Goal: Communication & Community: Answer question/provide support

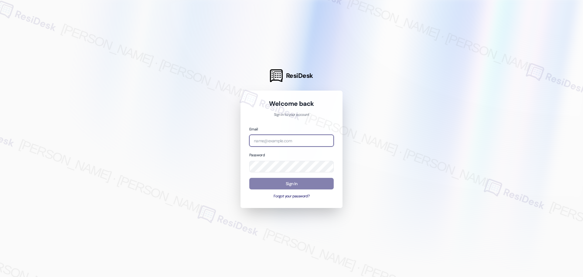
click at [294, 136] on input "email" at bounding box center [291, 141] width 84 height 12
click at [287, 141] on input "email" at bounding box center [291, 141] width 84 height 12
click at [287, 141] on input "the" at bounding box center [291, 141] width 84 height 12
type input "t"
type input "kirsche.codina@theresidesk.com"
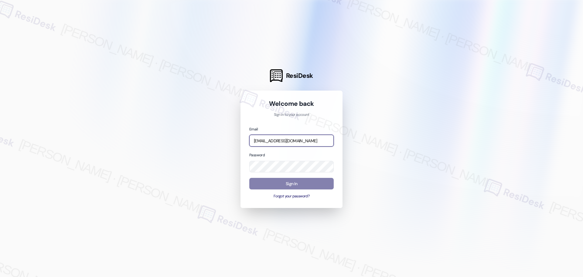
click at [0, 276] on com-1password-button at bounding box center [0, 277] width 0 height 0
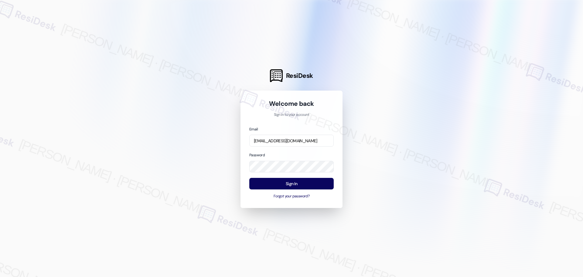
click at [390, 165] on div at bounding box center [291, 138] width 583 height 277
click at [296, 183] on button "Sign In" at bounding box center [291, 184] width 84 height 12
click at [282, 133] on div "Email" at bounding box center [291, 136] width 84 height 21
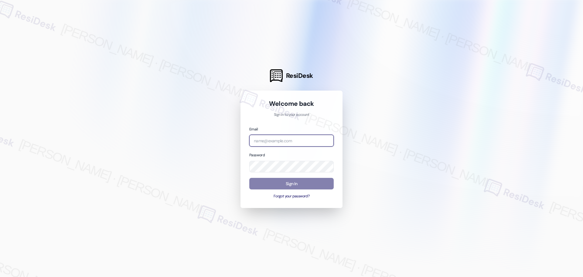
click at [282, 135] on input "email" at bounding box center [291, 141] width 84 height 12
click at [282, 141] on input "email" at bounding box center [291, 141] width 84 height 12
click at [289, 141] on input "email" at bounding box center [291, 141] width 84 height 12
type input "kirsche.codina@theresidesk.com"
click at [437, 99] on div at bounding box center [291, 138] width 583 height 277
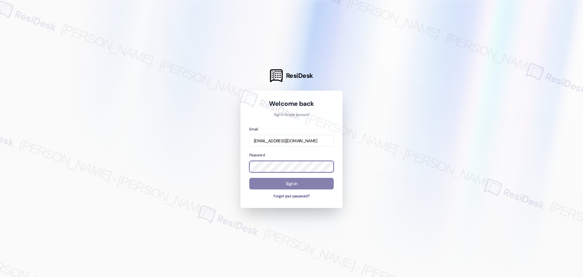
click at [0, 276] on com-1password-button at bounding box center [0, 277] width 0 height 0
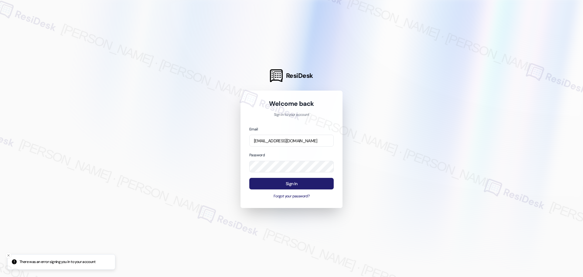
click at [297, 185] on button "Sign In" at bounding box center [291, 184] width 84 height 12
click at [292, 186] on button "Sign In" at bounding box center [291, 184] width 84 height 12
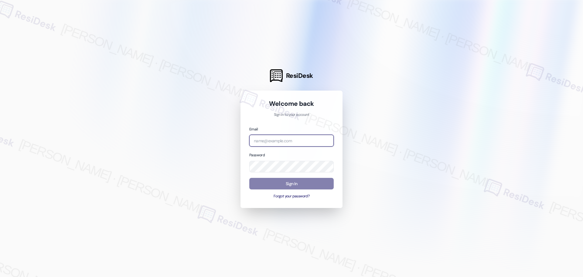
click at [309, 143] on input "email" at bounding box center [291, 141] width 84 height 12
type input "[EMAIL_ADDRESS][DOMAIN_NAME]"
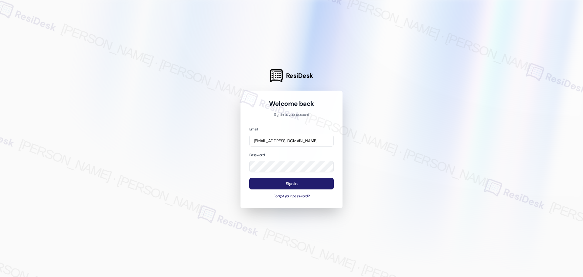
click at [316, 183] on button "Sign In" at bounding box center [291, 184] width 84 height 12
click at [299, 179] on button "Sign In" at bounding box center [291, 184] width 84 height 12
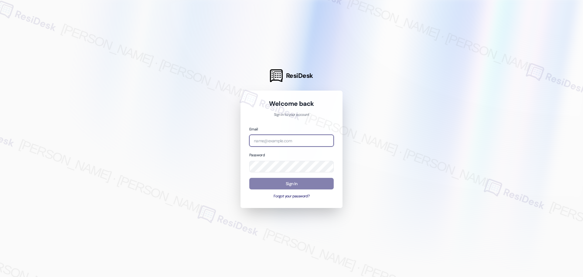
click at [288, 142] on input "email" at bounding box center [291, 141] width 84 height 12
type input "[EMAIL_ADDRESS][DOMAIN_NAME]"
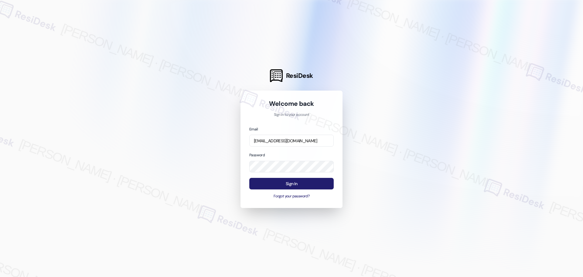
click at [310, 187] on button "Sign In" at bounding box center [291, 184] width 84 height 12
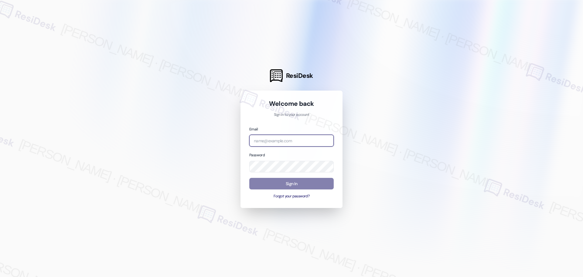
click at [271, 140] on input "email" at bounding box center [291, 141] width 84 height 12
click at [401, 208] on div at bounding box center [291, 138] width 583 height 277
click at [284, 140] on input "email" at bounding box center [291, 141] width 84 height 12
click at [286, 141] on input "email" at bounding box center [291, 141] width 84 height 12
click at [278, 138] on input "email" at bounding box center [291, 141] width 84 height 12
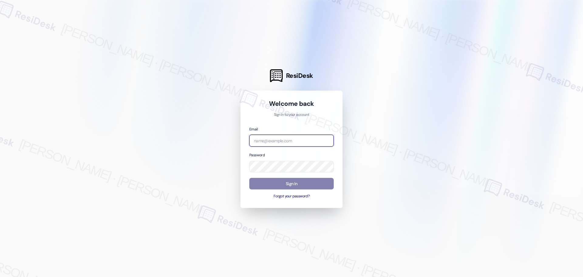
paste input "[EMAIL_ADDRESS][DOMAIN_NAME]"
type input "[EMAIL_ADDRESS][DOMAIN_NAME]"
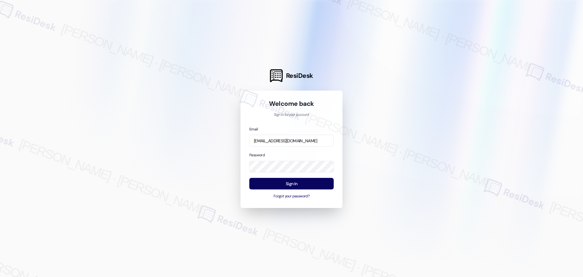
click at [356, 144] on div at bounding box center [291, 138] width 583 height 277
click at [313, 181] on button "Sign In" at bounding box center [291, 184] width 84 height 12
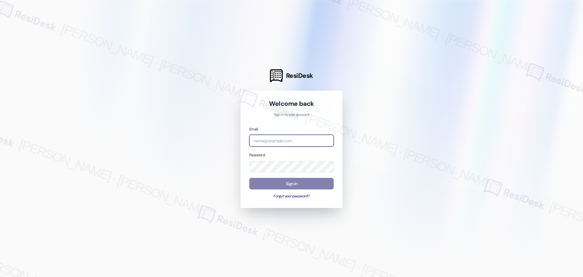
click at [262, 136] on input "email" at bounding box center [291, 141] width 84 height 12
click at [0, 276] on com-1password-button at bounding box center [0, 277] width 0 height 0
click at [453, 151] on div at bounding box center [291, 138] width 583 height 277
click at [515, 115] on div at bounding box center [291, 138] width 583 height 277
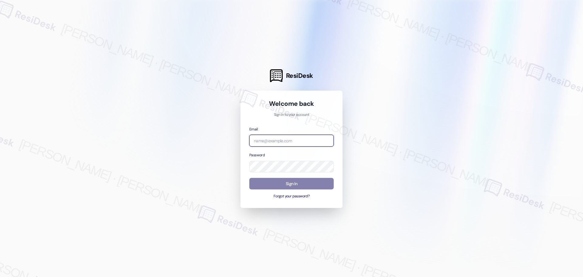
click at [297, 141] on input "email" at bounding box center [291, 141] width 84 height 12
type input "[EMAIL_ADDRESS][DOMAIN_NAME]"
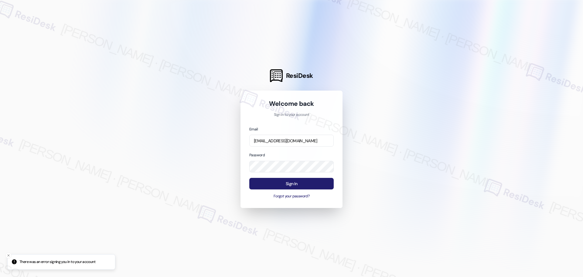
click at [316, 184] on button "Sign In" at bounding box center [291, 184] width 84 height 12
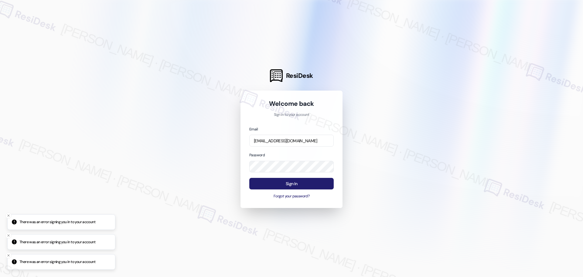
click at [316, 184] on button "Sign In" at bounding box center [291, 184] width 84 height 12
click at [306, 186] on button "Sign In" at bounding box center [291, 184] width 84 height 12
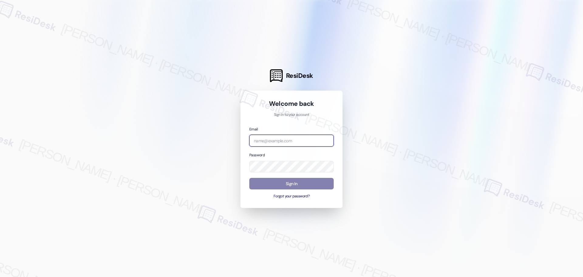
click at [309, 141] on input "email" at bounding box center [291, 141] width 84 height 12
click at [299, 145] on input "email" at bounding box center [291, 141] width 84 height 12
click at [447, 85] on div at bounding box center [291, 138] width 583 height 277
type input "[EMAIL_ADDRESS][DOMAIN_NAME]"
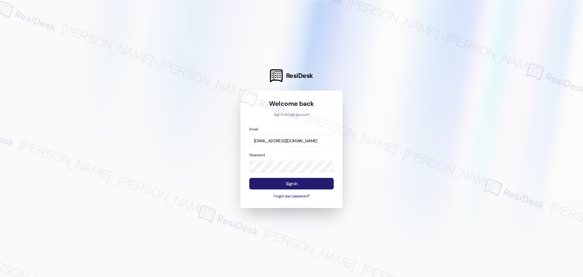
click at [292, 186] on button "Sign In" at bounding box center [291, 184] width 84 height 12
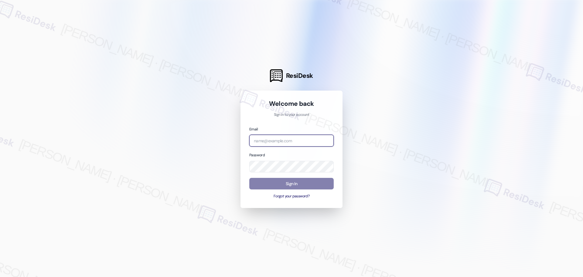
click at [289, 141] on input "email" at bounding box center [291, 141] width 84 height 12
click at [328, 138] on input "email" at bounding box center [291, 141] width 84 height 12
click at [371, 100] on div at bounding box center [291, 138] width 583 height 277
click at [308, 145] on input "email" at bounding box center [291, 141] width 84 height 12
type input "automated-surveys-affinity_property-resen.twelve@affinity_[DOMAIN_NAME]"
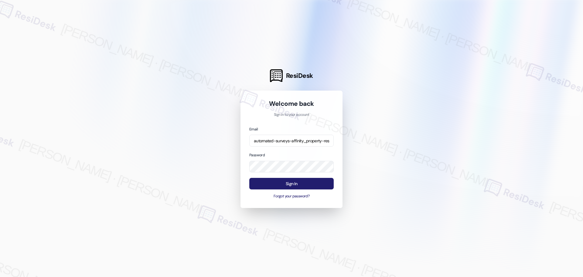
click at [271, 182] on button "Sign In" at bounding box center [291, 184] width 84 height 12
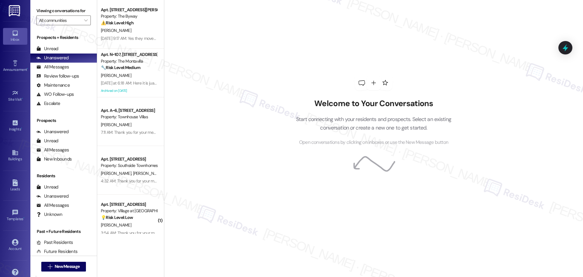
click at [331, 43] on div "Welcome to Your Conversations Start connecting with your residents and prospect…" at bounding box center [373, 110] width 182 height 221
click at [358, 22] on div "Welcome to Your Conversations Start connecting with your residents and prospect…" at bounding box center [373, 110] width 182 height 221
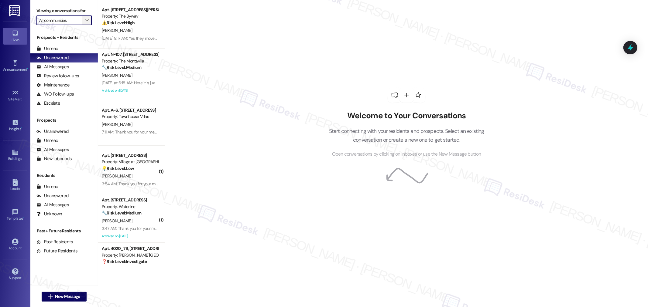
click at [77, 19] on div "All communities " at bounding box center [63, 20] width 55 height 10
click at [79, 25] on div "Viewing conversations for All communities " at bounding box center [63, 15] width 67 height 31
click at [85, 19] on icon "" at bounding box center [86, 20] width 3 height 5
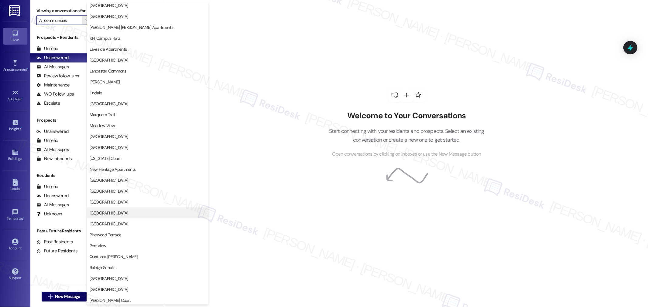
scroll to position [675, 0]
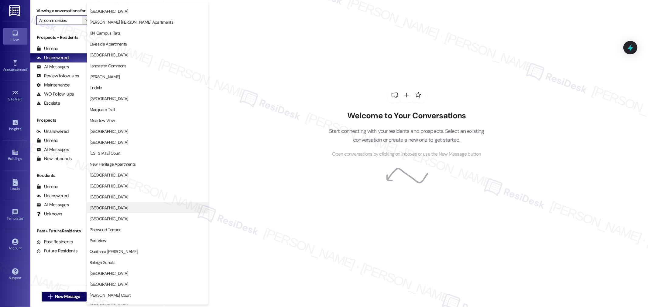
type input "Santana Court"
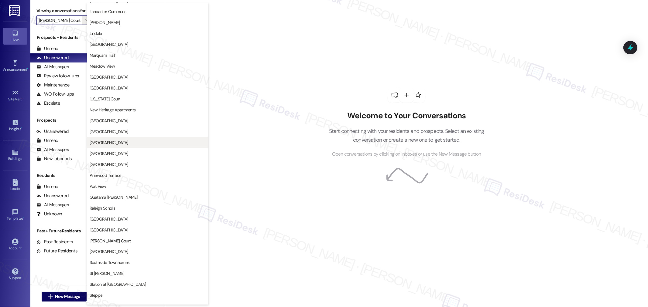
scroll to position [763, 0]
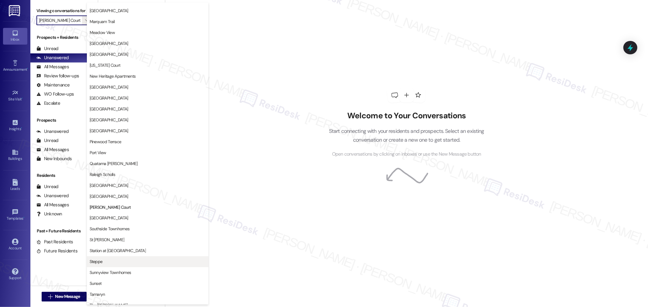
click at [125, 261] on span "Steppe" at bounding box center [148, 262] width 116 height 6
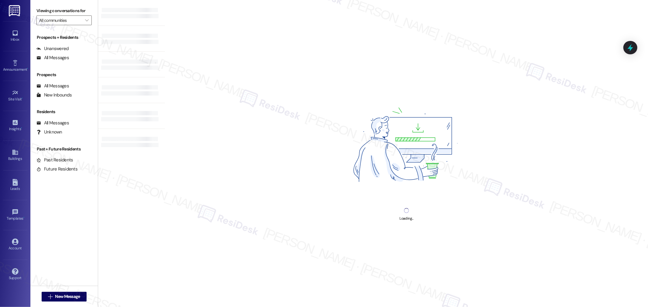
type input "Steppe"
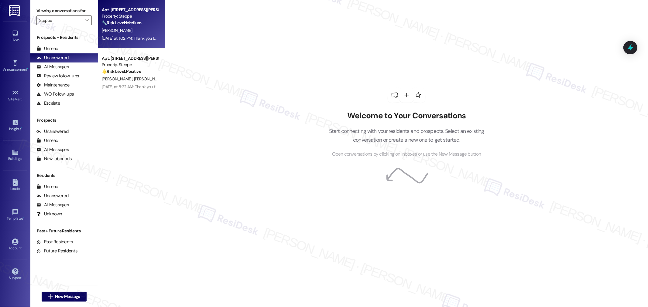
click at [131, 31] on div "J. Wilson" at bounding box center [129, 31] width 57 height 8
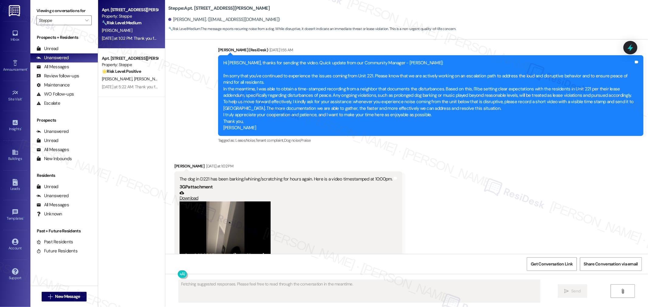
scroll to position [1238, 0]
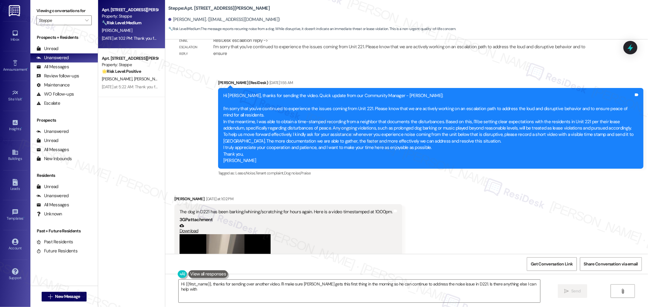
type textarea "Hi {{first_name}}, thanks for sending over another video. I'll make sure Daniel…"
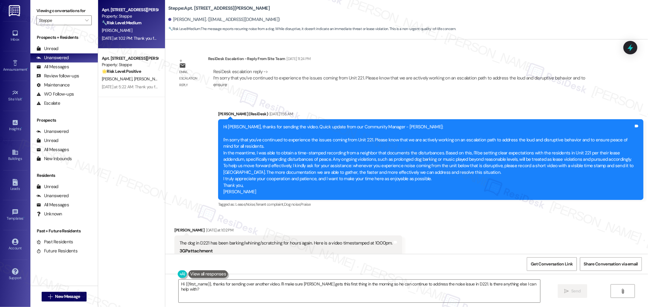
scroll to position [1204, 0]
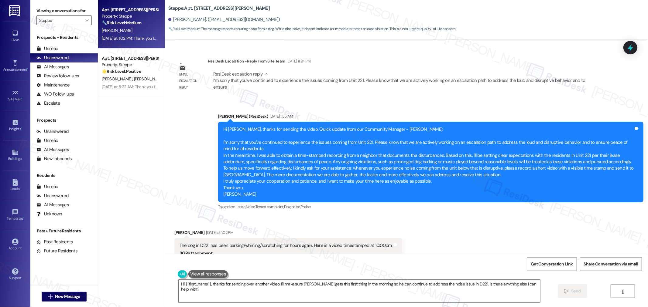
click at [178, 182] on div "Sent via SMS Sarah (ResiDesk) Sep 06, 2025 at 1:55 AM Hi Justin, thanks for sen…" at bounding box center [406, 158] width 483 height 116
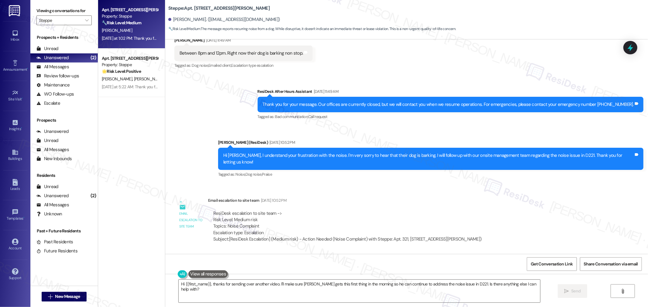
scroll to position [833, 0]
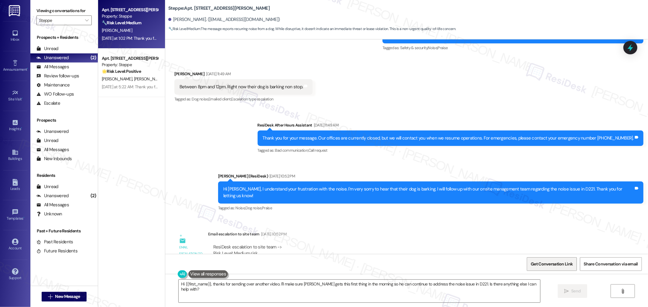
click at [564, 263] on span "Get Conversation Link" at bounding box center [552, 264] width 42 height 6
drag, startPoint x: 163, startPoint y: 7, endPoint x: 207, endPoint y: 8, distance: 44.0
click at [207, 8] on b "Steppe: Apt. 321, 2365 NE Conners Ave" at bounding box center [218, 8] width 101 height 6
copy b "Steppe: Apt. 321, 2365"
drag, startPoint x: 169, startPoint y: 19, endPoint x: 193, endPoint y: 20, distance: 24.6
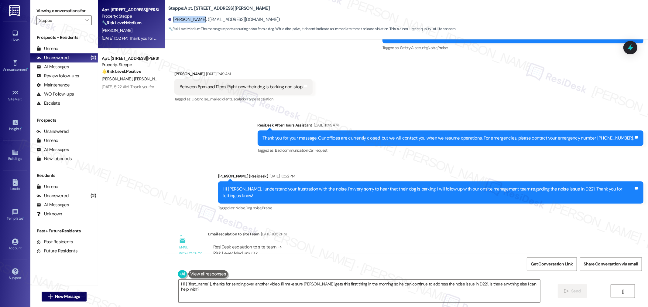
click at [193, 20] on div "Justin Wilson. (justinwilsonhc@gmail.com)" at bounding box center [224, 19] width 112 height 6
copy div "Justin Wilson"
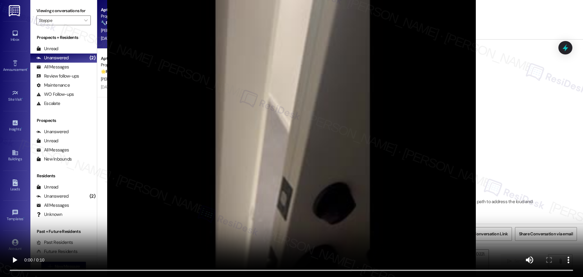
scroll to position [1095, 0]
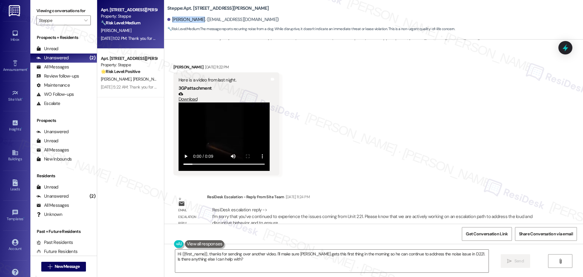
click at [213, 102] on video at bounding box center [224, 136] width 91 height 68
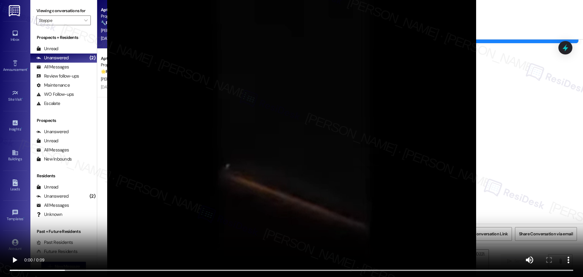
scroll to position [1368, 0]
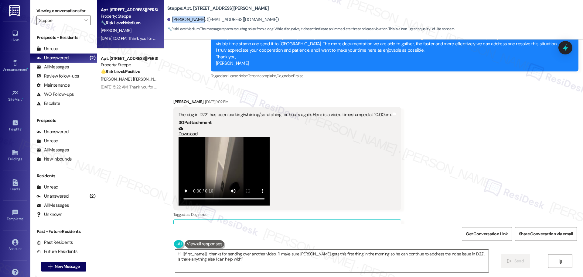
click at [208, 148] on video at bounding box center [224, 171] width 91 height 68
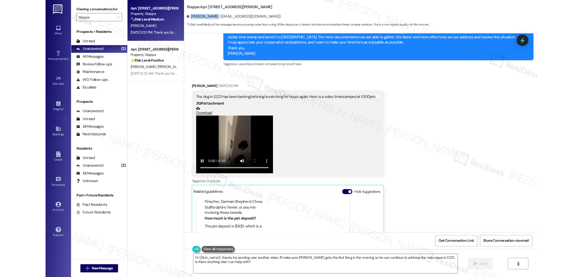
scroll to position [65, 0]
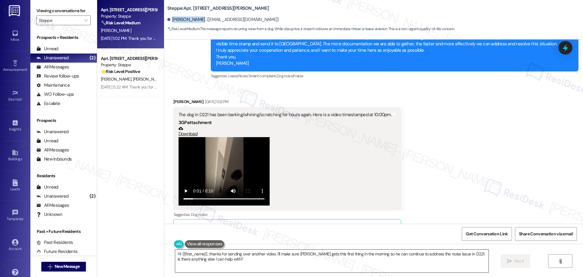
click at [245, 257] on textarea "Hi {{first_name}}, thanks for sending over another video. I'll make sure Daniel…" at bounding box center [331, 260] width 313 height 23
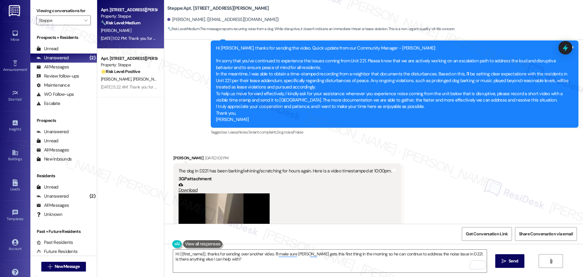
scroll to position [1277, 0]
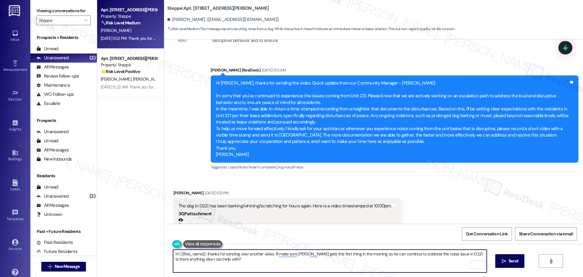
click at [295, 261] on textarea "Hi {{first_name}}, thanks for sending over another video. I'll make sure Daniel…" at bounding box center [329, 260] width 313 height 23
paste textarea "ello Justin, Thanks for sending another video! I noticed this one doesn’t show …"
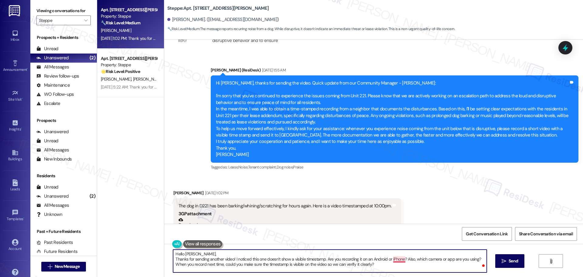
click at [397, 260] on textarea "Hello Justin, Thanks for sending another video! I noticed this one doesn’t show…" at bounding box center [329, 260] width 313 height 23
click at [396, 261] on textarea "Hello Justin, Thanks for sending another video! I noticed this one doesn’t show…" at bounding box center [329, 260] width 313 height 23
click at [390, 256] on textarea "Hello Justin, Thanks for sending another video! I noticed this one doesn’t show…" at bounding box center [329, 260] width 313 height 23
click at [387, 267] on textarea "Hello Justin, Thanks for sending another video! I noticed this one doesn’t show…" at bounding box center [329, 260] width 313 height 23
click at [173, 259] on textarea "Hello Justin, Thanks for sending another video! I noticed this one doesn’t show…" at bounding box center [329, 260] width 313 height 23
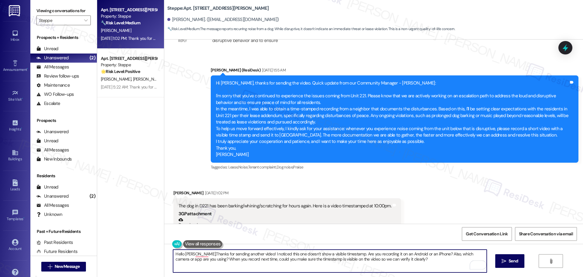
click at [249, 254] on textarea "Hello Justin,Thanks for sending another video! I noticed this one doesn’t show …" at bounding box center [329, 260] width 313 height 23
drag, startPoint x: 186, startPoint y: 255, endPoint x: 170, endPoint y: 258, distance: 16.3
click at [173, 258] on textarea "Hello Justin,Thanks for sending another video, Justin! I noticed this one doesn…" at bounding box center [329, 260] width 313 height 23
click at [189, 255] on textarea "Hello Justin,Thanks for sending another video, Justin! I noticed this one doesn…" at bounding box center [329, 260] width 313 height 23
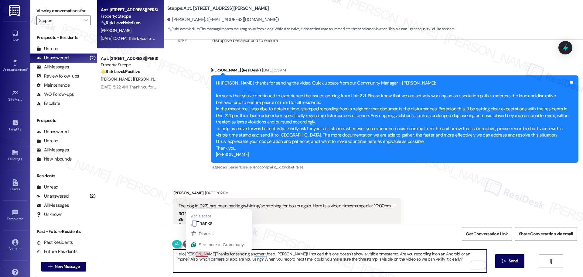
click at [192, 254] on textarea "Hello Justin,Thanks for sending another video, Justin! I noticed this one doesn…" at bounding box center [329, 260] width 313 height 23
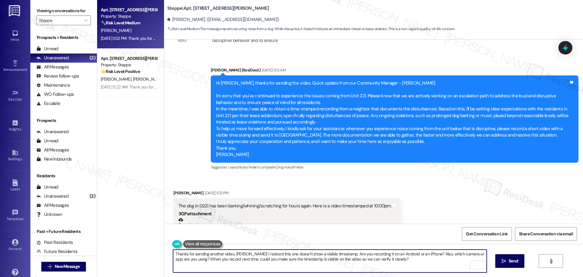
click at [290, 261] on textarea "Thanks for sending another video, Justin! I noticed this one doesn’t show a vis…" at bounding box center [329, 260] width 313 height 23
click at [392, 262] on textarea "Thanks for sending another video, Justin! I noticed this one doesn’t show a vis…" at bounding box center [329, 260] width 313 height 23
click at [390, 265] on textarea "Thanks for sending another video, Justin! I noticed this one doesn’t show a vis…" at bounding box center [329, 260] width 313 height 23
click at [397, 258] on textarea "Thanks for sending another video, Justin! I noticed this one doesn’t show a vis…" at bounding box center [329, 260] width 313 height 23
drag, startPoint x: 421, startPoint y: 254, endPoint x: 183, endPoint y: 266, distance: 237.8
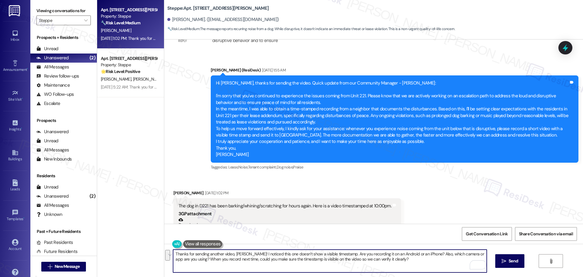
click at [183, 266] on textarea "Thanks for sending another video, Justin! I noticed this one doesn’t show a vis…" at bounding box center [329, 260] width 313 height 23
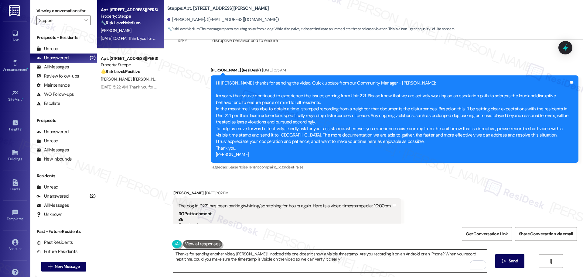
click at [337, 261] on textarea "Thanks for sending another video, Justin! I noticed this one doesn’t show a vis…" at bounding box center [329, 260] width 313 height 23
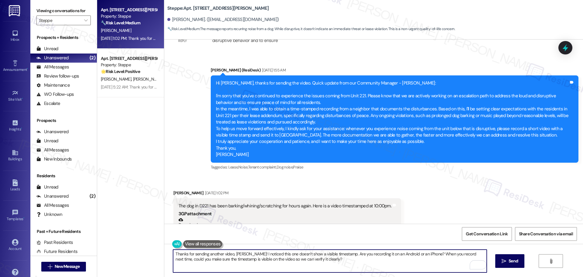
click at [334, 263] on textarea "Thanks for sending another video, Justin! I noticed this one doesn’t show a vis…" at bounding box center [329, 260] width 313 height 23
paste textarea "If you’re using an iPhone: After recording, open the Photos app and select your…"
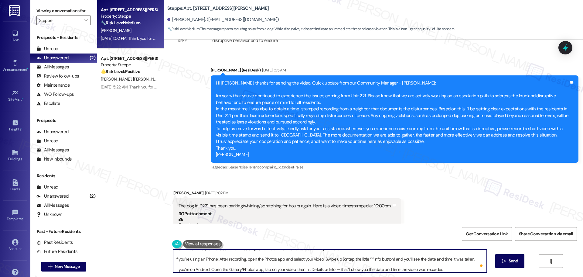
click at [173, 263] on textarea "Thanks for sending another video, Justin! I noticed this one doesn’t show a vis…" at bounding box center [329, 260] width 313 height 23
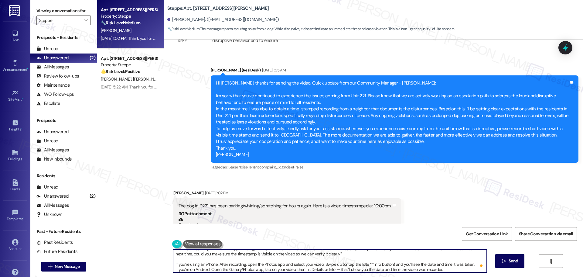
scroll to position [7, 0]
drag, startPoint x: 170, startPoint y: 262, endPoint x: 445, endPoint y: 271, distance: 274.4
click at [445, 271] on textarea "Thanks for sending another video, Justin! I noticed this one doesn’t show a vis…" at bounding box center [329, 260] width 313 height 23
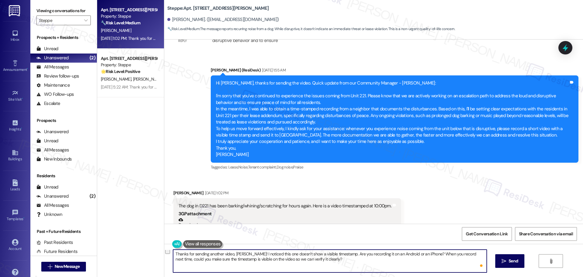
scroll to position [0, 0]
click at [325, 267] on textarea "Thanks for sending another video, Justin! I noticed this one doesn’t show a vis…" at bounding box center [329, 260] width 313 height 23
click at [332, 265] on textarea "Thanks for sending another video, Justin! I noticed this one doesn’t show a vis…" at bounding box center [329, 260] width 313 height 23
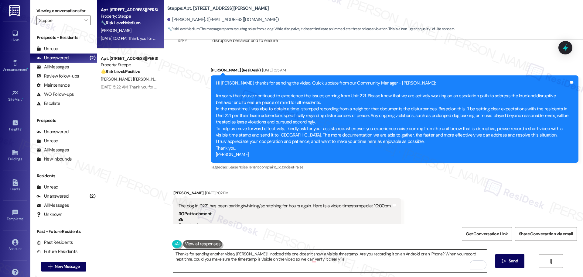
click at [337, 267] on textarea "Thanks for sending another video, Justin! I noticed this one doesn’t show a vis…" at bounding box center [329, 260] width 313 height 23
click at [332, 257] on textarea "Thanks for sending another video, Justin! I noticed this one doesn’t show a vis…" at bounding box center [329, 260] width 313 height 23
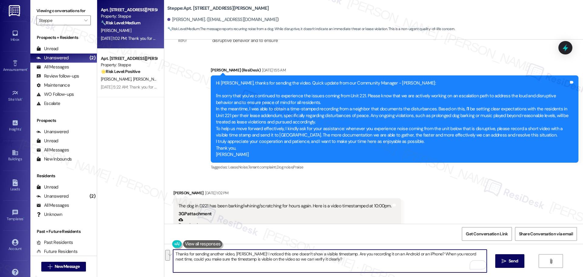
drag, startPoint x: 332, startPoint y: 263, endPoint x: 222, endPoint y: 258, distance: 110.1
click at [222, 258] on textarea "Thanks for sending another video, Justin! I noticed this one doesn’t show a vis…" at bounding box center [329, 260] width 313 height 23
paste textarea "haring another video, Justin! I noticed this one doesn’t have a visible timesta…"
click at [360, 265] on textarea "Thanks for sharing another video, Justin! I noticed this one doesn’t have a vis…" at bounding box center [329, 260] width 313 height 23
click at [189, 260] on textarea "Thanks for sharing another video, Justin! I noticed this one doesn’t have a vis…" at bounding box center [329, 260] width 313 height 23
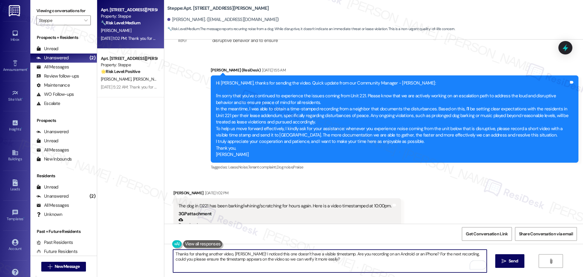
click at [357, 258] on textarea "Thanks for sharing another video, Justin! I noticed this one doesn’t have a vis…" at bounding box center [329, 260] width 313 height 23
type textarea "Thanks for sharing another video, Justin! I noticed this one doesn’t have a vis…"
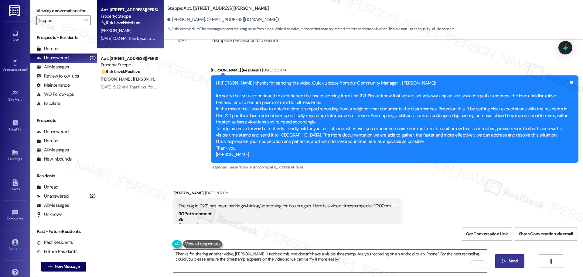
click at [519, 259] on button " Send" at bounding box center [509, 261] width 29 height 14
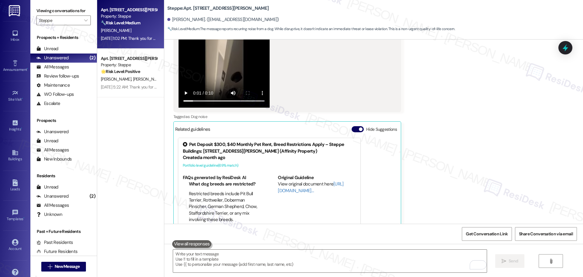
scroll to position [1468, 0]
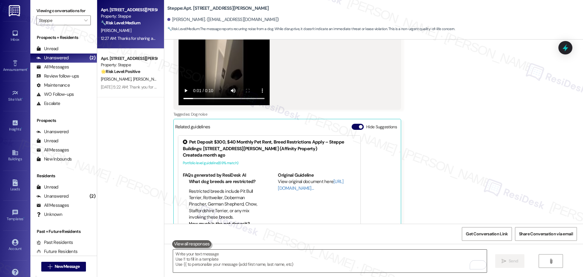
click at [284, 254] on textarea "To enrich screen reader interactions, please activate Accessibility in Grammarl…" at bounding box center [329, 260] width 313 height 23
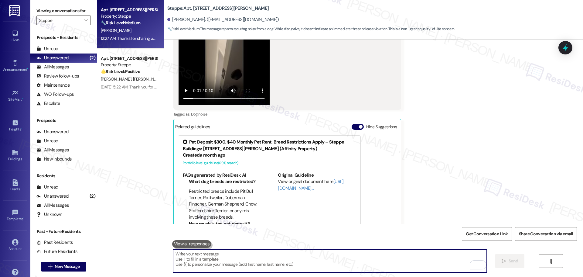
paste textarea "If you’re on an iPhone, you can open the Photos app after recording, select you…"
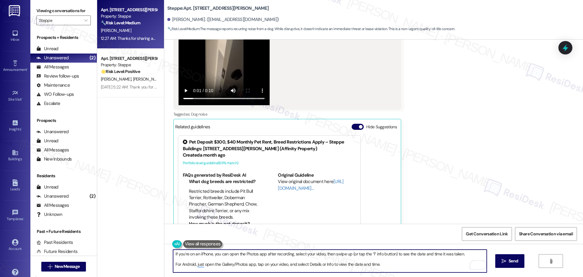
click at [196, 262] on textarea "If you’re on an iPhone, you can open the Photos app after recording, select you…" at bounding box center [329, 260] width 313 height 23
paste textarea "To enrich screen reader interactions, please activate Accessibility in Grammarl…"
click at [249, 260] on textarea "If you’re on an iPhone, you can open the Photos app after recording, select you…" at bounding box center [329, 260] width 313 height 23
click at [251, 267] on textarea "If you’re on an iPhone, you can open the Photos app after recording, select you…" at bounding box center [329, 260] width 313 height 23
click at [343, 265] on textarea "If you’re on an iPhone, you can open the Photos app after recording, select you…" at bounding box center [329, 260] width 313 height 23
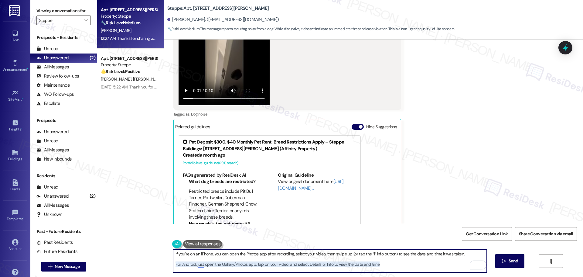
click at [195, 266] on textarea "If you’re on an iPhone, you can open the Photos app after recording, select you…" at bounding box center [329, 260] width 313 height 23
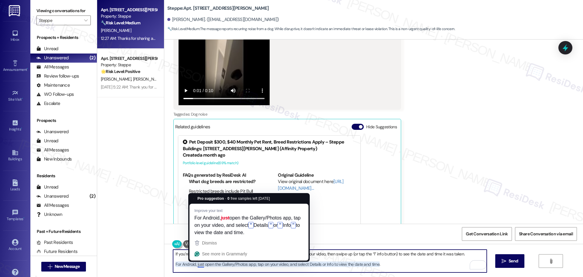
paste textarea "open the Gallery/Photos app, tap on your video, and select "Details" or "Info""
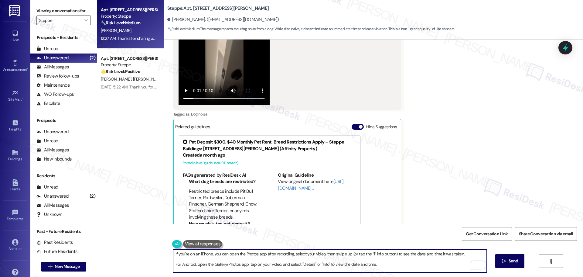
click at [272, 260] on textarea "If you’re on an iPhone, you can open the Photos app after recording, select you…" at bounding box center [329, 260] width 313 height 23
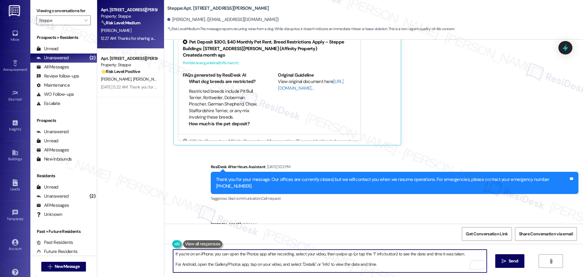
scroll to position [1568, 0]
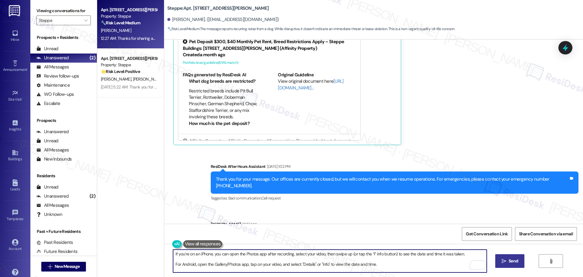
type textarea "If you’re on an iPhone, you can open the Photos app after recording, select you…"
click at [510, 258] on span "Send" at bounding box center [513, 261] width 9 height 6
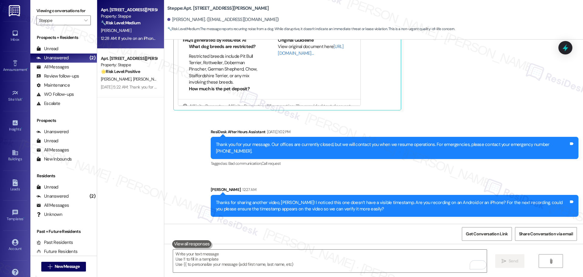
scroll to position [1624, 0]
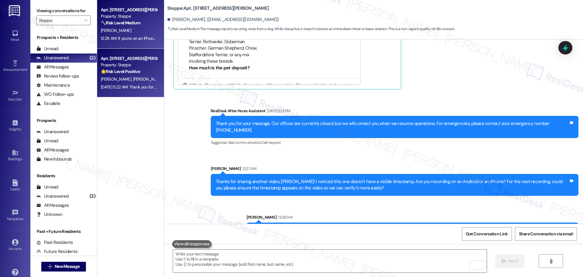
click at [130, 66] on div "Property: Steppe" at bounding box center [129, 65] width 56 height 6
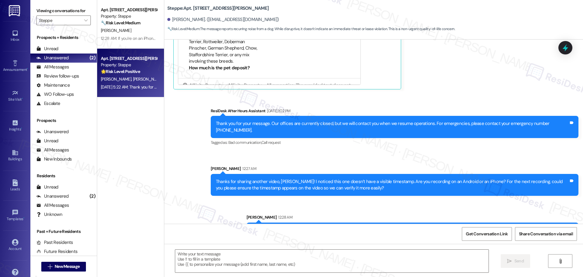
type textarea "Fetching suggested responses. Please feel free to read through the conversation…"
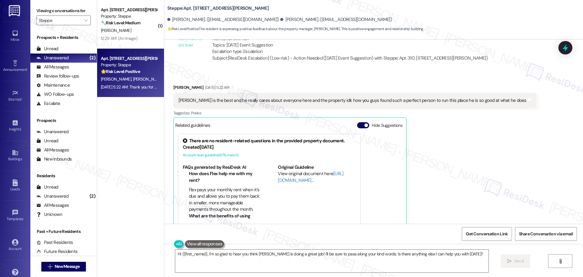
scroll to position [1255, 0]
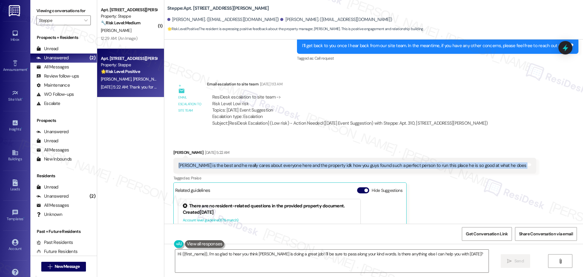
drag, startPoint x: 174, startPoint y: 148, endPoint x: 506, endPoint y: 151, distance: 331.7
click at [506, 158] on div "Ya Daniel is the best and he really cares about everyone here and the property …" at bounding box center [354, 165] width 363 height 15
copy div "Ya Daniel is the best and he really cares about everyone here and the property …"
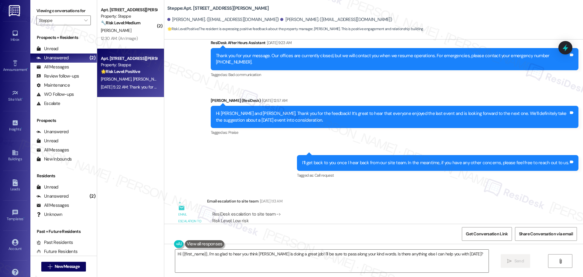
scroll to position [1133, 0]
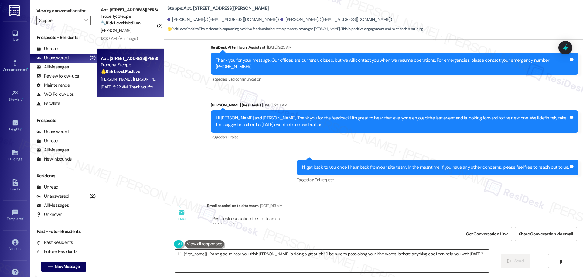
click at [413, 263] on textarea "Hi {{first_name}}, I'm so glad to hear you think Daniel is doing a great job! I…" at bounding box center [331, 260] width 313 height 23
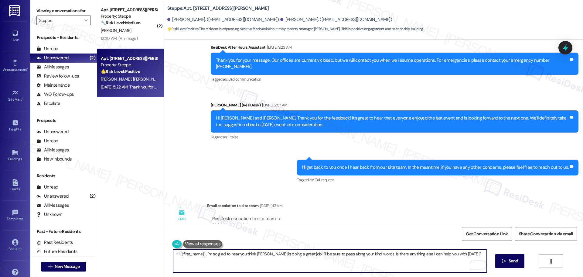
paste textarea "I completely agree — Daniel really goes above and beyond, and we’re so lucky to…"
click at [210, 254] on textarea "I completely agree — Daniel really goes above and beyond, and we’re so lucky to…" at bounding box center [329, 260] width 313 height 23
click at [190, 255] on textarea "I completely agree — Daniel really goes above and beyond, and we’re so lucky to…" at bounding box center [329, 260] width 313 height 23
click at [224, 259] on textarea "Hi {{first_name}}, I'm so glad to hear you think Daniel is doing a great job! I…" at bounding box center [329, 260] width 313 height 23
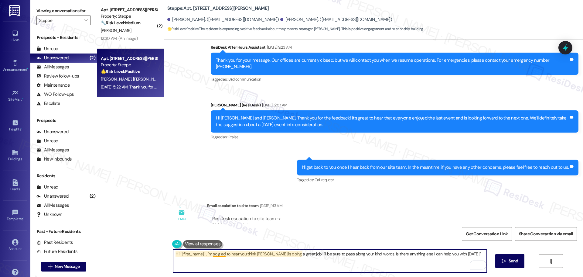
click at [217, 252] on textarea "Hi {{first_name}}, I'm so glad to hear you think Daniel is doing a great job! I…" at bounding box center [329, 260] width 313 height 23
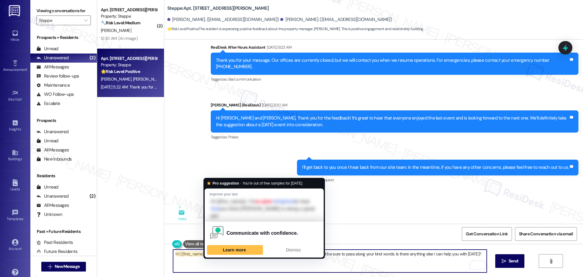
click at [210, 255] on textarea "Hi {{first_name}}, I'm so glad to hear you think Daniel is doing a great job! I…" at bounding box center [329, 260] width 313 height 23
click at [213, 255] on textarea "Hi {{first_name}}, I'm so glad to hear you think Daniel is doing a great job! I…" at bounding box center [329, 260] width 313 height 23
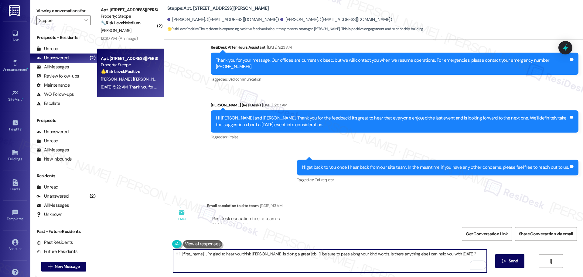
click at [348, 258] on textarea "Hi {{first_name}}, I'm glad to hear you think Daniel is doing a great job! I'll…" at bounding box center [329, 260] width 313 height 23
drag, startPoint x: 463, startPoint y: 255, endPoint x: 293, endPoint y: 261, distance: 169.9
click at [293, 261] on textarea "Hi {{first_name}}, I'm glad to hear you think Daniel is doing a great job! I'll…" at bounding box center [329, 260] width 313 height 23
paste textarea "Daniel really goes above and beyond, and we’re so lucky to have him taking such…"
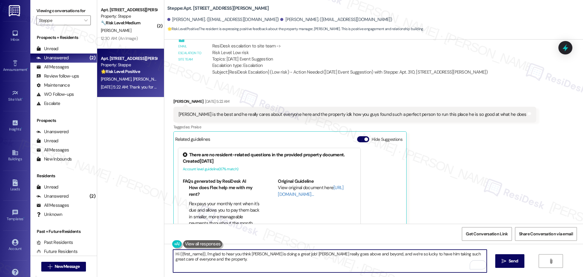
scroll to position [1376, 0]
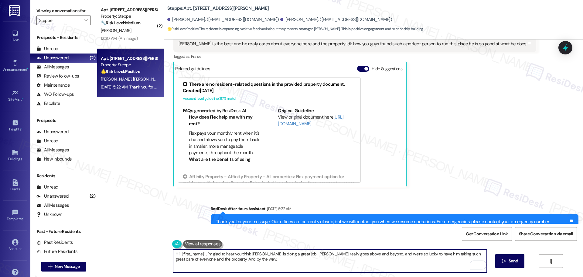
click at [290, 265] on textarea "Hi {{first_name}}, I'm glad to hear you think Daniel is doing a great job! Dani…" at bounding box center [329, 260] width 313 height 23
paste textarea "I haven’t received a response from our site team yet, but please know that I’ve…"
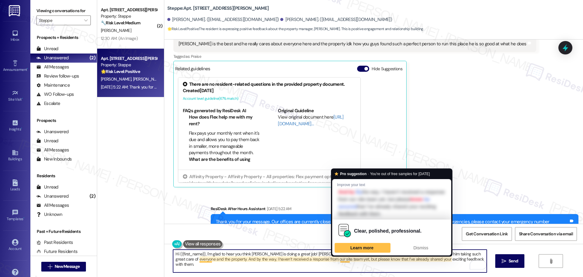
click at [322, 263] on textarea "Hi {{first_name}}, I'm glad to hear you think Daniel is doing a great job! Dani…" at bounding box center [329, 260] width 313 height 23
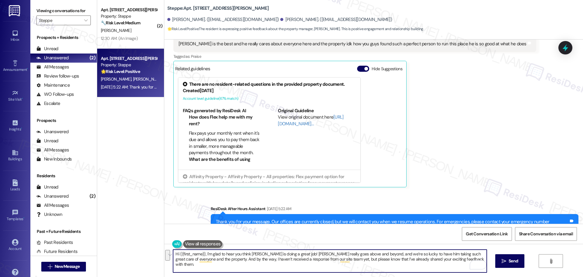
click at [287, 259] on textarea "Hi {{first_name}}, I'm glad to hear you think Daniel is doing a great job! Dani…" at bounding box center [329, 260] width 313 height 23
paste textarea "’m glad to hear you think Daniel is doing a great job! He truly goes above and …"
click at [282, 257] on textarea "Hi {{first_name}}, I’m glad to hear you think Daniel is doing a great job! He t…" at bounding box center [329, 260] width 313 height 23
click at [452, 262] on textarea "Hi {{first_name}}, I’m glad to hear you think Daniel is doing a great job! He t…" at bounding box center [329, 260] width 313 height 23
click at [445, 260] on textarea "Hi {{first_name}}, I’m glad to hear you think Daniel is doing a great job! He t…" at bounding box center [329, 260] width 313 height 23
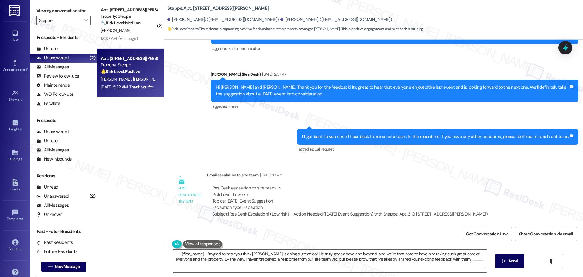
scroll to position [1164, 0]
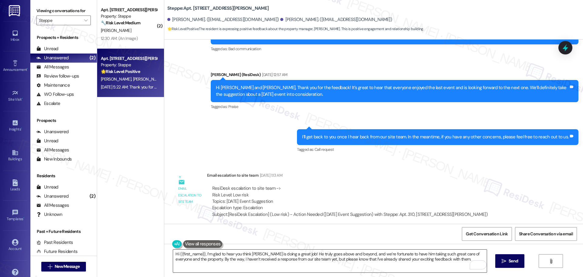
click at [465, 260] on textarea "Hi {{first_name}}, I’m glad to hear you think Daniel is doing a great job! He t…" at bounding box center [329, 260] width 313 height 23
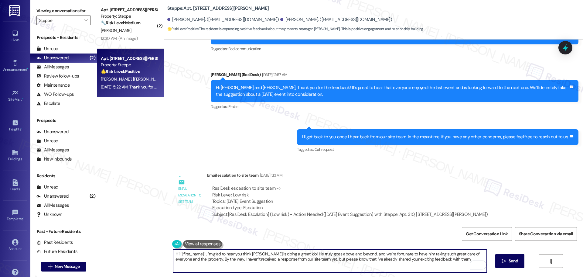
paste textarea "Don’t hesitate to get in touch if there’s anything more you need."
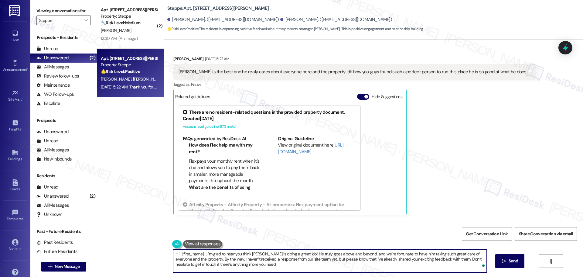
scroll to position [1376, 0]
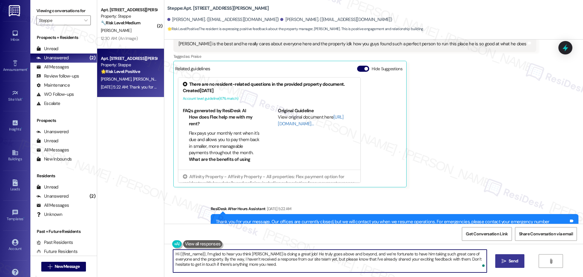
type textarea "Hi {{first_name}}, I’m glad to hear you think Daniel is doing a great job! He t…"
click at [510, 258] on span "Send" at bounding box center [513, 261] width 9 height 6
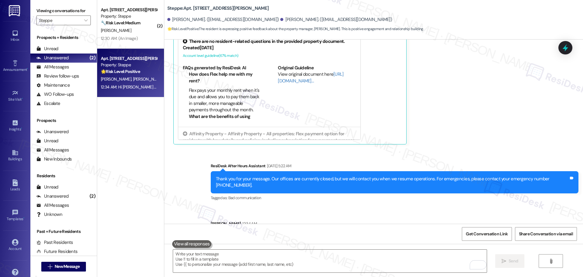
scroll to position [1432, 0]
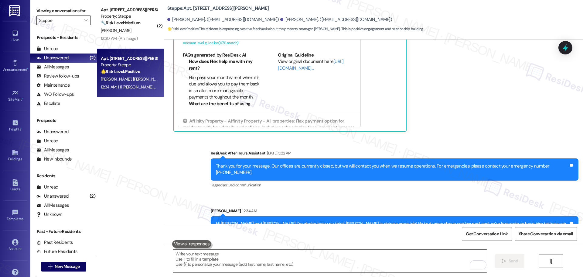
click at [74, 23] on input "Steppe" at bounding box center [60, 20] width 42 height 10
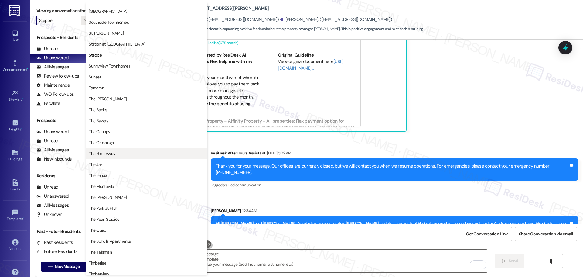
scroll to position [970, 0]
click at [116, 66] on span "Sunnyview Townhomes" at bounding box center [110, 66] width 42 height 6
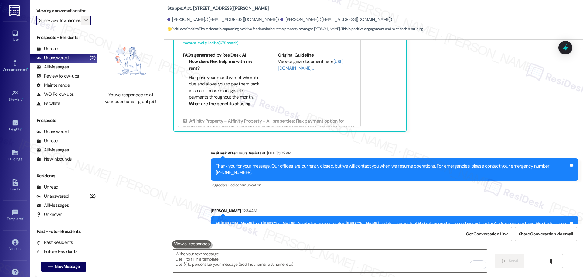
click at [83, 20] on span "" at bounding box center [86, 20] width 6 height 10
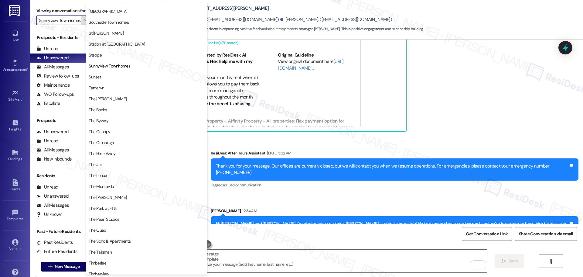
click at [84, 20] on icon "" at bounding box center [85, 20] width 3 height 5
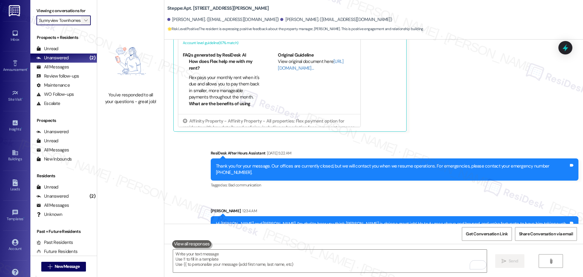
click at [84, 20] on icon "" at bounding box center [85, 20] width 3 height 5
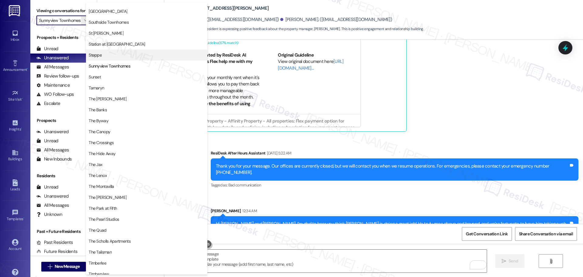
scroll to position [960, 0]
click at [107, 57] on span "Steppe" at bounding box center [147, 55] width 116 height 6
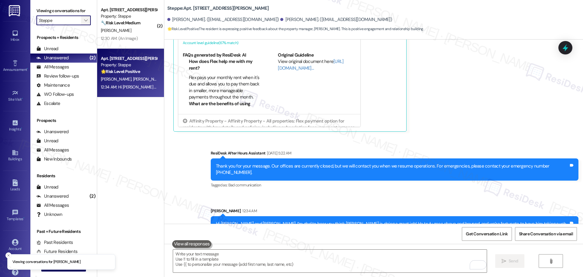
click at [83, 17] on span "" at bounding box center [86, 20] width 6 height 10
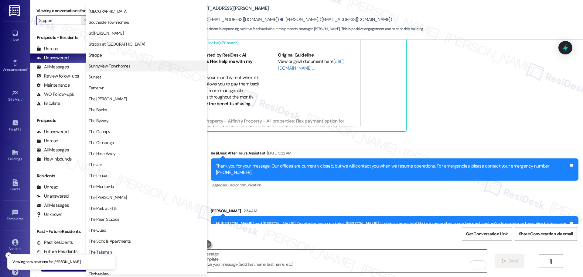
scroll to position [960, 0]
click at [100, 66] on span "Sunnyview Townhomes" at bounding box center [110, 66] width 42 height 6
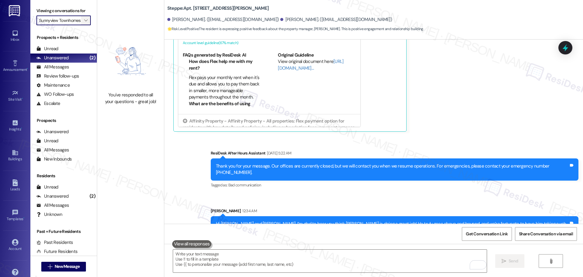
click at [84, 19] on icon "" at bounding box center [85, 20] width 3 height 5
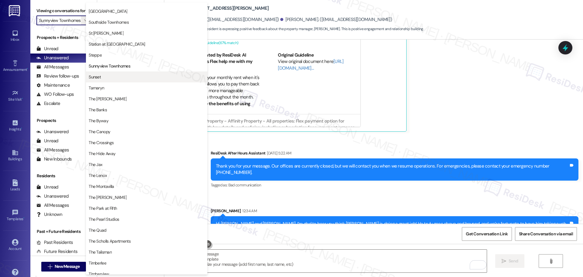
scroll to position [970, 0]
click at [104, 78] on span "Sunset" at bounding box center [147, 77] width 116 height 6
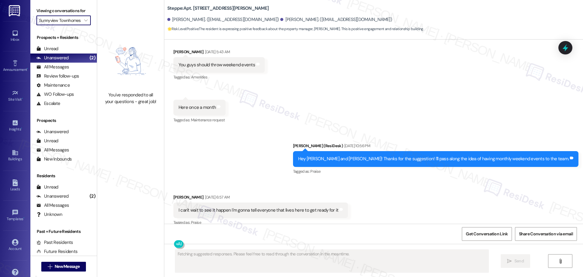
type input "Sunset"
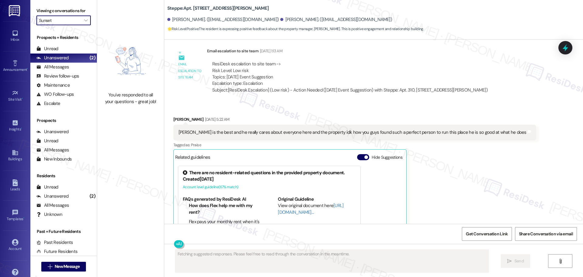
scroll to position [1325, 0]
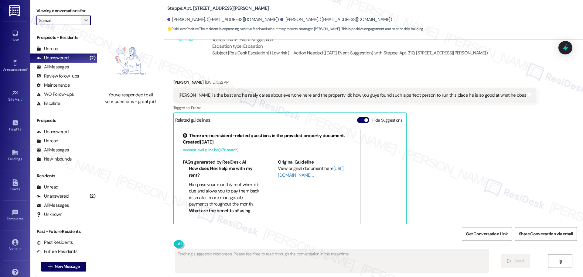
click at [84, 20] on icon "" at bounding box center [85, 20] width 3 height 5
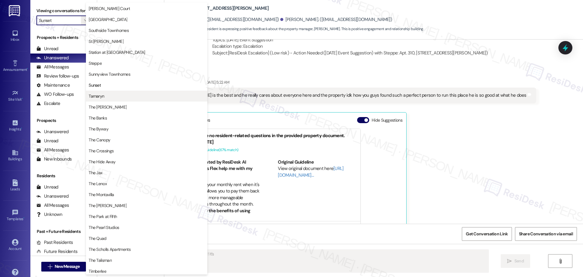
scroll to position [970, 0]
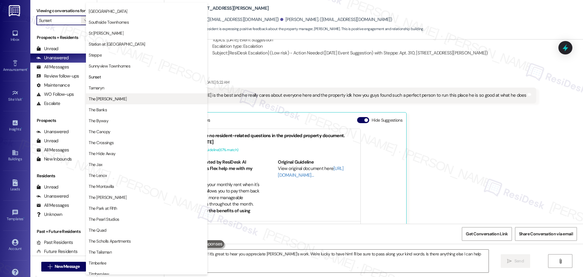
type textarea "Hi {{first_name}}! It's great to hear you appreciate Daniel's work. We're lucky…"
click at [109, 90] on span "Tamaryn" at bounding box center [147, 88] width 116 height 6
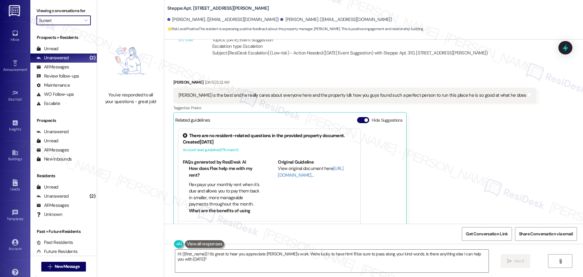
type input "Tamaryn"
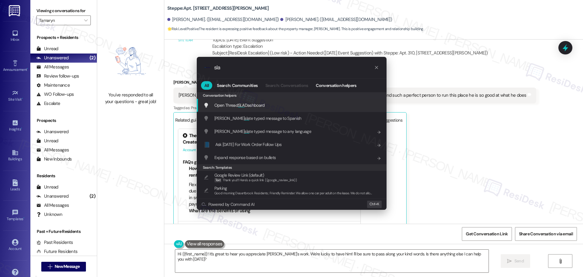
click at [242, 106] on span "SLA" at bounding box center [241, 104] width 7 height 5
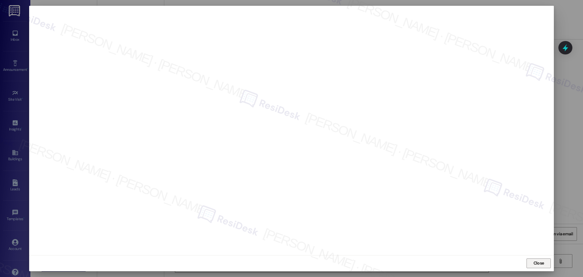
click at [539, 266] on span "Close" at bounding box center [539, 263] width 11 height 6
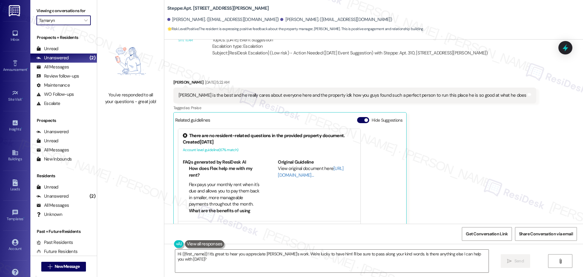
click at [514, 167] on div "Received via SMS Jonathan Curtis Sep 14, 2025 at 5:22 AM Ya Daniel is the best …" at bounding box center [373, 154] width 419 height 178
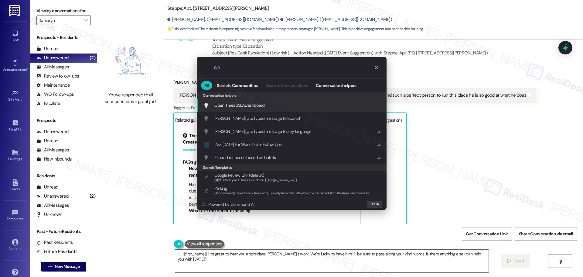
click at [239, 104] on span "SLA" at bounding box center [241, 104] width 7 height 5
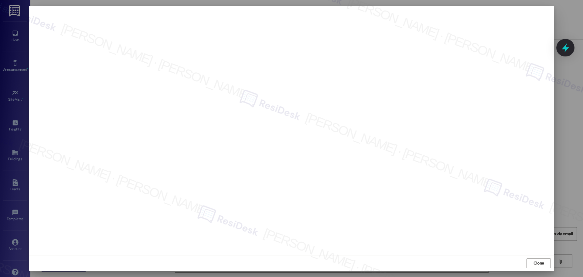
click at [568, 47] on icon at bounding box center [565, 47] width 7 height 9
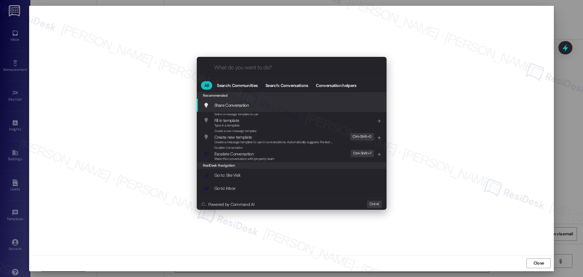
click at [497, 22] on div ".cls-1{fill:#0a055f;}.cls-2{fill:#0cc4c4;} resideskLogoBlueOrange All Search: C…" at bounding box center [291, 138] width 583 height 277
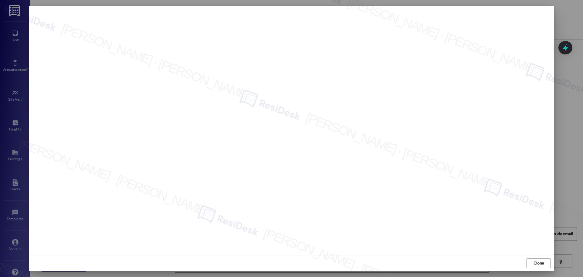
click at [539, 256] on div "Close" at bounding box center [291, 263] width 525 height 16
click at [539, 260] on span "Close" at bounding box center [539, 263] width 11 height 6
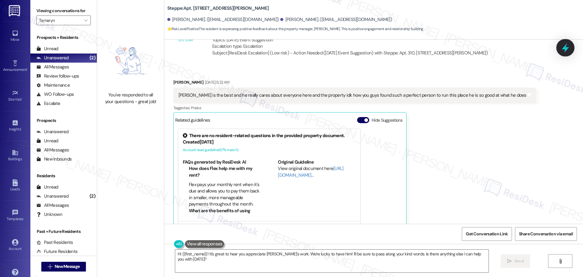
click at [569, 45] on icon at bounding box center [565, 48] width 10 height 10
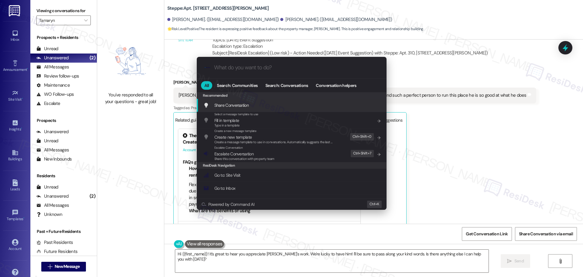
click at [237, 65] on input "What do you want to do?" at bounding box center [296, 67] width 165 height 6
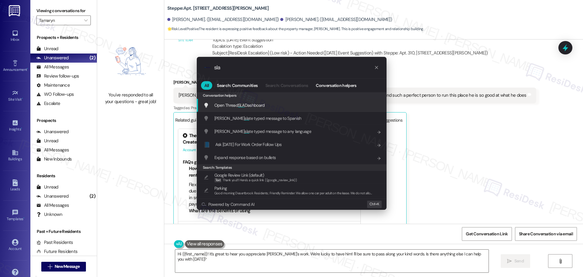
type input "sla"
click at [241, 104] on span "SLA" at bounding box center [241, 104] width 7 height 5
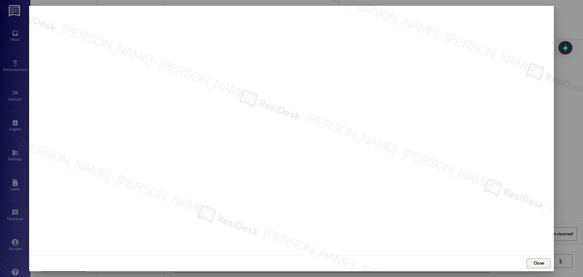
click at [535, 261] on span "Close" at bounding box center [539, 263] width 11 height 6
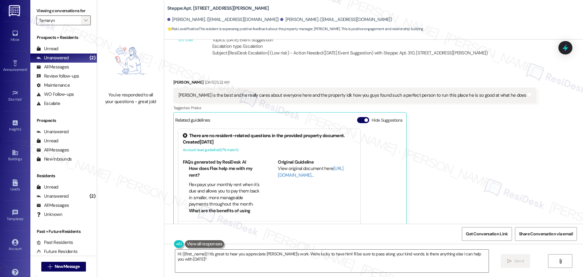
click at [83, 16] on span "" at bounding box center [86, 20] width 6 height 10
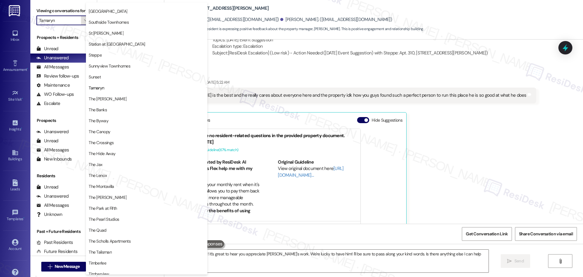
scroll to position [970, 0]
click at [102, 97] on span "The [PERSON_NAME]" at bounding box center [108, 99] width 38 height 6
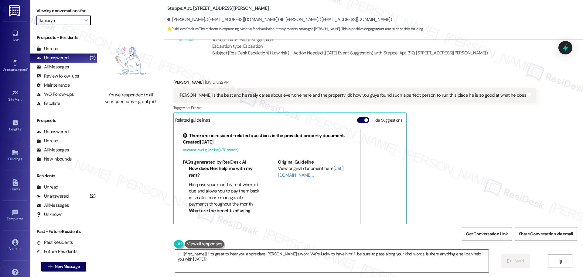
type input "The [PERSON_NAME]"
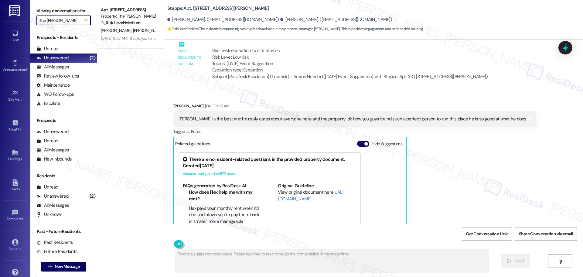
scroll to position [1325, 0]
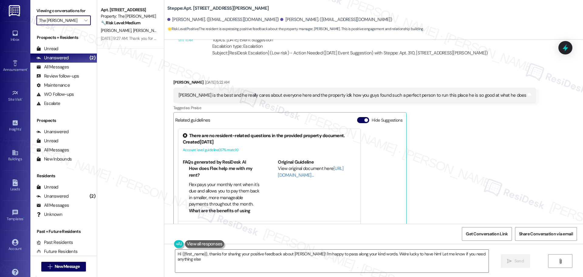
type textarea "Hi {{first_name}}, thanks for sharing your positive feedback about Daniel! I'm …"
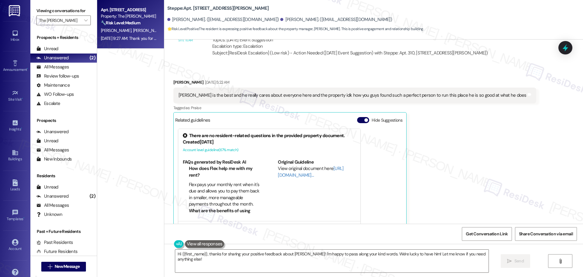
click at [145, 19] on div "Property: The Archibald" at bounding box center [129, 16] width 56 height 6
type textarea "Fetching suggested responses. Please feel free to read through the conversation…"
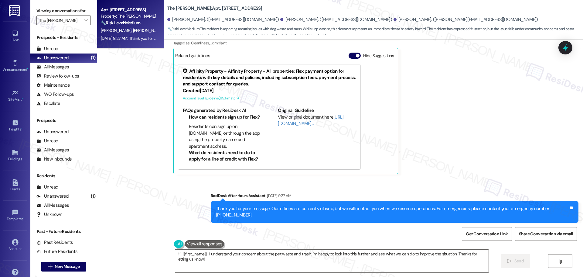
scroll to position [1291, 0]
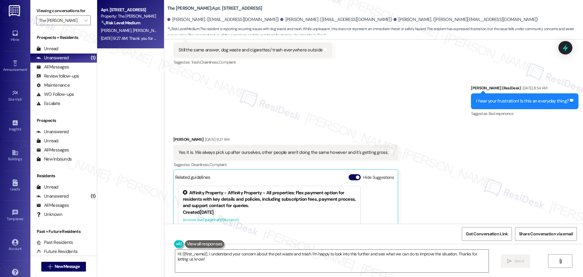
click at [281, 149] on div "Yes it is. We always pick up after ourselves, other people aren't doing the sam…" at bounding box center [284, 152] width 210 height 6
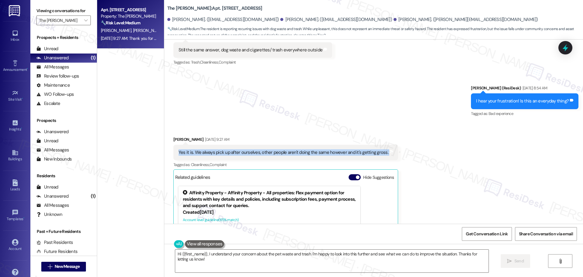
click at [281, 149] on div "Yes it is. We always pick up after ourselves, other people aren't doing the sam…" at bounding box center [284, 152] width 210 height 6
copy div "Yes it is. We always pick up after ourselves, other people aren't doing the sam…"
click at [426, 147] on div "Received via SMS Molly Dunlop Sep 13, 2025 at 9:27 AM Yes it is. We always pick…" at bounding box center [373, 211] width 419 height 178
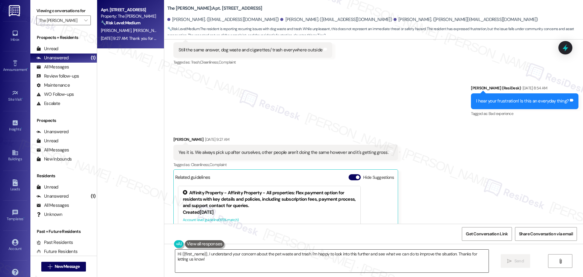
click at [353, 261] on textarea "Hi {{first_name}}, I understand your concern about the pet waste and trash. I'm…" at bounding box center [331, 260] width 313 height 23
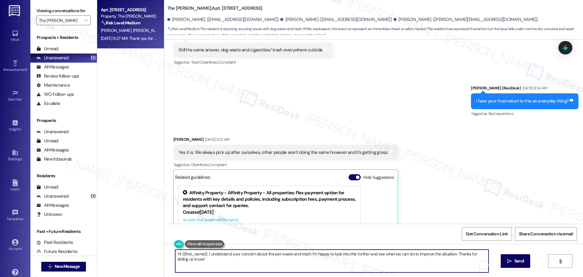
paste textarea "Thanks for your update. To help us look into this properly, could you please pr…"
click at [211, 254] on textarea "Thanks for your update. To help us look into this properly, could you please pr…" at bounding box center [329, 260] width 313 height 23
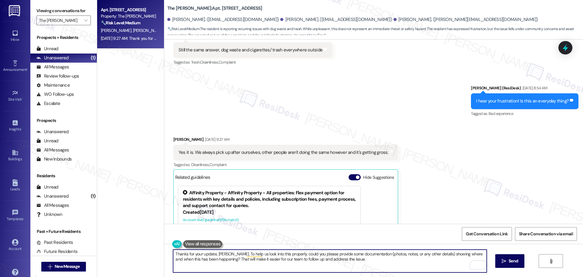
drag, startPoint x: 224, startPoint y: 252, endPoint x: 282, endPoint y: 253, distance: 58.6
click at [224, 252] on textarea "Thanks for your update, Molly. To help us look into this properly, could you pl…" at bounding box center [329, 260] width 313 height 23
paste textarea "I really appreciate you always doing your part to keep things clean. I hear you…"
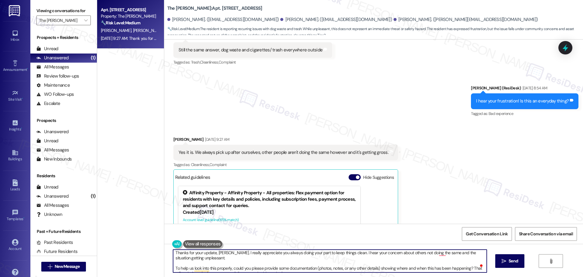
scroll to position [0, 0]
click at [436, 255] on textarea "Thanks for your update, Molly. I really appreciate you always doing your part t…" at bounding box center [329, 260] width 313 height 23
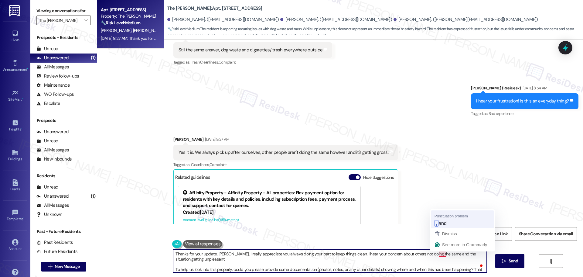
type textarea "Thanks for your update, Molly. I really appreciate you always doing your part t…"
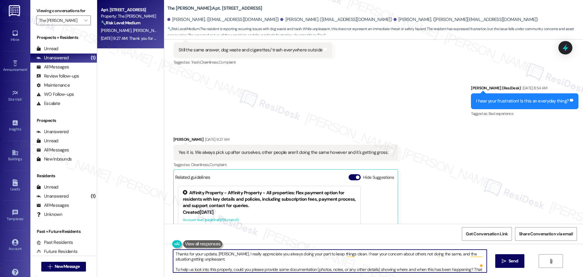
click at [342, 254] on textarea "Thanks for your update, Molly. I really appreciate you always doing your part t…" at bounding box center [329, 260] width 313 height 23
click at [348, 255] on textarea "Thanks for your update, Molly. I really appreciate you always doing your part t…" at bounding box center [329, 260] width 313 height 23
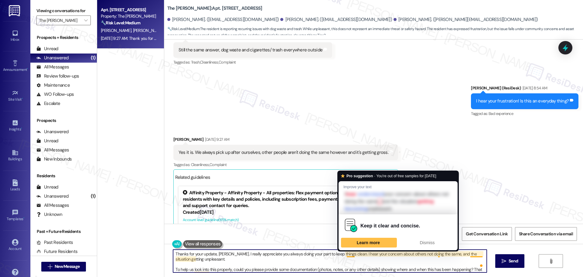
click at [290, 257] on textarea "Thanks for your update, Molly. I really appreciate you always doing your part t…" at bounding box center [329, 260] width 313 height 23
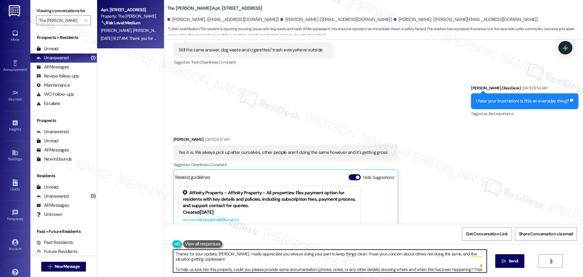
scroll to position [7, 0]
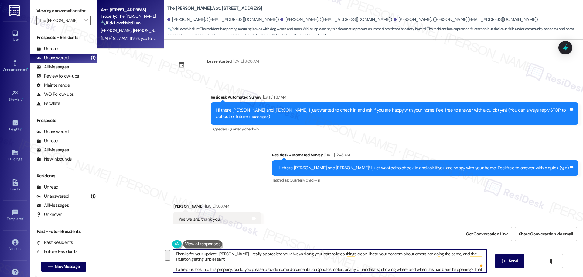
click at [173, 263] on textarea "Thanks for your update, [PERSON_NAME]. I really appreciate you always doing you…" at bounding box center [329, 260] width 313 height 23
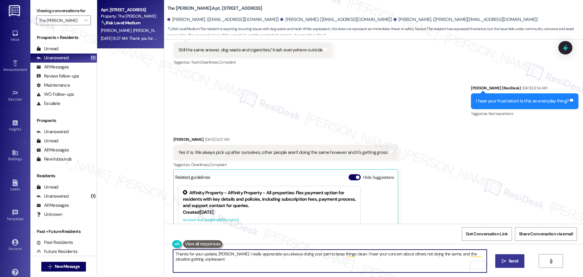
type textarea "Thanks for your update, [PERSON_NAME]. I really appreciate you always doing you…"
click at [506, 260] on span " Send" at bounding box center [510, 261] width 19 height 6
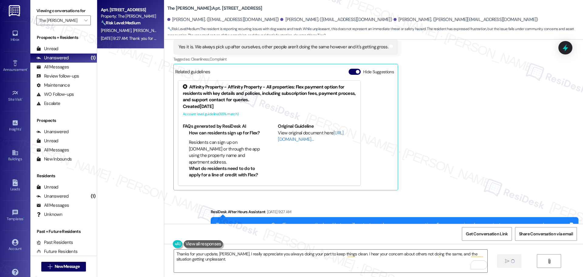
scroll to position [1412, 0]
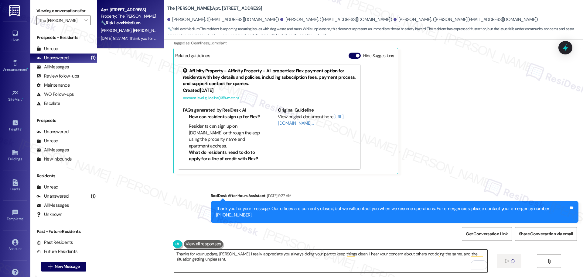
click at [344, 265] on textarea "Thanks for your update, Molly. I really appreciate you always doing your part t…" at bounding box center [330, 260] width 313 height 23
click at [374, 188] on div "Sent via SMS ResiDesk After Hours Assistant Sep 13, 2025 at 9:27 AM Thank you f…" at bounding box center [394, 212] width 377 height 49
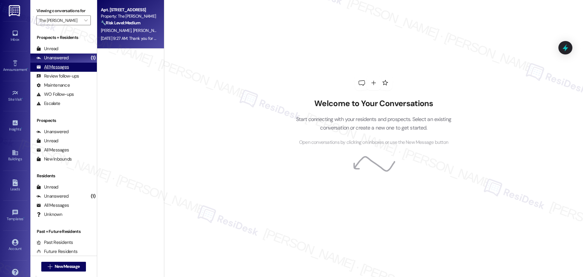
click at [59, 67] on div "All Messages" at bounding box center [52, 67] width 32 height 6
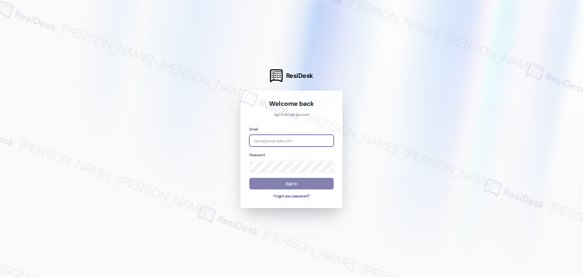
click at [271, 138] on input "email" at bounding box center [291, 141] width 84 height 12
type input "automated-surveys-affinity_property-resen.twelve@affinity_[DOMAIN_NAME]"
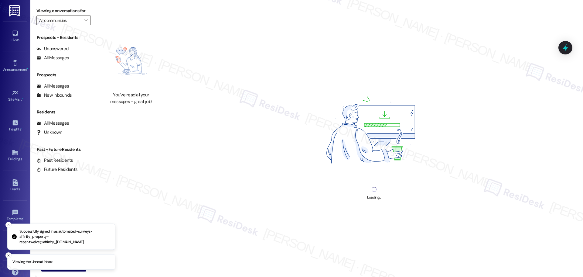
type input "The [PERSON_NAME]"
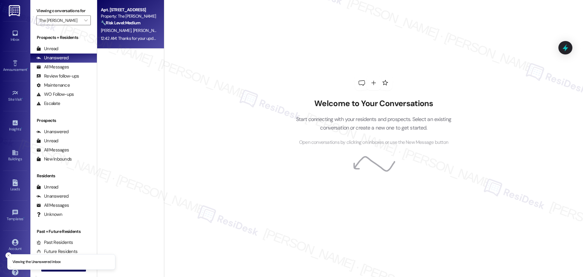
click at [165, 30] on span "[PERSON_NAME]" at bounding box center [180, 30] width 30 height 5
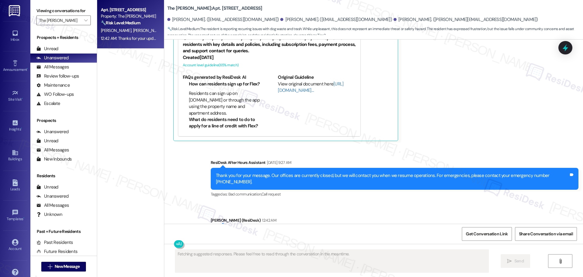
scroll to position [1464, 0]
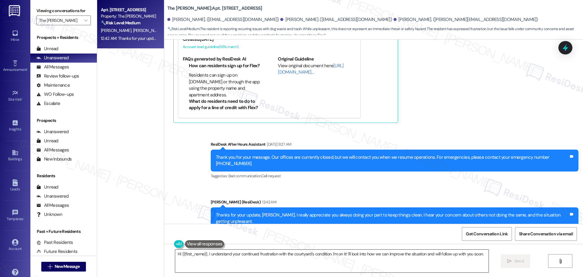
click at [364, 258] on textarea "Hi {{first_name}}, I understand your continued frustration with the courtyard's…" at bounding box center [331, 260] width 313 height 23
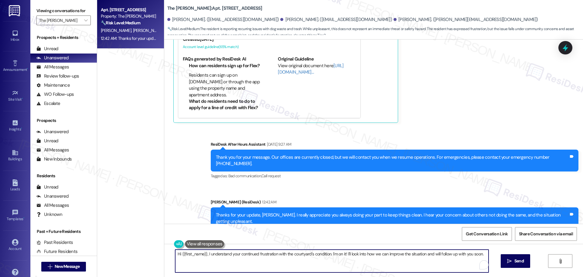
paste textarea "To help us look into this properly, could you please provide some documentation…"
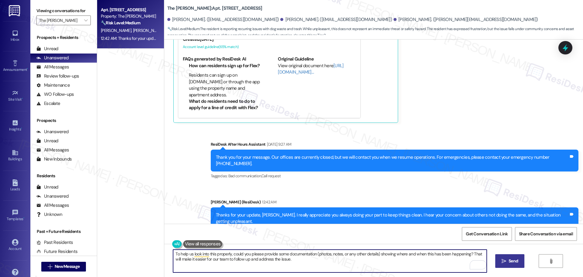
type textarea "To help us look into this properly, could you please provide some documentation…"
click at [499, 262] on button " Send" at bounding box center [509, 261] width 29 height 14
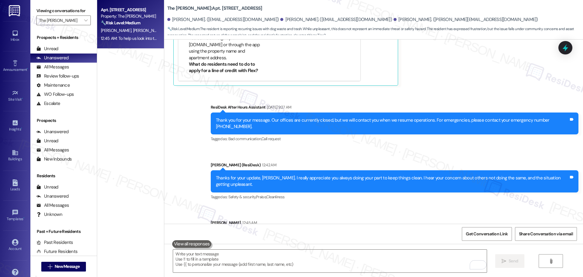
scroll to position [1513, 0]
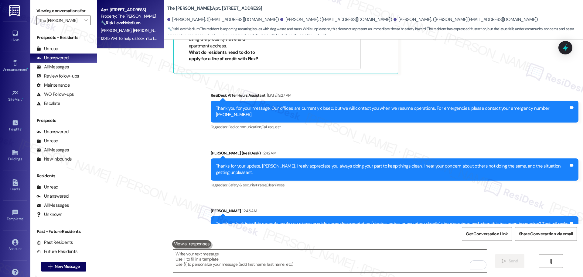
click at [164, 8] on div "The [PERSON_NAME]: Apt. 208, [STREET_ADDRESS][PERSON_NAME]. ([EMAIL_ADDRESS][DO…" at bounding box center [373, 18] width 419 height 33
drag, startPoint x: 163, startPoint y: 8, endPoint x: 219, endPoint y: 8, distance: 55.9
click at [219, 8] on b "The [PERSON_NAME]: Apt. 208, [STREET_ADDRESS]" at bounding box center [214, 8] width 95 height 6
copy b "The [PERSON_NAME]: Apt. 208, 468"
drag, startPoint x: 168, startPoint y: 18, endPoint x: 191, endPoint y: 20, distance: 23.2
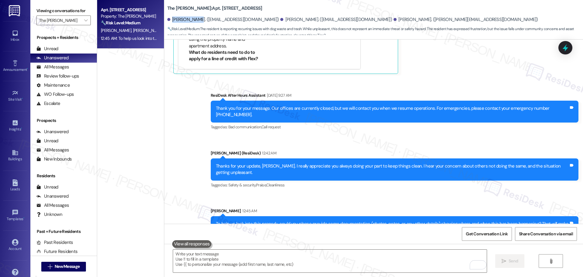
click at [191, 20] on div "[PERSON_NAME]. ([EMAIL_ADDRESS][DOMAIN_NAME])" at bounding box center [223, 19] width 112 height 6
copy div "[PERSON_NAME]"
drag, startPoint x: 245, startPoint y: 20, endPoint x: 268, endPoint y: 20, distance: 23.4
click at [280, 20] on div "[PERSON_NAME]. ([EMAIL_ADDRESS][DOMAIN_NAME])" at bounding box center [336, 19] width 112 height 6
copy div "[PERSON_NAME]"
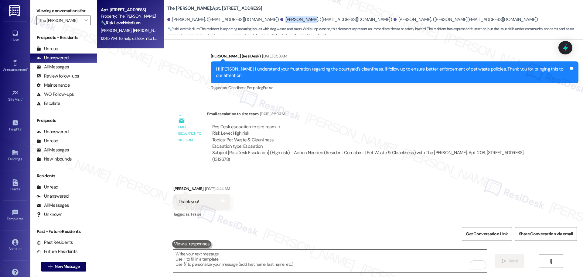
scroll to position [966, 0]
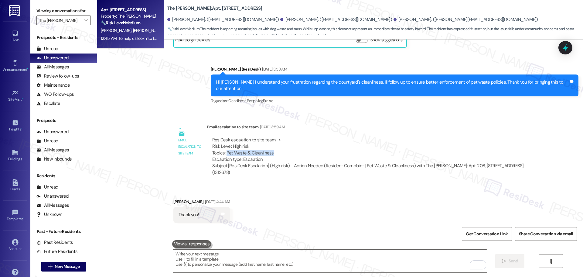
drag, startPoint x: 222, startPoint y: 146, endPoint x: 277, endPoint y: 148, distance: 55.0
click at [277, 148] on div "ResiDesk escalation to site team -> Risk Level: High risk Topics: Pet Waste & C…" at bounding box center [374, 150] width 324 height 26
copy div "Pet Waste & Cleanliness"
click at [484, 236] on span "Get Conversation Link" at bounding box center [487, 234] width 42 height 6
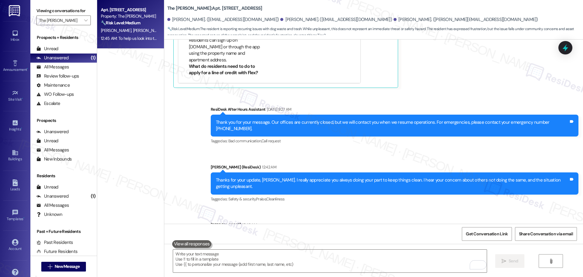
scroll to position [1513, 0]
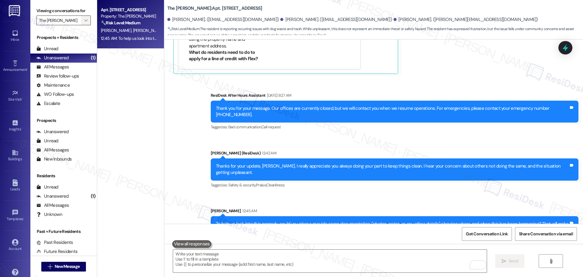
click at [83, 19] on span "" at bounding box center [86, 20] width 6 height 10
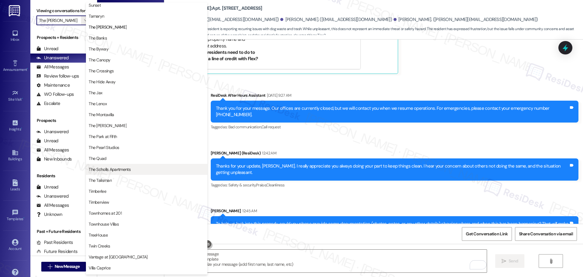
scroll to position [1031, 0]
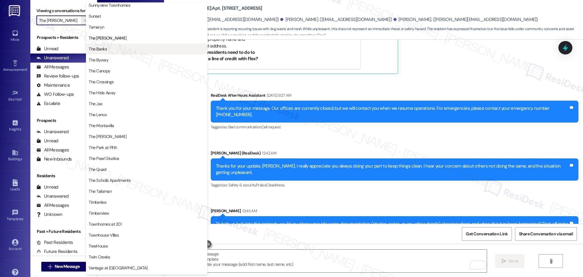
click at [109, 48] on span "The Banks" at bounding box center [147, 49] width 116 height 6
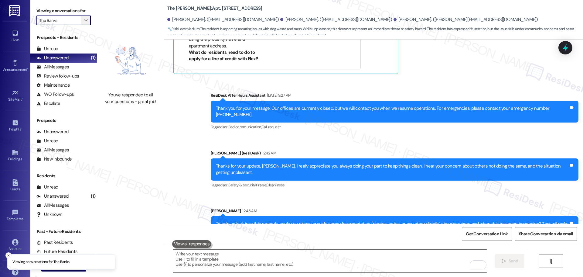
click at [84, 16] on button "" at bounding box center [86, 20] width 10 height 10
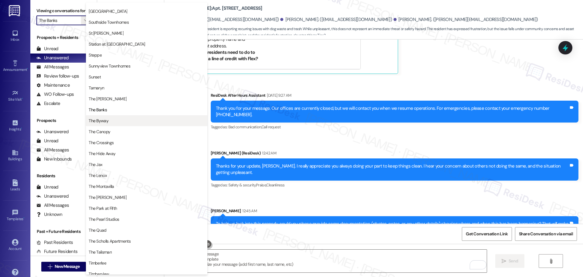
scroll to position [970, 0]
click at [112, 117] on button "The Byway" at bounding box center [146, 120] width 121 height 11
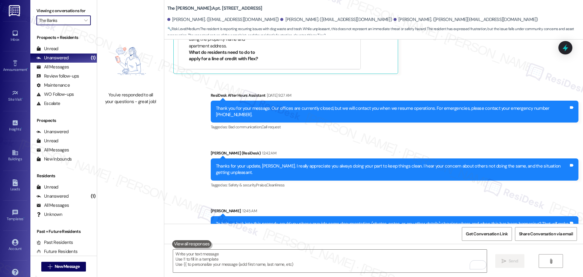
type input "The Byway"
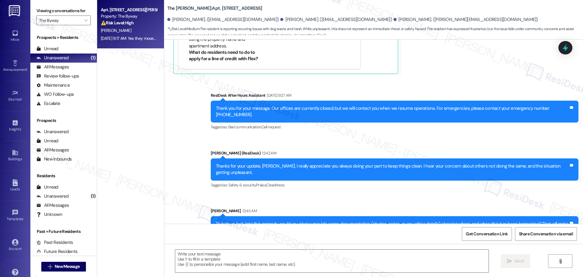
type textarea "Fetching suggested responses. Please feel free to read through the conversation…"
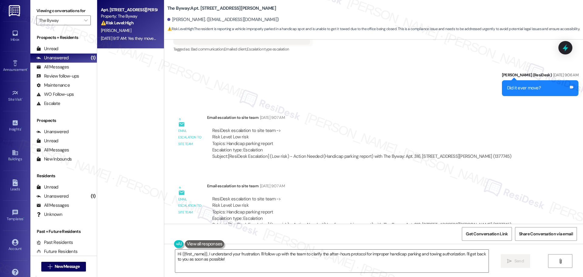
scroll to position [1684, 0]
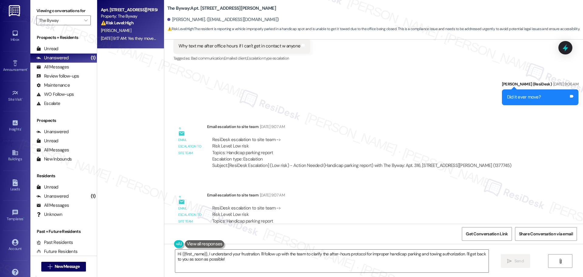
click at [240, 192] on div "Email escalation to site team [DATE] 9:07 AM" at bounding box center [361, 196] width 309 height 9
click at [242, 205] on div "ResiDesk escalation to site team -> Risk Level: Low risk Topics: Handicap parki…" at bounding box center [361, 218] width 299 height 26
click at [268, 231] on div "Subject: [ResiDesk Escalation] (Low risk) - Action Needed (Handicap parking rep…" at bounding box center [361, 234] width 299 height 6
click at [330, 205] on div "ResiDesk escalation to site team -> Risk Level: Low risk Topics: Handicap parki…" at bounding box center [361, 218] width 299 height 26
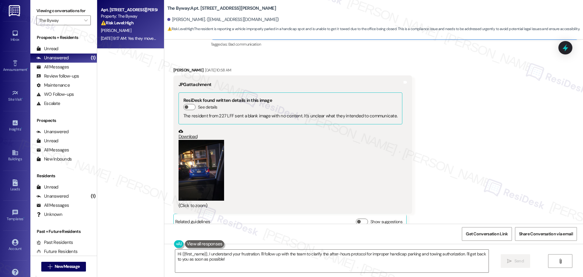
scroll to position [1259, 0]
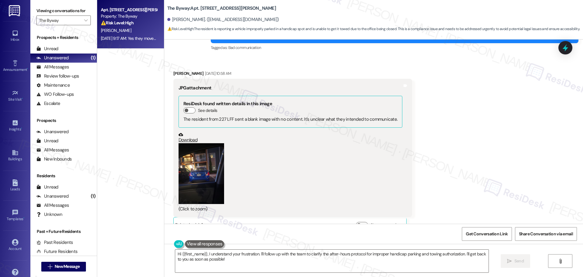
click at [209, 143] on button "Zoom image" at bounding box center [202, 173] width 46 height 61
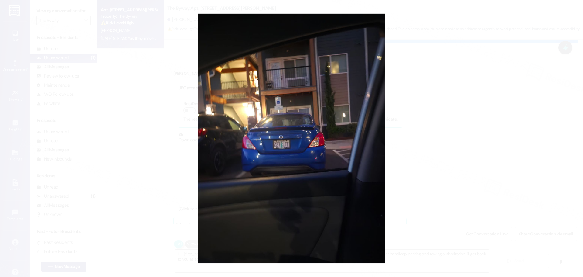
click at [446, 134] on button "Unzoom image" at bounding box center [291, 138] width 583 height 277
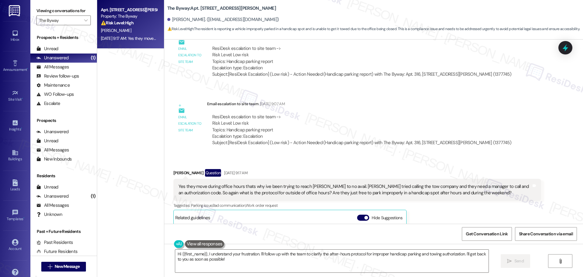
scroll to position [1866, 0]
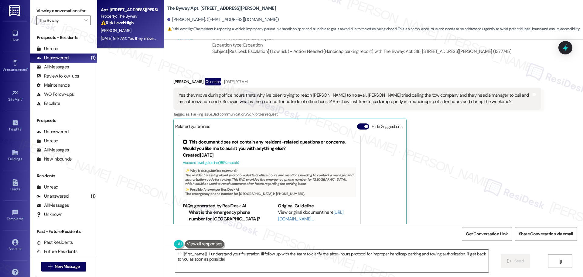
click at [266, 92] on div "Yes they move during office hours thats why ive been trying to reach Henry to n…" at bounding box center [355, 98] width 353 height 13
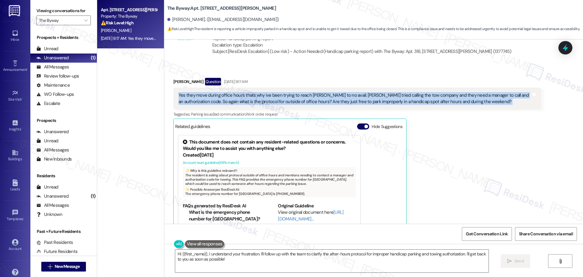
click at [266, 92] on div "Yes they move during office hours thats why ive been trying to reach Henry to n…" at bounding box center [355, 98] width 353 height 13
copy div "Yes they move during office hours thats why ive been trying to reach Henry to n…"
click at [293, 265] on textarea "Hi {{first_name}}, I understand your frustration. I'll follow up with the team …" at bounding box center [331, 260] width 313 height 23
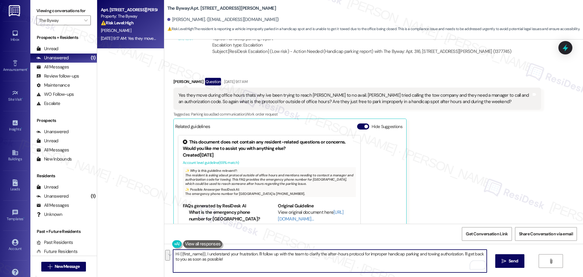
paste textarea "Thanks for sharing this — I understand your frustration, especially since you’v…"
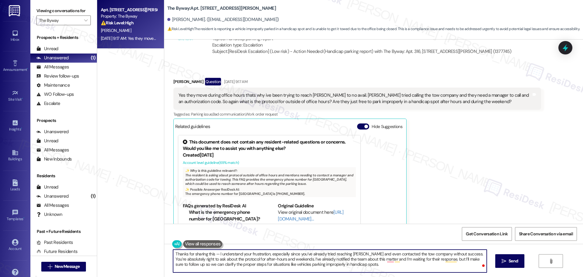
click at [213, 255] on textarea "Thanks for sharing this — I understand your frustration, especially since you’v…" at bounding box center [329, 260] width 313 height 23
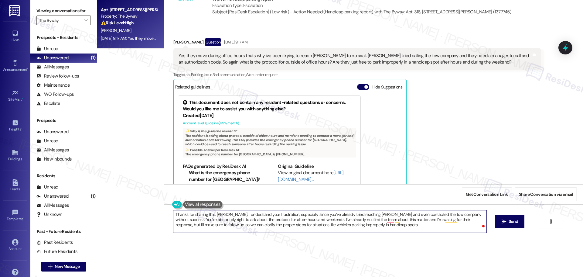
click at [224, 214] on textarea "Thanks for sharing this, Kevin. understand your frustration, especially since y…" at bounding box center [329, 221] width 313 height 23
click at [386, 219] on textarea "Thanks for sharing this, Kevin. I understand your frustration, especially since…" at bounding box center [329, 221] width 313 height 23
click at [384, 226] on textarea "Thanks for sharing this, Kevin. I understand your frustration, especially since…" at bounding box center [329, 221] width 313 height 23
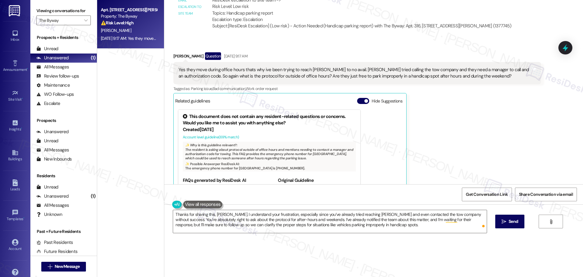
scroll to position [1866, 0]
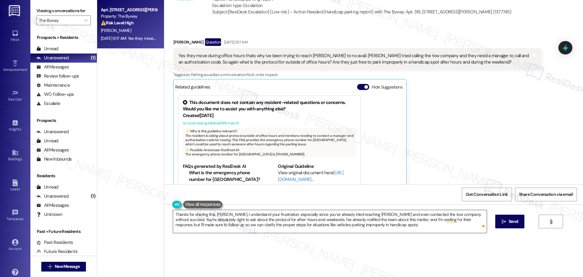
click at [385, 224] on textarea "Thanks for sharing this, Kevin. I understand your frustration, especially since…" at bounding box center [329, 221] width 313 height 23
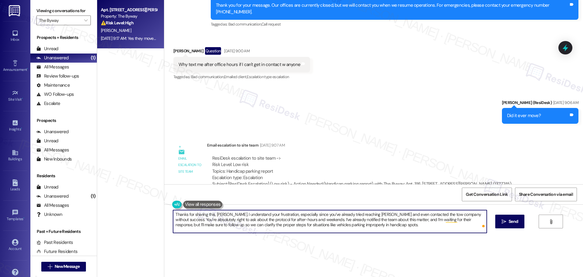
scroll to position [1623, 0]
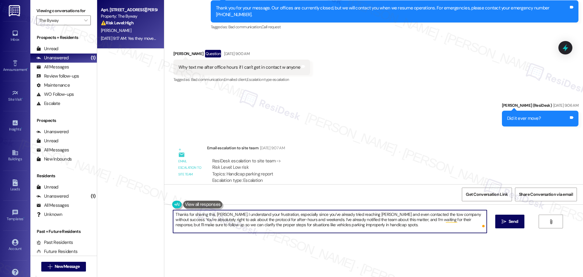
click at [380, 224] on textarea "Thanks for sharing this, Kevin. I understand your frustration, especially since…" at bounding box center [329, 221] width 313 height 23
paste textarea "I’ll get back to you as soon as I receive an update. Thank you for your patienc…"
type textarea "Thanks for sharing this, Kevin. I understand your frustration, especially since…"
click at [516, 221] on span "Send" at bounding box center [513, 221] width 9 height 6
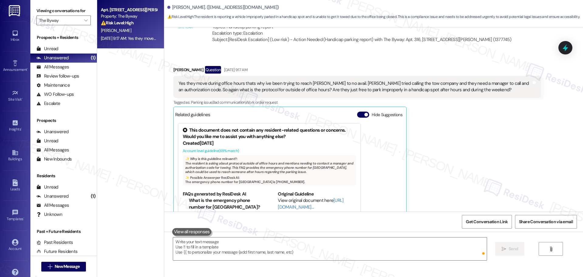
scroll to position [0, 0]
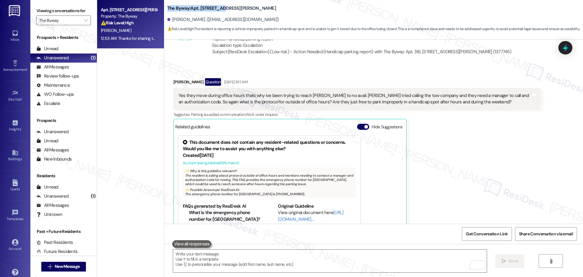
drag, startPoint x: 163, startPoint y: 7, endPoint x: 215, endPoint y: 12, distance: 51.8
click at [215, 12] on div "The Byway: Apt. 316, 23765 NE Halsey St" at bounding box center [227, 9] width 121 height 8
copy b "The Byway: Apt. 316, 23765"
drag, startPoint x: 167, startPoint y: 19, endPoint x: 194, endPoint y: 20, distance: 26.8
click at [194, 20] on div "Kevin Orellana. (kevinorellana64@gmail.com)" at bounding box center [223, 19] width 112 height 6
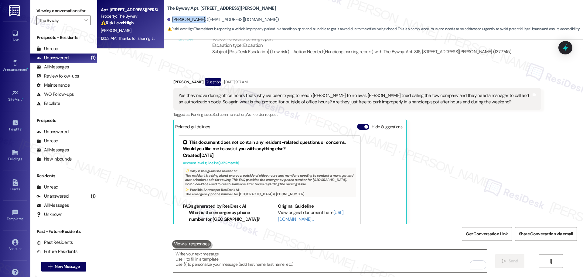
copy div "Kevin Orellana"
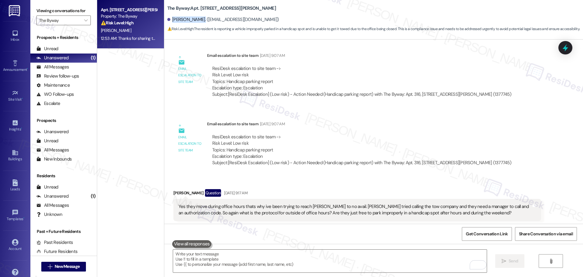
scroll to position [1744, 0]
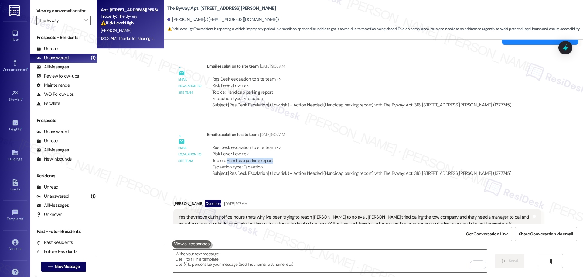
drag, startPoint x: 223, startPoint y: 135, endPoint x: 282, endPoint y: 135, distance: 58.9
click at [270, 144] on div "ResiDesk escalation to site team -> Risk Level: Low risk Topics: Handicap parki…" at bounding box center [361, 157] width 299 height 26
copy div "Handicap parking report"
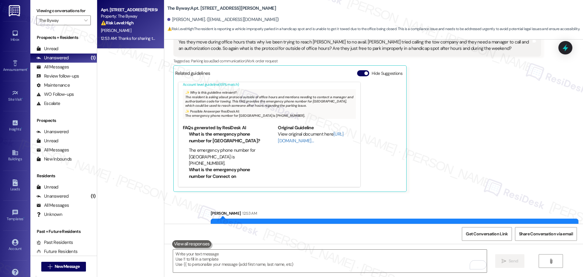
scroll to position [1921, 0]
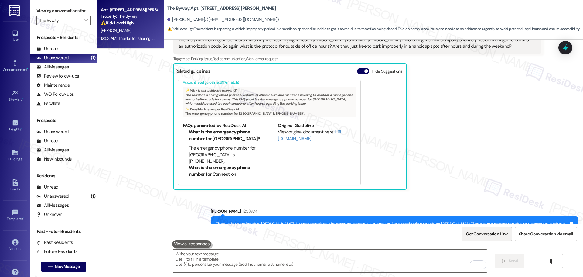
click at [475, 230] on span "Get Conversation Link" at bounding box center [487, 233] width 44 height 13
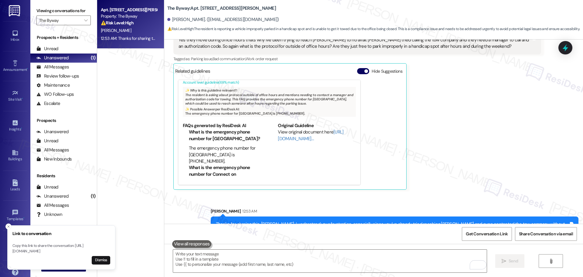
click at [556, 127] on div "Received via SMS Kevin Orellana Question Sep 13, 2025 at 9:17 AM Yes they move …" at bounding box center [373, 101] width 419 height 185
click at [76, 22] on input "The Byway" at bounding box center [60, 20] width 42 height 10
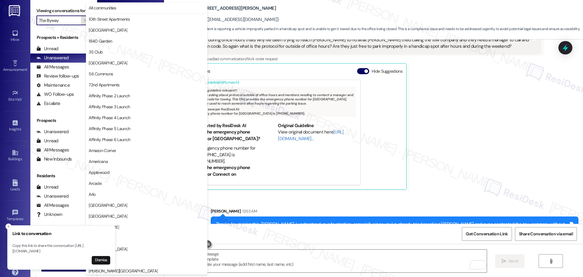
scroll to position [1033, 0]
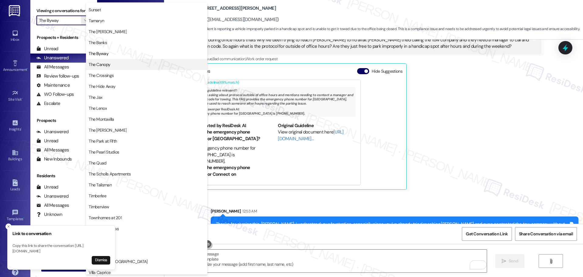
click at [120, 67] on span "The Canopy" at bounding box center [147, 64] width 116 height 6
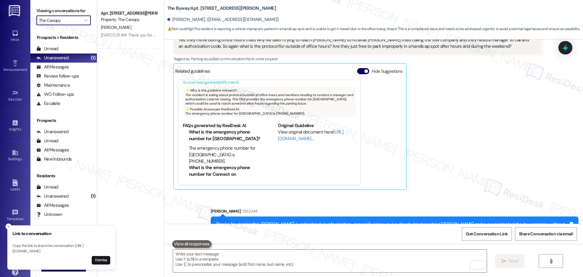
scroll to position [1861, 0]
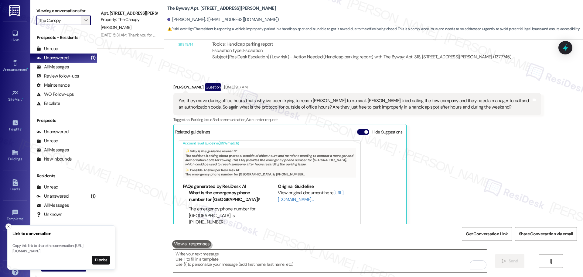
click at [83, 21] on span "" at bounding box center [86, 20] width 6 height 10
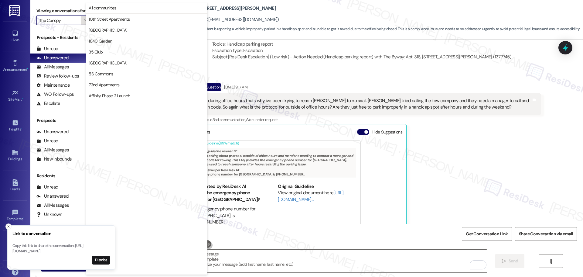
scroll to position [1033, 0]
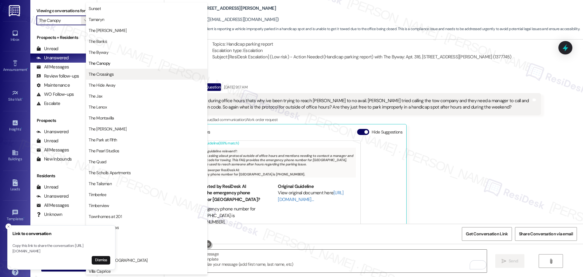
click at [116, 75] on span "The Crossings" at bounding box center [147, 74] width 116 height 6
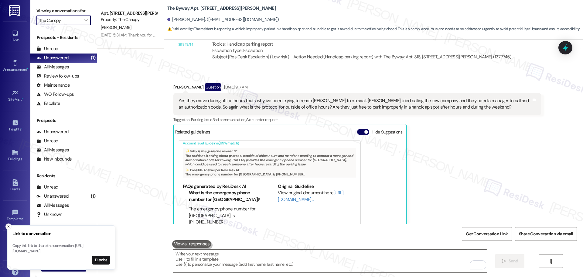
type input "The Crossings"
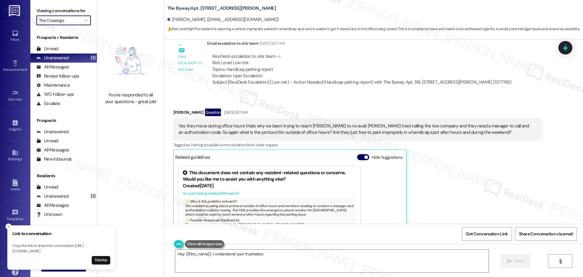
scroll to position [1930, 0]
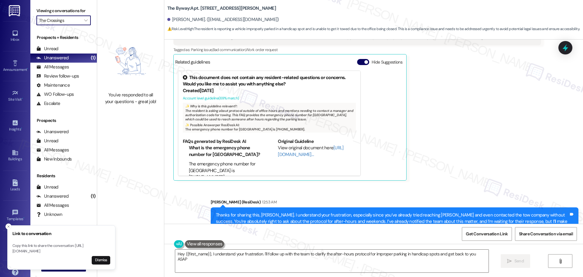
type textarea "Hey {{first_name}}, I understand your frustration. I'll follow up with the team…"
click at [84, 19] on icon "" at bounding box center [85, 20] width 3 height 5
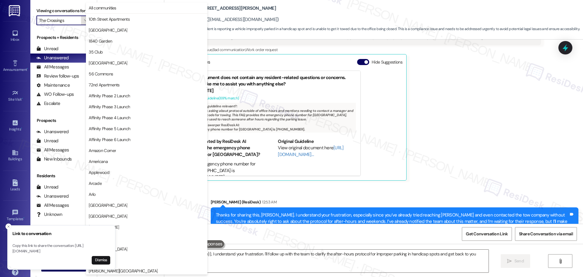
scroll to position [1033, 0]
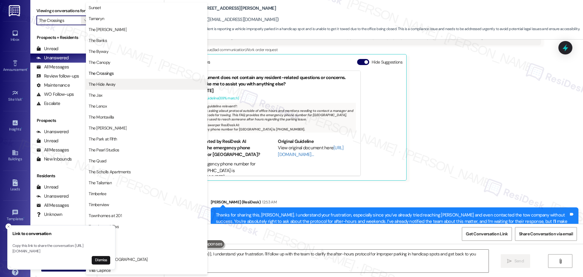
click at [136, 85] on span "The Hide Away" at bounding box center [147, 84] width 116 height 6
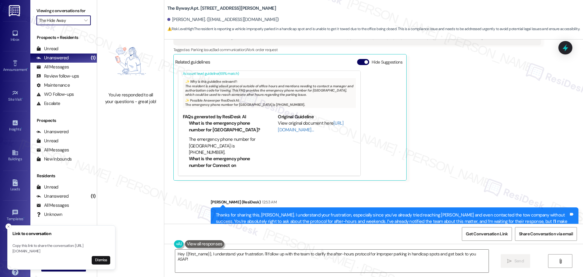
scroll to position [25, 0]
click at [83, 25] on span "" at bounding box center [86, 20] width 6 height 10
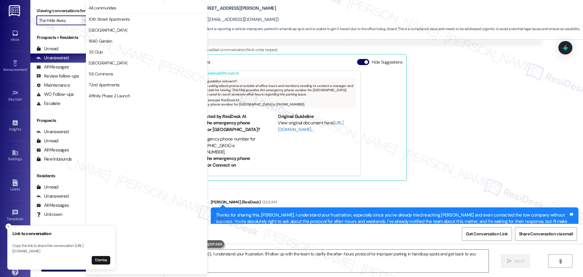
scroll to position [1033, 0]
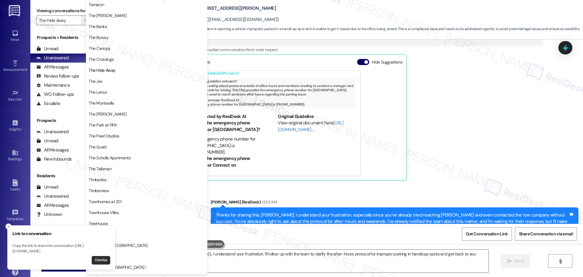
click at [107, 260] on button "Dismiss" at bounding box center [101, 260] width 19 height 9
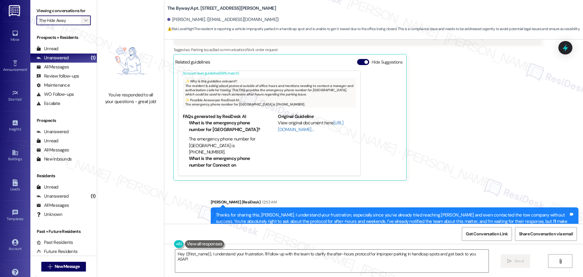
click at [84, 20] on icon "" at bounding box center [85, 20] width 3 height 5
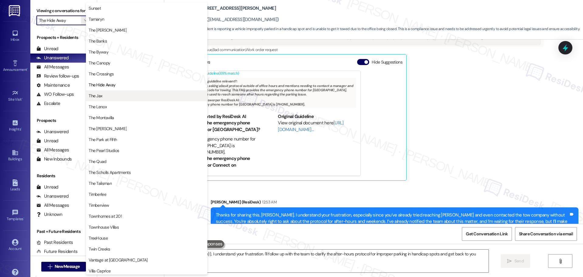
click at [118, 97] on span "The Jax" at bounding box center [147, 96] width 116 height 6
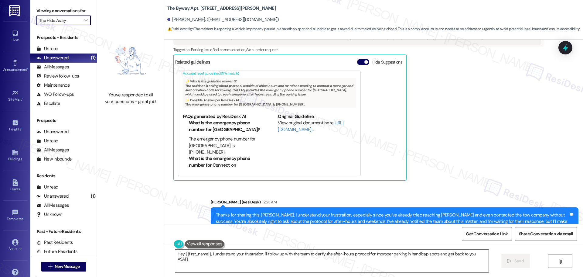
type input "The Jax"
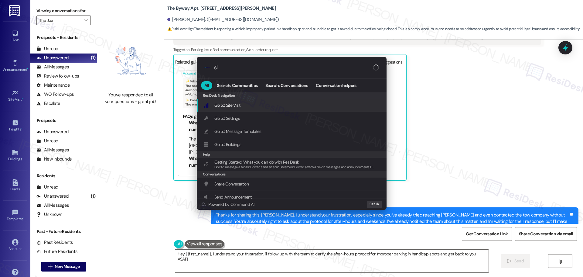
type input "sla"
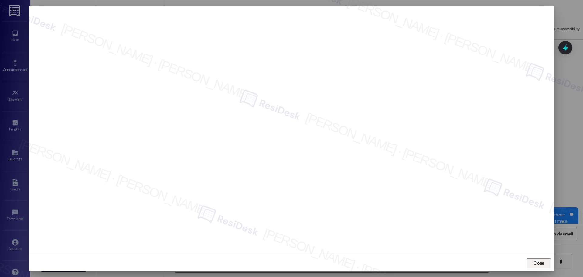
click at [541, 262] on span "Close" at bounding box center [539, 263] width 11 height 6
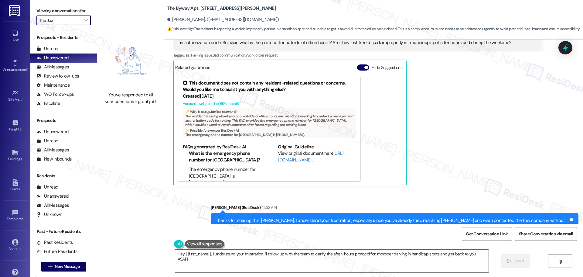
scroll to position [1930, 0]
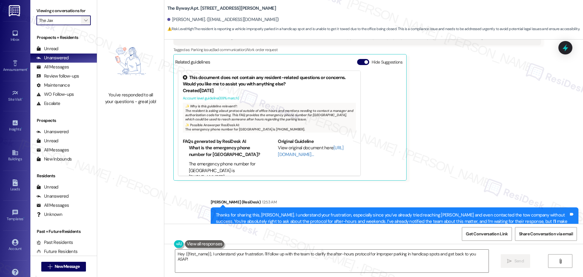
click at [84, 21] on icon "" at bounding box center [85, 20] width 3 height 5
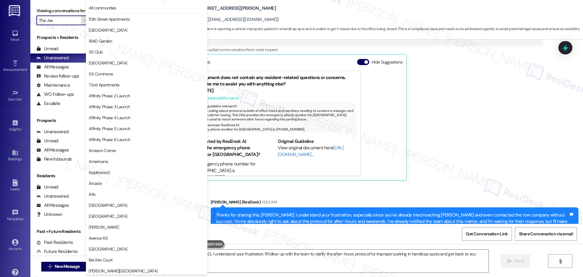
scroll to position [1033, 0]
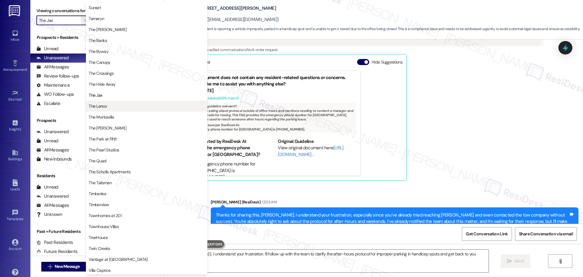
click at [124, 106] on span "The Lenox" at bounding box center [147, 106] width 116 height 6
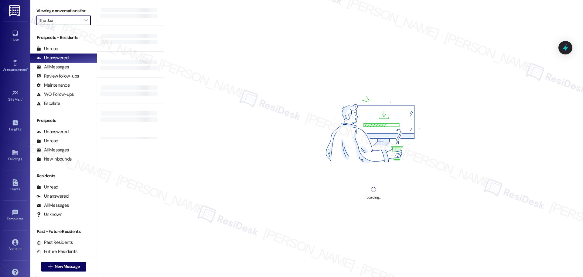
type input "The Lenox"
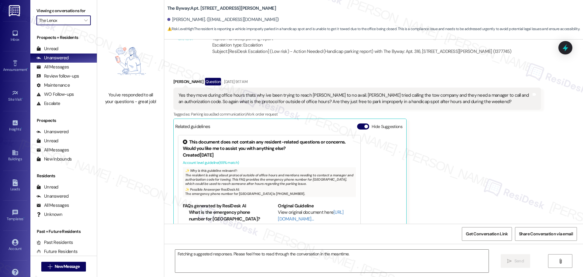
scroll to position [1866, 0]
click at [84, 19] on span "" at bounding box center [86, 20] width 6 height 10
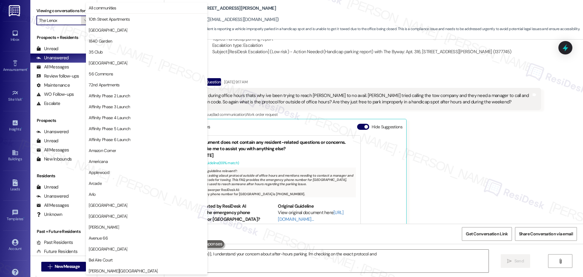
scroll to position [1033, 0]
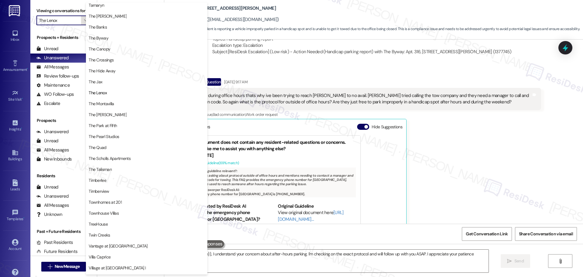
type textarea "Hey {{first_name}}, I understand your concern about after-hours parking. I'm ch…"
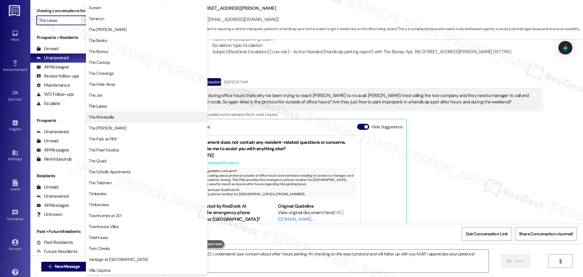
click at [111, 116] on span "The Montavilla" at bounding box center [101, 117] width 25 height 6
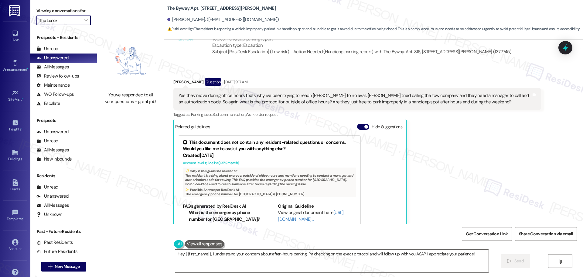
type input "The Montavilla"
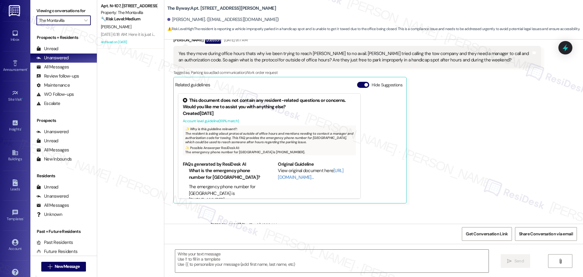
scroll to position [1866, 0]
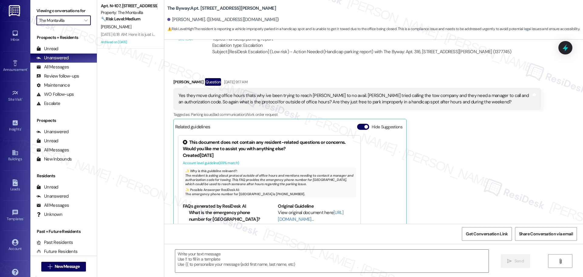
type textarea "Fetching suggested responses. Please feel free to read through the conversation…"
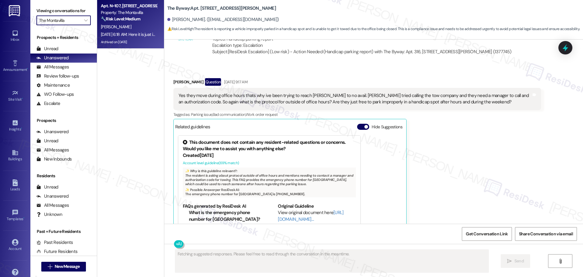
click at [138, 21] on div "🔧 Risk Level: Medium The resident is following up on an insurance update. This …" at bounding box center [129, 19] width 56 height 6
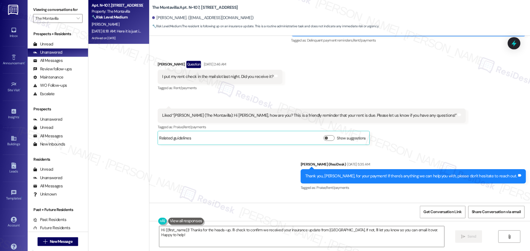
scroll to position [9854, 0]
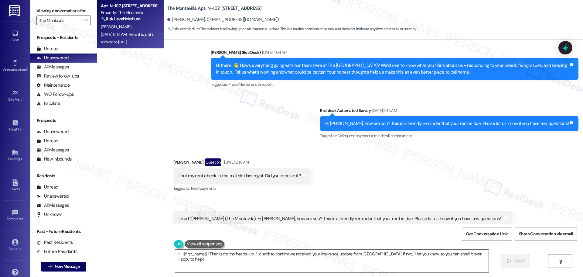
drag, startPoint x: 557, startPoint y: 1, endPoint x: 375, endPoint y: 125, distance: 220.5
click at [375, 145] on div "Received via SMS Christina Gabriel Question Sep 04, 2025 at 2:46 AM I put my re…" at bounding box center [373, 200] width 419 height 111
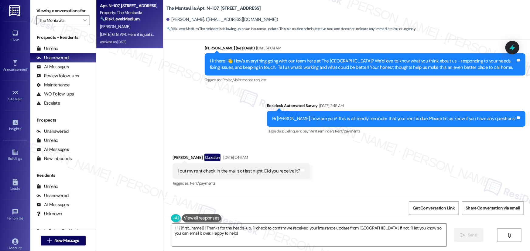
scroll to position [9910, 0]
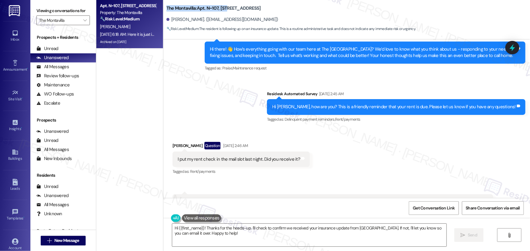
drag, startPoint x: 162, startPoint y: 7, endPoint x: 224, endPoint y: 11, distance: 62.1
click at [224, 11] on div "The Montavilla: Apt. N~107, 702 NE 87th Ave Christina Gabriel. (hylianphoenixri…" at bounding box center [346, 17] width 367 height 31
copy b "The Montavilla: Apt. N~107, 702"
drag, startPoint x: 168, startPoint y: 19, endPoint x: 200, endPoint y: 20, distance: 32.5
click at [200, 20] on div "Christina Gabriel. (hylianphoenixrising@gmail.com)" at bounding box center [222, 19] width 112 height 6
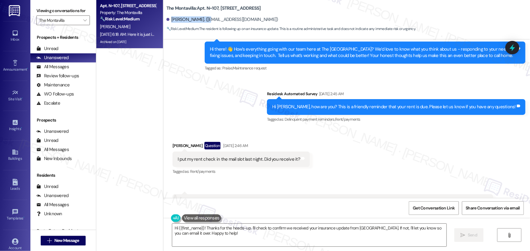
copy div "Christina Gabriel."
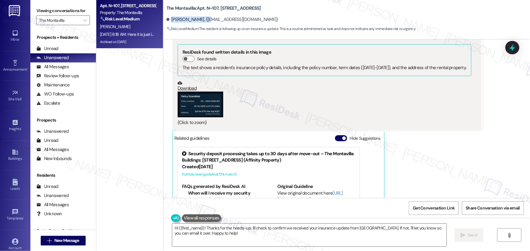
scroll to position [10379, 0]
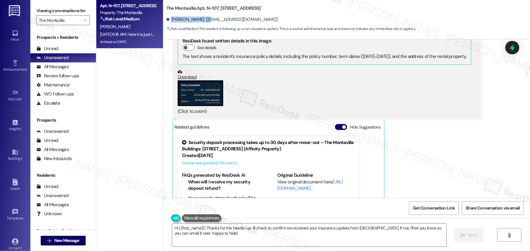
click at [200, 87] on button "Zoom image" at bounding box center [201, 93] width 46 height 26
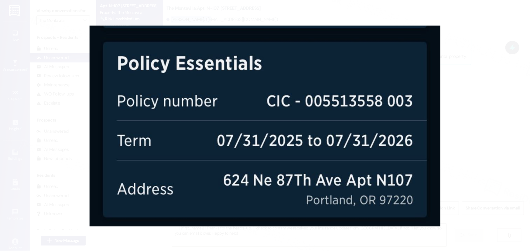
click at [468, 107] on button "Unzoom image" at bounding box center [265, 125] width 530 height 251
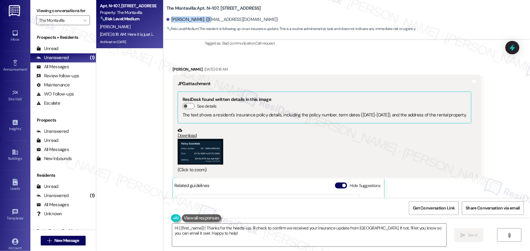
scroll to position [10320, 0]
click at [419, 206] on span "Get Conversation Link" at bounding box center [434, 208] width 42 height 6
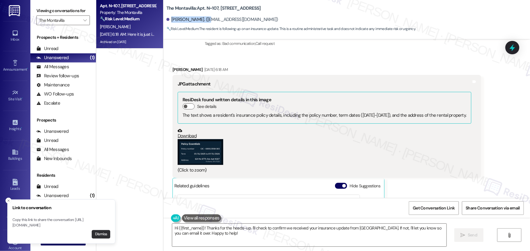
click at [102, 236] on button "Dismiss" at bounding box center [101, 235] width 19 height 9
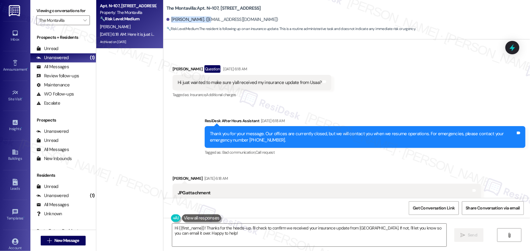
scroll to position [10182, 0]
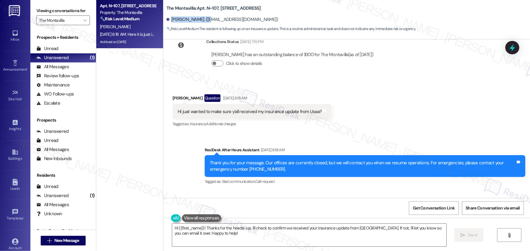
click at [265, 109] on div "Hi juat wanted to make sure y'all received my insurance update from Usaa?" at bounding box center [250, 112] width 144 height 6
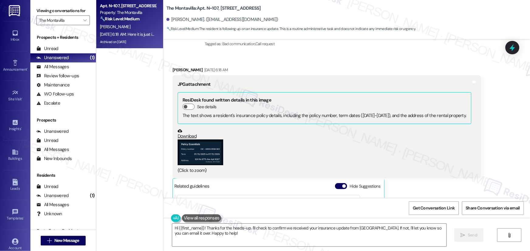
scroll to position [10320, 0]
click at [212, 141] on button "Zoom image" at bounding box center [201, 152] width 46 height 26
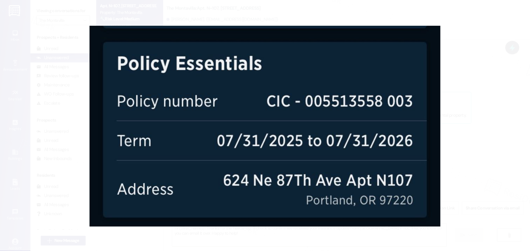
click at [510, 173] on button "Unzoom image" at bounding box center [265, 125] width 530 height 251
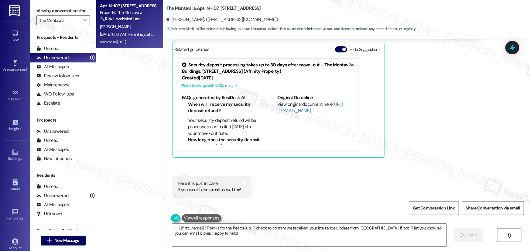
scroll to position [10458, 0]
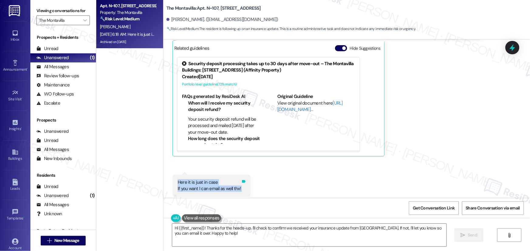
drag, startPoint x: 174, startPoint y: 171, endPoint x: 240, endPoint y: 177, distance: 66.8
click at [240, 177] on div "Here it is juat in case If you want I can email as well thx! Tags and notes" at bounding box center [212, 186] width 78 height 22
click at [335, 186] on div "Received via SMS Christina Gabriel Sep 14, 2025 at 6:18 AM JPG attachment ResiD…" at bounding box center [346, 63] width 367 height 296
drag, startPoint x: 230, startPoint y: 240, endPoint x: 213, endPoint y: 234, distance: 17.4
click at [230, 240] on textarea "Hi {{first_name}}! Thanks for the heads-up. I'll check to confirm we received y…" at bounding box center [309, 235] width 274 height 23
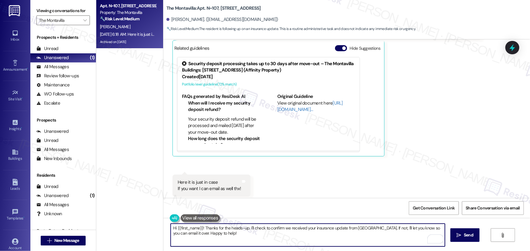
drag, startPoint x: 202, startPoint y: 227, endPoint x: 214, endPoint y: 237, distance: 15.1
click at [214, 237] on textarea "Hi {{first_name}}! Thanks for the heads-up. I'll check to confirm we received y…" at bounding box center [308, 235] width 274 height 23
paste textarea "Got it, thanks for sending this over"
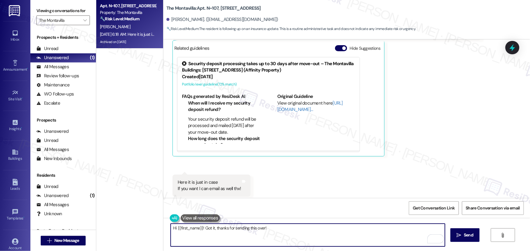
click at [280, 232] on textarea "Hi {{first_name}}! Got it, thanks for sending this over!" at bounding box center [308, 235] width 274 height 23
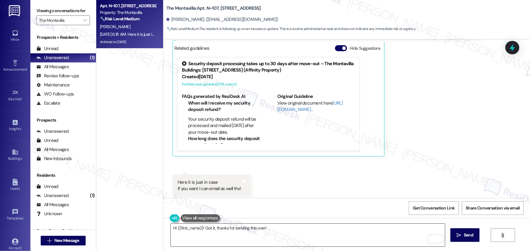
click at [299, 226] on textarea "Hi {{first_name}}! Got it, thanks for sending this over!" at bounding box center [308, 235] width 274 height 23
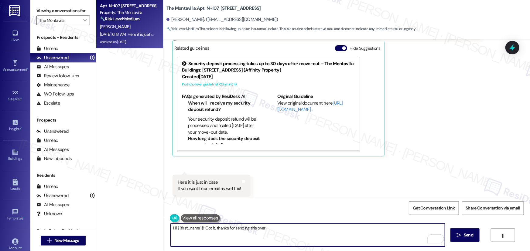
paste textarea "Allow me to confirm this with our team, so you can be assured that everything i…"
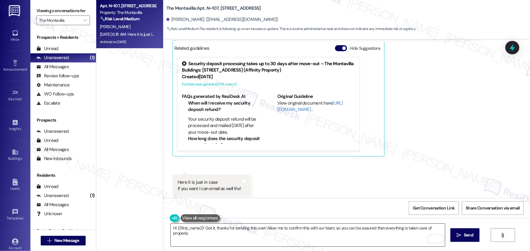
click at [271, 236] on textarea "Hi {{first_name}}! Got it, thanks for sending this over! Allow me to confirm th…" at bounding box center [308, 235] width 274 height 23
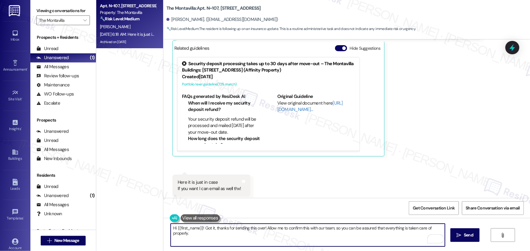
paste textarea "In the meantime, if you have any questions or notice anything that doesn’t look…"
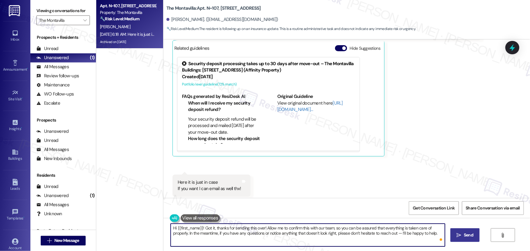
type textarea "Hi {{first_name}}! Got it, thanks for sending this over! Allow me to confirm th…"
click at [464, 234] on span "Send" at bounding box center [469, 235] width 12 height 6
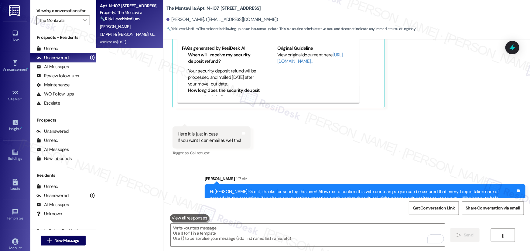
scroll to position [10507, 0]
click at [83, 21] on icon "" at bounding box center [84, 20] width 3 height 5
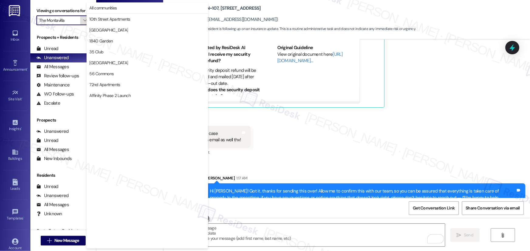
scroll to position [1058, 0]
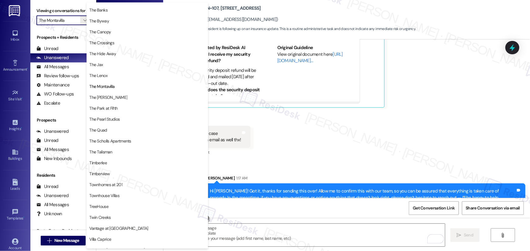
click at [142, 101] on button "The [PERSON_NAME]" at bounding box center [147, 97] width 121 height 11
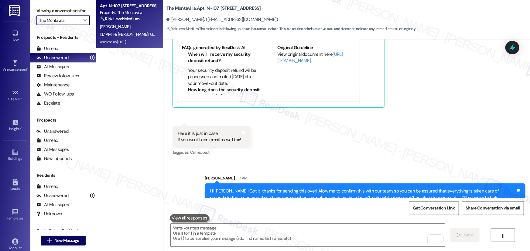
type input "The [PERSON_NAME]"
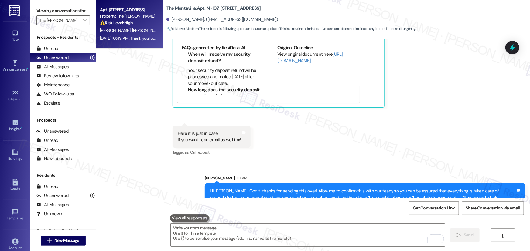
click at [123, 35] on div "Sep 14, 2025 at 10:49 AM: Thank you for your message. Our offices are currently…" at bounding box center [127, 39] width 57 height 8
type textarea "Fetching suggested responses. Please feel free to read through the conversation…"
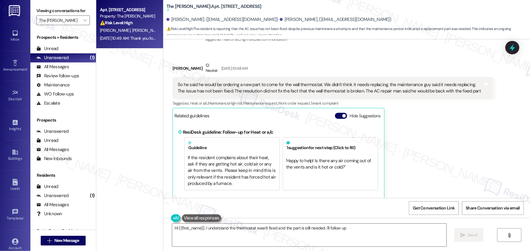
scroll to position [313, 0]
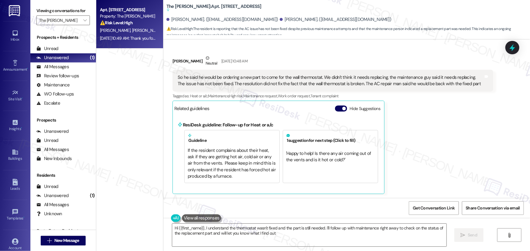
type textarea "Hi {{first_name}}, I understand the thermostat wasn't fixed and the part is sti…"
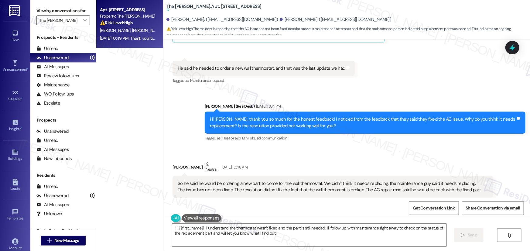
scroll to position [206, 0]
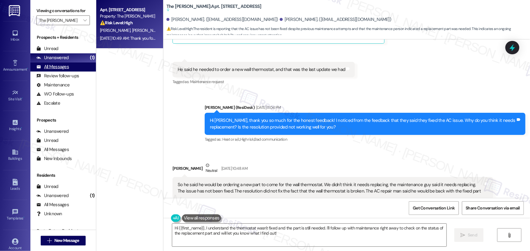
click at [52, 69] on div "All Messages" at bounding box center [52, 67] width 32 height 6
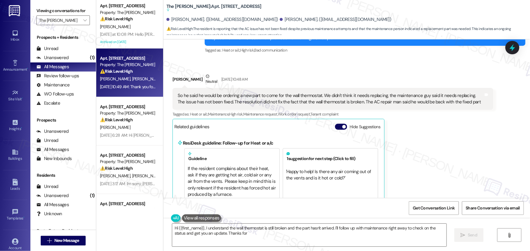
scroll to position [313, 0]
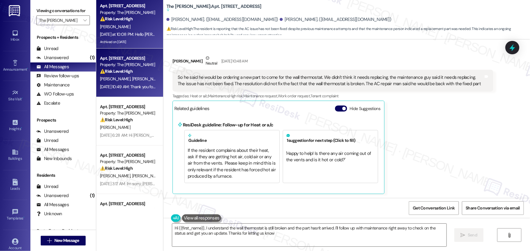
type textarea "Hi {{first_name}}, I understand the wall thermostat is still broken and the par…"
click at [126, 23] on div "B. Walker" at bounding box center [127, 27] width 57 height 8
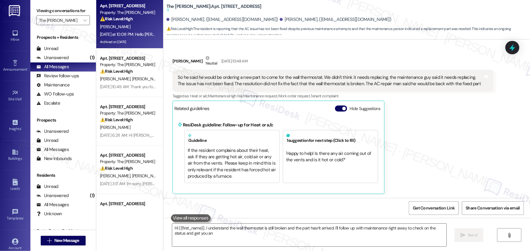
type textarea "Hi {{first_name}}, I understand the wall thermostat is still broken and the par…"
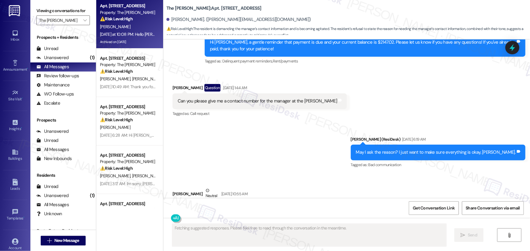
scroll to position [8155, 0]
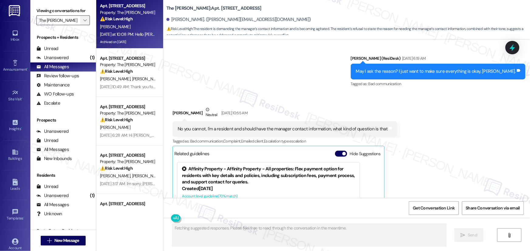
click at [84, 18] on span "" at bounding box center [85, 20] width 6 height 10
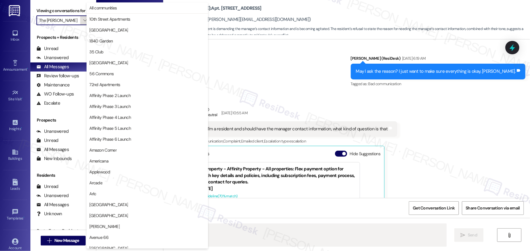
scroll to position [1058, 0]
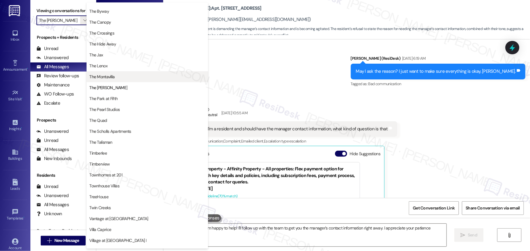
type textarea "Hi {{first_name}}, I'm happy to help! I'll follow up with the team to get you t…"
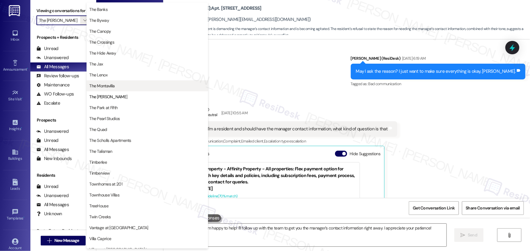
click at [110, 76] on span "The Lenox" at bounding box center [147, 75] width 116 height 6
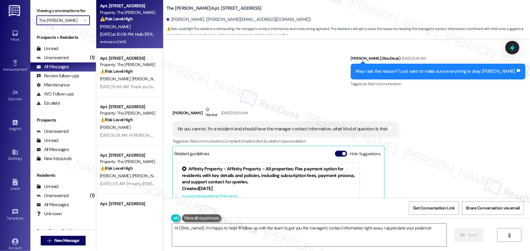
type input "The Lenox"
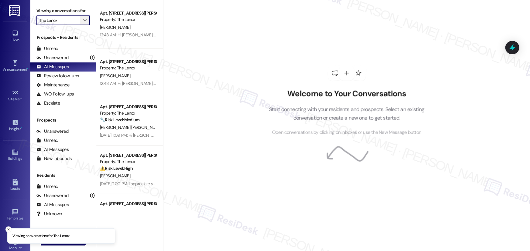
click at [83, 20] on icon "" at bounding box center [84, 20] width 3 height 5
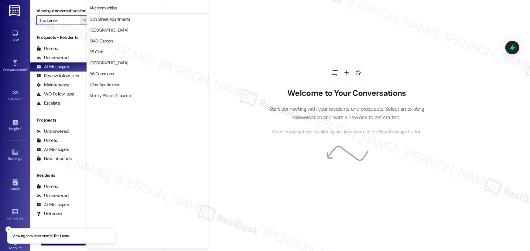
scroll to position [1058, 0]
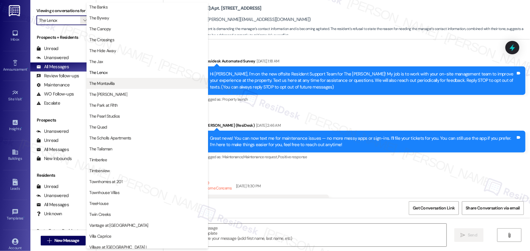
click at [108, 83] on span "The Montavilla" at bounding box center [101, 83] width 25 height 6
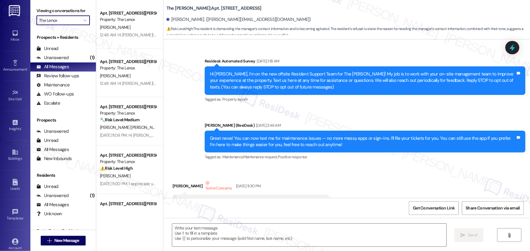
type textarea "Fetching suggested responses. Please feel free to read through the conversation…"
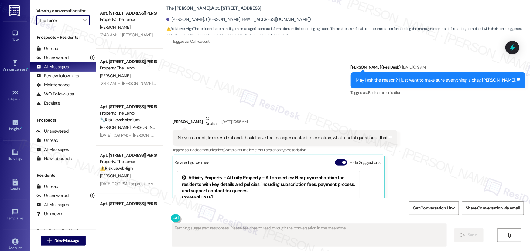
type input "The Montavilla"
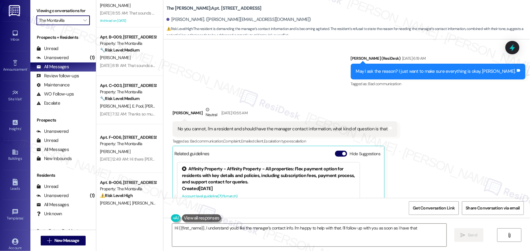
scroll to position [83, 0]
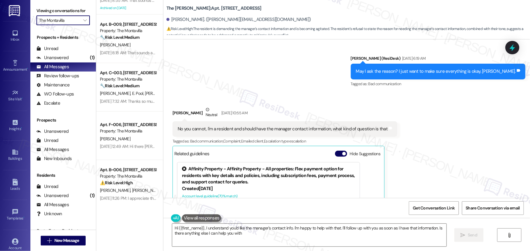
type textarea "Hi {{first_name}}, I understand you'd like the manager's contact info. I'm happ…"
click at [62, 58] on div "Unanswered" at bounding box center [52, 58] width 32 height 6
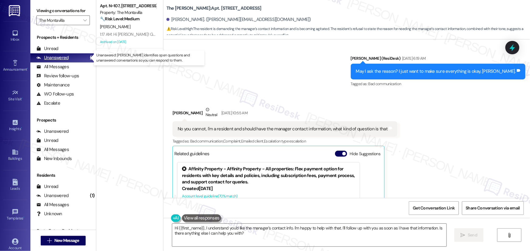
scroll to position [0, 0]
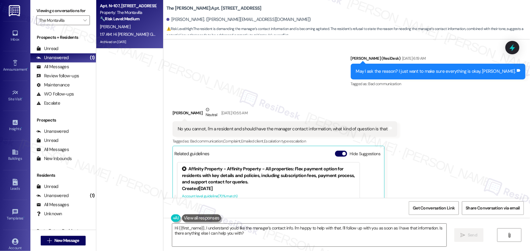
click at [134, 22] on div "🔧 Risk Level: Medium The resident is following up on an insurance update. This …" at bounding box center [128, 19] width 56 height 6
type textarea "Fetching suggested responses. Please feel free to read through the conversation…"
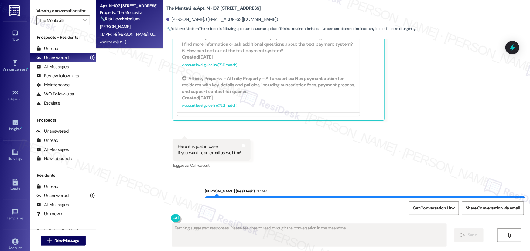
scroll to position [10516, 0]
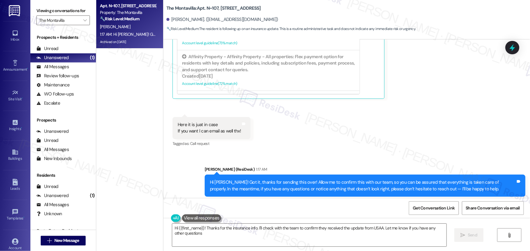
type textarea "Hi {{first_name}}! Thanks for the insurance info. I'll check with the team to c…"
click at [335, 118] on div "Received via SMS Christina Gabriel Sep 14, 2025 at 6:18 AM JPG attachment ResiD…" at bounding box center [346, 5] width 367 height 296
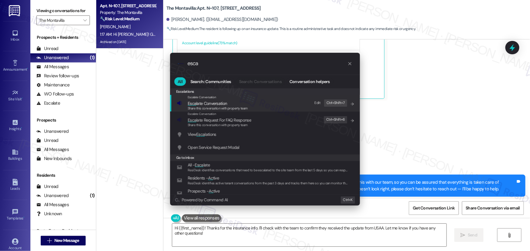
type input "esca"
click at [231, 106] on span "Share this conversation with property team" at bounding box center [218, 108] width 60 height 4
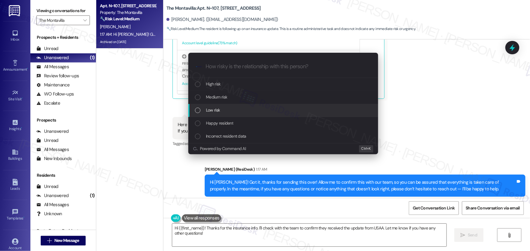
click at [229, 109] on div "Low risk" at bounding box center [284, 110] width 178 height 7
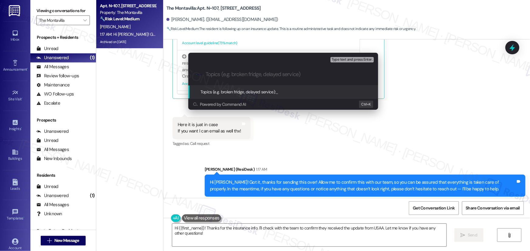
click at [245, 74] on input "Topics (e.g. broken fridge, delayed service)" at bounding box center [288, 74] width 165 height 6
type input "Insurance receipt confirmation"
click at [285, 75] on input "Insurance receipt confirmation" at bounding box center [286, 74] width 160 height 6
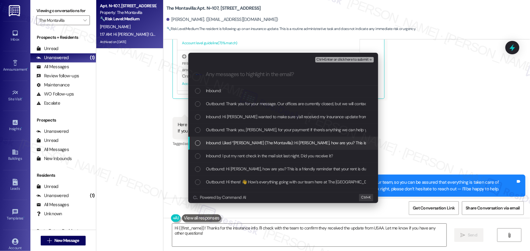
scroll to position [27, 0]
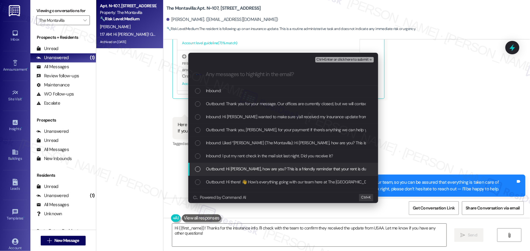
click at [308, 169] on span "Outbound: Hi Christina, how are you? This is a friendly reminder that your rent…" at bounding box center [327, 169] width 243 height 7
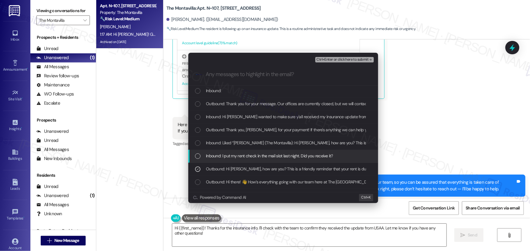
click at [216, 153] on span "Inbound: I put my rent check in the mail slot last night. Did you receive it?" at bounding box center [269, 156] width 127 height 7
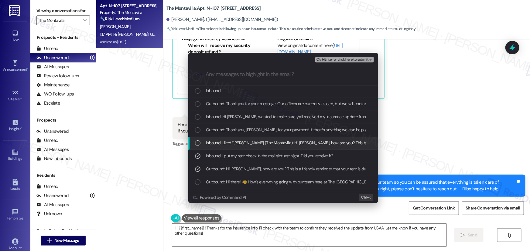
click at [194, 140] on div "Inbound: Liked “Sarah (The Montavilla): Hi Christina, how are you? This is a fr…" at bounding box center [283, 143] width 190 height 13
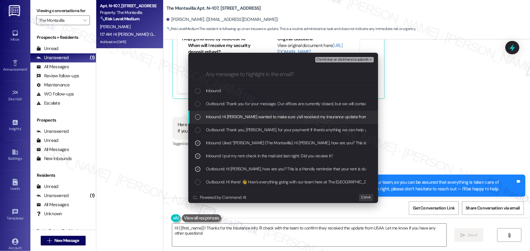
click at [197, 123] on div "Inbound: Hi juat wanted to make sure y'all received my insurance update from Us…" at bounding box center [283, 117] width 190 height 13
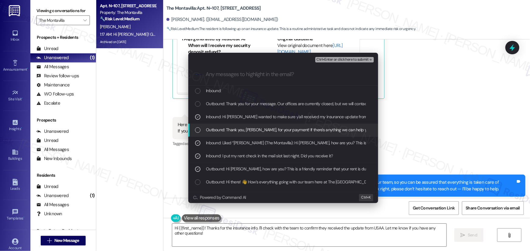
click at [200, 132] on div "Outbound: Thank you, Christina, for your payment! If there's anything we can he…" at bounding box center [284, 130] width 178 height 7
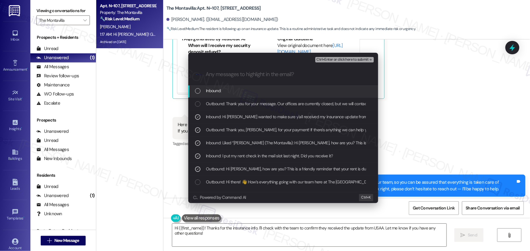
click at [197, 100] on div "Outbound: Thank you for your message. Our offices are currently closed, but we …" at bounding box center [283, 104] width 190 height 13
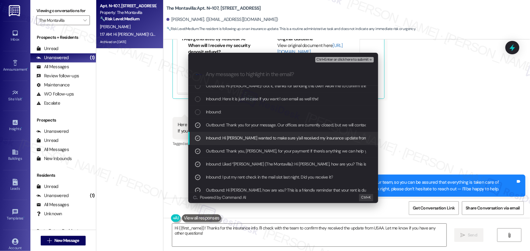
scroll to position [0, 0]
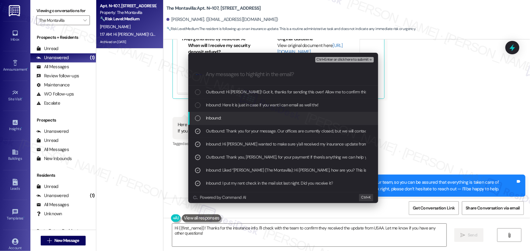
click at [197, 118] on div "List of options" at bounding box center [197, 118] width 5 height 5
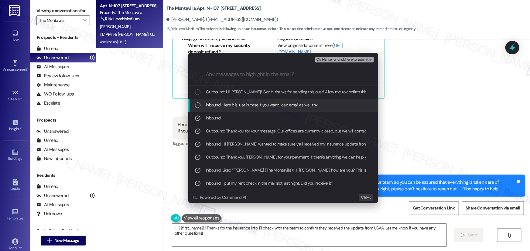
click at [199, 105] on div "List of options" at bounding box center [197, 105] width 5 height 5
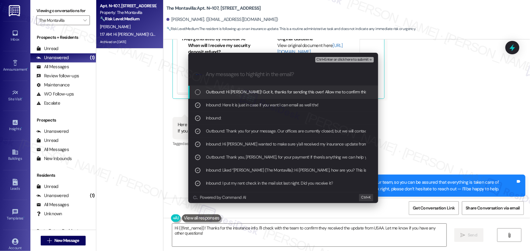
click at [198, 93] on div "List of options" at bounding box center [197, 92] width 5 height 5
click at [341, 58] on span "Ctrl+Enter or click here to submit" at bounding box center [342, 60] width 52 height 4
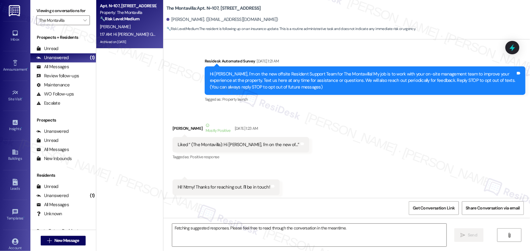
scroll to position [10458, 0]
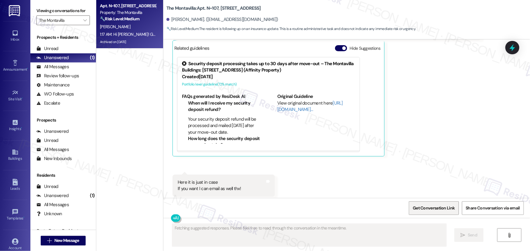
click at [446, 210] on span "Get Conversation Link" at bounding box center [434, 208] width 42 height 6
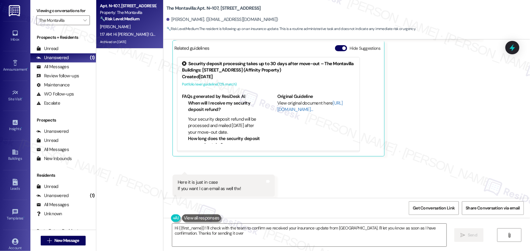
type textarea "Hi {{first_name}}! I'll check with the team to confirm we received your insuran…"
click at [82, 17] on span "" at bounding box center [85, 20] width 6 height 10
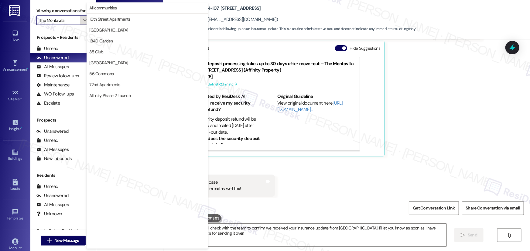
scroll to position [1058, 0]
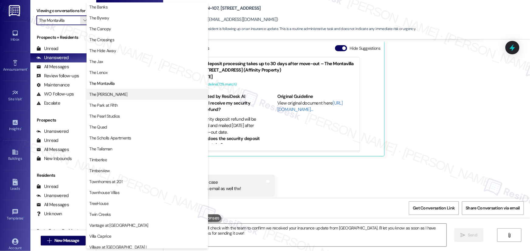
click at [115, 97] on button "The [PERSON_NAME]" at bounding box center [147, 94] width 121 height 11
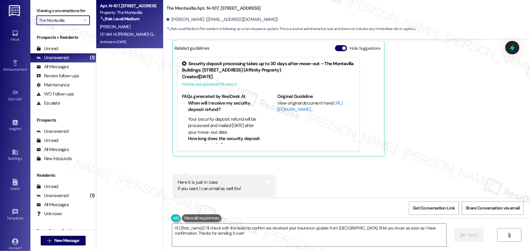
type input "The [PERSON_NAME]"
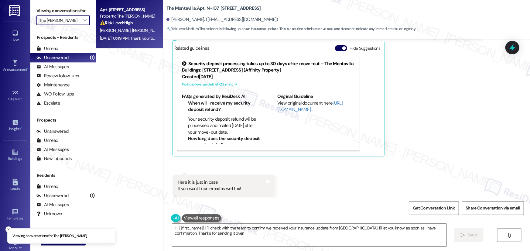
click at [111, 34] on div "C. Roberts A. Brunjes" at bounding box center [127, 31] width 57 height 8
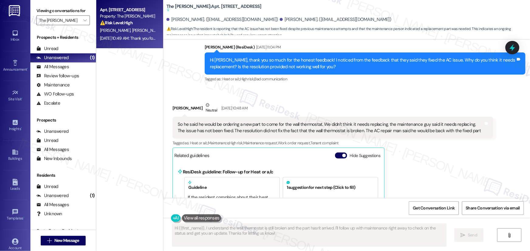
scroll to position [261, 0]
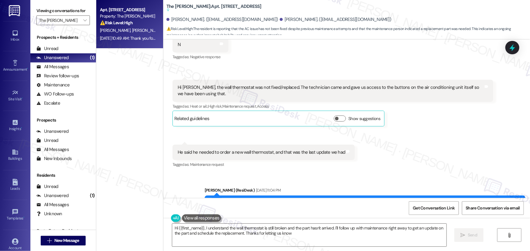
type textarea "Hi {{first_name}}, I understand the wall thermostat is still broken and the par…"
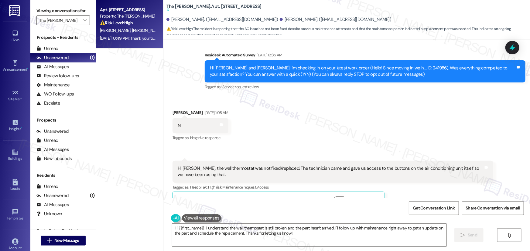
scroll to position [95, 0]
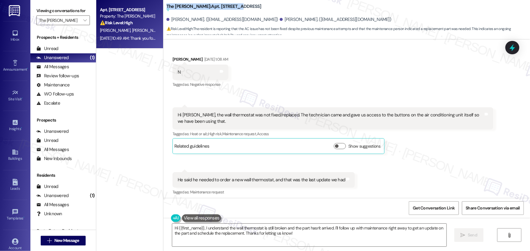
drag, startPoint x: 164, startPoint y: 6, endPoint x: 217, endPoint y: 6, distance: 52.8
click at [217, 6] on b "The Morgan: Apt. 204, 1650 SE Tacoma St Suggested actions and notes available f…" at bounding box center [213, 8] width 95 height 10
drag, startPoint x: 168, startPoint y: 20, endPoint x: 199, endPoint y: 22, distance: 31.4
click at [199, 22] on div "Amanda Brunjes. (amandabrunjes@gmail.com)" at bounding box center [222, 19] width 112 height 6
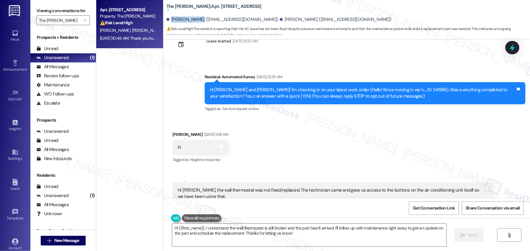
scroll to position [0, 0]
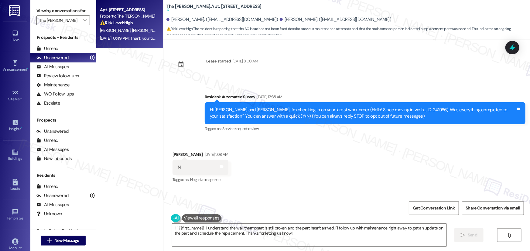
click at [407, 110] on div "Hi Amanda and Charissa! I'm checking in on your latest work order (Hello! Since…" at bounding box center [363, 113] width 306 height 13
click at [404, 109] on div "Hi Amanda and Charissa! I'm checking in on your latest work order (Hello! Since…" at bounding box center [363, 113] width 306 height 13
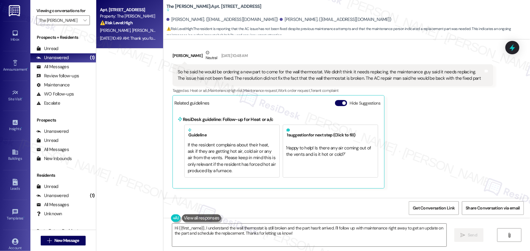
scroll to position [371, 0]
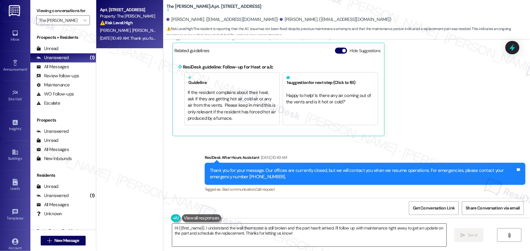
click at [312, 231] on textarea "Hi {{first_name}}, I understand the wall thermostat is still broken and the par…" at bounding box center [309, 235] width 274 height 23
click at [432, 208] on span "Get Conversation Link" at bounding box center [434, 208] width 42 height 6
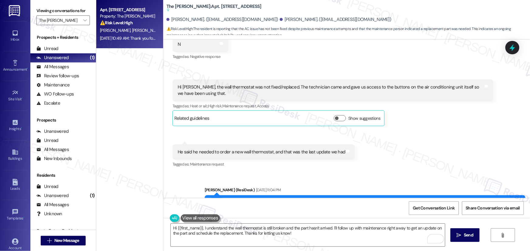
scroll to position [123, 0]
click at [382, 173] on div "Received via SMS Charissa Roberts Sep 10, 2025 at 1:08 AM N Tags and notes Tagg…" at bounding box center [346, 94] width 367 height 159
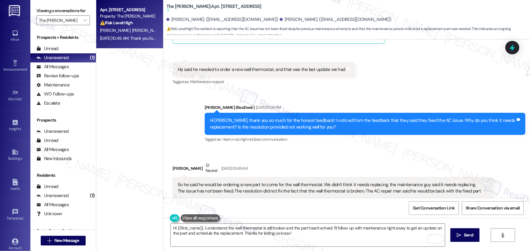
scroll to position [95, 0]
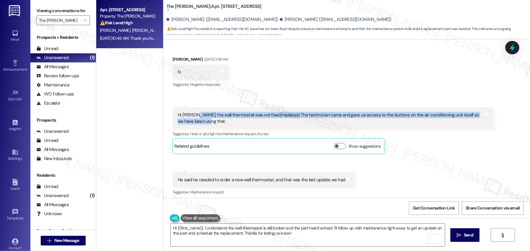
drag, startPoint x: 192, startPoint y: 115, endPoint x: 242, endPoint y: 122, distance: 50.9
click at [242, 122] on div "Hi Sarah, the wall thermostat was not fixed/replaced. The technician came and g…" at bounding box center [331, 118] width 306 height 13
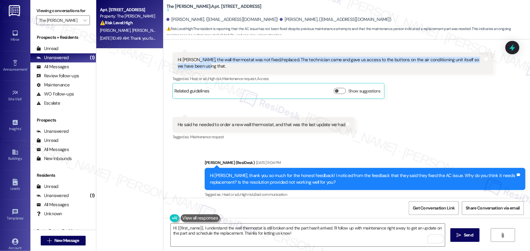
scroll to position [234, 0]
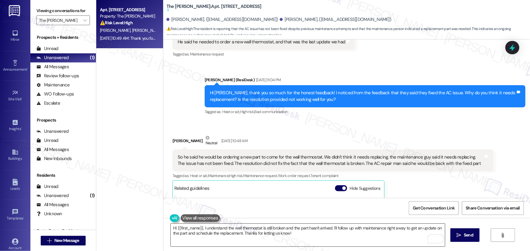
click at [283, 232] on textarea "Hi {{first_name}}, I understand the wall thermostat is still broken and the par…" at bounding box center [308, 235] width 274 height 23
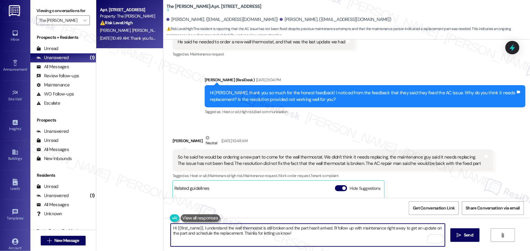
paste textarea "ey Barry, I got an update from the site team — sounds like you already spoke wi…"
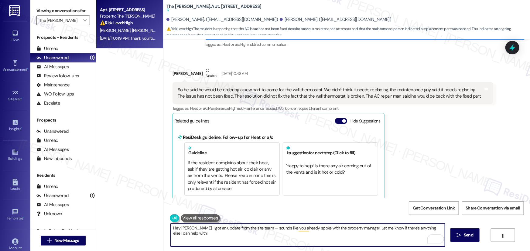
scroll to position [371, 0]
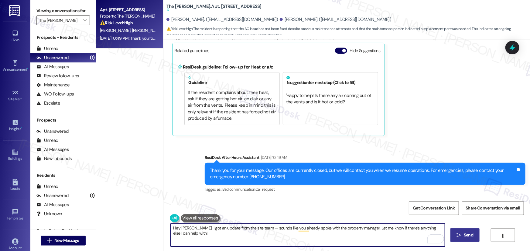
type textarea "Hey Barry, I got an update from the site team — sounds like you already spoke w…"
click at [463, 236] on span "Send" at bounding box center [469, 235] width 12 height 6
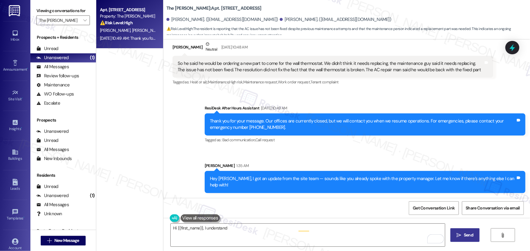
scroll to position [320, 0]
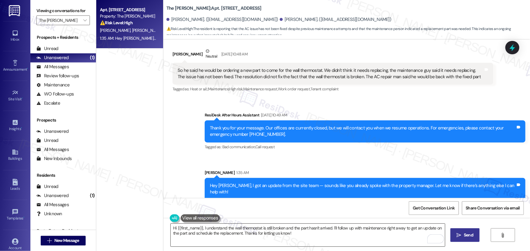
click at [300, 236] on textarea "Hi {{first_name}}, I understand the wall thermostat is still broken and the par…" at bounding box center [308, 235] width 274 height 23
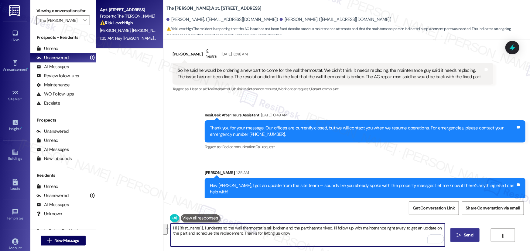
paste textarea "ello Charissa, apologies for the mix-up. Please disregard the message I sent ea…"
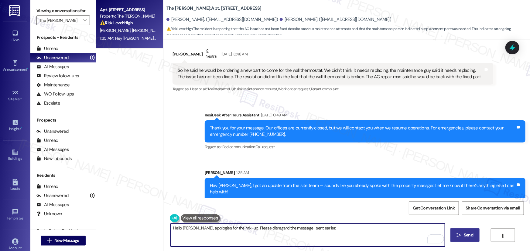
click at [311, 231] on textarea "Hello Charissa, apologies for the mix-up. Please disregard the message I sent e…" at bounding box center [308, 235] width 274 height 23
type textarea "Hello Charissa, apologies for the mix-up. Please disregard the message I sent a…"
click at [468, 234] on span "Send" at bounding box center [472, 235] width 9 height 6
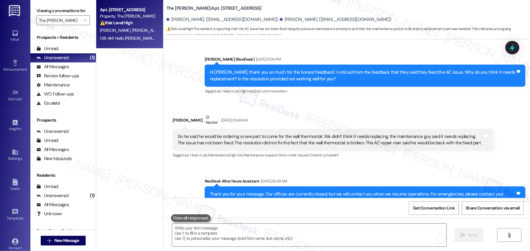
scroll to position [252, 0]
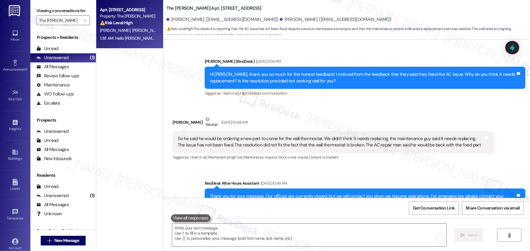
click at [296, 139] on div "So he said he would be ordering a new part to come for the wall thermostat. We …" at bounding box center [331, 142] width 306 height 13
click at [295, 139] on div "So he said he would be ordering a new part to come for the wall thermostat. We …" at bounding box center [331, 142] width 306 height 13
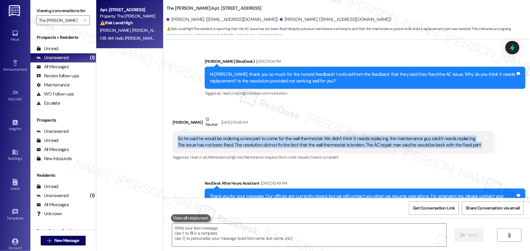
click at [295, 139] on div "So he said he would be ordering a new part to come for the wall thermostat. We …" at bounding box center [331, 142] width 306 height 13
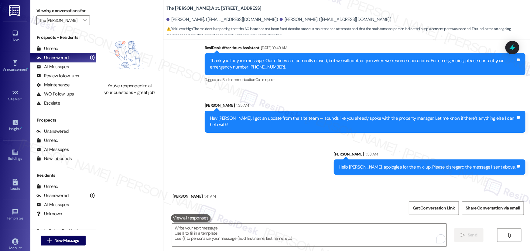
scroll to position [418, 0]
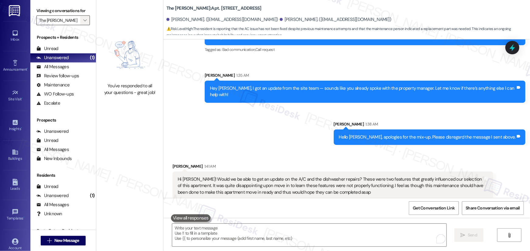
click at [83, 18] on icon "" at bounding box center [84, 20] width 3 height 5
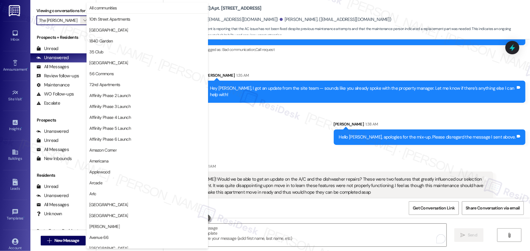
scroll to position [1058, 0]
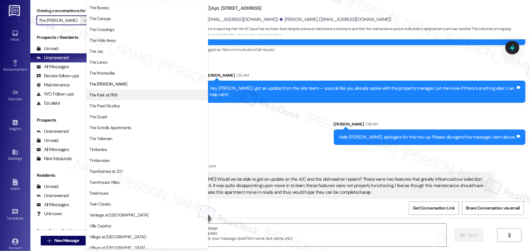
click at [103, 96] on span "The Park at Fifth" at bounding box center [103, 95] width 28 height 6
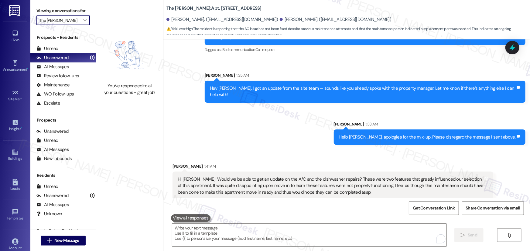
type input "The Park at Fifth"
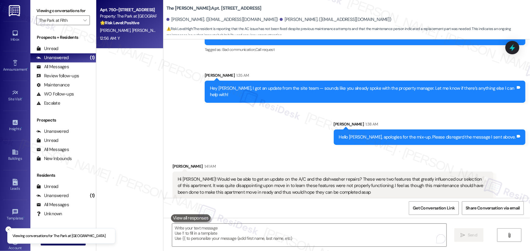
click at [132, 32] on span "N. Martinez" at bounding box center [147, 30] width 30 height 5
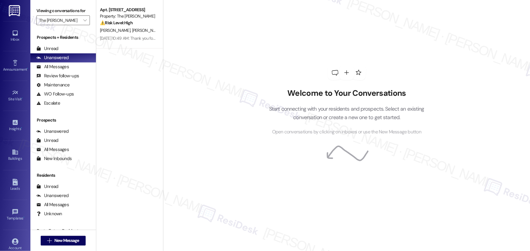
click at [299, 112] on p "Start connecting with your residents and prospects. Select an existing conversa…" at bounding box center [347, 113] width 174 height 17
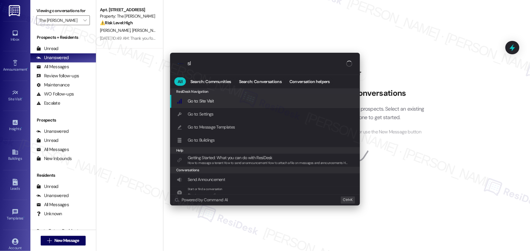
type input "sla"
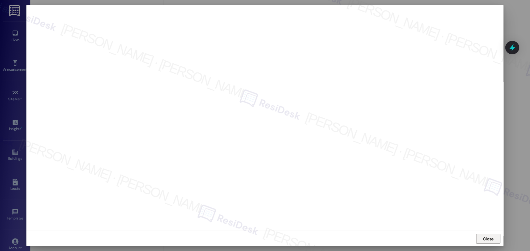
click at [490, 238] on span "Close" at bounding box center [488, 239] width 11 height 6
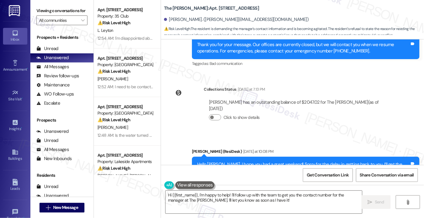
scroll to position [8848, 0]
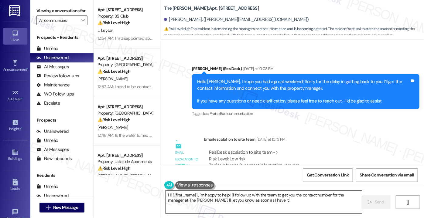
click at [241, 203] on textarea "Hi {{first_name}}, I'm happy to help! I'll follow up with the team to get you t…" at bounding box center [264, 202] width 197 height 23
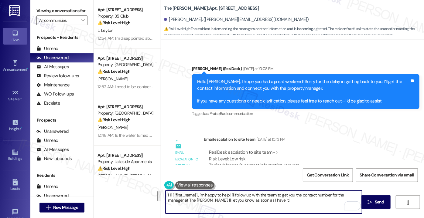
paste textarea "I received an update from our site team letting me know that you’ve already spo…"
click at [234, 196] on textarea "I received an update from our site team letting me know that you’ve already spo…" at bounding box center [264, 202] width 197 height 23
click at [241, 204] on textarea "I received an update from our site team letting me know that you’ve already spo…" at bounding box center [264, 202] width 197 height 23
paste textarea "Hey [PERSON_NAME], I got an update from the site team — sounds like you already…"
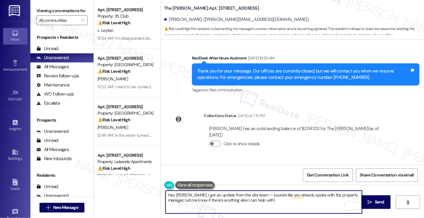
scroll to position [8737, 0]
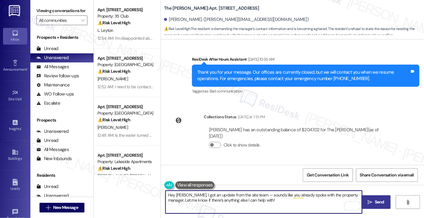
type textarea "Hey [PERSON_NAME], I got an update from the site team — sounds like you already…"
click at [241, 202] on span "Send" at bounding box center [379, 202] width 9 height 6
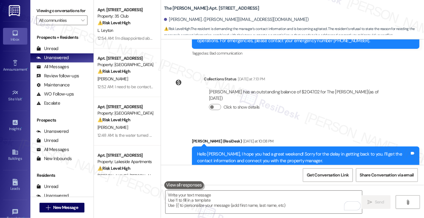
scroll to position [8897, 0]
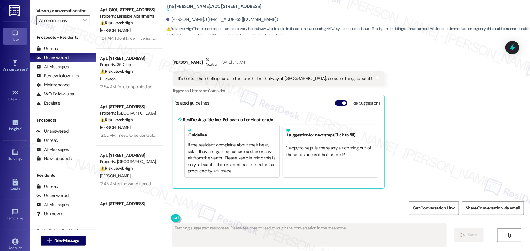
scroll to position [8918, 0]
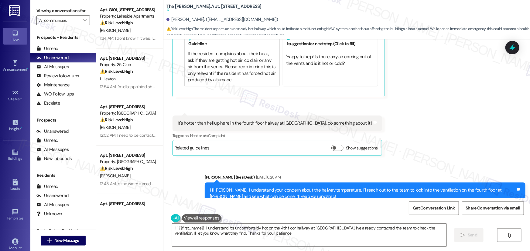
type textarea "Hi {{first_name}}, I understand it's uncomfortably hot on the 4th floor hallway…"
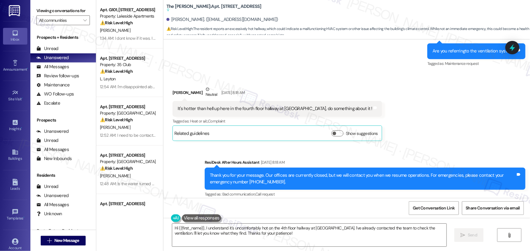
scroll to position [8614, 0]
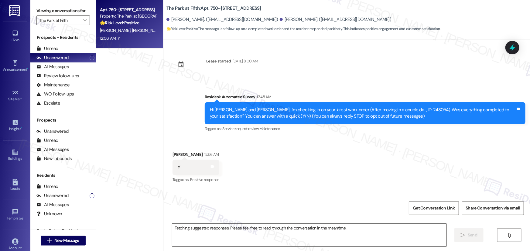
click at [301, 231] on textarea "Fetching suggested responses. Please feel free to read through the conversation…" at bounding box center [309, 235] width 274 height 23
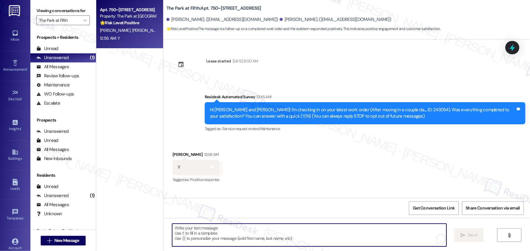
paste textarea "I’m so glad to hear you were pleased with how maintenance handled everything. I…"
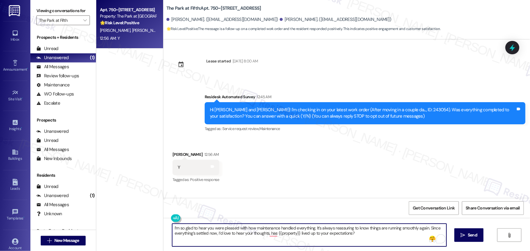
click at [172, 229] on textarea "I’m so glad to hear you were pleased with how maintenance handled everything. I…" at bounding box center [309, 235] width 274 height 23
click at [282, 234] on textarea "Hello Nian, ’m so glad to hear you were pleased with how maintenance handled ev…" at bounding box center [309, 235] width 274 height 23
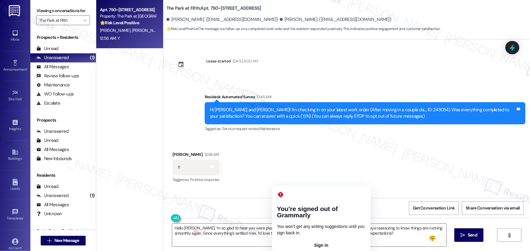
click at [241, 207] on div "Get Conversation Link Share Conversation via email" at bounding box center [346, 208] width 367 height 20
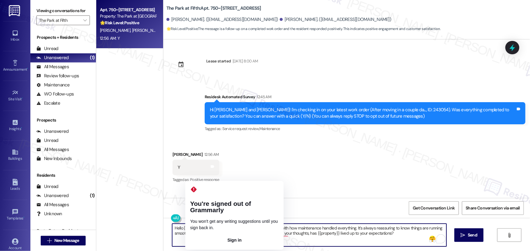
click at [191, 228] on textarea "Hello Nian, ’m so glad to hear you were pleased with how maintenance handled ev…" at bounding box center [309, 235] width 274 height 23
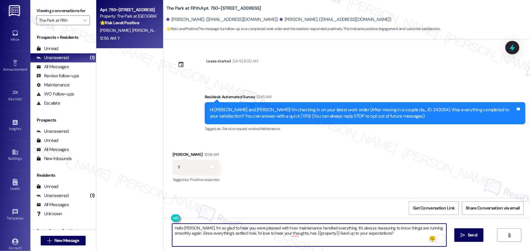
click at [383, 234] on textarea "Hello Nian, I’m so glad to hear you were pleased with how maintenance handled e…" at bounding box center [309, 235] width 274 height 23
type textarea "Hello Nian, I’m so glad to hear you were pleased with how maintenance handled e…"
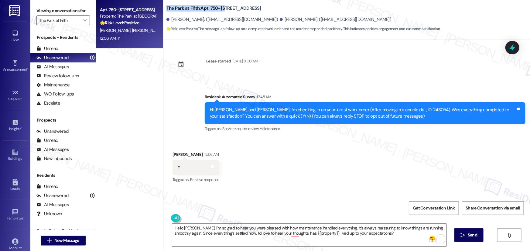
drag, startPoint x: 164, startPoint y: 6, endPoint x: 220, endPoint y: 9, distance: 56.9
click at [220, 9] on b "The Park at Fifth: Apt. 750~39, 625 NW 5th Ave" at bounding box center [213, 8] width 95 height 6
copy b "The Park at Fifth: Apt. 750~39"
drag, startPoint x: 168, startPoint y: 19, endPoint x: 196, endPoint y: 19, distance: 27.9
click at [196, 19] on div "Aidan Laplante. (immaplante@gmail.com)" at bounding box center [222, 19] width 112 height 6
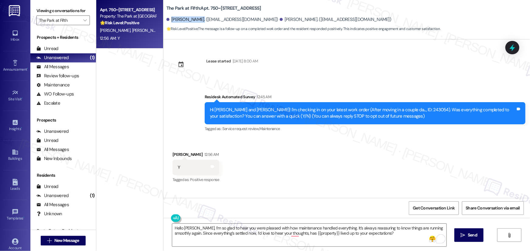
copy div "Aidan Laplante"
click at [388, 106] on div "Hi Aidan and Nian! I'm checking in on your latest work order (After moving in a…" at bounding box center [365, 113] width 321 height 22
click at [388, 109] on div "Hi Aidan and Nian! I'm checking in on your latest work order (After moving in a…" at bounding box center [363, 113] width 306 height 13
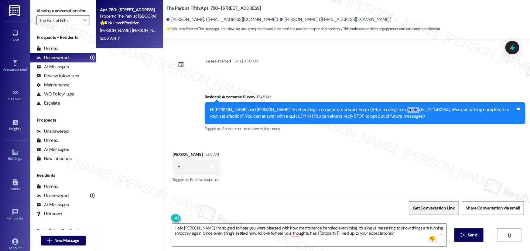
click at [417, 209] on span "Get Conversation Link" at bounding box center [434, 208] width 42 height 6
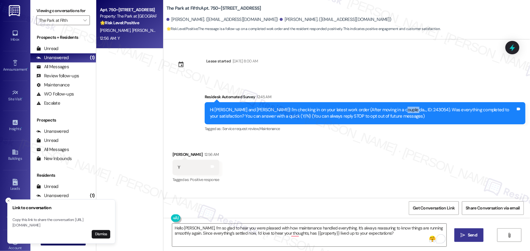
click at [469, 237] on span "Send" at bounding box center [472, 235] width 9 height 6
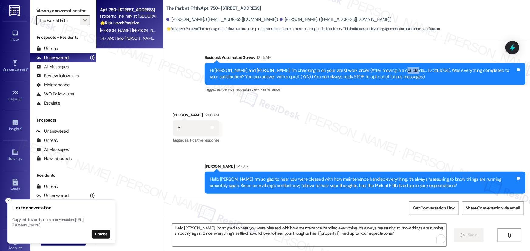
click at [83, 19] on icon "" at bounding box center [84, 20] width 3 height 5
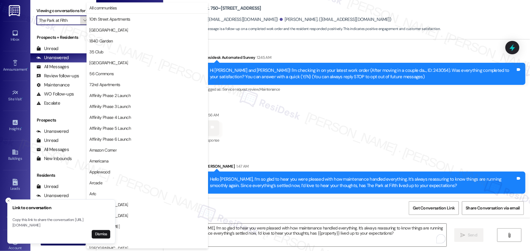
scroll to position [1058, 0]
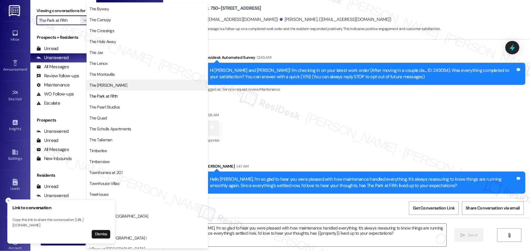
click at [108, 85] on div "The Byway The Canopy The Crossings The Hide Away The Jax The Lenox The Montavil…" at bounding box center [147, 57] width 121 height 109
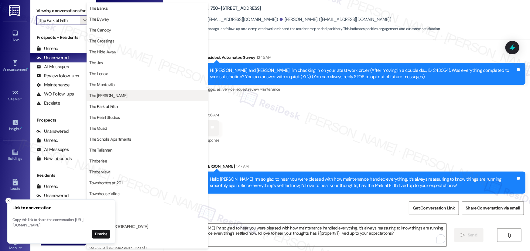
click at [105, 93] on span "The [PERSON_NAME]" at bounding box center [108, 96] width 38 height 6
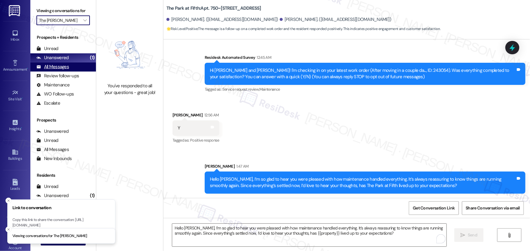
click at [62, 68] on div "All Messages" at bounding box center [52, 67] width 32 height 6
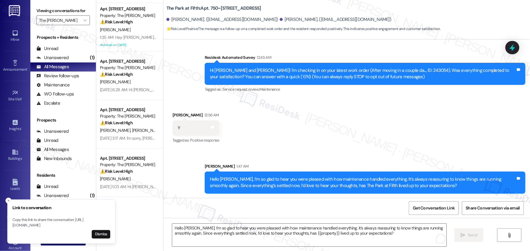
scroll to position [55, 0]
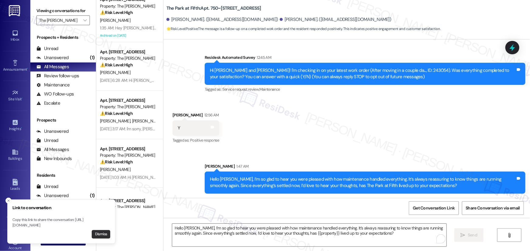
click at [99, 235] on button "Dismiss" at bounding box center [101, 235] width 19 height 9
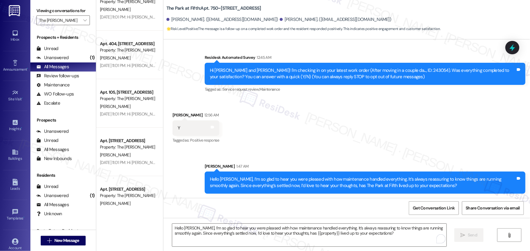
scroll to position [1187, 0]
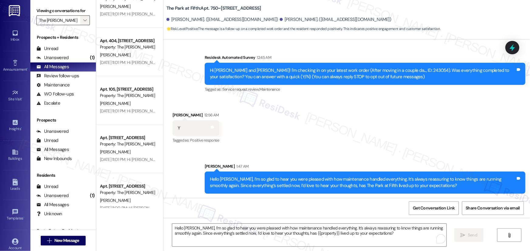
click at [83, 19] on icon "" at bounding box center [84, 20] width 3 height 5
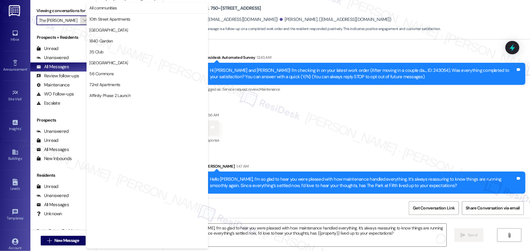
scroll to position [1058, 0]
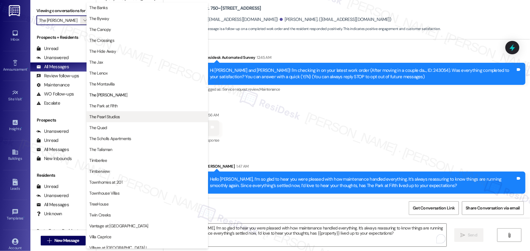
click at [116, 117] on span "The Pearl Studios" at bounding box center [104, 117] width 30 height 6
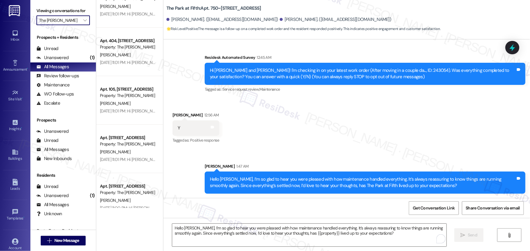
type input "The Pearl Studios"
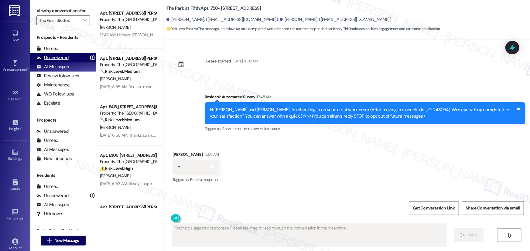
click at [55, 55] on div "Unanswered" at bounding box center [52, 58] width 32 height 6
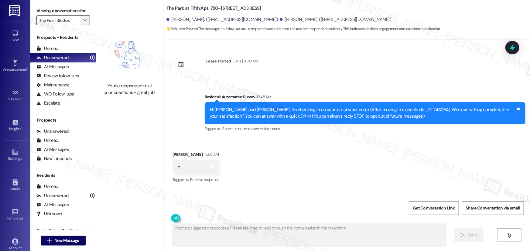
click at [83, 21] on icon "" at bounding box center [84, 20] width 3 height 5
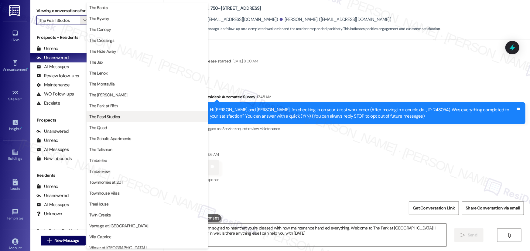
type textarea "Hi {{first_name}}! I'm so glad to hear that you're pleased with how maintenance…"
click at [118, 128] on span "The Quad" at bounding box center [147, 128] width 116 height 6
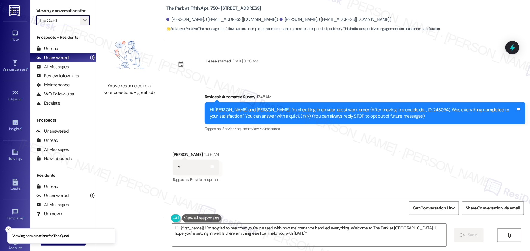
click at [82, 23] on span "" at bounding box center [85, 20] width 6 height 10
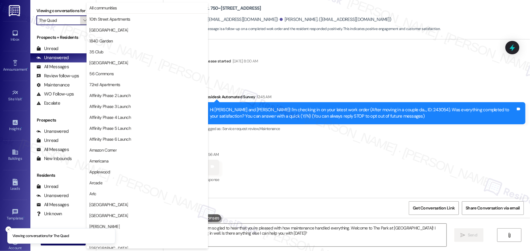
scroll to position [1058, 0]
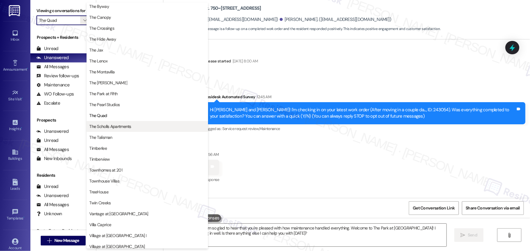
click at [113, 128] on span "The Scholls Apartments" at bounding box center [110, 127] width 42 height 6
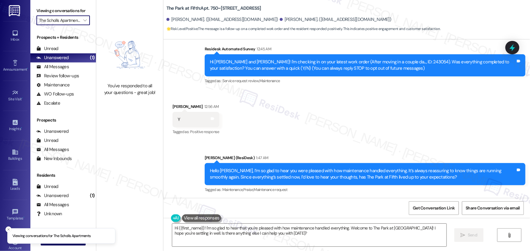
scroll to position [49, 0]
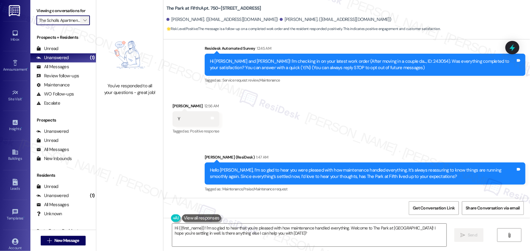
click at [83, 21] on icon "" at bounding box center [84, 20] width 3 height 5
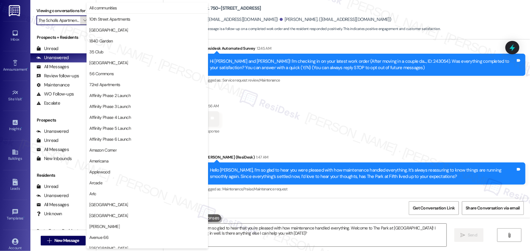
scroll to position [1058, 0]
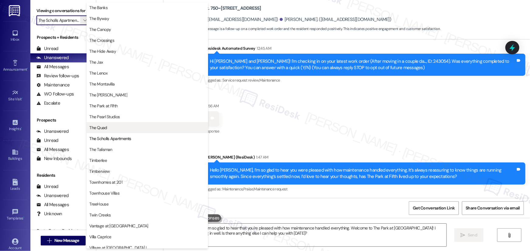
click at [133, 130] on span "The Quad" at bounding box center [147, 128] width 116 height 6
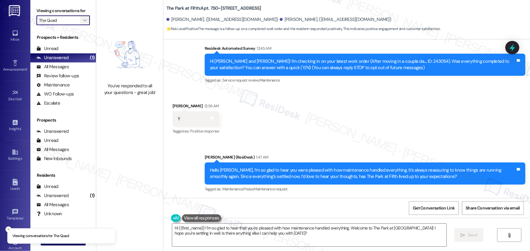
click at [84, 18] on span "" at bounding box center [85, 20] width 6 height 10
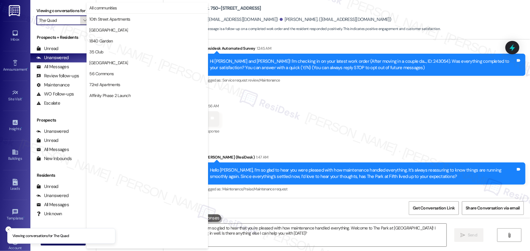
scroll to position [1058, 0]
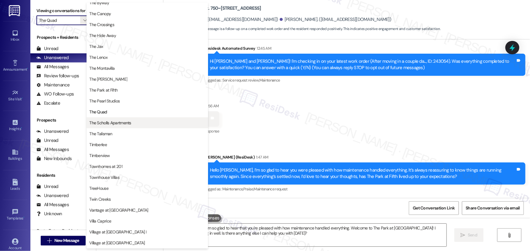
click at [125, 122] on span "The Scholls Apartments" at bounding box center [110, 123] width 42 height 6
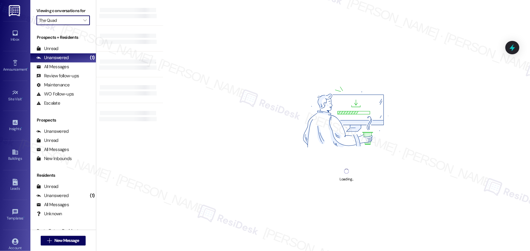
type input "The Scholls Apartments"
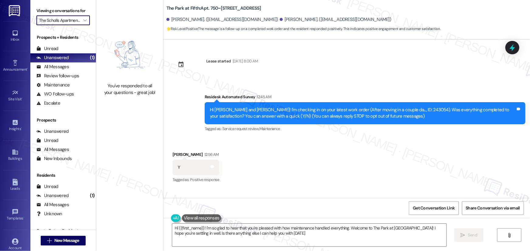
type textarea "Hi {{first_name}}! I'm so glad to hear that you're pleased with how maintenance…"
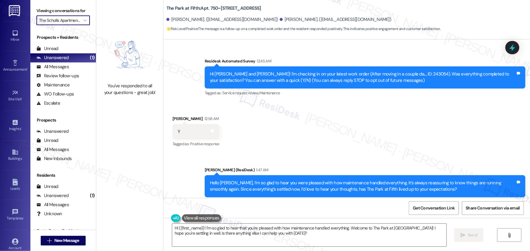
scroll to position [49, 0]
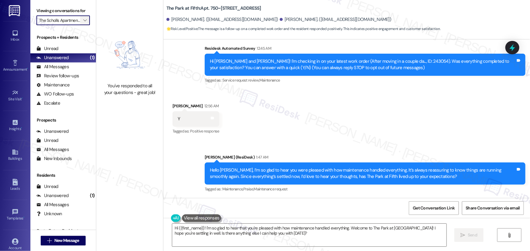
click at [83, 21] on icon "" at bounding box center [84, 20] width 3 height 5
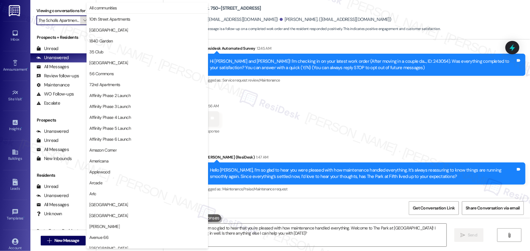
scroll to position [1058, 0]
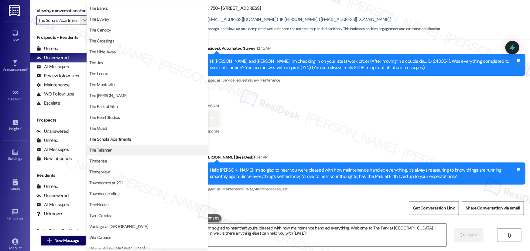
click at [112, 145] on button "The Talisman" at bounding box center [147, 150] width 121 height 11
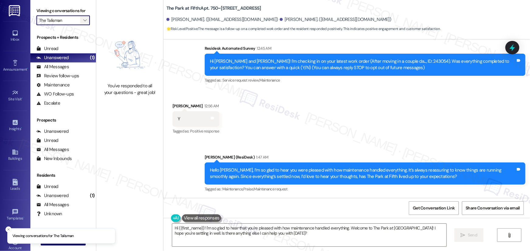
click at [83, 20] on icon "" at bounding box center [84, 20] width 3 height 5
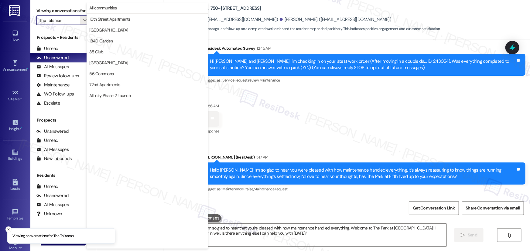
scroll to position [1058, 0]
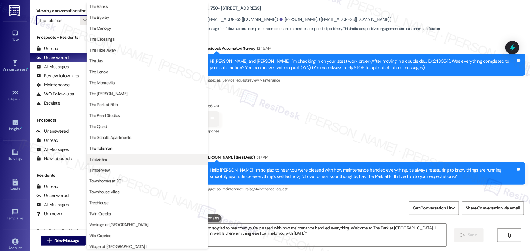
click at [108, 163] on button "Timberlee" at bounding box center [147, 159] width 121 height 11
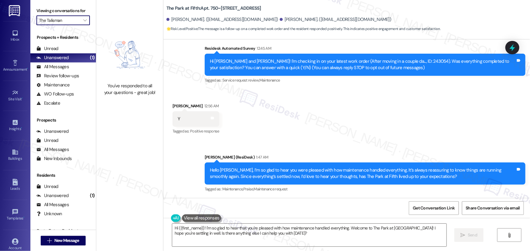
type input "Timberlee"
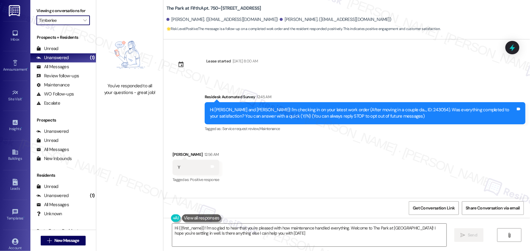
type textarea "Hi {{first_name}}! I'm so glad to hear that you're pleased with how maintenance…"
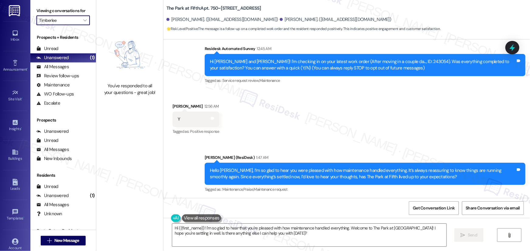
scroll to position [49, 0]
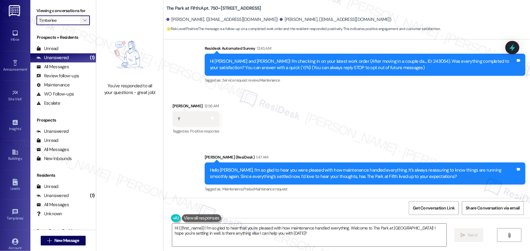
click at [83, 21] on icon "" at bounding box center [84, 20] width 3 height 5
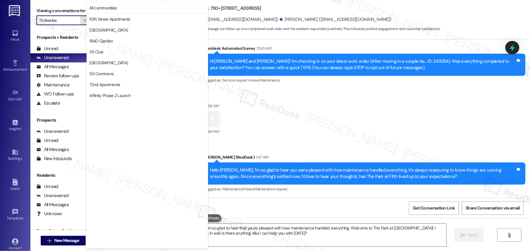
scroll to position [1058, 0]
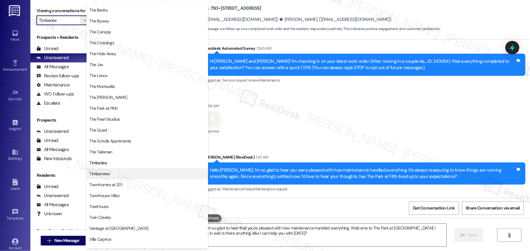
click at [112, 171] on span "Timberview" at bounding box center [147, 174] width 116 height 6
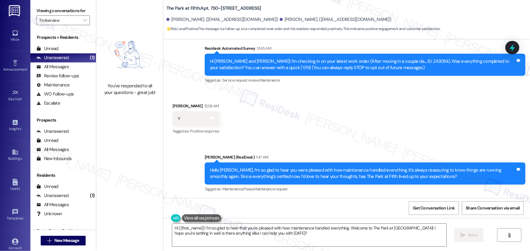
click at [268, 121] on div "Received via SMS Nian Martinez 12:56 AM Y Tags and notes Tagged as: Positive re…" at bounding box center [346, 114] width 367 height 51
click at [270, 120] on div "Received via SMS Nian Martinez 12:56 AM Y Tags and notes Tagged as: Positive re…" at bounding box center [346, 114] width 367 height 51
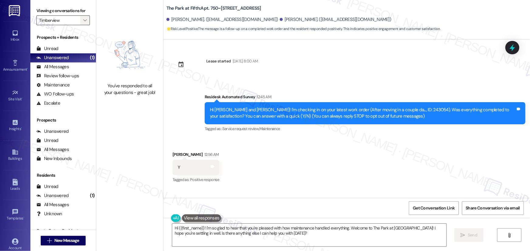
click at [83, 20] on icon "" at bounding box center [84, 20] width 3 height 5
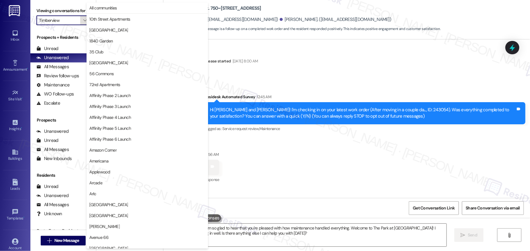
scroll to position [1058, 0]
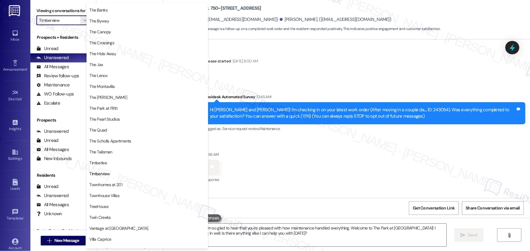
click at [132, 185] on span "Townhomes at 201" at bounding box center [147, 185] width 116 height 6
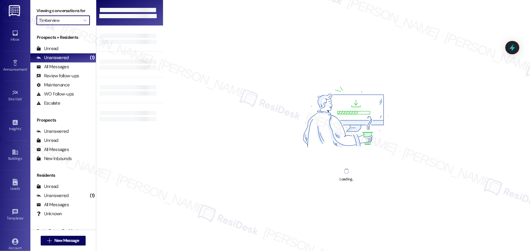
type input "Townhomes at 201"
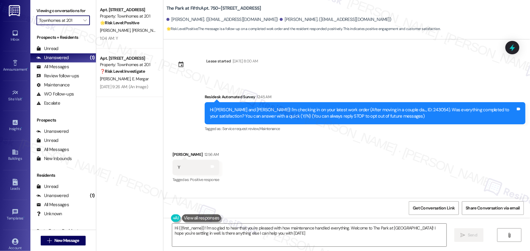
type textarea "Hi {{first_name}}! I'm so glad to hear that you're pleased with how maintenance…"
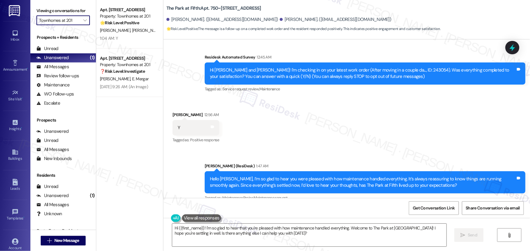
scroll to position [49, 0]
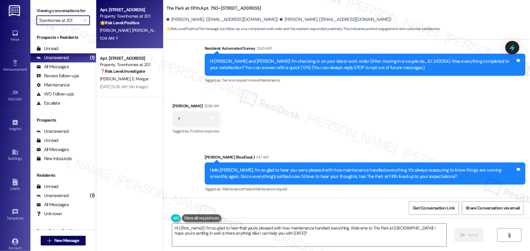
click at [133, 35] on div "1:04 AM: Y 1:04 AM: Y" at bounding box center [127, 39] width 57 height 8
type textarea "Hi {{first_name}}! I'm so glad to hear that you're pleased with how maintenance…"
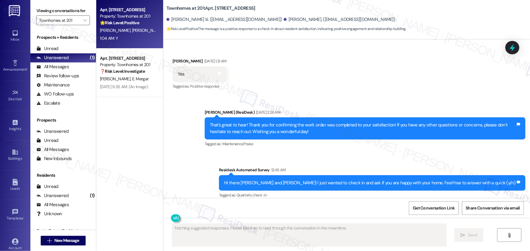
scroll to position [1391, 0]
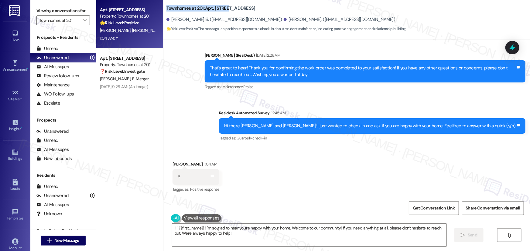
drag, startPoint x: 163, startPoint y: 6, endPoint x: 224, endPoint y: 8, distance: 61.4
click at [224, 8] on b "Townhomes at 201: Apt. 44, 201 E Grant Line Road" at bounding box center [210, 8] width 89 height 6
drag, startPoint x: 225, startPoint y: 8, endPoint x: 162, endPoint y: 8, distance: 62.3
click at [163, 8] on div "Townhomes at 201: Apt. 44, 201 E Grant Line Road Joseph Bowman Iii. (nosioperup…" at bounding box center [346, 17] width 367 height 31
copy b "Townhomes at 201: Apt. 44, 201"
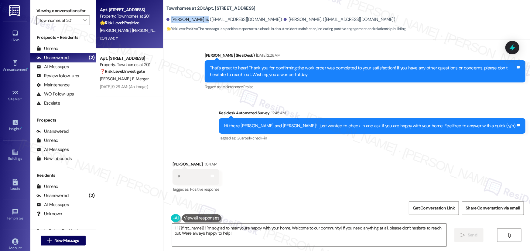
drag, startPoint x: 168, startPoint y: 19, endPoint x: 203, endPoint y: 20, distance: 35.2
click at [203, 20] on div "Joseph Bowman Iii. (nosioperup@gmail.com)" at bounding box center [224, 19] width 116 height 6
copy div "Joseph Bowman Iii."
click at [265, 234] on textarea "Hi {{first_name}}! I'm so glad to hear you're happy with your home. Welcome to …" at bounding box center [309, 235] width 274 height 23
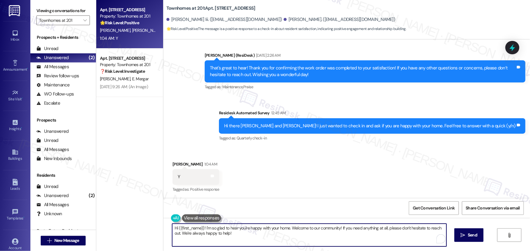
paste textarea "I'm so glad to know that your home is meeting your expectations. Happy to hear …"
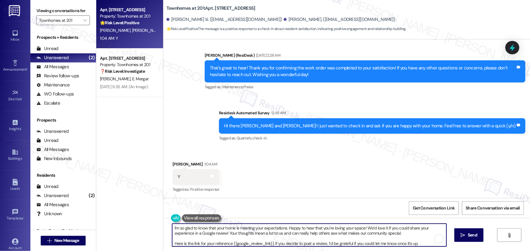
drag, startPoint x: 284, startPoint y: 228, endPoint x: 299, endPoint y: 228, distance: 15.5
click at [284, 228] on textarea "I'm so glad to know that your home is meeting your expectations. Happy to hear …" at bounding box center [309, 235] width 274 height 23
click at [277, 227] on textarea "I'm so glad to know that your home is meeting your expectations, Joseph. Happy …" at bounding box center [309, 235] width 274 height 23
click at [316, 237] on textarea "I'm so glad to know that your home is meeting your expectations, Joseph. Happy …" at bounding box center [309, 235] width 274 height 23
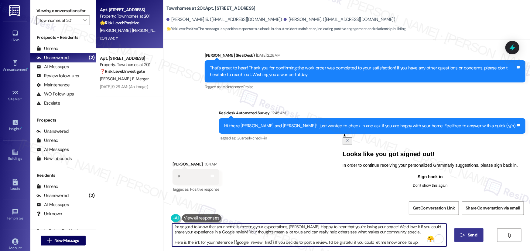
type textarea "I'm so glad to know that your home is meeting your expectations, Joseph. Happy …"
click at [474, 235] on span "Send" at bounding box center [472, 235] width 9 height 6
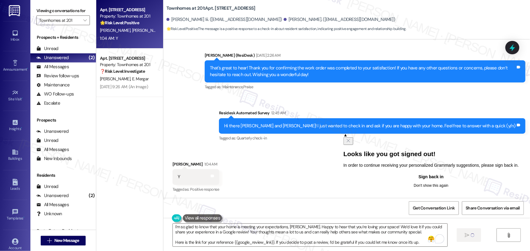
click at [351, 139] on icon "Close" at bounding box center [348, 140] width 5 height 5
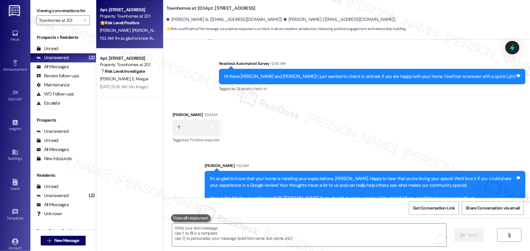
scroll to position [1459, 0]
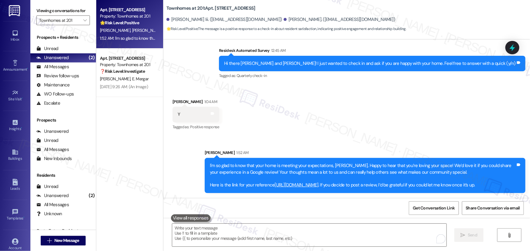
click at [319, 182] on link "https://www.theresidesk.com/links/review-_tWklMhsR" at bounding box center [297, 185] width 44 height 6
click at [432, 209] on span "Get Conversation Link" at bounding box center [434, 208] width 42 height 6
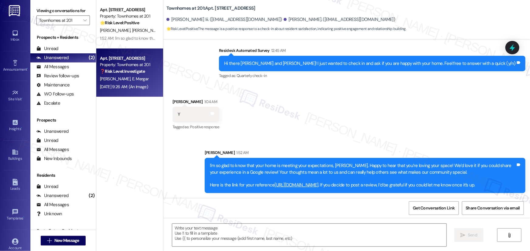
type textarea "Fetching suggested responses. Please feel free to read through the conversation…"
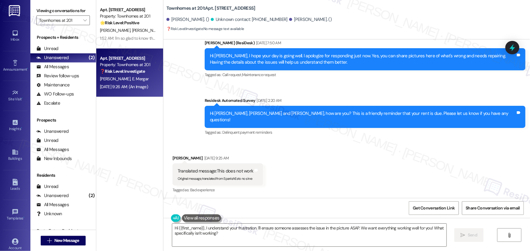
scroll to position [1396, 0]
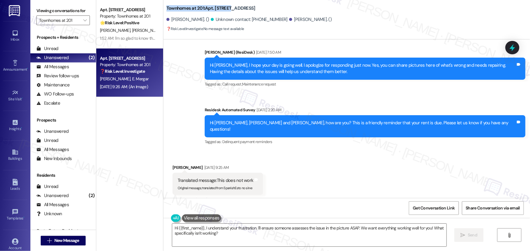
drag, startPoint x: 163, startPoint y: 9, endPoint x: 224, endPoint y: 12, distance: 61.1
click at [224, 12] on div "Townhomes at 201: Apt. 6, 201 E Grant Line Road" at bounding box center [226, 9] width 121 height 8
copy b "Townhomes at 201: Apt. 6, 201"
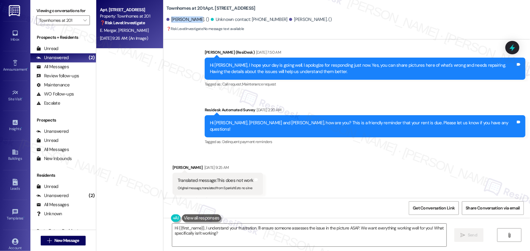
drag, startPoint x: 168, startPoint y: 19, endPoint x: 193, endPoint y: 19, distance: 25.8
click at [193, 19] on div "Edwin Mergar. ()" at bounding box center [187, 19] width 43 height 6
copy div "Edwin Mergar"
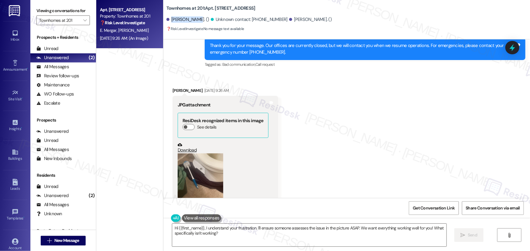
scroll to position [1590, 0]
click at [193, 153] on button "Zoom image" at bounding box center [201, 183] width 46 height 61
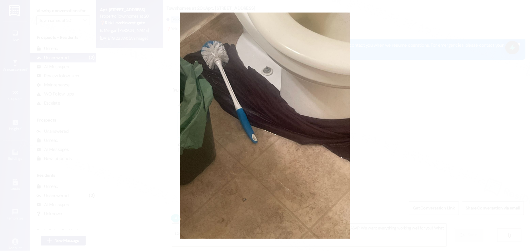
click at [389, 117] on button "Unzoom image" at bounding box center [265, 125] width 530 height 251
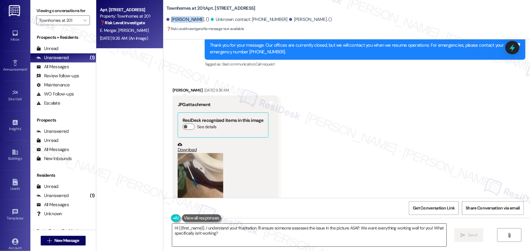
click at [246, 238] on textarea "Hi {{first_name}}, I understand your frustration. I'll ensure someone assesses …" at bounding box center [309, 235] width 274 height 23
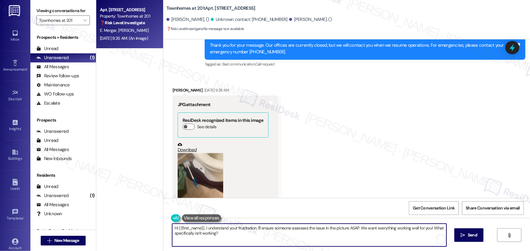
paste textarea "ello Edwin, I just wanted to follow up to get a little more context about the p…"
click at [182, 229] on textarea "Hello Edwin, I just wanted to follow up to get a little more context about the …" at bounding box center [309, 235] width 274 height 23
type textarea "Hello Edwin, I just wanted to follow up to get a little more context about the …"
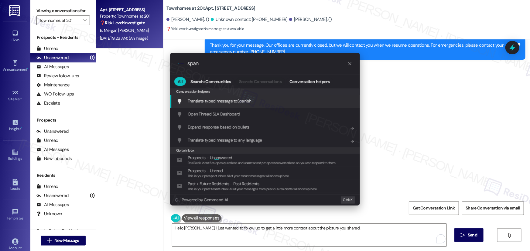
type input "span"
click at [246, 102] on span "Span" at bounding box center [241, 100] width 9 height 5
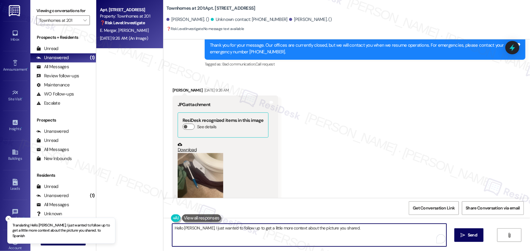
click at [362, 234] on textarea "Hello Edwin, I just wanted to follow up to get a little more context about the …" at bounding box center [309, 235] width 274 height 23
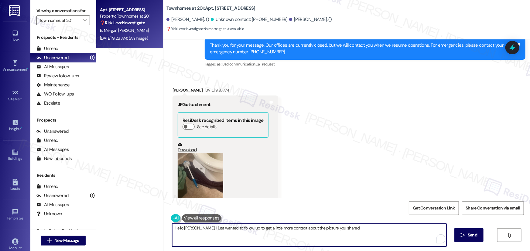
click at [354, 232] on textarea "Hello Edwin, I just wanted to follow up to get a little more context about the …" at bounding box center [309, 235] width 274 height 23
drag, startPoint x: 343, startPoint y: 231, endPoint x: 167, endPoint y: 234, distance: 175.9
click at [169, 234] on div "Hello Edwin, I just wanted to follow up to get a little more context about the …" at bounding box center [306, 235] width 275 height 23
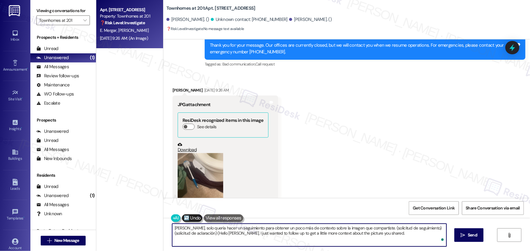
type textarea "Hola Edwin, solo quería hacer un seguimiento para obtener un poco más de contex…"
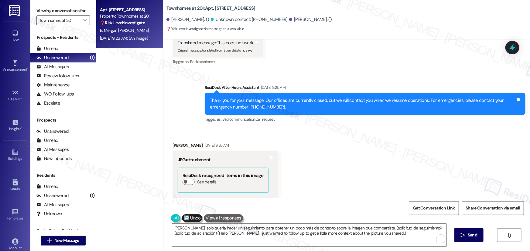
scroll to position [1424, 0]
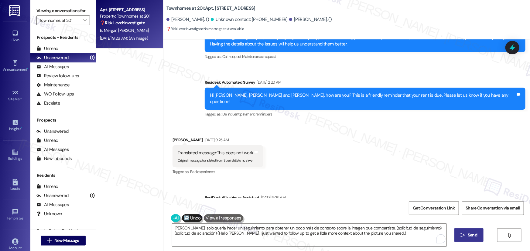
click at [466, 236] on span " Send" at bounding box center [469, 235] width 19 height 6
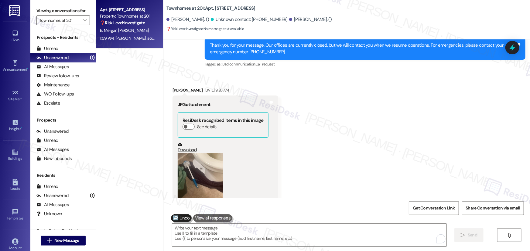
scroll to position [1639, 0]
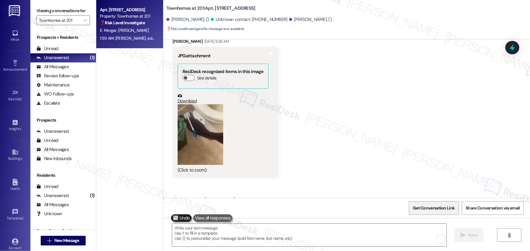
click at [431, 209] on span "Get Conversation Link" at bounding box center [434, 208] width 42 height 6
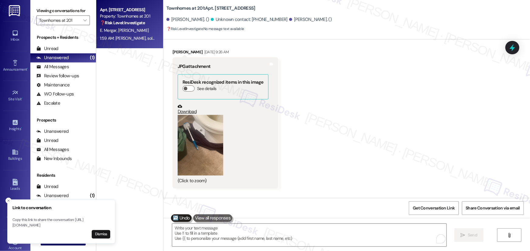
scroll to position [1611, 0]
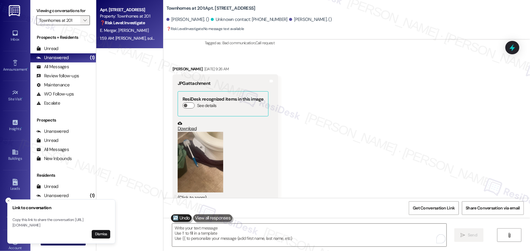
click at [82, 22] on span "" at bounding box center [85, 20] width 6 height 10
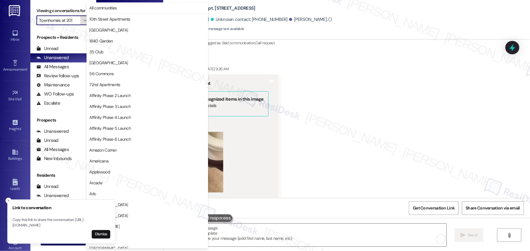
scroll to position [1058, 0]
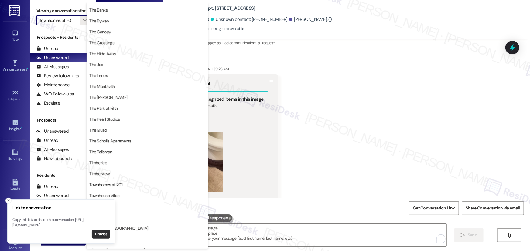
click at [104, 234] on button "Dismiss" at bounding box center [101, 235] width 19 height 9
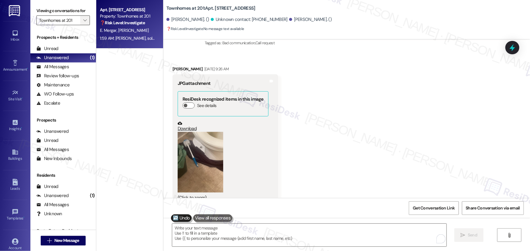
click at [83, 22] on icon "" at bounding box center [84, 20] width 3 height 5
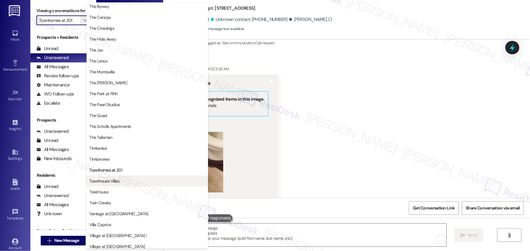
click at [118, 180] on div "The Quad The Scholls Apartments The Talisman Timberlee Timberview Townhomes at …" at bounding box center [147, 164] width 121 height 109
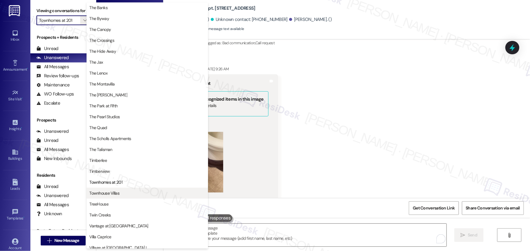
click at [118, 191] on span "Townhouse Villas" at bounding box center [104, 193] width 30 height 6
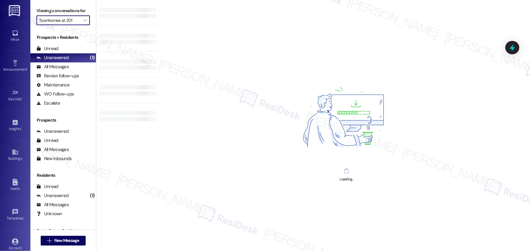
type input "Townhouse Villas"
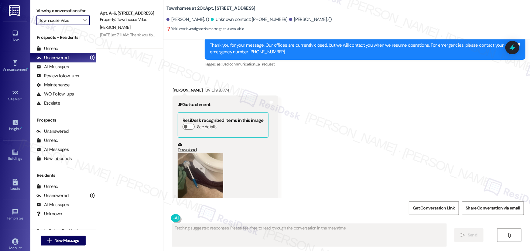
scroll to position [1654, 0]
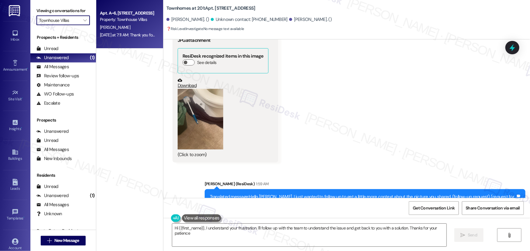
type textarea "Hi {{first_name}}, I understand your frustration. I'll follow up with the team …"
click at [118, 27] on div "S. Vernon" at bounding box center [127, 28] width 57 height 8
type textarea "Fetching suggested responses. Please feel free to read through the conversation…"
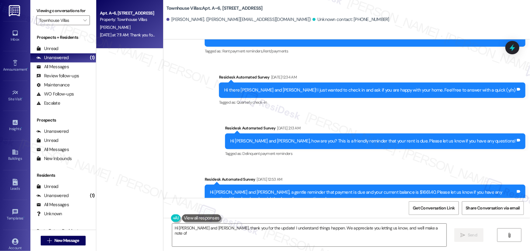
scroll to position [1139, 0]
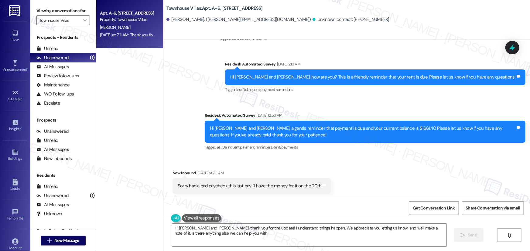
type textarea "Hi Sarrah and Tanner, thank you for the update! I understand things happen. We …"
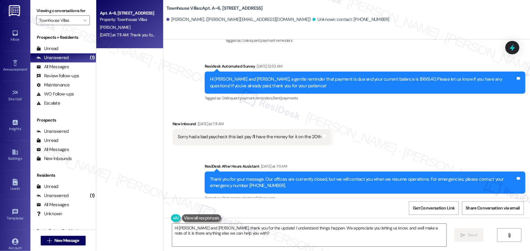
scroll to position [1197, 0]
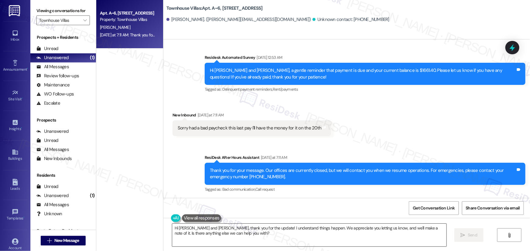
click at [377, 236] on textarea "Hi Sarrah and Tanner, thank you for the update! I understand things happen. We …" at bounding box center [309, 235] width 274 height 23
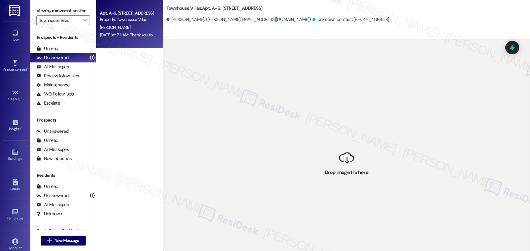
click at [148, 120] on div "Apt. A~6, 1100 S. Hwy 395 Property: Townhouse Villas S. Vernon Yesterday at 7:1…" at bounding box center [129, 104] width 67 height 208
click at [119, 21] on div "Property: Townhouse Villas" at bounding box center [128, 19] width 56 height 6
click at [123, 17] on div "Property: Townhouse Villas" at bounding box center [128, 19] width 56 height 6
click at [63, 50] on div "Unread (0)" at bounding box center [63, 48] width 66 height 9
click at [61, 58] on div "Unanswered" at bounding box center [52, 58] width 32 height 6
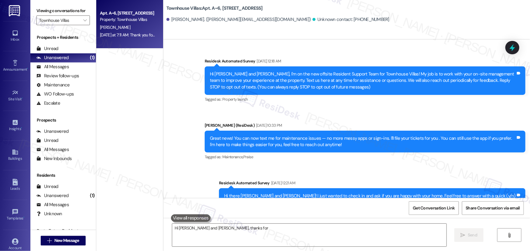
click at [138, 30] on div "S. Vernon" at bounding box center [127, 28] width 57 height 8
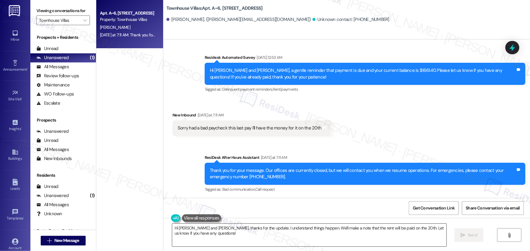
click at [288, 232] on textarea "Hi Sarrah and Tanner, thanks for the update. I understand things happen. We'll …" at bounding box center [309, 235] width 274 height 23
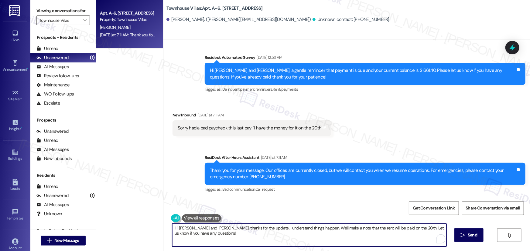
click at [303, 242] on textarea "Hi Sarrah and Tanner, thanks for the update. I understand things happen. We'll …" at bounding box center [309, 235] width 274 height 23
paste textarea "! Totally understand — things happen. We appreciate you letting us know and we’…"
click at [380, 231] on textarea "Hi Sarrah and Tanner, thanks for the update! Totally understand — things happen…" at bounding box center [309, 235] width 274 height 23
click at [258, 228] on textarea "Hi Sarrah and Tanner, thanks for the update! Totally understand — things happen…" at bounding box center [309, 235] width 274 height 23
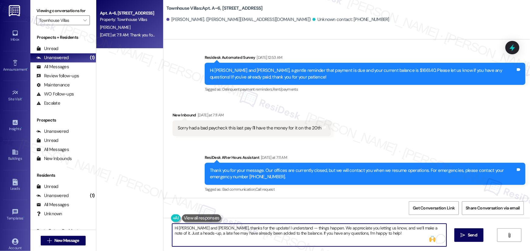
click at [277, 229] on textarea "Hi Sarrah and Tanner, thanks for the update! I understand — things happen. We a…" at bounding box center [309, 235] width 274 height 23
click at [368, 237] on textarea "Hi Sarrah and Tanner, thanks for the update! I understand that things happen. W…" at bounding box center [309, 235] width 274 height 23
type textarea "Hi Sarrah and Tanner, thanks for the update! I understand that things happen. W…"
click at [477, 238] on span "Send" at bounding box center [473, 235] width 12 height 6
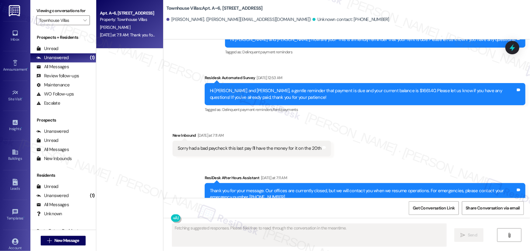
scroll to position [1139, 0]
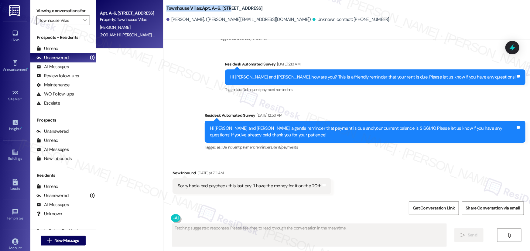
drag, startPoint x: 162, startPoint y: 7, endPoint x: 226, endPoint y: 11, distance: 63.9
click at [226, 11] on div "Townhouse Villas: Apt. A~6, 1100 S. Hwy 395 Sarrah Vernon. (sarrah.vernon69@icl…" at bounding box center [346, 14] width 367 height 24
copy b "Townhouse Villas: Apt. A~6, 1100"
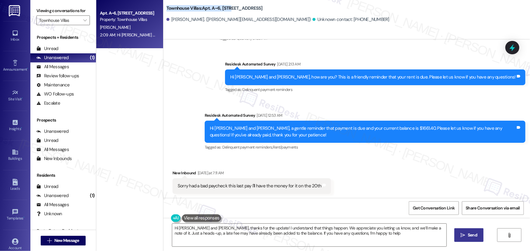
type textarea "Hi Sarrah and Tanner, thanks for the update! I understand that things happen. W…"
drag, startPoint x: 168, startPoint y: 19, endPoint x: 194, endPoint y: 19, distance: 26.4
click at [194, 19] on div "Sarrah Vernon. (sarrah.vernon69@icloud.com)" at bounding box center [238, 19] width 145 height 6
copy div "Sarrah Vernon"
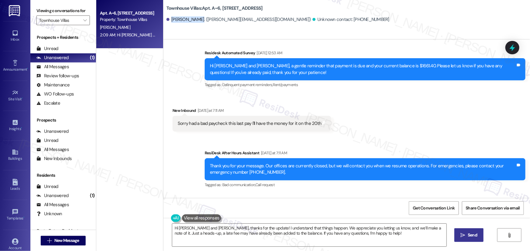
scroll to position [1246, 0]
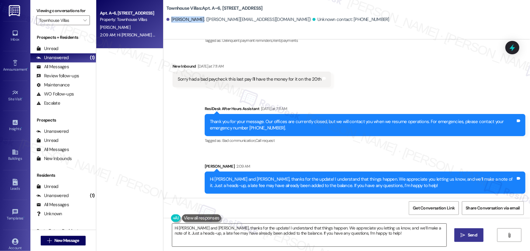
click at [329, 234] on textarea "Hi Sarrah and Tanner, thanks for the update! I understand that things happen. W…" at bounding box center [309, 235] width 274 height 23
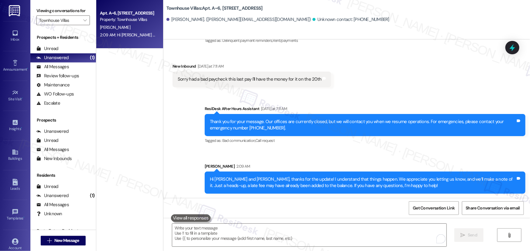
click at [371, 94] on div "Sent via SMS ResiDesk After Hours Assistant Yesterday at 7:11 AM Thank you for …" at bounding box center [346, 145] width 367 height 107
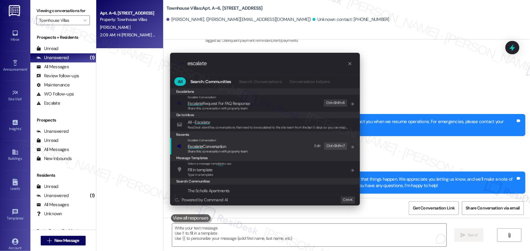
type input "escalate"
click at [256, 146] on div "Escalate Conversation Escalate Conversation Share this conversation with proper…" at bounding box center [266, 146] width 178 height 16
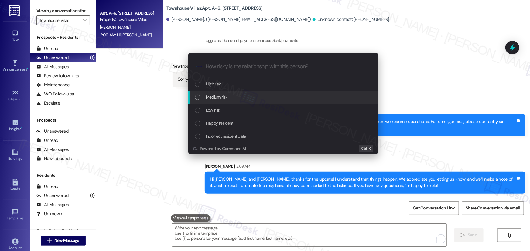
click at [212, 101] on div "Medium risk" at bounding box center [283, 97] width 190 height 13
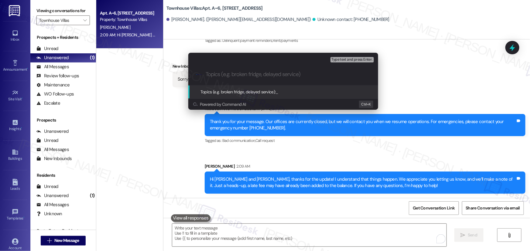
click at [268, 73] on input "Topics (e.g. broken fridge, delayed service)" at bounding box center [288, 74] width 165 height 6
click at [259, 73] on input "Topics (e.g. broken fridge, delayed service)" at bounding box center [288, 74] width 165 height 6
type input "Resident Commitment to Pay"
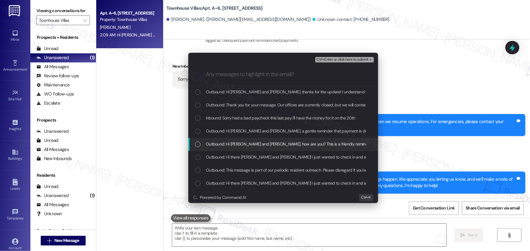
click at [228, 143] on span "Outbound: Hi Sarrah and Tanner, how are you? This is a friendly reminder that y…" at bounding box center [347, 144] width 283 height 7
click at [197, 142] on icon "List of options" at bounding box center [198, 144] width 4 height 4
click at [234, 142] on span "Outbound: Hi Sarrah and Tanner, how are you? This is a friendly reminder that y…" at bounding box center [347, 144] width 283 height 7
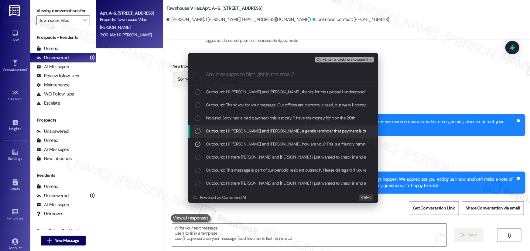
click at [271, 132] on span "Outbound: Hi Sarrah and Tanner, a gentle reminder that payment is due and your …" at bounding box center [405, 131] width 399 height 7
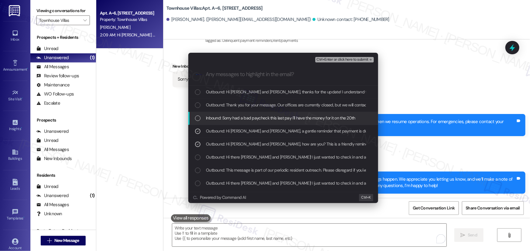
click at [200, 118] on div "List of options" at bounding box center [197, 118] width 5 height 5
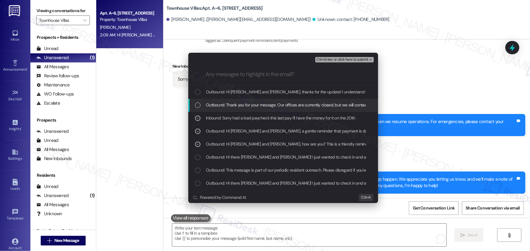
click at [199, 104] on div "List of options" at bounding box center [197, 105] width 5 height 5
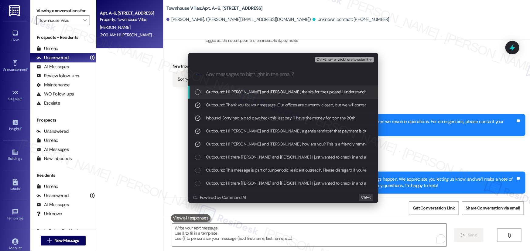
click at [200, 91] on div "List of options" at bounding box center [197, 92] width 5 height 5
click at [337, 59] on span "Ctrl+Enter or click here to submit" at bounding box center [342, 60] width 52 height 4
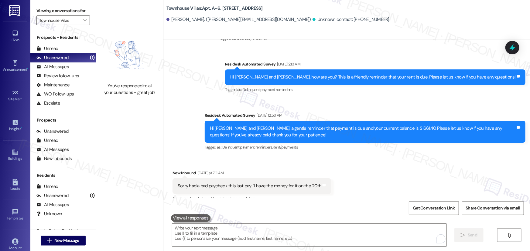
scroll to position [1264, 0]
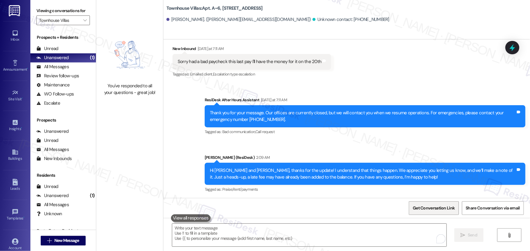
click at [445, 214] on span "Get Conversation Link" at bounding box center [434, 208] width 44 height 13
click at [82, 24] on span "" at bounding box center [85, 20] width 6 height 10
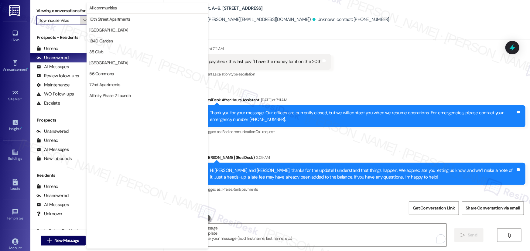
scroll to position [1058, 0]
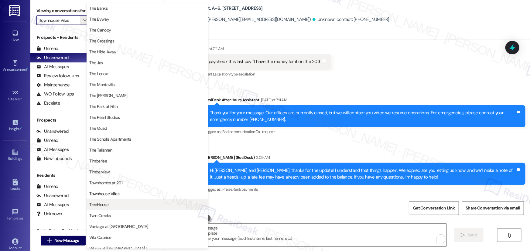
click at [125, 204] on span "TreeHouse" at bounding box center [147, 205] width 116 height 6
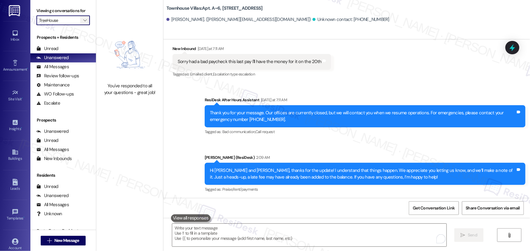
click at [82, 20] on span "" at bounding box center [85, 20] width 6 height 10
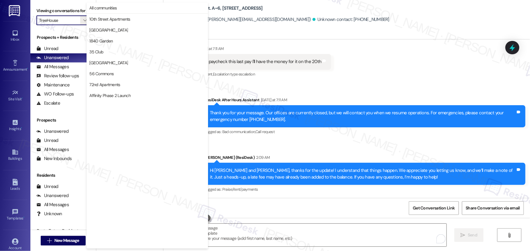
scroll to position [1058, 0]
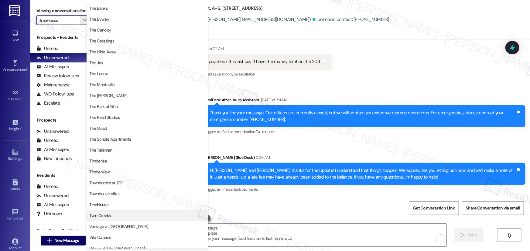
click at [120, 213] on span "Twin Creeks" at bounding box center [147, 216] width 116 height 6
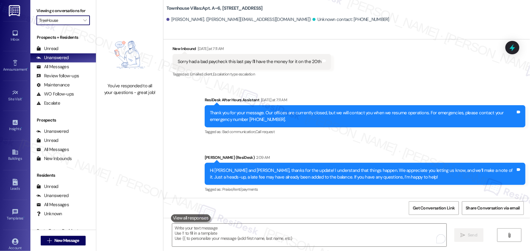
type input "Twin Creeks"
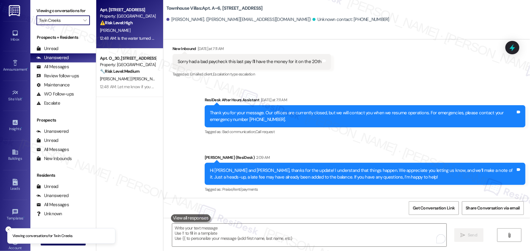
click at [127, 29] on div "A. Prichard" at bounding box center [127, 31] width 57 height 8
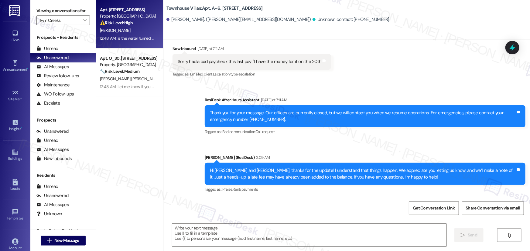
type textarea "Fetching suggested responses. Please feel free to read through the conversation…"
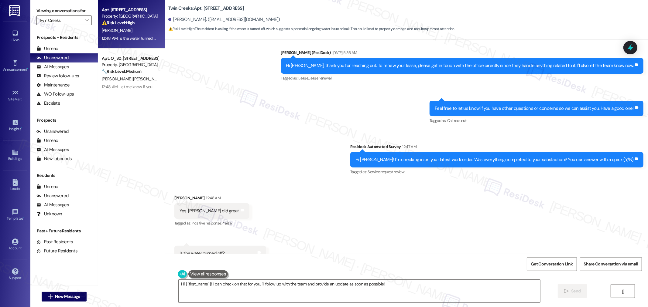
scroll to position [3663, 0]
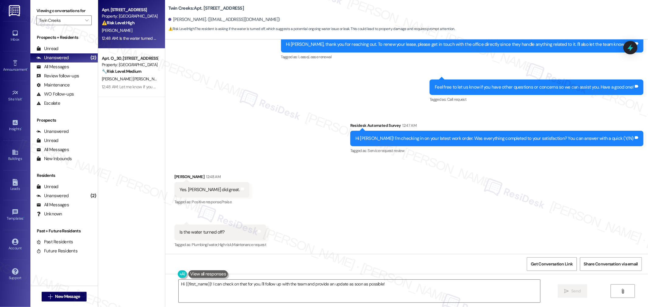
click at [192, 233] on div "Is the water turned off?" at bounding box center [201, 232] width 45 height 6
copy div "Is the water turned off? Tags and notes"
click at [324, 185] on div "Received via SMS Amber Prichard 12:48 AM Yes. Dan did great. Tags and notes Tag…" at bounding box center [406, 207] width 483 height 94
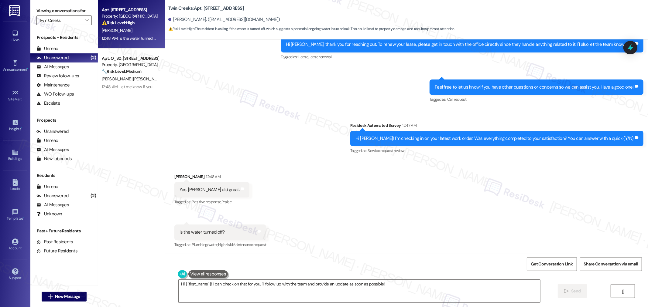
click at [195, 231] on div "Is the water turned off?" at bounding box center [201, 232] width 45 height 6
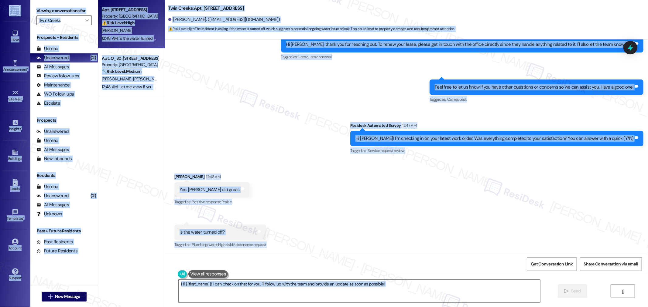
click at [201, 231] on div "Is the water turned off?" at bounding box center [201, 232] width 45 height 6
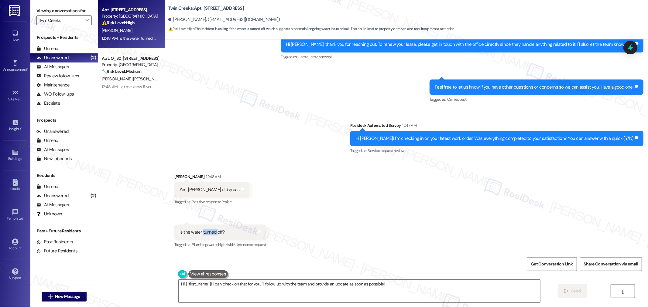
click at [201, 232] on div "Is the water turned off?" at bounding box center [201, 232] width 45 height 6
click at [408, 251] on textarea "Hi {{first_name}}! I can check on that for you. I'll follow up with the team an…" at bounding box center [359, 291] width 361 height 23
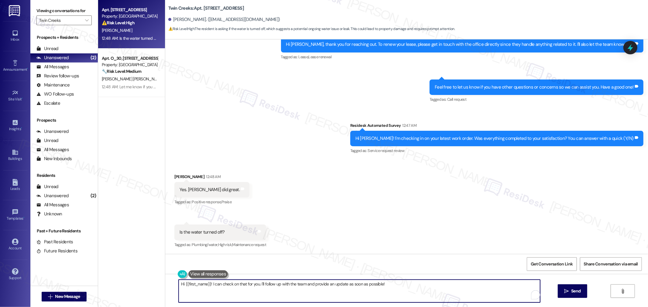
paste textarea "Thanks for reaching out — just to confirm, are you currently experiencing no wa…"
click at [217, 251] on textarea "Thanks for reaching out — just to confirm, are you currently experiencing no wa…" at bounding box center [359, 291] width 361 height 23
type textarea "Thanks for reaching out, Amber — just to confirm, are you currently experiencin…"
click at [283, 251] on textarea "Thanks for reaching out, Amber — just to confirm, are you currently experiencin…" at bounding box center [359, 291] width 361 height 23
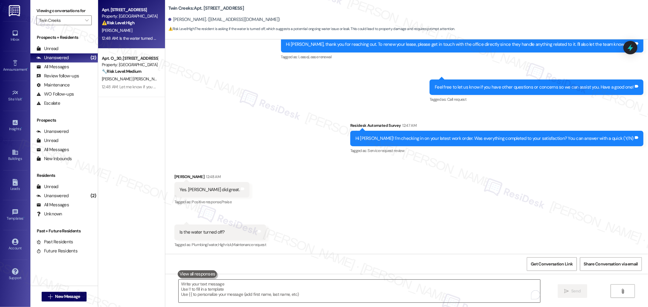
click at [340, 251] on textarea "To enrich screen reader interactions, please activate Accessibility in Grammarl…" at bounding box center [359, 291] width 361 height 23
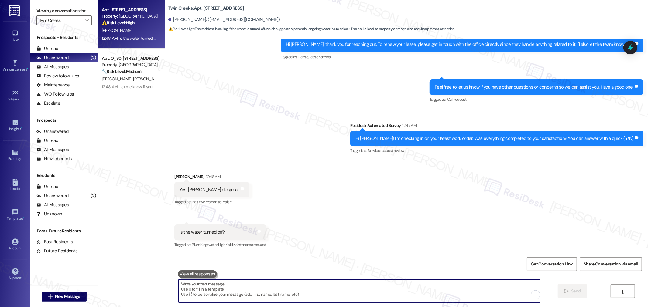
paste textarea "Thanks so much for letting us know, {{first_name}}! We’re really glad to hear y…"
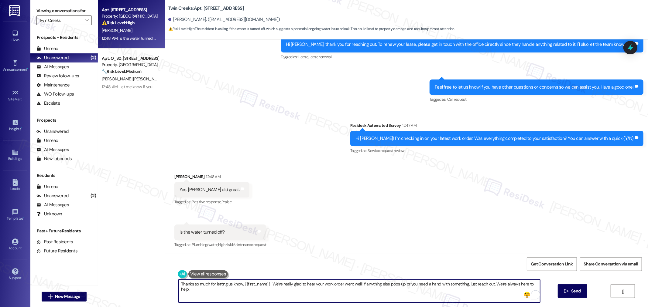
drag, startPoint x: 265, startPoint y: 284, endPoint x: 238, endPoint y: 285, distance: 26.4
click at [238, 251] on textarea "Thanks so much for letting us know, {{first_name}}! We’re really glad to hear y…" at bounding box center [359, 291] width 361 height 23
click at [290, 251] on textarea "Thanks so much for letting us know, {{first_name}}! We’re really glad to hear y…" at bounding box center [359, 291] width 361 height 23
click at [340, 251] on textarea "Thanks so much for letting us know, {{first_name}}! We’re really glad to hear y…" at bounding box center [359, 291] width 361 height 23
type textarea "Thanks so much for letting us know, {{first_name}}! We’re really glad to hear y…"
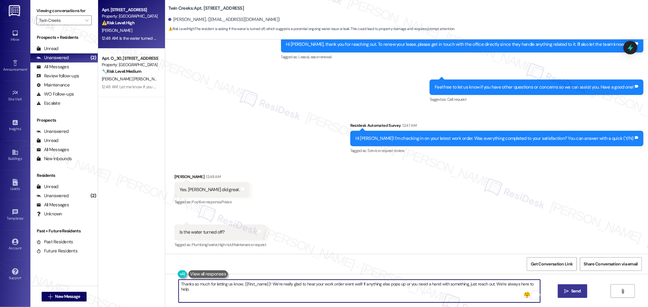
click at [530, 251] on span "Send" at bounding box center [576, 291] width 12 height 6
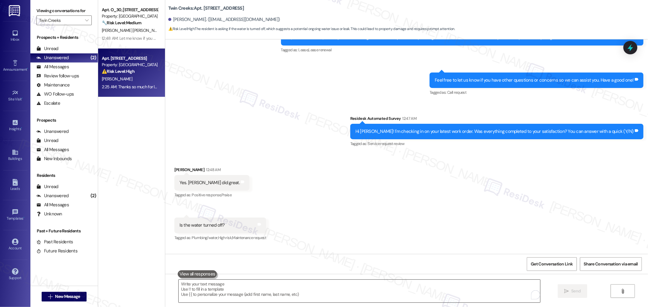
click at [302, 251] on textarea "To enrich screen reader interactions, please activate Accessibility in Grammarl…" at bounding box center [359, 291] width 361 height 23
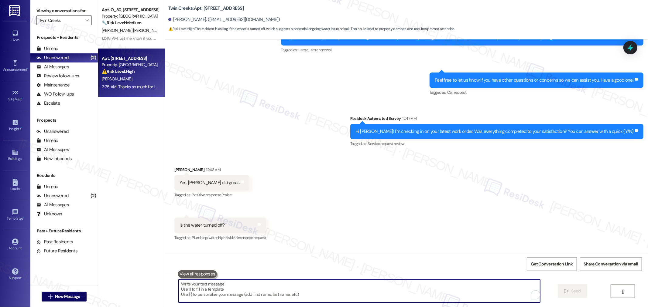
paste textarea "Thanks for reaching out, Amber — just to confirm, are you currently experiencin…"
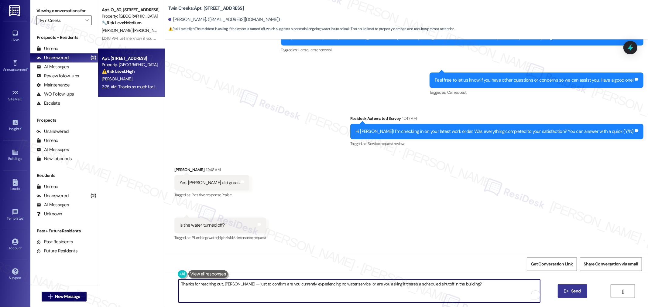
click at [244, 251] on textarea "Thanks for reaching out, Amber — just to confirm, are you currently experiencin…" at bounding box center [359, 291] width 361 height 23
click at [238, 251] on textarea "Thanks for reaching out, Amber — just to confirm, are you currently experiencin…" at bounding box center [359, 291] width 361 height 23
click at [240, 251] on textarea "Thanks for reaching out, Amber — just to confirm, are you currently experiencin…" at bounding box center [359, 291] width 361 height 23
click at [247, 251] on textarea "Thanks for reaching out, Amber — just to confirm, are you currently experiencin…" at bounding box center [359, 291] width 361 height 23
click at [494, 251] on textarea "Thanks for reaching out, Amber — just to confirm, are you currently experiencin…" at bounding box center [359, 291] width 361 height 23
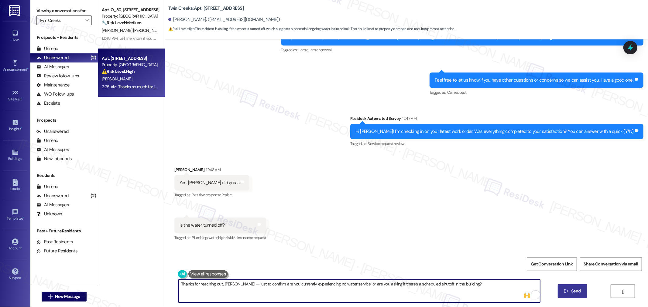
type textarea "Thanks for reaching out, Amber — just to confirm, are you currently experiencin…"
click at [530, 251] on button " Send" at bounding box center [572, 292] width 29 height 14
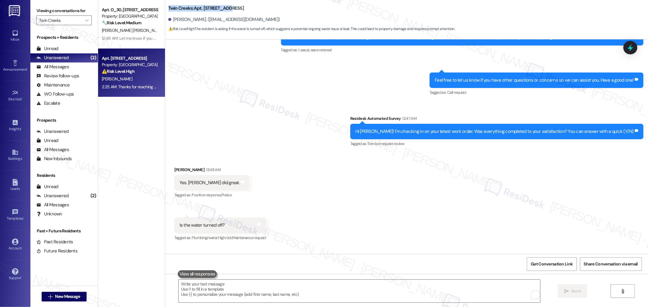
drag, startPoint x: 222, startPoint y: 8, endPoint x: 161, endPoint y: 9, distance: 61.1
click at [165, 9] on div "Twin Creeks: Apt. N_33, 11480 SE Sunnyside Road Amber Prichard. (bethelight76@g…" at bounding box center [406, 17] width 483 height 31
copy b "Twin Creeks: Apt. N_33, 11480"
drag, startPoint x: 169, startPoint y: 19, endPoint x: 198, endPoint y: 20, distance: 29.2
click at [198, 20] on div "Amber Prichard. (bethelight76@gmail.com)" at bounding box center [224, 19] width 112 height 6
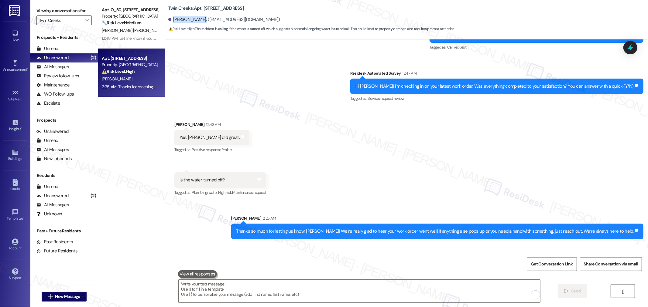
scroll to position [3748, 0]
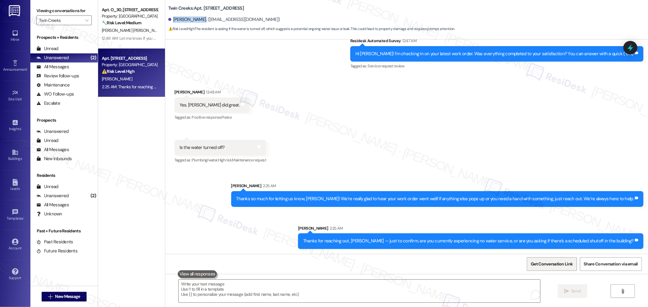
click at [530, 251] on span "Get Conversation Link" at bounding box center [552, 264] width 42 height 6
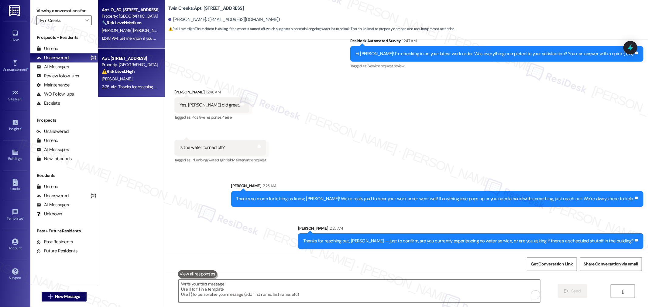
click at [112, 23] on strong "🔧 Risk Level: Medium" at bounding box center [121, 22] width 39 height 5
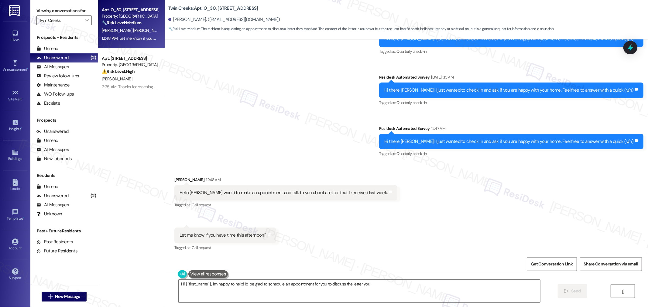
scroll to position [285, 0]
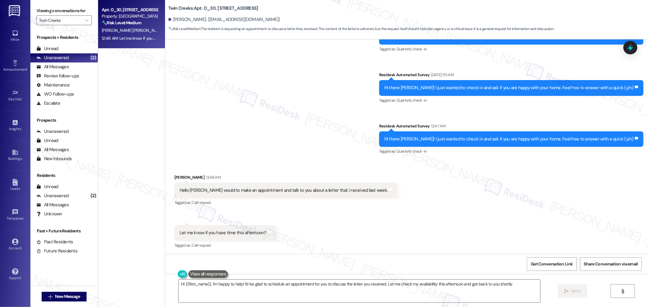
click at [259, 193] on div "Hello Sara I would to make an appointment and talk to you about a letter that I…" at bounding box center [283, 190] width 208 height 6
click at [244, 231] on div "Let me know if you have time this afternoon?" at bounding box center [222, 233] width 87 height 6
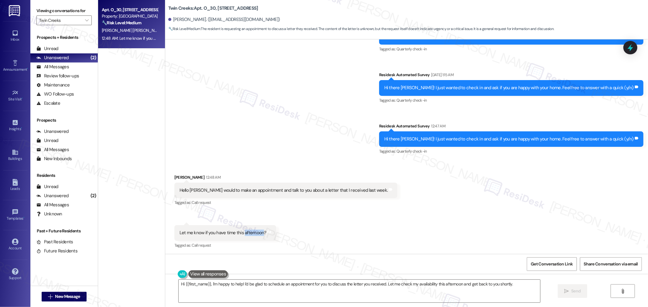
click at [244, 231] on div "Let me know if you have time this afternoon?" at bounding box center [222, 233] width 87 height 6
click at [320, 251] on textarea "Hi {{first_name}}, I'm happy to help! I'd be glad to schedule an appointment fo…" at bounding box center [359, 291] width 361 height 23
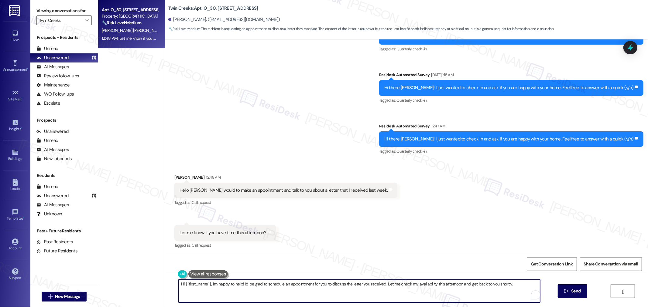
paste textarea "ey {{first_name}}, I’m sorry, I can’t make or receive calls through this number…"
drag, startPoint x: 210, startPoint y: 284, endPoint x: 175, endPoint y: 286, distance: 35.9
click at [179, 251] on textarea "Hey {{first_name}}, I’m sorry, I can’t make or receive calls through this numbe…" at bounding box center [359, 291] width 361 height 23
click at [191, 251] on textarea "I’m sorry, I can’t make or receive calls through this number. Is there somethin…" at bounding box center [359, 291] width 361 height 23
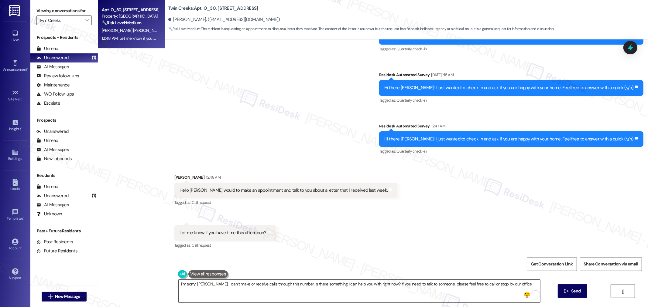
click at [291, 251] on textarea "I’m sorry, Christina, I can’t make or receive calls through this number. Is the…" at bounding box center [359, 291] width 361 height 23
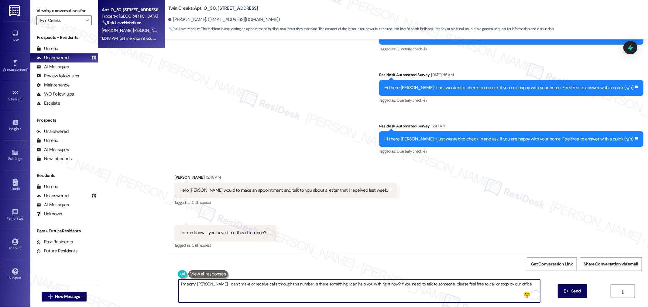
paste textarea "— I’m not able to make or receive calls through this number. Is there anything …"
click at [291, 251] on textarea "I’m sorry, Christina — I’m not able to make or receive calls through this numbe…" at bounding box center [359, 291] width 361 height 23
click at [280, 251] on textarea "I’m sorry, Christina — I’m not able to make or receive calls through this numbe…" at bounding box center [359, 291] width 361 height 23
paste textarea "if you’d like to speak over the phone. Is there anything I can help you with he…"
type textarea "I’m sorry, Christina — I’m not able to make or receive calls through this numbe…"
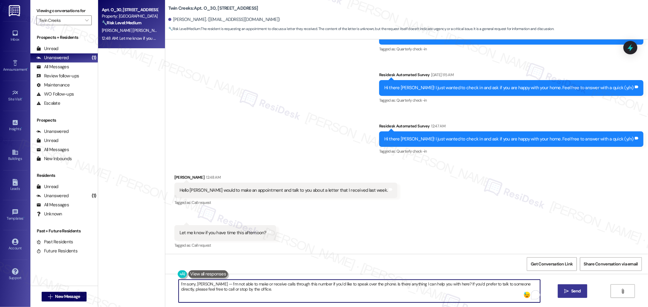
click at [530, 251] on button " Send" at bounding box center [572, 292] width 29 height 14
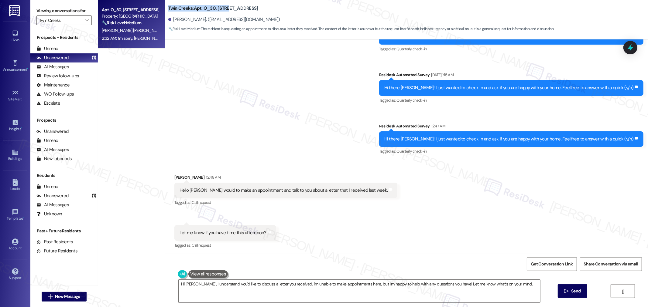
drag, startPoint x: 162, startPoint y: 7, endPoint x: 222, endPoint y: 9, distance: 59.9
click at [222, 9] on div "Twin Creeks: Apt. O_30, 11480 SE Sunnyside Road Cristina Barrientos Rios. (cbar…" at bounding box center [406, 17] width 483 height 31
click at [223, 9] on b "Twin Creeks: Apt. O_30, 11480 SE Sunnyside Road" at bounding box center [213, 8] width 90 height 6
drag, startPoint x: 206, startPoint y: 9, endPoint x: 180, endPoint y: 8, distance: 25.8
click at [180, 8] on b "Twin Creeks: Apt. O_30, 11480 SE Sunnyside Road" at bounding box center [213, 8] width 90 height 6
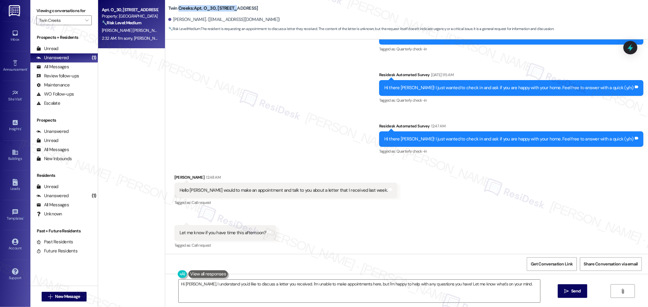
click at [180, 9] on b "Twin Creeks: Apt. O_30, 11480 SE Sunnyside Road" at bounding box center [213, 8] width 90 height 6
drag, startPoint x: 163, startPoint y: 9, endPoint x: 224, endPoint y: 11, distance: 60.8
click at [224, 11] on b "Twin Creeks: Apt. O_30, 11480 SE Sunnyside Road" at bounding box center [213, 8] width 90 height 6
drag, startPoint x: 168, startPoint y: 19, endPoint x: 211, endPoint y: 20, distance: 42.8
click at [211, 20] on div "Cristina Barrientos Rios. (cbarrientosrios0@gmail.com)" at bounding box center [224, 19] width 112 height 6
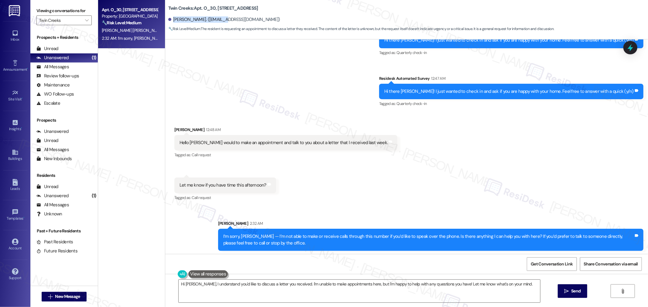
scroll to position [334, 0]
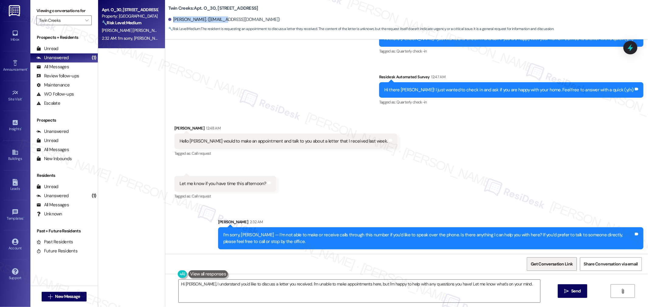
click at [530, 251] on span "Get Conversation Link" at bounding box center [551, 264] width 44 height 13
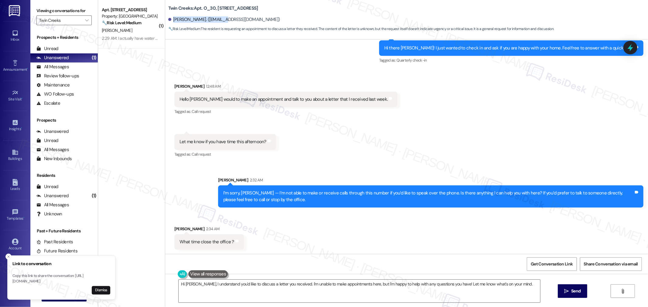
scroll to position [377, 0]
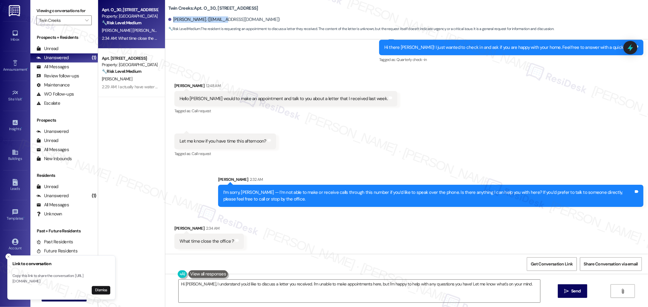
drag, startPoint x: 165, startPoint y: 8, endPoint x: 267, endPoint y: 12, distance: 102.7
click at [267, 12] on div "Twin Creeks: Apt. O_30, 11480 SE Sunnyside Road" at bounding box center [228, 9] width 121 height 8
drag, startPoint x: 172, startPoint y: 241, endPoint x: 283, endPoint y: 244, distance: 111.2
click at [283, 244] on div "Received via SMS Cristina Barrientos Rios 2:34 AM What time close the office ? …" at bounding box center [406, 233] width 483 height 42
drag, startPoint x: 268, startPoint y: 6, endPoint x: 164, endPoint y: 5, distance: 104.2
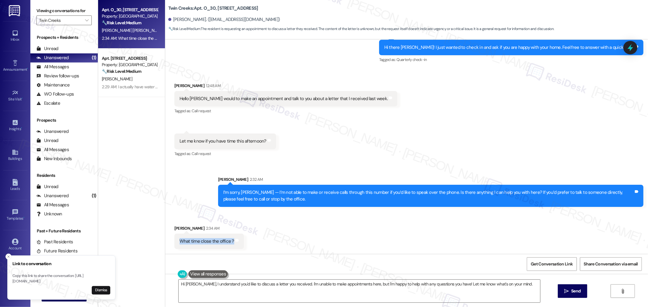
click at [168, 5] on div "Twin Creeks: Apt. O_30, 11480 SE Sunnyside Road" at bounding box center [228, 9] width 121 height 8
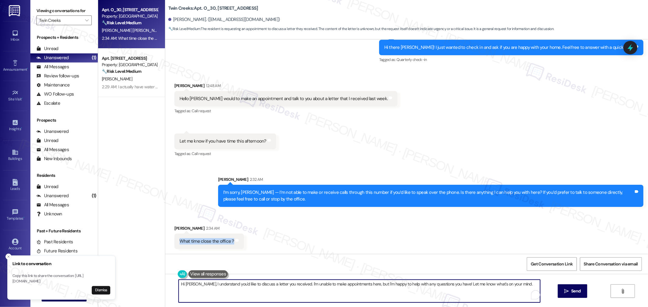
click at [376, 251] on textarea "Hi Cristina, I understand you'd like to discuss a letter you received. I'm unab…" at bounding box center [359, 291] width 361 height 23
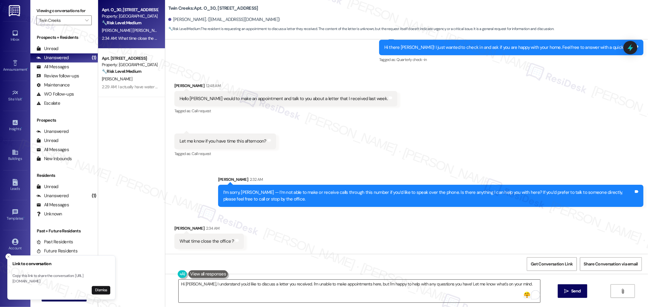
click at [289, 251] on textarea "Hi Cristina, I understand you'd like to discuss a letter you received. I'm unab…" at bounding box center [359, 291] width 361 height 23
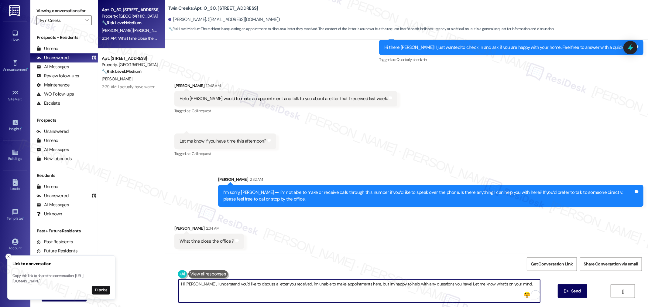
paste textarea "ere are the office hours for your reference: Monday–Friday: 9:00 AM – 5:30 PM S…"
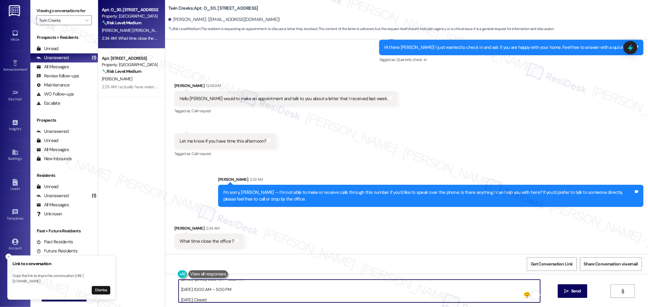
scroll to position [15, 0]
click at [179, 251] on textarea "Here are the office hours for your reference: Monday–Friday: 9:00 AM – 5:30 PM …" at bounding box center [359, 291] width 361 height 23
type textarea "Here are the office hours for your reference: Monday–Friday: 9:00 AM – 5:30 PM …"
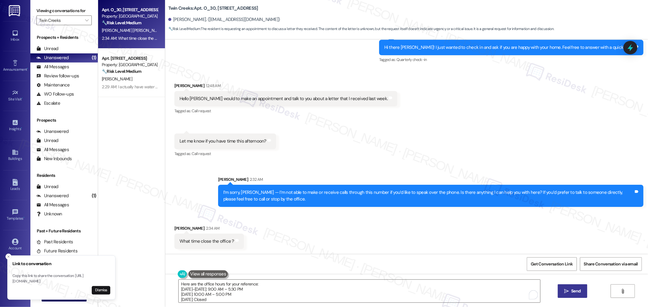
click at [530, 251] on span "Send" at bounding box center [575, 291] width 9 height 6
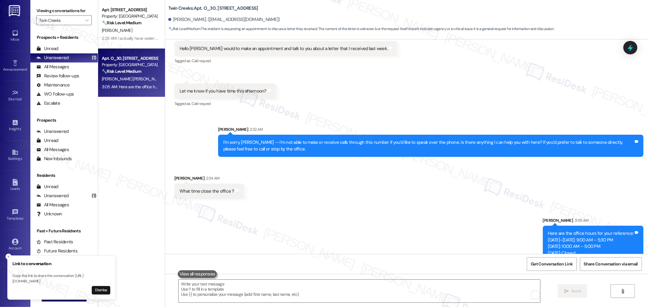
scroll to position [438, 0]
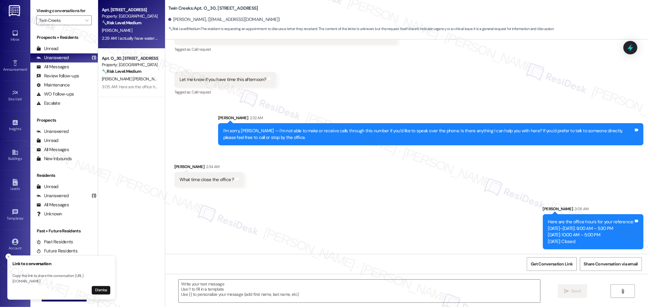
type textarea "Fetching suggested responses. Please feel free to read through the conversation…"
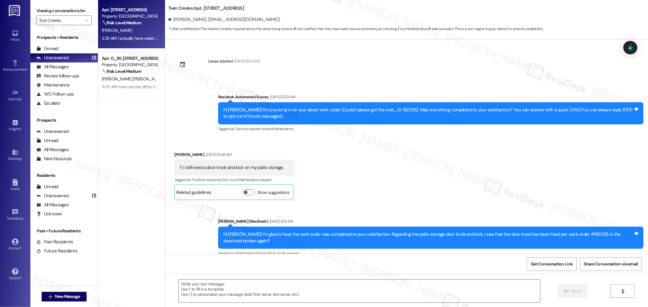
scroll to position [3948, 0]
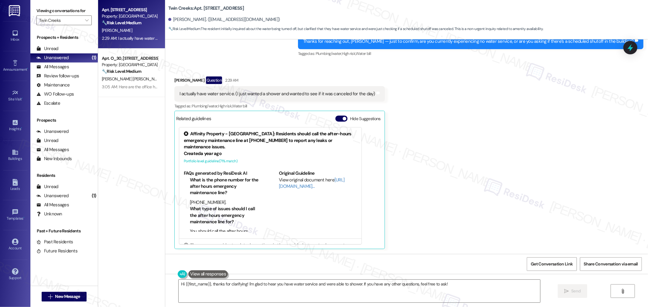
click at [258, 93] on div "I actually have water service. (I just wanted a shower and wanted to see if it …" at bounding box center [277, 94] width 196 height 6
click at [462, 141] on div "Received via SMS Amber Prichard Question 2:29 AM I actually have water service.…" at bounding box center [406, 158] width 483 height 191
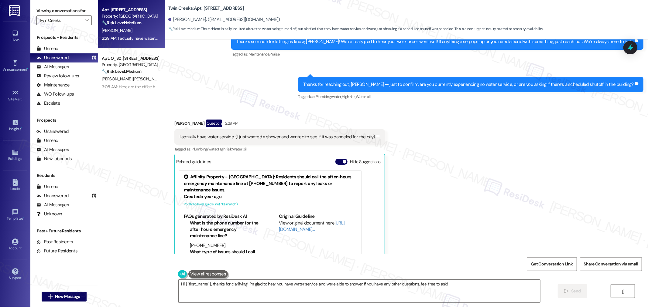
scroll to position [3813, 0]
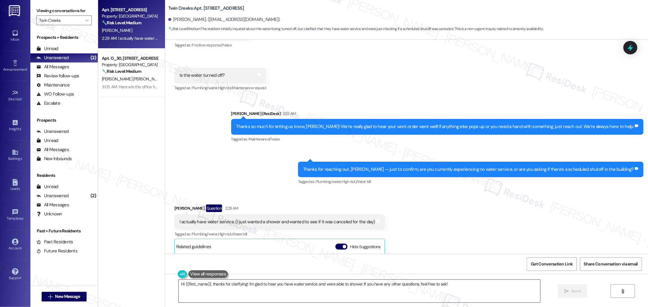
click at [458, 251] on textarea "Hi {{first_name}}, thanks for clarifying! I'm glad to hear you have water servi…" at bounding box center [359, 291] width 361 height 23
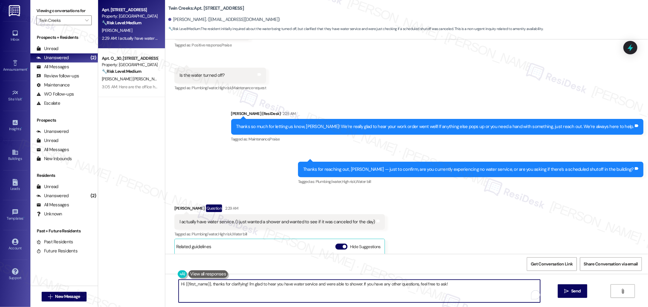
paste textarea "Oh okay, that makes sense — thanks for clarifying! Happy to hear your water’s r…"
type textarea "Oh okay, that makes sense — thanks for clarifying! Happy to hear your water’s r…"
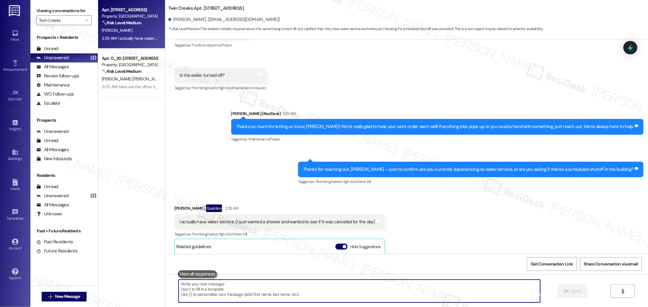
click at [202, 251] on button at bounding box center [197, 275] width 39 height 8
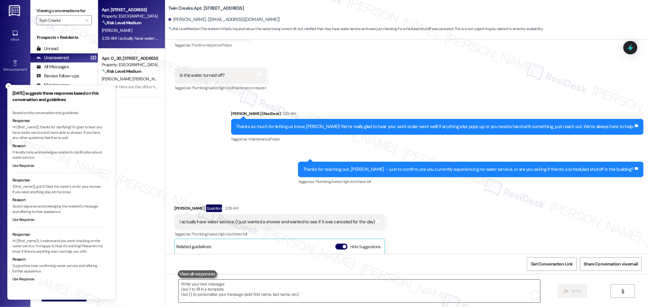
click at [220, 251] on textarea "To enrich screen reader interactions, please activate Accessibility in Grammarl…" at bounding box center [359, 291] width 361 height 23
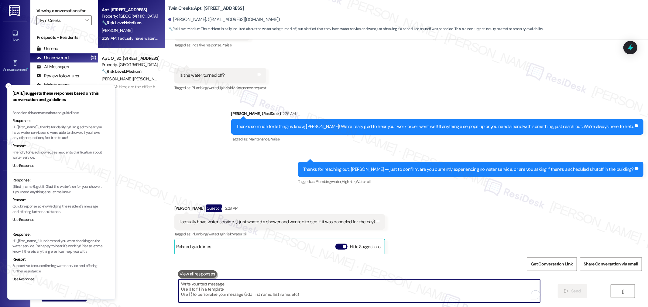
paste textarea "Oh okay, that makes sense — thanks for clarifying! Happy to hear your water’s r…"
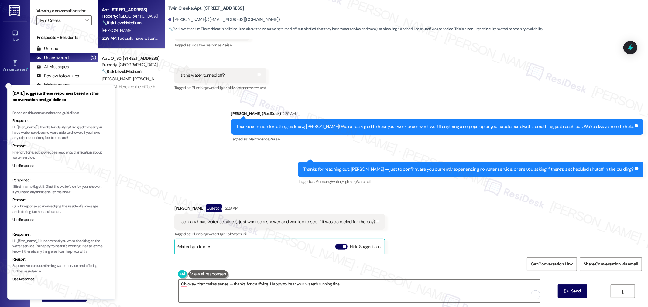
click at [9, 87] on line "Close toast" at bounding box center [9, 86] width 2 height 2
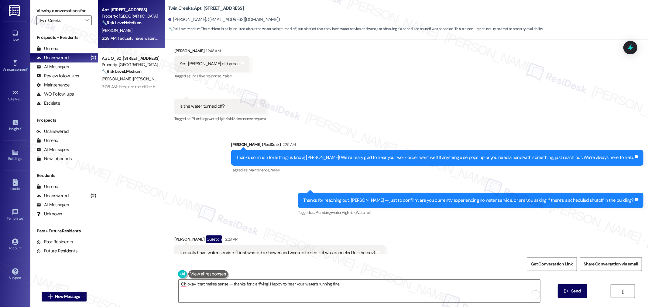
scroll to position [3779, 0]
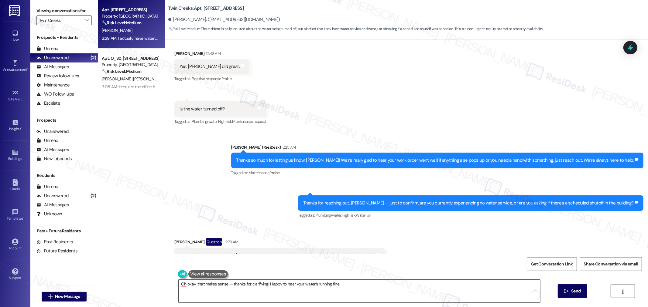
click at [398, 251] on textarea "Oh okay, that makes sense — thanks for clarifying! Happy to hear your water’s r…" at bounding box center [359, 291] width 361 height 23
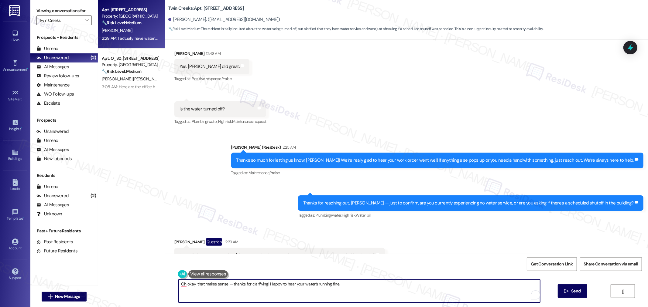
paste textarea "If you have any questions or need clarification, please feel free to reach out—…"
click at [391, 251] on textarea "Oh okay, that makes sense — thanks for clarifying! Happy to hear your water’s r…" at bounding box center [359, 291] width 361 height 23
click at [508, 251] on textarea "Oh okay, that makes sense — thanks for clarifying! Happy to hear your water’s r…" at bounding box center [359, 291] width 361 height 23
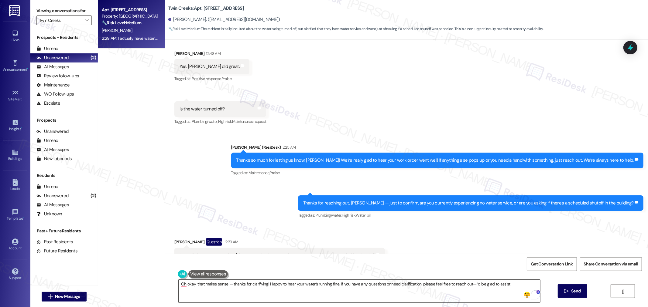
click at [505, 251] on textarea "Oh okay, that makes sense — thanks for clarifying! Happy to hear your water’s r…" at bounding box center [359, 291] width 361 height 23
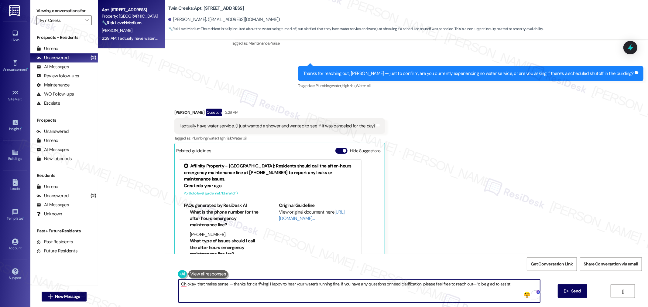
scroll to position [3948, 0]
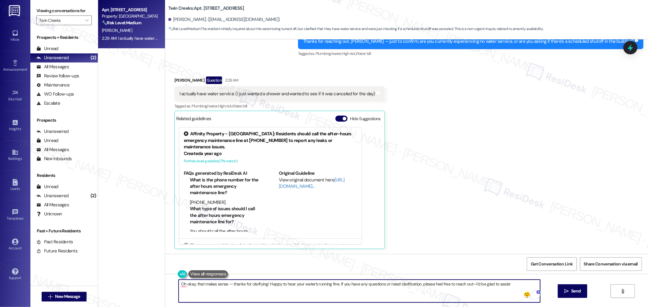
drag, startPoint x: 175, startPoint y: 286, endPoint x: 335, endPoint y: 289, distance: 159.8
click at [335, 251] on textarea "Oh okay, that makes sense — thanks for clarifying! Happy to hear your water’s r…" at bounding box center [359, 291] width 361 height 23
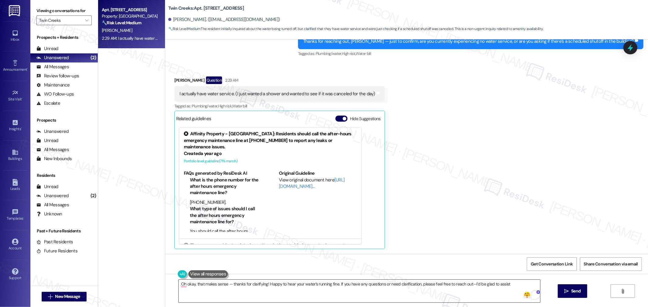
click at [355, 251] on textarea "Oh okay, that makes sense — thanks for clarifying! Happy to hear your water’s r…" at bounding box center [359, 291] width 361 height 23
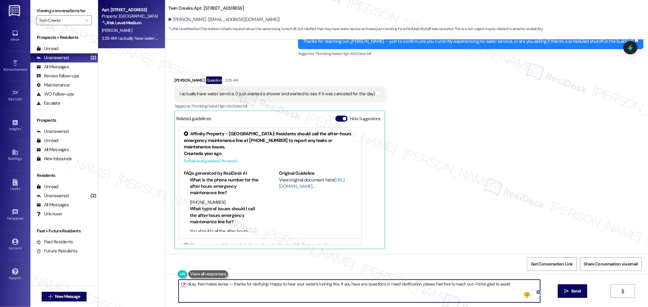
paste textarea "Got it, thanks for letting me know! Glad your water’s working — it should stay …"
click at [186, 251] on textarea "Got it, thanks for letting me know! Glad your water’s working — it should stay …" at bounding box center [359, 291] width 361 height 23
click at [282, 251] on textarea "Got it, thanks for letting me know! Glad your water’s working — it should stay …" at bounding box center [359, 291] width 361 height 23
click at [441, 251] on textarea "Got it, thanks for letting me know! Glad your water’s working, Amber — it shoul…" at bounding box center [359, 291] width 361 height 23
type textarea "Got it, thanks for letting me know! Glad your water’s working, Amber — it shoul…"
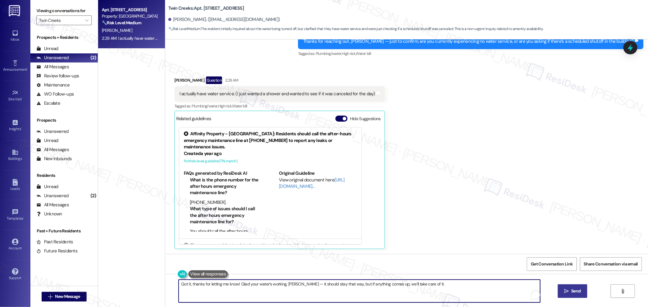
click at [530, 251] on span "Send" at bounding box center [576, 291] width 12 height 6
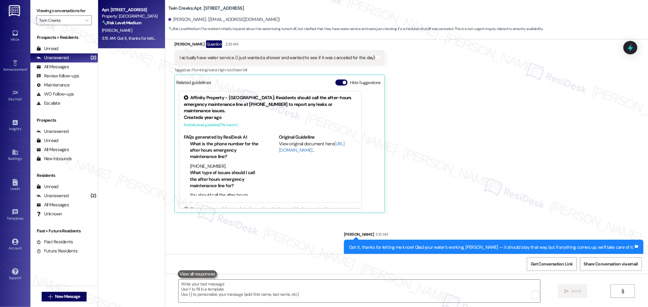
scroll to position [3990, 0]
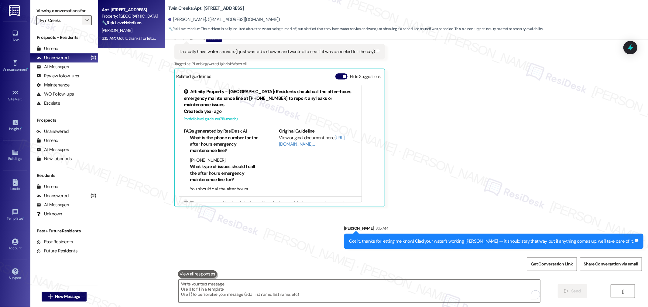
click at [85, 20] on icon "" at bounding box center [86, 20] width 3 height 5
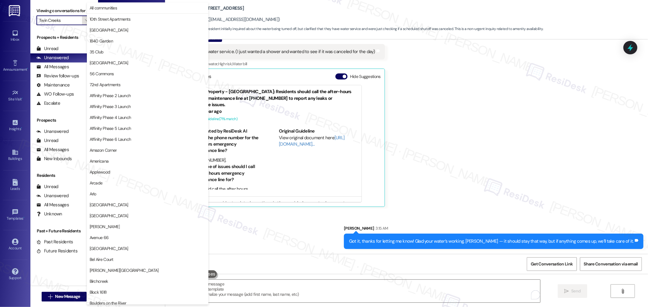
scroll to position [1013, 0]
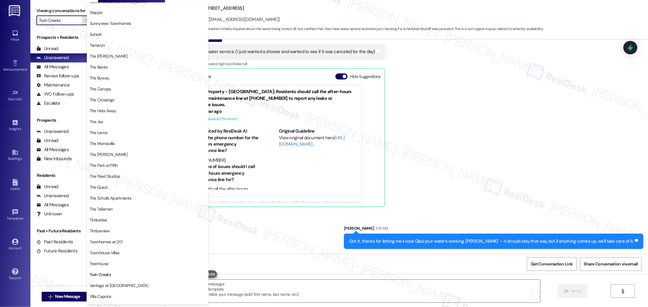
click at [85, 20] on icon "" at bounding box center [86, 20] width 3 height 5
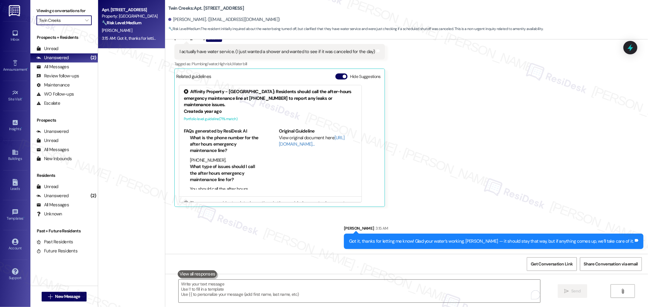
click at [139, 162] on div "Apt. N_33, 11480 SE Sunnyside Road Property: Twin Creeks 🔧 Risk Level: Medium T…" at bounding box center [131, 132] width 67 height 264
click at [72, 55] on div "Unanswered (2)" at bounding box center [63, 57] width 67 height 9
click at [84, 19] on span "" at bounding box center [87, 20] width 6 height 10
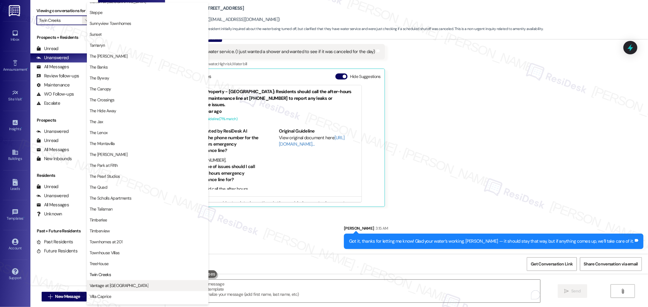
click at [125, 251] on span "Vantage at [GEOGRAPHIC_DATA]" at bounding box center [148, 286] width 116 height 6
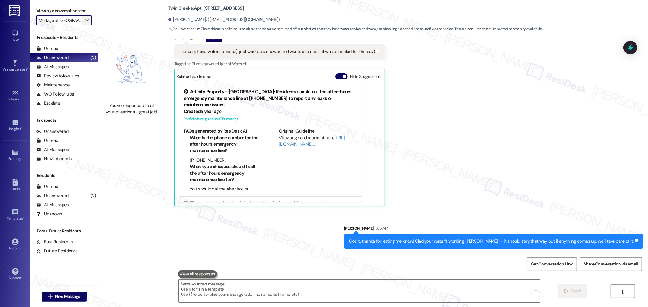
click at [85, 22] on icon "" at bounding box center [86, 20] width 3 height 5
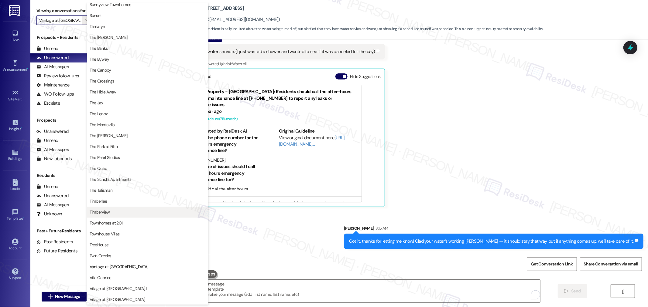
scroll to position [1046, 0]
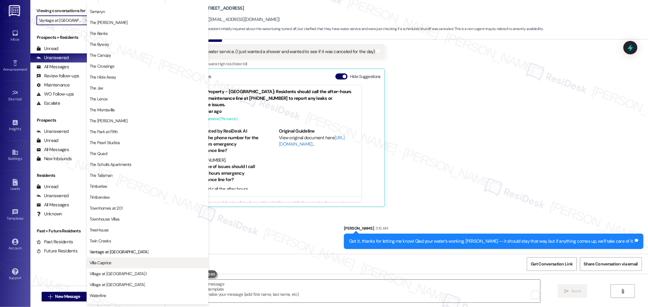
click at [111, 251] on span "Villa Caprice" at bounding box center [101, 263] width 22 height 6
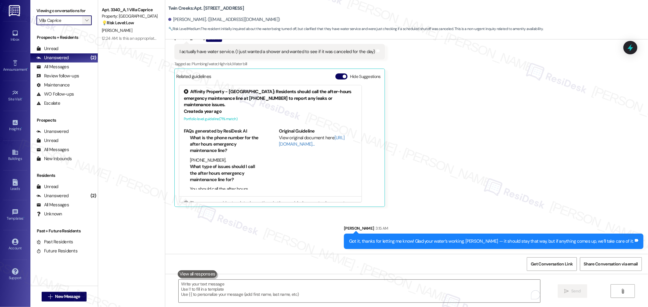
click at [84, 17] on span "" at bounding box center [87, 20] width 6 height 10
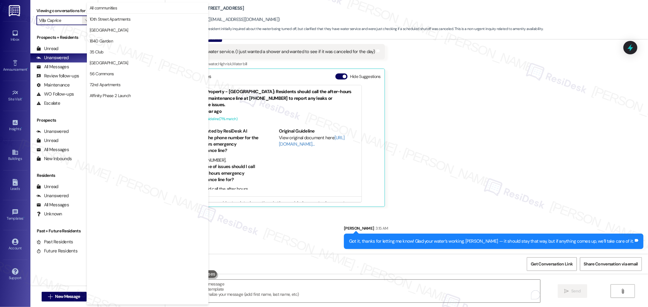
scroll to position [1013, 0]
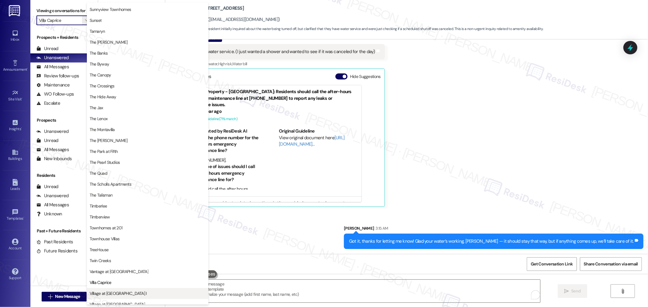
click at [111, 251] on span "Village at [GEOGRAPHIC_DATA] I" at bounding box center [118, 294] width 57 height 6
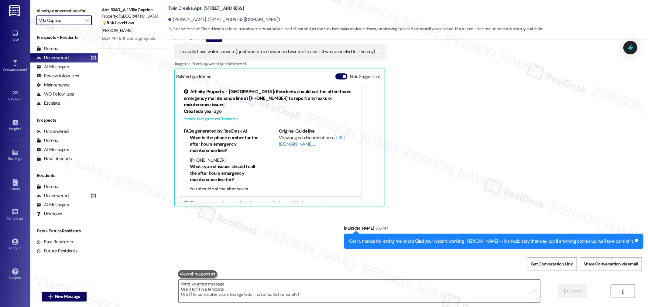
type input "Village at [GEOGRAPHIC_DATA] I"
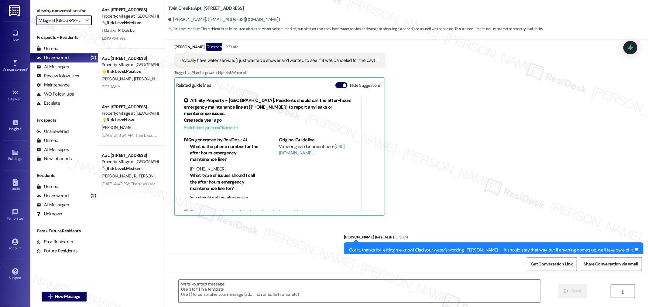
scroll to position [3948, 0]
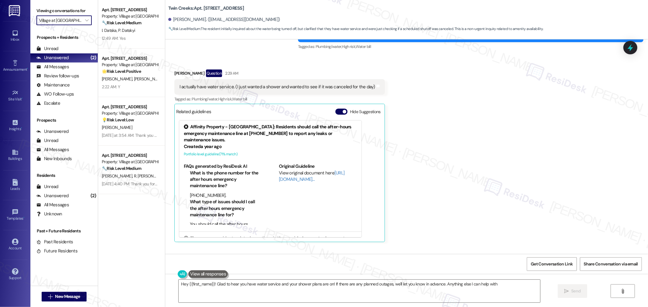
type textarea "Hey {{first_name}}! Glad to hear you have water service and your shower plans a…"
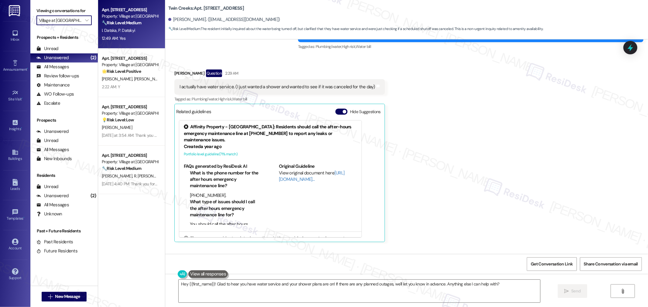
click at [128, 37] on div "12:49 AM: Yes 12:49 AM: Yes" at bounding box center [129, 39] width 57 height 8
type textarea "Fetching suggested responses. Please feel free to read through the conversation…"
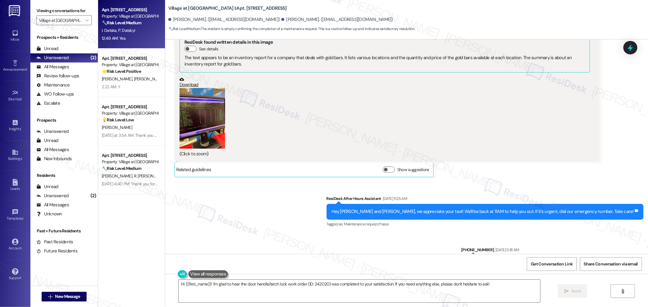
scroll to position [1062, 0]
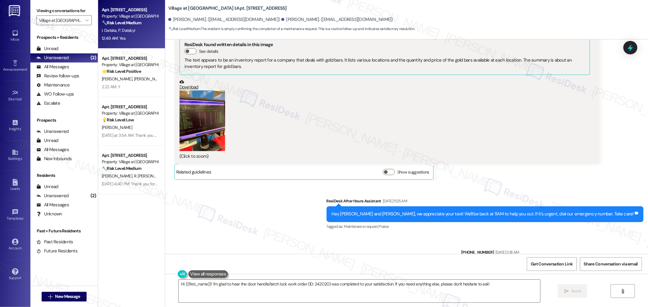
click at [398, 251] on div "Sent via SMS ResiDesk After Hours Assistant Oct 09, 2024 at 11:25 AM Hey Petro …" at bounding box center [406, 235] width 483 height 103
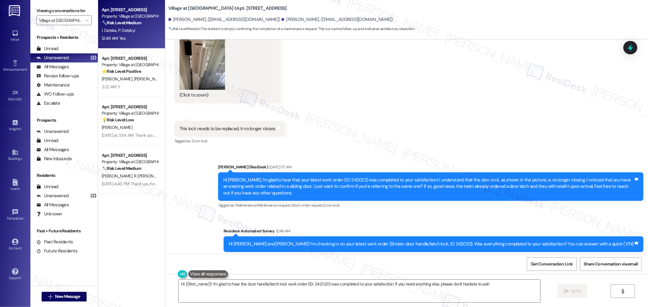
scroll to position [2074, 0]
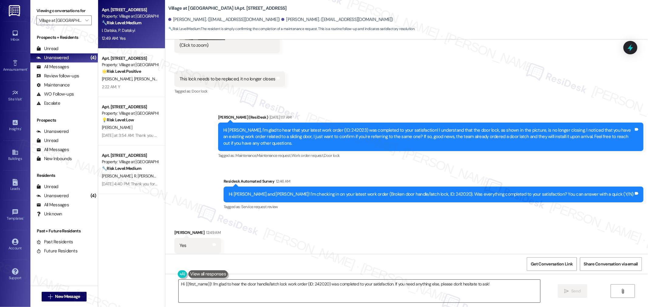
click at [397, 251] on textarea "Hi {{first_name}}! I'm glad to hear the door handle/latch lock work order (ID: …" at bounding box center [359, 291] width 361 height 23
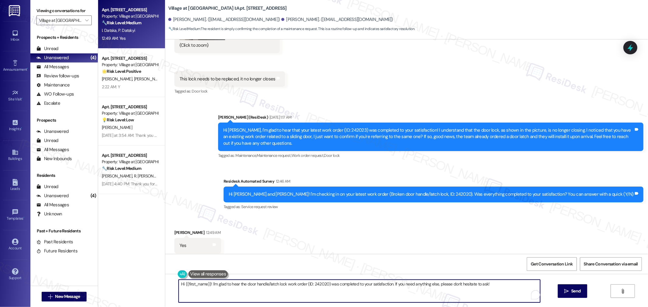
paste textarea "I’m so glad to hear you were pleased with how maintenance handled everything. I…"
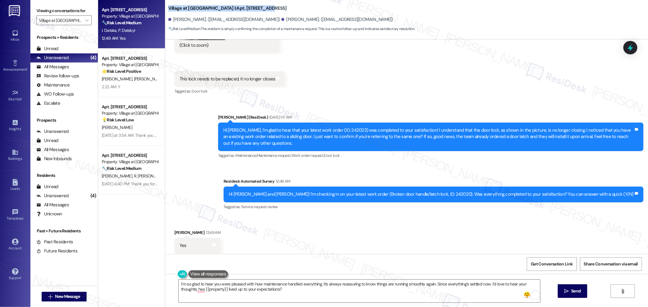
drag, startPoint x: 163, startPoint y: 3, endPoint x: 244, endPoint y: 4, distance: 80.5
click at [244, 5] on b "Village at Main Street I: Apt. 2207, 30050 SW Town Center Lp W Suite 100" at bounding box center [227, 8] width 118 height 6
drag, startPoint x: 169, startPoint y: 18, endPoint x: 193, endPoint y: 19, distance: 24.4
click at [193, 19] on div "Petro Datskyi. (pdatskyi@gmail.com)" at bounding box center [224, 19] width 112 height 6
click at [466, 191] on div "Hi Petro and Iryna! I'm checking in on your latest work order (Broken door hand…" at bounding box center [431, 194] width 405 height 6
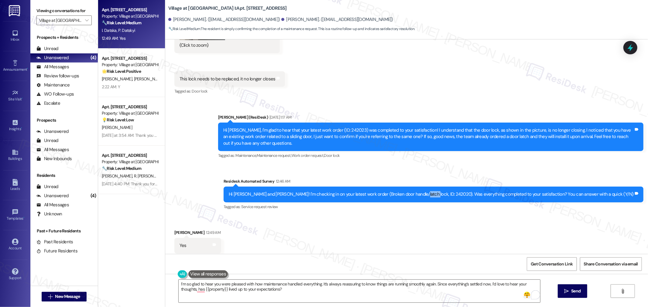
click at [466, 191] on div "Hi Petro and Iryna! I'm checking in on your latest work order (Broken door hand…" at bounding box center [431, 194] width 405 height 6
click at [530, 251] on span "Get Conversation Link" at bounding box center [551, 264] width 44 height 13
click at [316, 251] on textarea "I’m so glad to hear you were pleased with how maintenance handled everything. I…" at bounding box center [359, 291] width 361 height 23
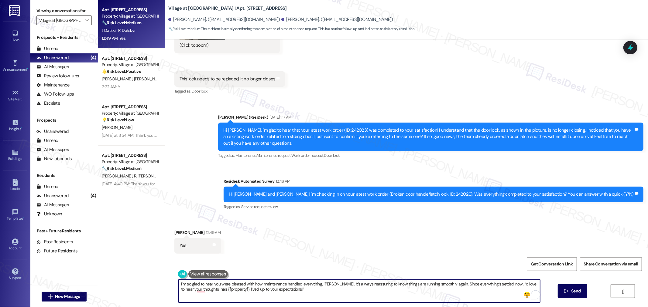
type textarea "I’m so glad to hear you were pleased with how maintenance handled everything, I…"
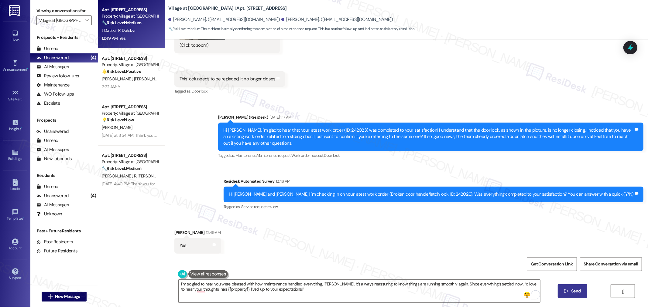
click at [530, 251] on span "Send" at bounding box center [575, 291] width 9 height 6
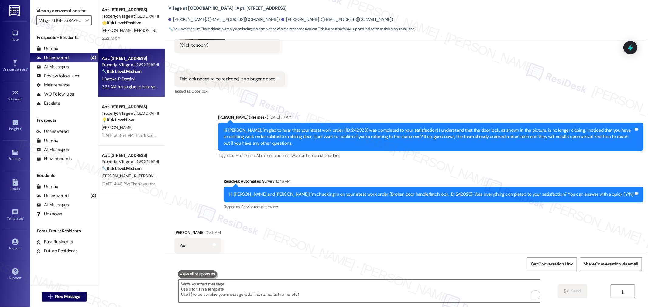
scroll to position [2123, 0]
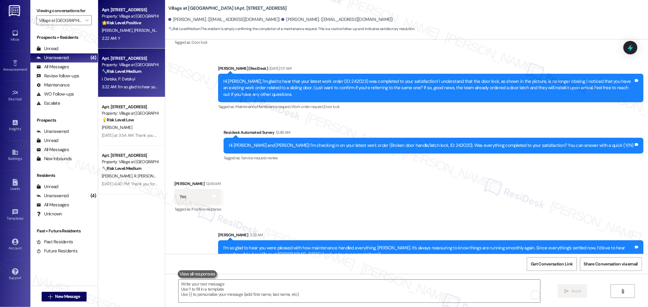
click at [138, 26] on div "Apt. 5306, 30050 SW Town Center Lp W Suite 100 Property: Village at Main Street…" at bounding box center [129, 16] width 57 height 21
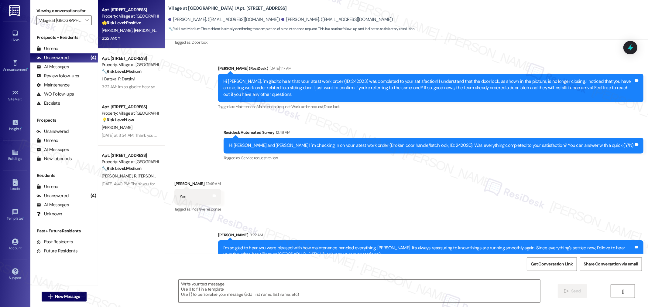
type textarea "Fetching suggested responses. Please feel free to read through the conversation…"
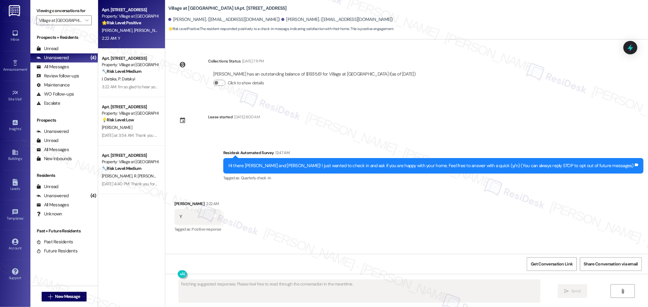
scroll to position [0, 0]
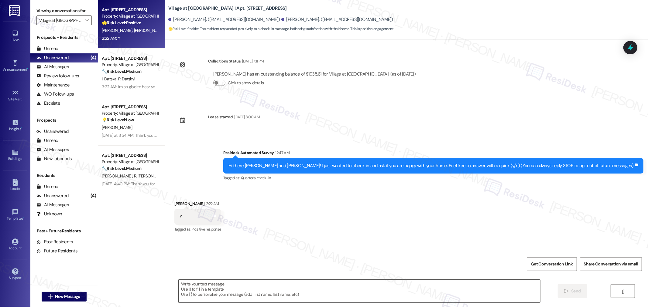
click at [262, 251] on textarea at bounding box center [359, 291] width 361 height 23
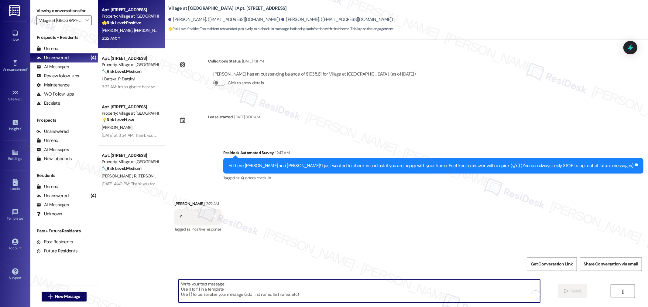
paste textarea "If it’s not too much trouble, would you kindly consider sharing your feedback i…"
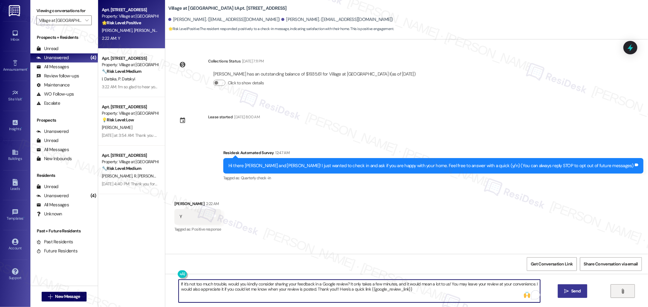
type textarea "If it’s not too much trouble, would you kindly consider sharing your feedback i…"
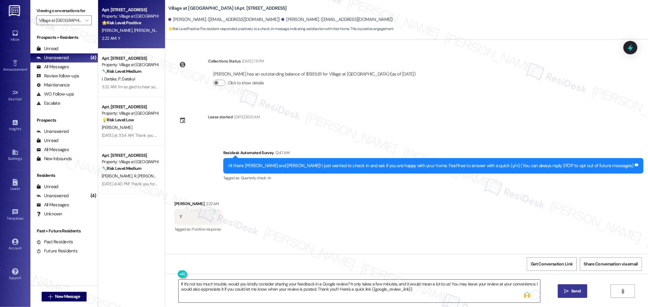
click at [434, 251] on textarea "If it’s not too much trouble, would you kindly consider sharing your feedback i…" at bounding box center [359, 291] width 361 height 23
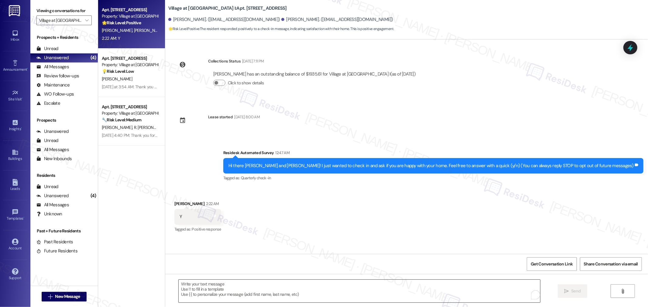
click at [272, 251] on textarea "To enrich screen reader interactions, please activate Accessibility in Grammarl…" at bounding box center [359, 291] width 361 height 23
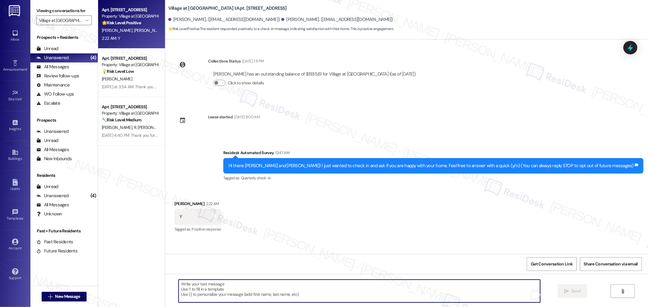
paste textarea "I'm so glad to know that your home is meeting your expectations. Happy to hear …"
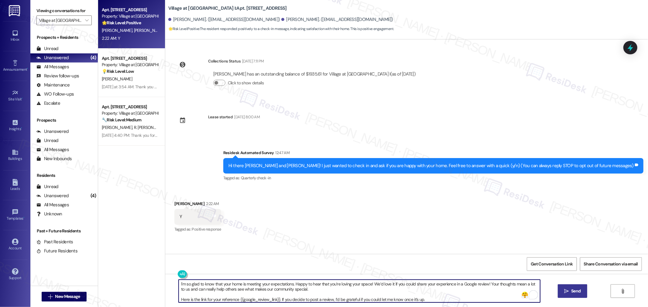
click at [289, 251] on textarea "I'm so glad to know that your home is meeting your expectations. Happy to hear …" at bounding box center [359, 291] width 361 height 23
click at [386, 251] on textarea "I'm so glad to know that your home is meeting your expectations, Hailey. Happy …" at bounding box center [359, 291] width 361 height 23
type textarea "I'm so glad to know that your home is meeting your expectations, Hailey. Happy …"
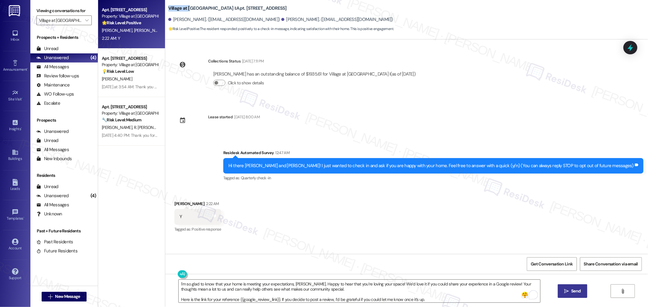
drag, startPoint x: 164, startPoint y: 5, endPoint x: 186, endPoint y: 5, distance: 21.9
click at [186, 5] on b "Village at Main Street I: Apt. 5306, 30050 SW Town Center Lp W Suite 100" at bounding box center [227, 8] width 118 height 6
drag, startPoint x: 210, startPoint y: 5, endPoint x: 245, endPoint y: 5, distance: 35.5
click at [245, 5] on b "Village at Main Street I: Apt. 5306, 30050 SW Town Center Lp W Suite 100" at bounding box center [227, 8] width 118 height 6
drag, startPoint x: 168, startPoint y: 20, endPoint x: 192, endPoint y: 20, distance: 24.6
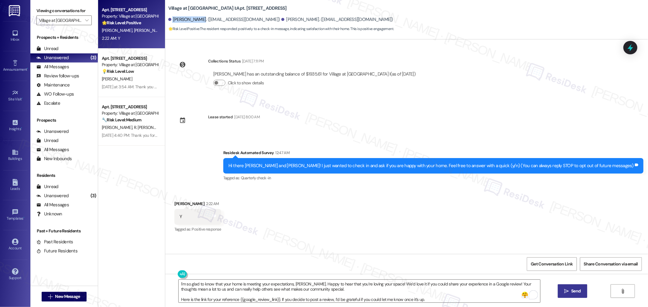
click at [192, 20] on div "Hailey Peters. (petersh9@oregonstate.edu)" at bounding box center [224, 19] width 112 height 6
click at [530, 251] on span "Get Conversation Link" at bounding box center [552, 264] width 42 height 6
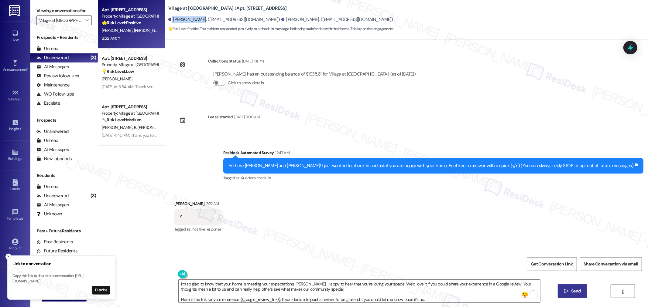
click at [530, 251] on span "Send" at bounding box center [576, 291] width 12 height 6
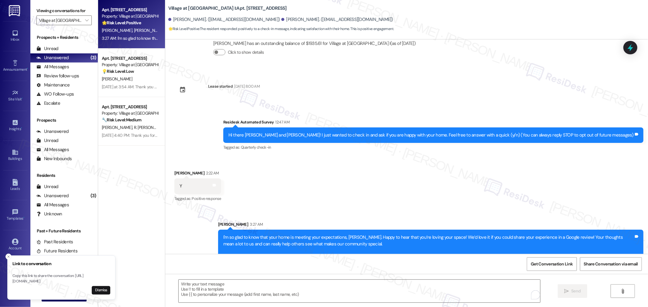
scroll to position [46, 0]
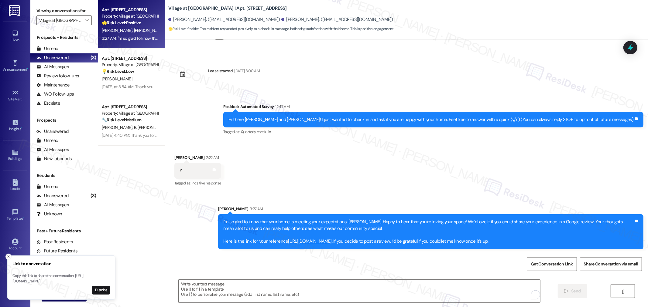
click at [332, 242] on link "https://www.theresidesk.com/links/review-C6A1SsPHV" at bounding box center [310, 241] width 44 height 6
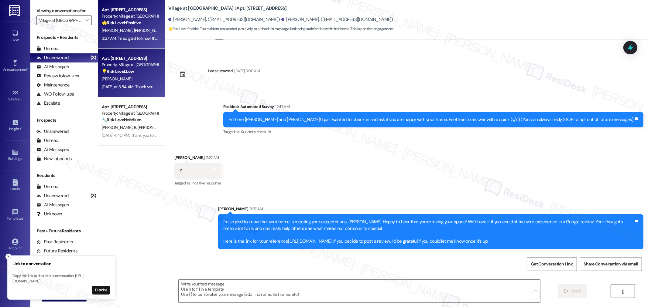
click at [122, 83] on div "Yesterday at 3:54 AM: Thank you for your message. Our offices are currently clo…" at bounding box center [129, 87] width 57 height 8
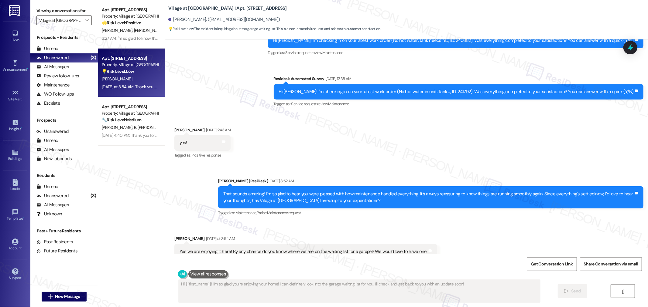
scroll to position [1092, 0]
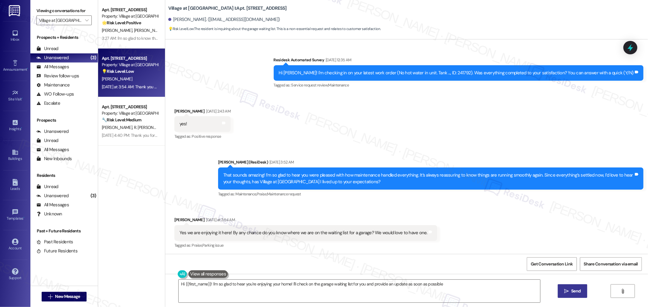
type textarea "Hi {{first_name}}! I'm so glad to hear you're enjoying your home! I'll check on…"
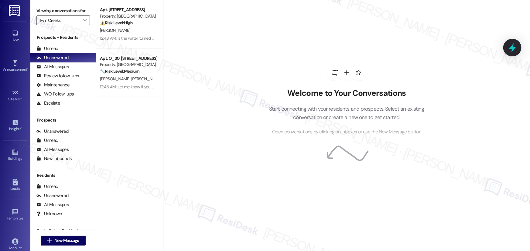
click at [510, 44] on icon at bounding box center [512, 48] width 10 height 10
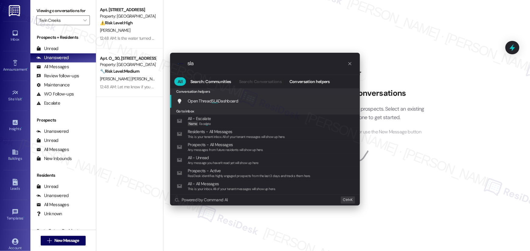
type input "sla"
click at [233, 100] on span "Open Thread SLA Dashboard" at bounding box center [213, 100] width 50 height 5
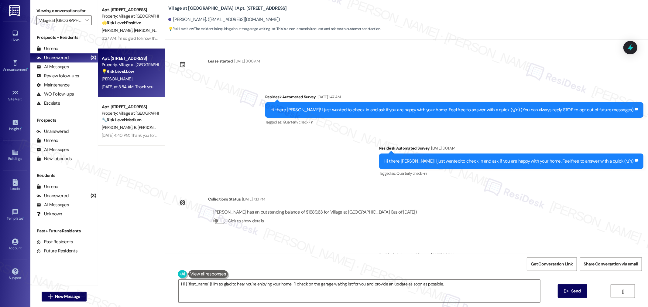
scroll to position [1092, 0]
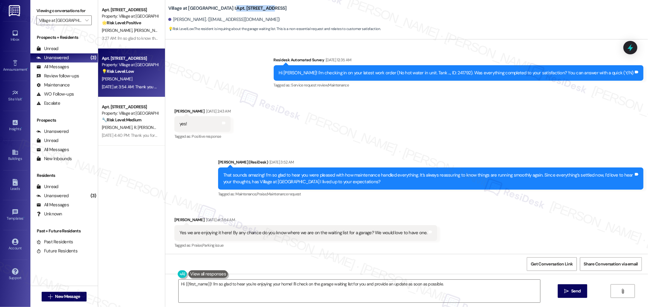
drag, startPoint x: 210, startPoint y: 5, endPoint x: 244, endPoint y: 7, distance: 35.0
click at [244, 7] on b "Village at [GEOGRAPHIC_DATA] I: Apt. [STREET_ADDRESS]" at bounding box center [227, 8] width 118 height 6
copy b "Apt. 5409, 30050"
drag, startPoint x: 169, startPoint y: 17, endPoint x: 198, endPoint y: 19, distance: 29.6
click at [198, 19] on div "[PERSON_NAME]. ([EMAIL_ADDRESS][DOMAIN_NAME])" at bounding box center [224, 19] width 112 height 6
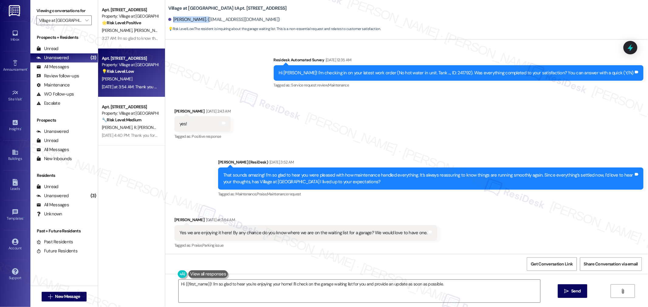
copy div "[PERSON_NAME]"
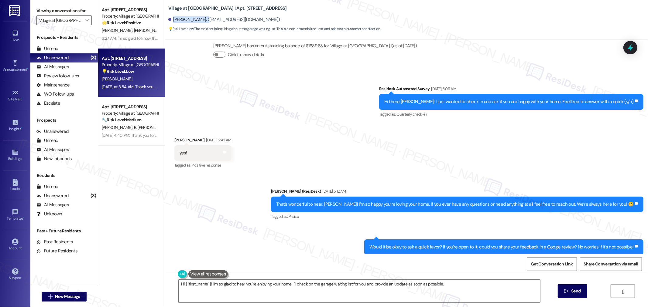
scroll to position [165, 0]
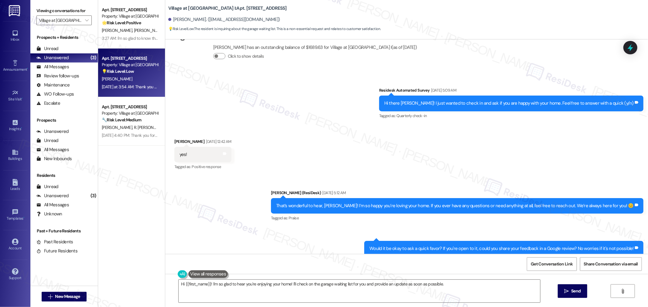
click at [407, 160] on div "Received via SMS [PERSON_NAME] [DATE] 12:42 AM yes! Tags and notes Tagged as: P…" at bounding box center [406, 150] width 483 height 51
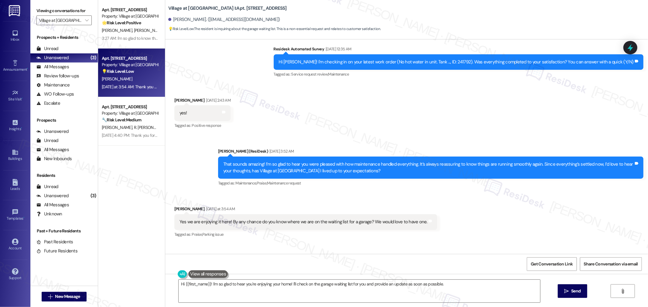
scroll to position [1143, 0]
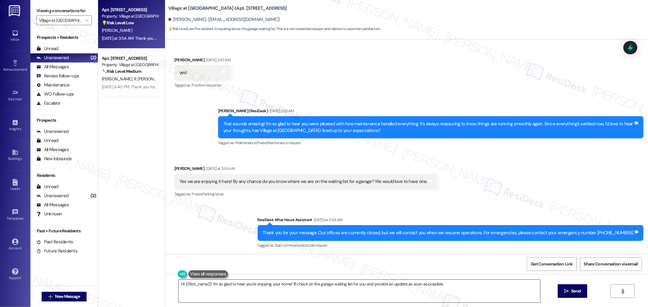
click at [459, 289] on textarea "Hi {{first_name}}! I'm so glad to hear you're enjoying your home! I'll check on…" at bounding box center [359, 291] width 361 height 23
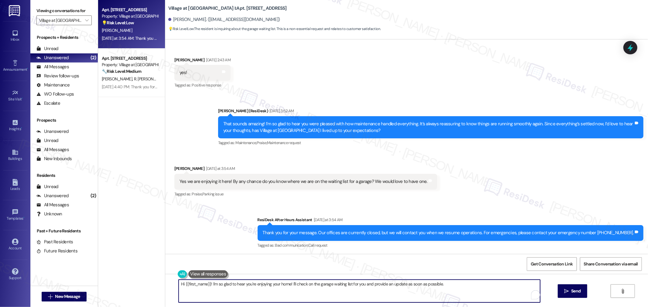
click at [414, 284] on textarea "Hi {{first_name}}! I'm so glad to hear you're enjoying your home! I'll check on…" at bounding box center [359, 291] width 361 height 23
paste textarea "Could I ask a quick favor? If you don’t mind, would you be willing to share you…"
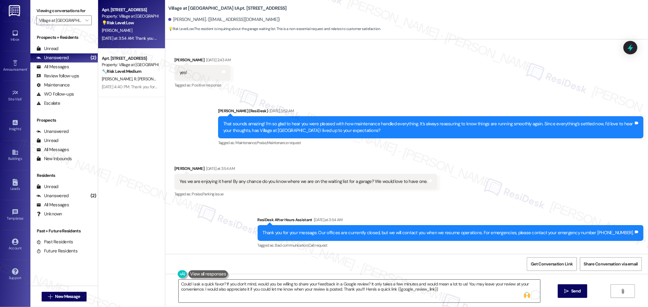
click at [179, 286] on textarea "Could I ask a quick favor? If you don’t mind, would you be willing to share you…" at bounding box center [359, 291] width 361 height 23
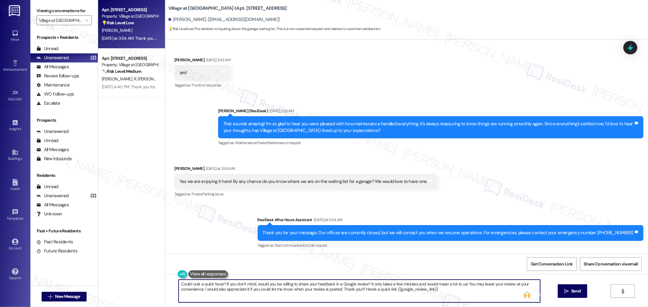
paste textarea "Great! I’m so glad to hear you’re enjoying your time here."
click at [183, 168] on div "[PERSON_NAME] [DATE] at 3:54 AM" at bounding box center [305, 170] width 263 height 9
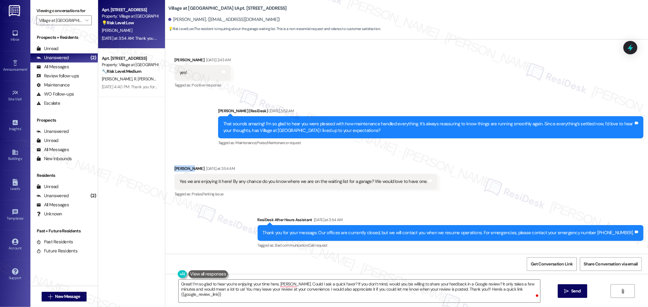
click at [183, 168] on div "[PERSON_NAME] [DATE] at 3:54 AM" at bounding box center [305, 170] width 263 height 9
copy div "[PERSON_NAME]"
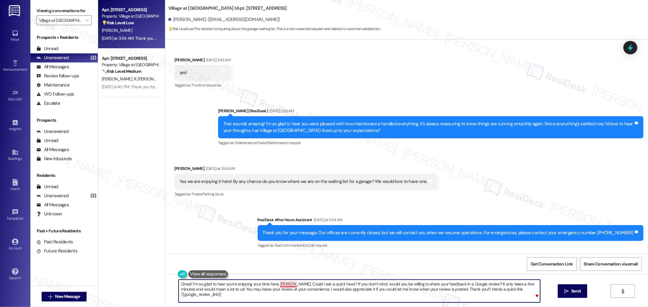
click at [284, 285] on textarea "Great! I’m so glad to hear you’re enjoying your time here, [PERSON_NAME]. Could…" at bounding box center [359, 291] width 361 height 23
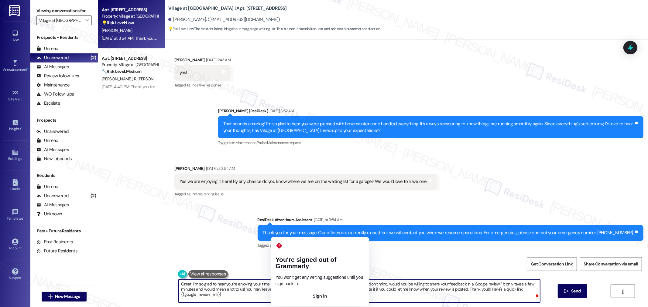
paste textarea "To enrich screen reader interactions, please activate Accessibility in Grammarl…"
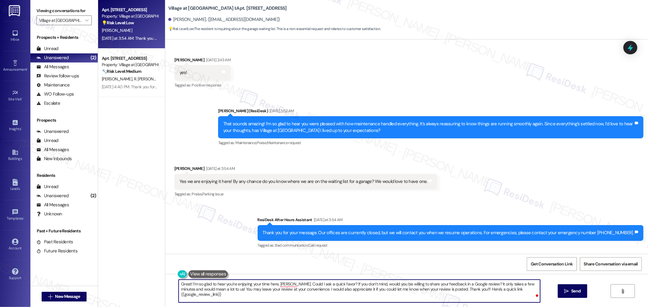
click at [335, 289] on textarea "Great! I’m so glad to hear you’re enjoying your time here, [PERSON_NAME]. Could…" at bounding box center [359, 291] width 361 height 23
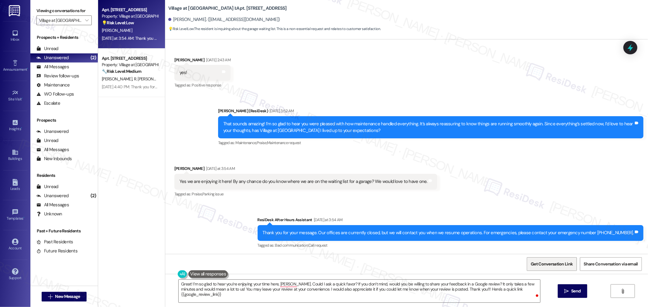
click at [547, 258] on span "Get Conversation Link" at bounding box center [551, 264] width 44 height 13
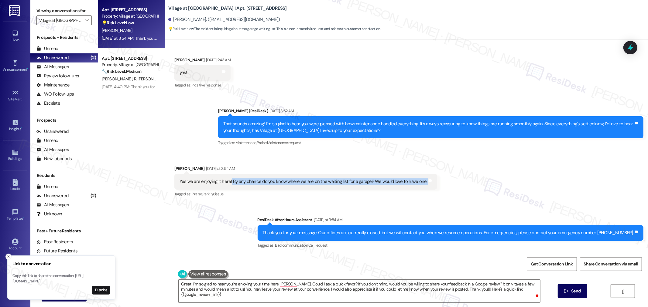
drag, startPoint x: 225, startPoint y: 183, endPoint x: 419, endPoint y: 185, distance: 194.1
click at [419, 185] on div "Yes we are enjoying it here! By any chance do you know where we are on the wait…" at bounding box center [305, 181] width 263 height 15
copy div "By any chance do you know where we are on the waiting list for a garage? We wou…"
click at [577, 290] on span "Send" at bounding box center [575, 291] width 9 height 6
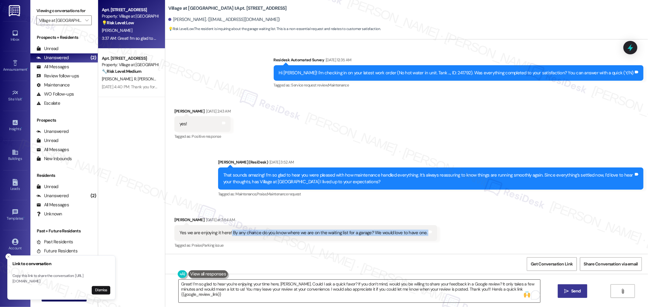
click at [450, 295] on textarea "Hi {{first_name}}! I'm so glad to hear you're enjoying your home! I'll check on…" at bounding box center [359, 291] width 361 height 23
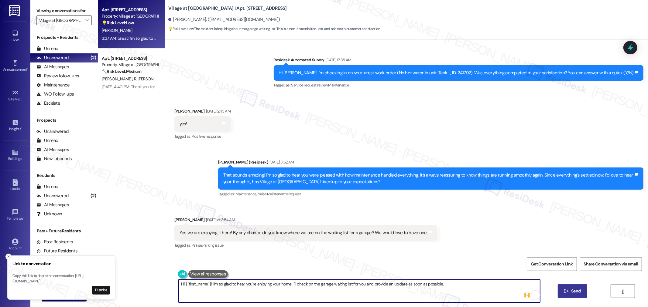
paste textarea "Thanks for reaching out! I understand you’re interested in a garage and would l…"
paste textarea "To enrich screen reader interactions, please activate Accessibility in Grammarl…"
drag, startPoint x: 219, startPoint y: 284, endPoint x: 176, endPoint y: 286, distance: 43.2
click at [179, 286] on textarea "Thanks for reaching out! I understand you’re interested in a garage and would l…" at bounding box center [359, 291] width 361 height 23
click at [179, 286] on textarea "understand you’re interested in a garage and would like to know your spot on th…" at bounding box center [359, 291] width 361 height 23
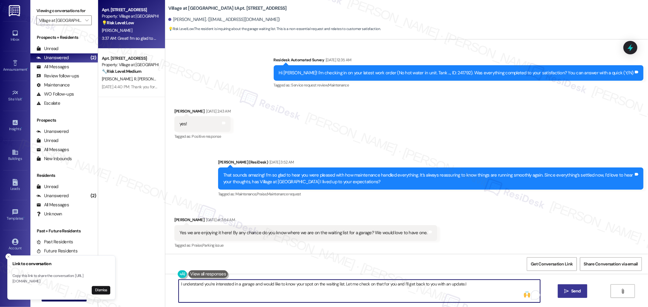
click at [446, 285] on textarea "I understand you’re interested in a garage and would like to know your spot on …" at bounding box center [359, 291] width 361 height 23
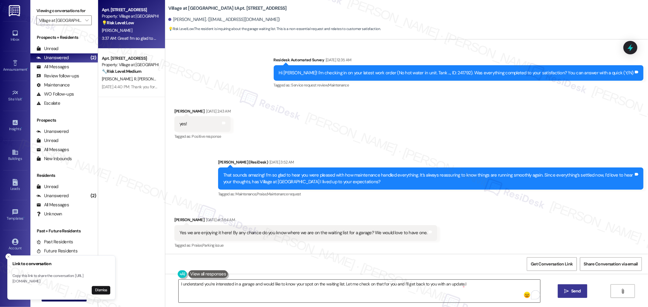
click at [351, 292] on textarea "I understand you’re interested in a garage and would like to know your spot on …" at bounding box center [359, 291] width 361 height 23
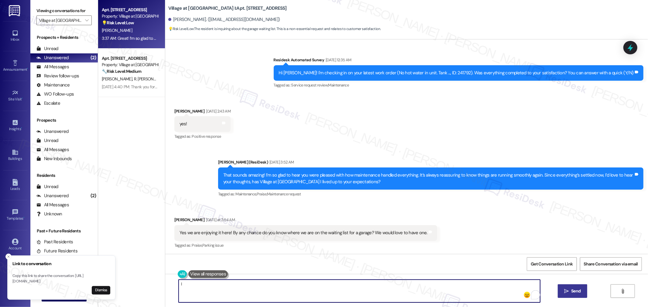
paste textarea "can see how much you’d love to have a garage. Let me check the waiting list for…"
click at [329, 285] on textarea "I can see how much you’d love to have a garage. Let me check the waiting list f…" at bounding box center [359, 291] width 361 height 23
click at [463, 283] on textarea "I can see how much you’d love to have a garage. Let me check the waiting list f…" at bounding box center [359, 291] width 361 height 23
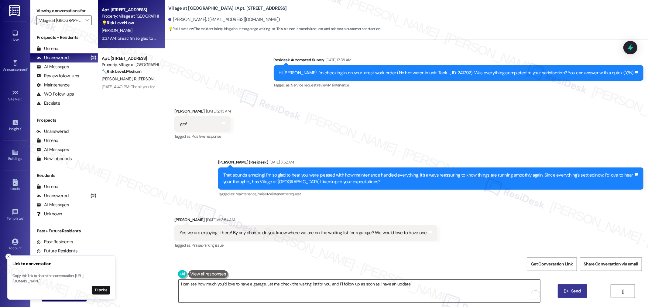
click at [423, 285] on textarea "I can see how much you’d love to have a garage. Let me check the waiting list f…" at bounding box center [359, 291] width 361 height 23
click at [430, 289] on textarea "I can see how much you’d love to have a garage. Let me check the waiting list f…" at bounding box center [359, 291] width 361 height 23
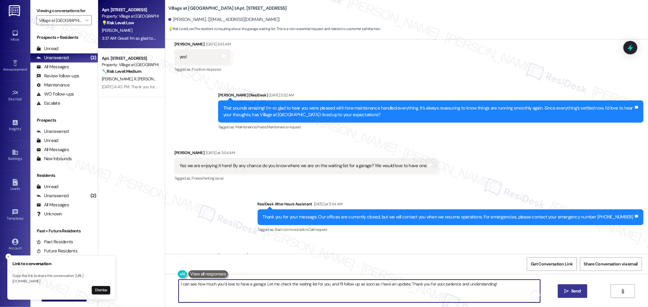
scroll to position [1199, 0]
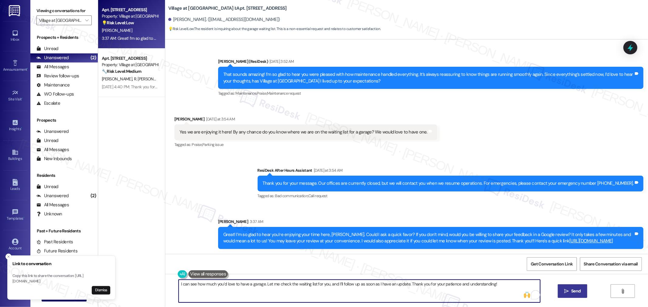
type textarea "I can see how much you’d love to have a garage. Let me check the waiting list f…"
click at [583, 292] on button " Send" at bounding box center [572, 292] width 29 height 14
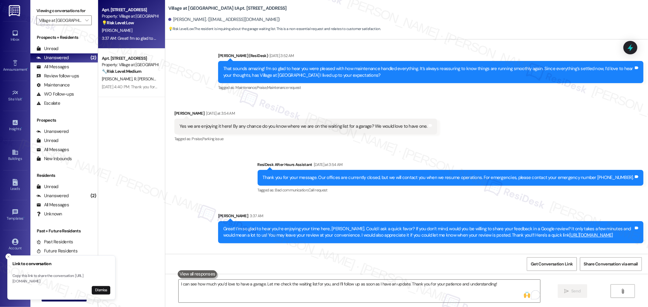
scroll to position [1092, 0]
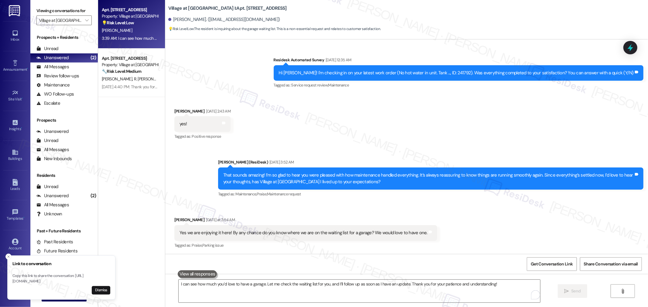
click at [335, 120] on div "Received via SMS [PERSON_NAME] [DATE] 2:43 AM yes! Tags and notes Tagged as: Po…" at bounding box center [406, 119] width 483 height 51
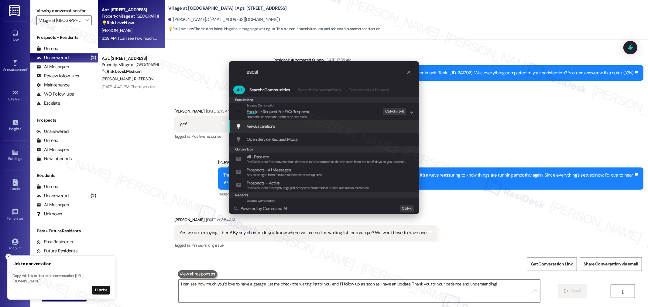
click at [316, 124] on div "View Escal ations Add shortcut" at bounding box center [325, 126] width 178 height 7
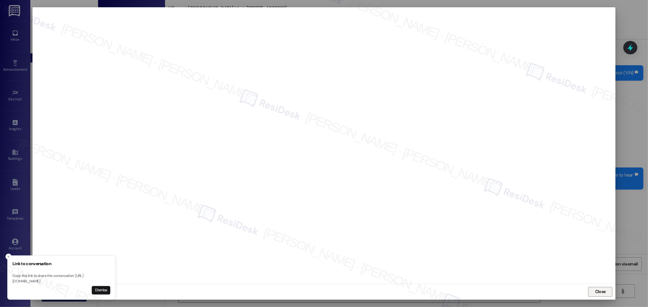
click at [601, 292] on span "Close" at bounding box center [600, 292] width 11 height 6
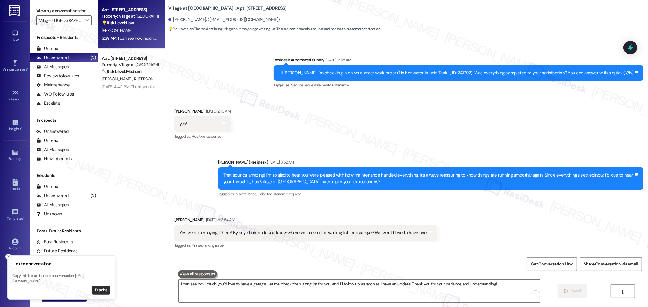
click at [104, 290] on button "Dismiss" at bounding box center [101, 290] width 19 height 9
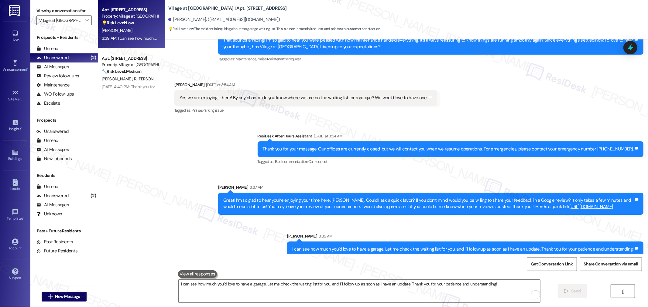
scroll to position [1241, 0]
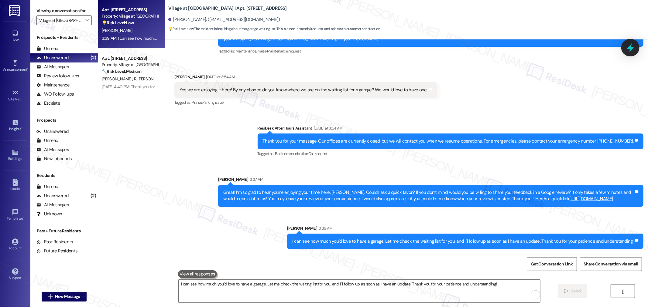
click at [629, 43] on icon at bounding box center [630, 48] width 10 height 10
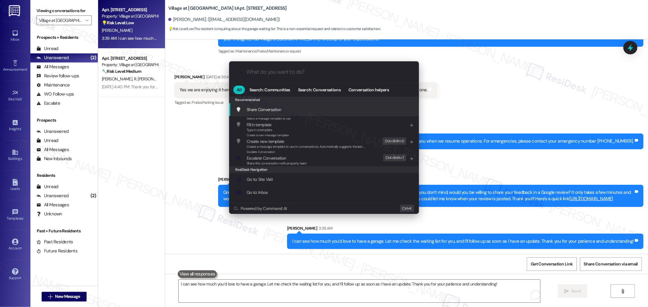
click at [330, 74] on input "What do you want to do?" at bounding box center [328, 72] width 165 height 6
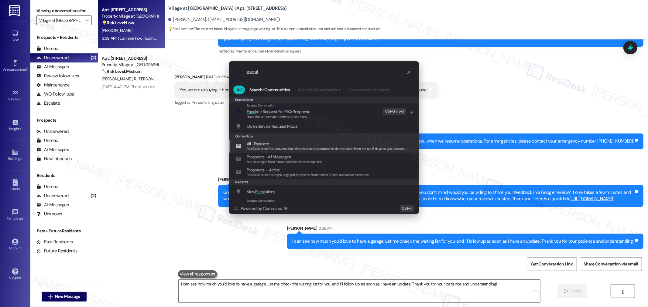
click at [278, 144] on span "All - Escal ate" at bounding box center [327, 144] width 160 height 7
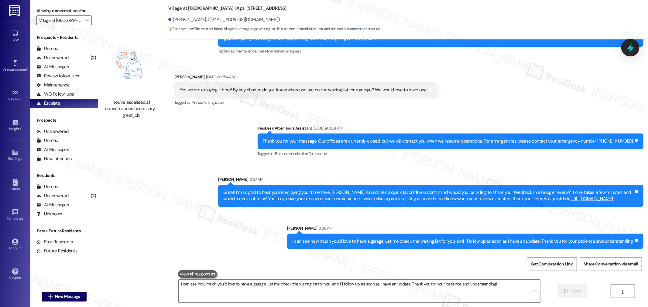
click at [628, 48] on icon at bounding box center [630, 48] width 10 height 10
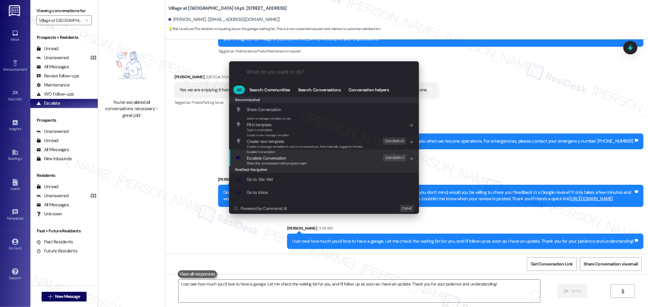
click at [332, 160] on div "Escalate Conversation Escalate Conversation Share this conversation with proper…" at bounding box center [325, 158] width 178 height 16
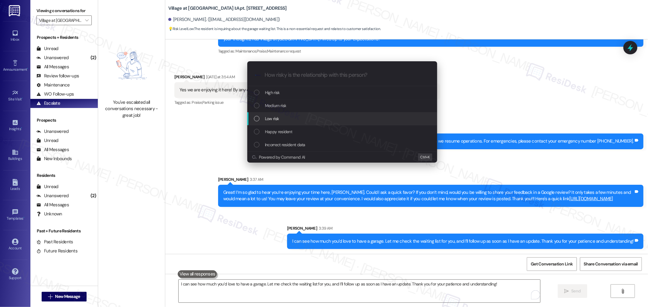
click at [291, 114] on div "Low risk" at bounding box center [342, 118] width 190 height 13
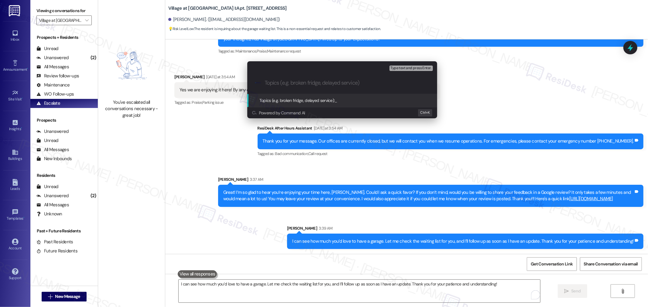
click at [305, 80] on input "Topics (e.g. broken fridge, delayed service)" at bounding box center [347, 83] width 165 height 6
click at [298, 84] on input "Topics (e.g. broken fridge, delayed service)" at bounding box center [347, 83] width 165 height 6
type input "W"
type input "Garage waiting list query"
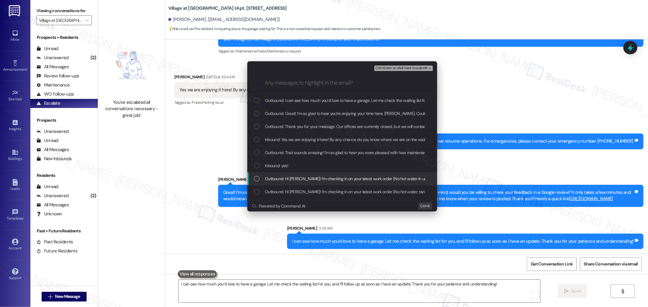
click at [350, 176] on span "Outbound: Hi [PERSON_NAME]! I'm checking in on your latest work order (No hot w…" at bounding box center [437, 179] width 344 height 7
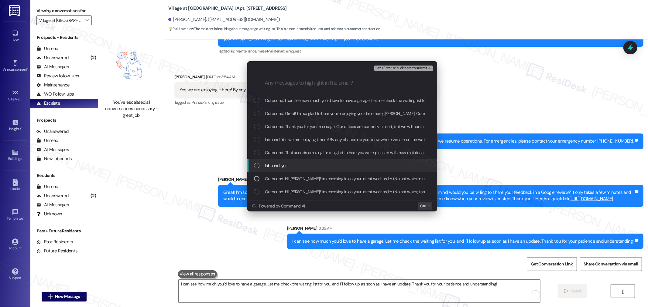
click at [345, 165] on div "Inbound: yes!" at bounding box center [343, 165] width 178 height 7
click at [347, 156] on span "Outbound: That sounds amazing! I’m so glad to hear you were pleased with how ma…" at bounding box center [536, 152] width 542 height 7
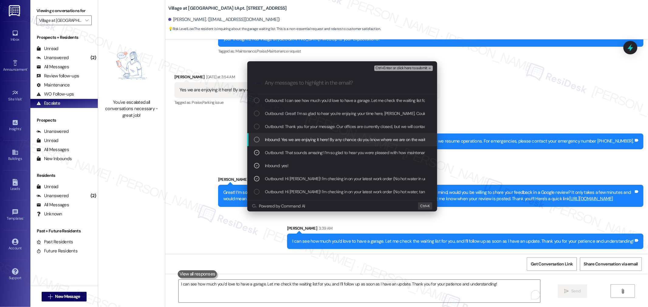
click at [350, 138] on span "Inbound: Yes we are enjoying it here! By any chance do you know where we are on…" at bounding box center [387, 139] width 245 height 7
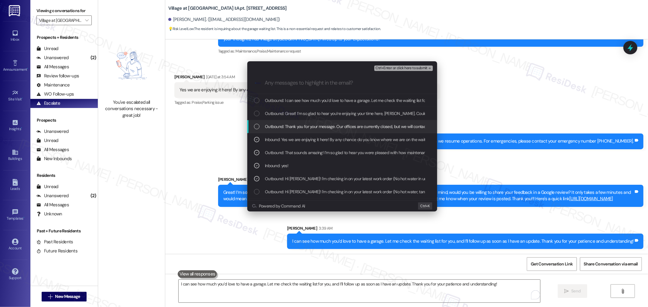
click at [346, 130] on span "Outbound: Thank you for your message. Our offices are currently closed, but we …" at bounding box center [445, 126] width 360 height 7
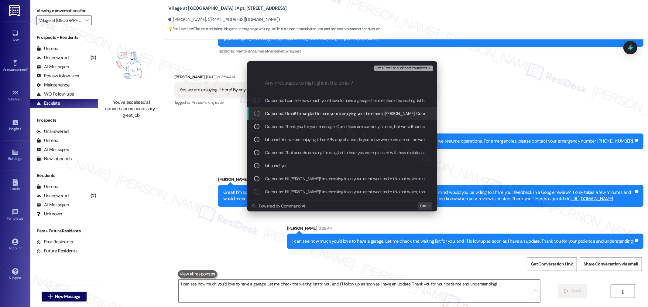
click at [343, 112] on span "Outbound: Great! I’m so glad to hear you’re enjoying your time here, [PERSON_NA…" at bounding box center [643, 113] width 756 height 7
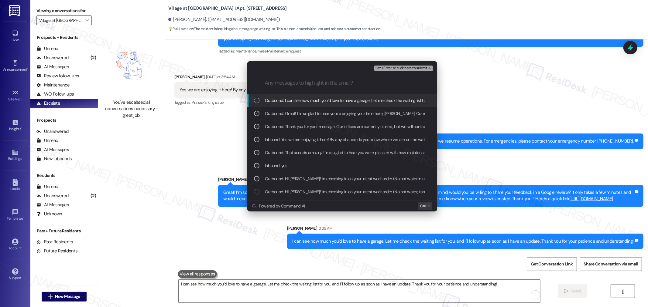
click at [339, 97] on div "Outbound: I can see how much you’d love to have a garage. Let me check the wait…" at bounding box center [342, 100] width 190 height 13
click at [409, 67] on span "Ctrl+Enter or click here to submit" at bounding box center [401, 68] width 52 height 4
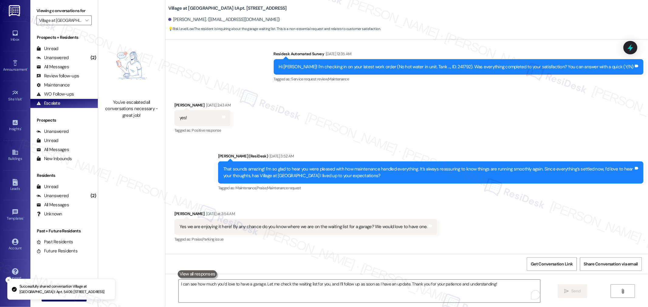
scroll to position [1092, 0]
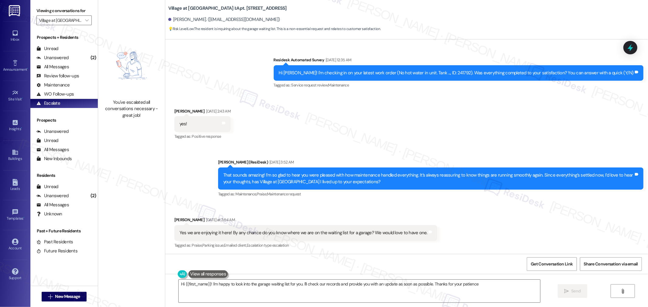
type textarea "Hi {{first_name}}! I'm happy to look into the garage waiting list for you. I'll…"
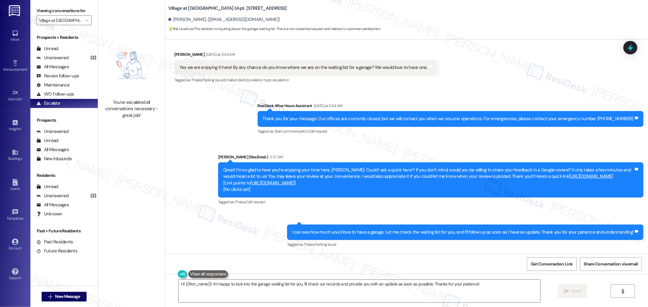
scroll to position [1264, 0]
click at [62, 56] on div "Unanswered" at bounding box center [52, 58] width 32 height 6
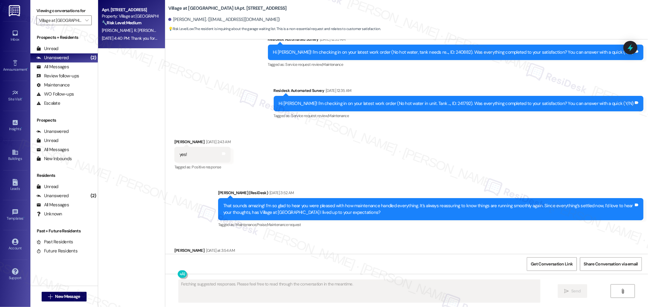
scroll to position [1092, 0]
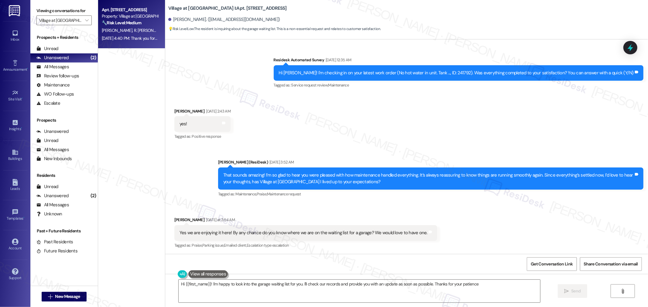
type textarea "Hi {{first_name}}! I'm happy to look into the garage waiting list for you. I'll…"
click at [126, 36] on div "[DATE] 4:40 PM: Thank you for your message. Our offices are currently closed, b…" at bounding box center [286, 38] width 369 height 5
type textarea "Fetching suggested responses. Please feel free to read through the conversation…"
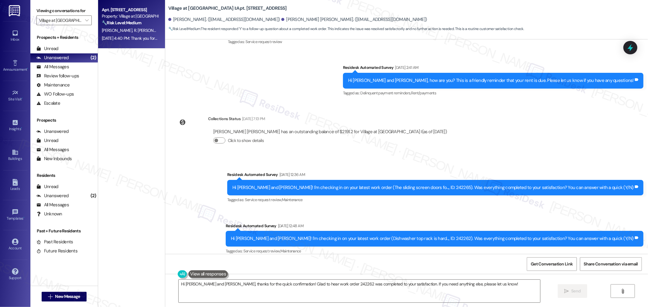
scroll to position [1101, 0]
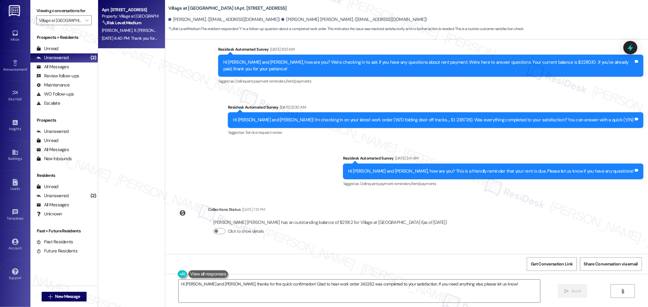
click at [530, 227] on div "Lease started [DATE] 8:00 AM Survey, sent via SMS Residesk Automated Survey [DA…" at bounding box center [406, 146] width 483 height 215
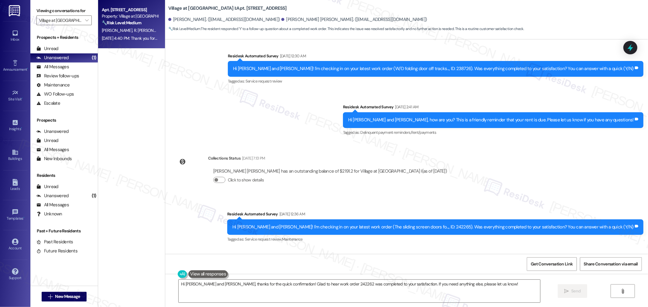
scroll to position [1287, 0]
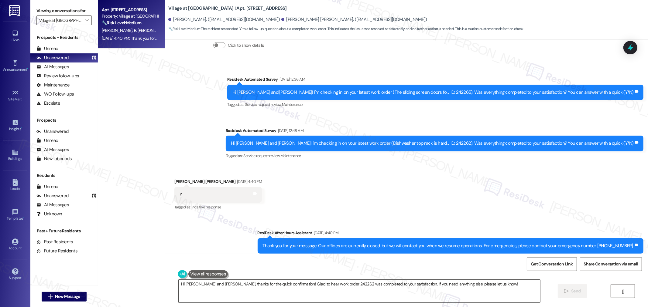
click at [429, 285] on textarea "Hi [PERSON_NAME] and [PERSON_NAME], thanks for the quick confirmation! Glad to …" at bounding box center [359, 291] width 361 height 23
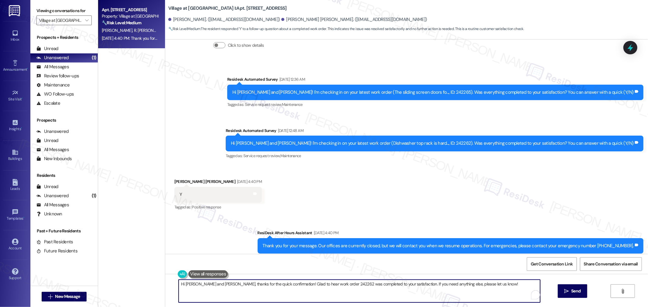
paste textarea "I’m so glad to hear you were pleased with how maintenance handled everything. I…"
click at [316, 284] on textarea "I’m so glad to hear you were pleased with how maintenance handled everything. I…" at bounding box center [359, 291] width 361 height 23
click at [304, 286] on textarea "I’m so glad to hear you were pleased with how maintenance handled everything, […" at bounding box center [359, 291] width 361 height 23
click at [394, 287] on textarea "I’m so glad to hear you were pleased with how maintenance handled everything, […" at bounding box center [359, 291] width 361 height 23
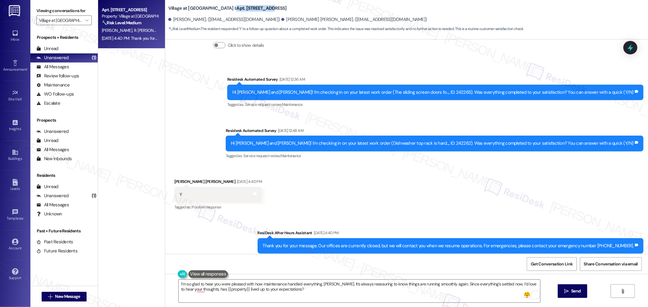
drag, startPoint x: 210, startPoint y: 5, endPoint x: 244, endPoint y: 5, distance: 34.9
click at [244, 5] on b "Village at [GEOGRAPHIC_DATA] I: Apt. [STREET_ADDRESS]" at bounding box center [227, 8] width 118 height 6
copy b "Apt. 2802, 30050"
drag, startPoint x: 168, startPoint y: 19, endPoint x: 195, endPoint y: 19, distance: 27.0
click at [195, 19] on div "[PERSON_NAME]. ([EMAIL_ADDRESS][DOMAIN_NAME])" at bounding box center [224, 19] width 112 height 6
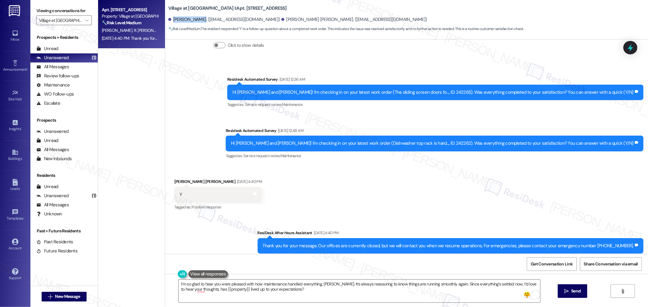
copy div "[PERSON_NAME]"
click at [468, 140] on div "Hi [PERSON_NAME] and [PERSON_NAME]! I'm checking in on your latest work order (…" at bounding box center [432, 143] width 403 height 6
copy div "242262"
click at [551, 262] on span "Get Conversation Link" at bounding box center [552, 264] width 42 height 6
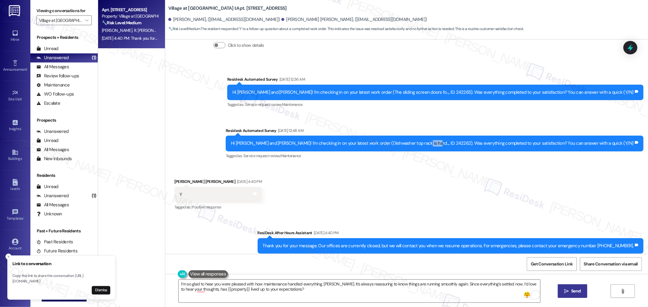
click at [571, 293] on span "Send" at bounding box center [575, 291] width 9 height 6
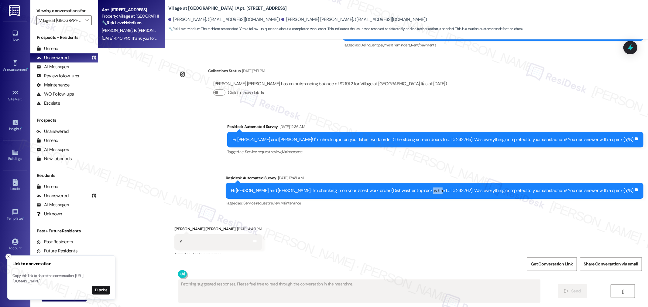
scroll to position [1236, 0]
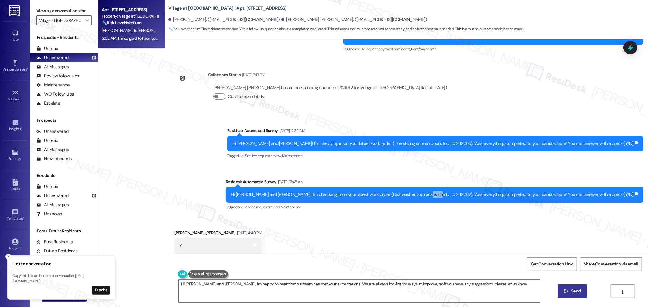
type textarea "Hi [PERSON_NAME] and [PERSON_NAME], I'm happy to hear that our team has met you…"
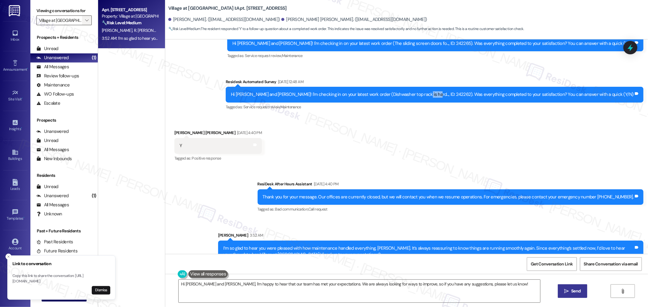
click at [84, 17] on span "" at bounding box center [87, 20] width 6 height 10
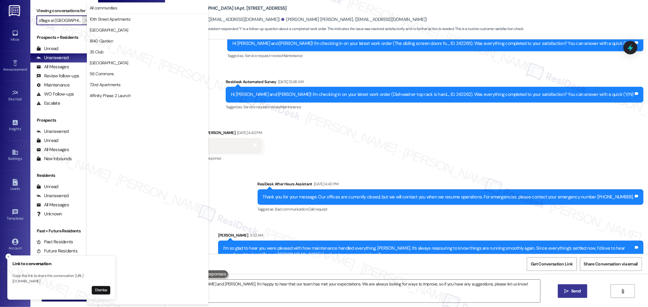
scroll to position [1013, 0]
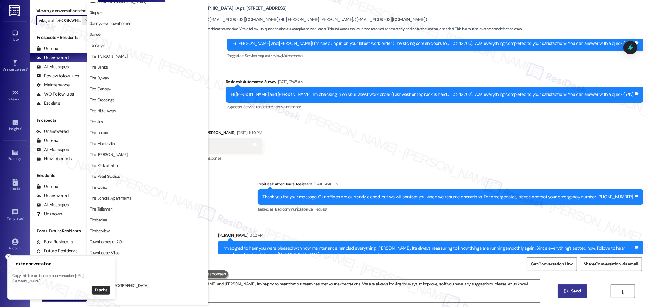
click at [93, 291] on button "Dismiss" at bounding box center [101, 290] width 19 height 9
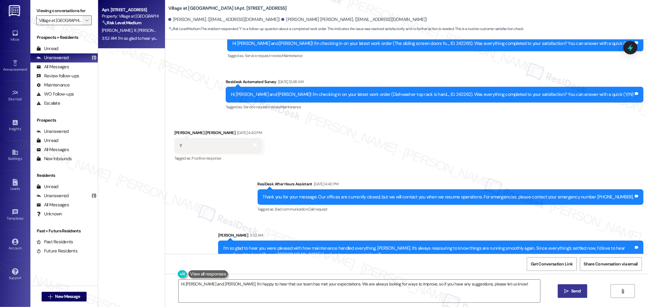
click at [85, 19] on icon "" at bounding box center [86, 20] width 3 height 5
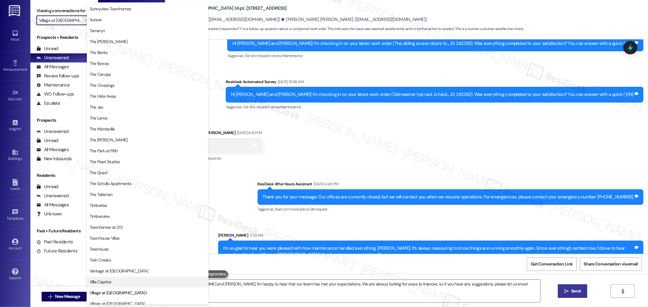
scroll to position [1046, 0]
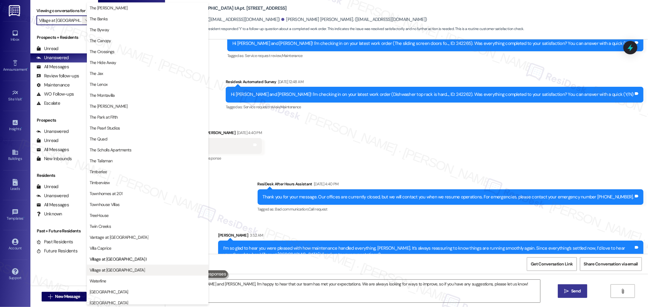
click at [134, 269] on span "Village at [GEOGRAPHIC_DATA]" at bounding box center [148, 270] width 116 height 6
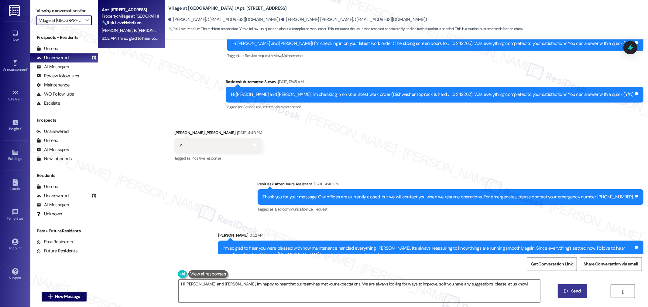
type input "Village at [GEOGRAPHIC_DATA]"
click at [129, 18] on div "Property: Village at Sunrise" at bounding box center [130, 16] width 56 height 6
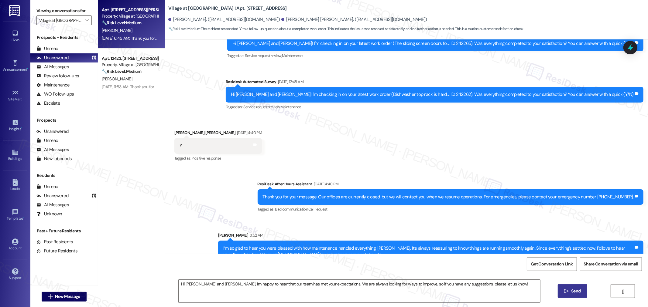
type textarea "Fetching suggested responses. Please feel free to read through the conversation…"
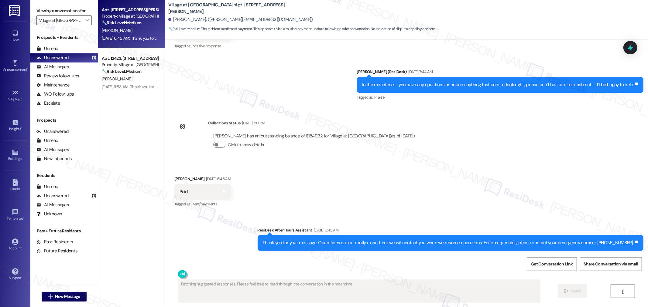
scroll to position [1538, 0]
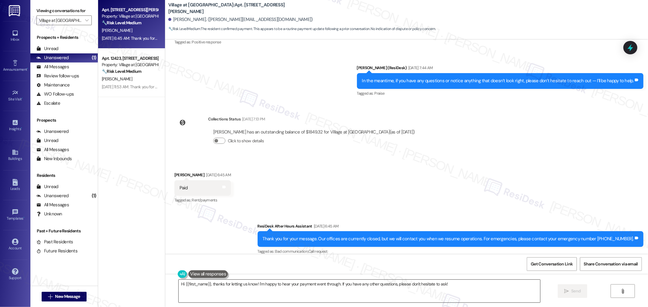
click at [334, 291] on textarea "Hi {{first_name}}, thanks for letting us know! I'm happy to hear your payment w…" at bounding box center [359, 291] width 361 height 23
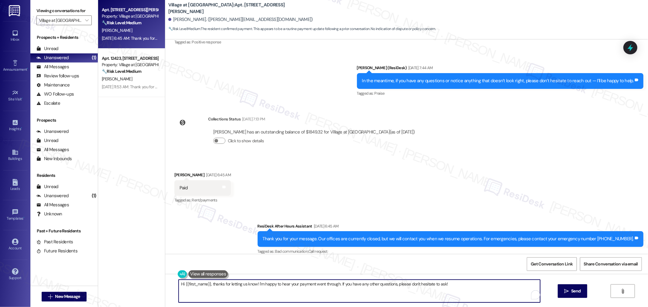
click at [334, 291] on textarea "Hi {{first_name}}, thanks for letting us know! I'm happy to hear your payment w…" at bounding box center [359, 291] width 361 height 23
paste textarea "Thank you for making your rent payment on time, {{first_name}}! We appreciate y…"
click at [261, 287] on textarea "Thank you for making your rent payment on time, {{first_name}}! We appreciate y…" at bounding box center [359, 291] width 361 height 23
drag, startPoint x: 264, startPoint y: 289, endPoint x: 171, endPoint y: 284, distance: 92.5
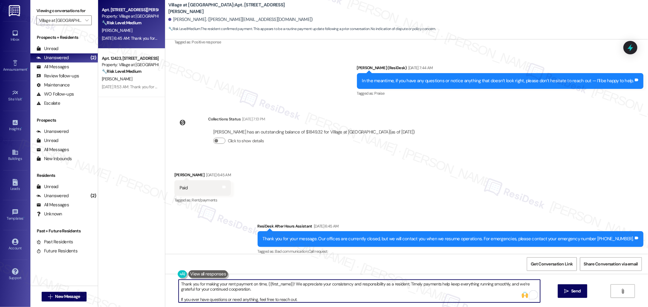
click at [175, 284] on div "Thank you for making your rent payment on time, {{first_name}}! We appreciate y…" at bounding box center [356, 291] width 362 height 23
paste textarea ", Alexander, for making your rent payment. We truly appreciate your consistency…"
click at [279, 286] on textarea "Thank you, Alexander, for making your rent payment. We truly appreciate your co…" at bounding box center [359, 291] width 361 height 23
type textarea "Thank you, Alexander, for making your rent payment. We appreciate your consiste…"
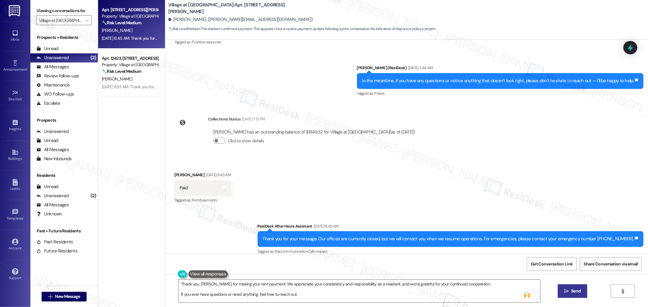
click at [584, 292] on button " Send" at bounding box center [572, 292] width 29 height 14
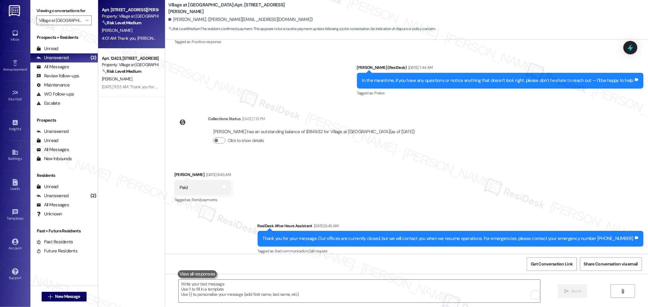
scroll to position [1593, 0]
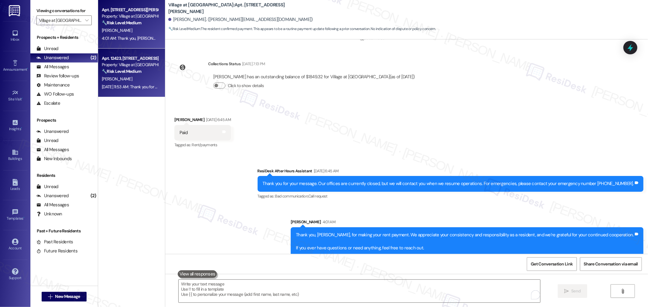
click at [134, 82] on div "M. Nguyen" at bounding box center [129, 79] width 57 height 8
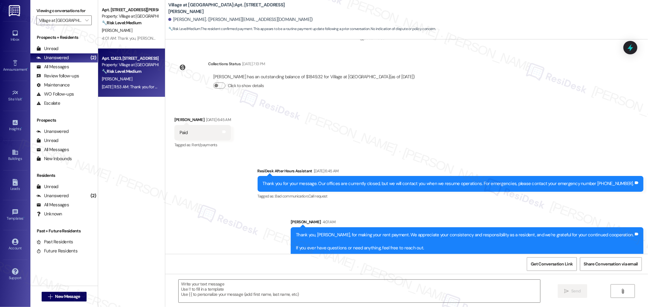
type textarea "Fetching suggested responses. Please feel free to read through the conversation…"
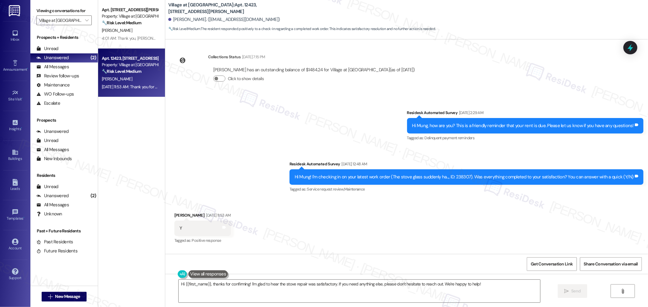
scroll to position [1820, 0]
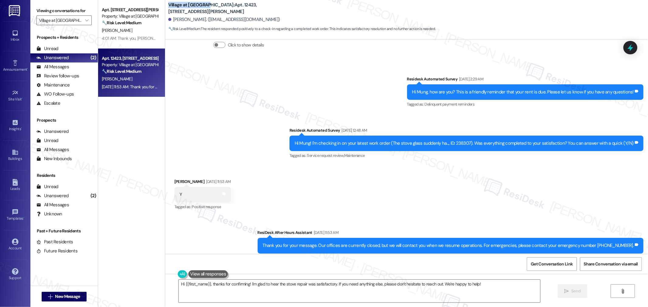
drag, startPoint x: 163, startPoint y: 8, endPoint x: 198, endPoint y: 10, distance: 35.0
click at [198, 10] on b "Village at Sunrise: Apt. 12423, 12301 SE Hubbard Road" at bounding box center [228, 8] width 121 height 13
click at [216, 6] on b "Village at Sunrise: Apt. 12423, 12301 SE Hubbard Road" at bounding box center [228, 8] width 121 height 13
drag, startPoint x: 220, startPoint y: 8, endPoint x: 160, endPoint y: 9, distance: 59.8
click at [165, 9] on div "Village at Sunrise: Apt. 12423, 12301 SE Hubbard Road Mung Nguyen. (quocmung04@…" at bounding box center [406, 17] width 483 height 31
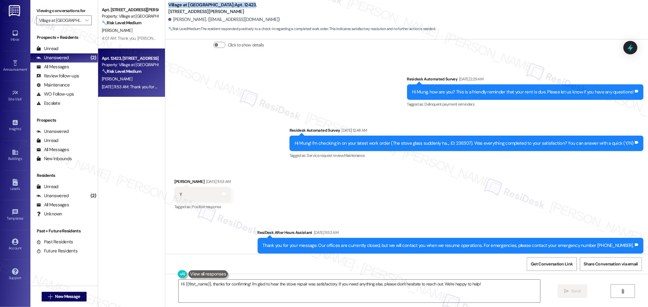
copy b "Village at Sunrise: Apt. 12423"
drag, startPoint x: 168, startPoint y: 17, endPoint x: 194, endPoint y: 20, distance: 25.9
click at [194, 20] on div "Mung Nguyen. (quocmung04@yahoo.com)" at bounding box center [224, 19] width 112 height 6
copy div "Mung Nguyen"
click at [467, 140] on div "Hi Mung! I'm checking in on your latest work order (The stove glass suddenly ha…" at bounding box center [464, 143] width 339 height 6
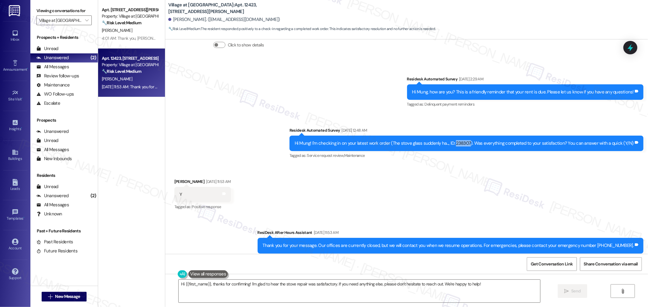
click at [467, 140] on div "Hi Mung! I'm checking in on your latest work order (The stove glass suddenly ha…" at bounding box center [464, 143] width 339 height 6
copy div "238307"
click at [432, 294] on textarea "Hi {{first_name}}, thanks for confirming! I'm glad to hear the stove repair was…" at bounding box center [359, 291] width 361 height 23
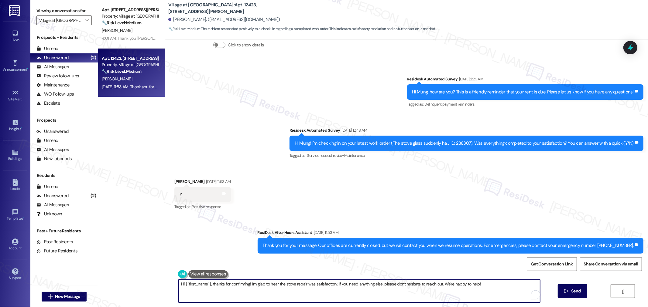
paste textarea "I’m so glad to hear you were pleased with how maintenance handled everything. I…"
click at [315, 285] on textarea "I’m so glad to hear you were pleased with how maintenance handled everything. I…" at bounding box center [359, 291] width 361 height 23
type textarea "I’m so glad to hear you were pleased with how maintenance handled everything, M…"
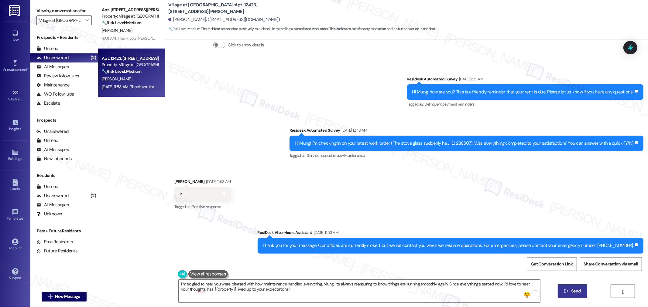
click at [575, 290] on span "Send" at bounding box center [575, 291] width 9 height 6
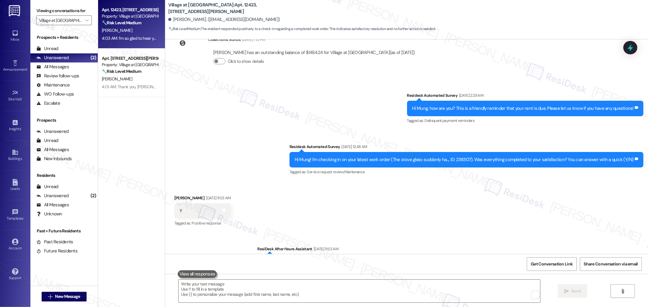
scroll to position [1869, 0]
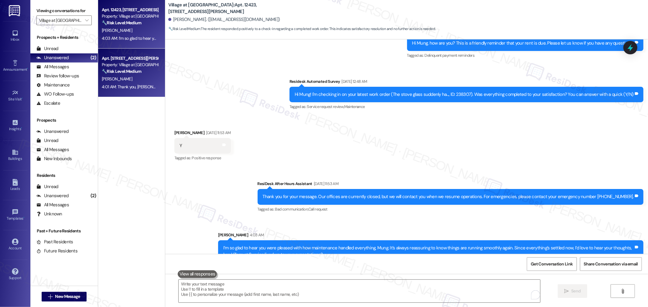
click at [133, 87] on div "4:01 AM: Thank you, Alexander, for making your rent payment. We appreciate your…" at bounding box center [323, 86] width 443 height 5
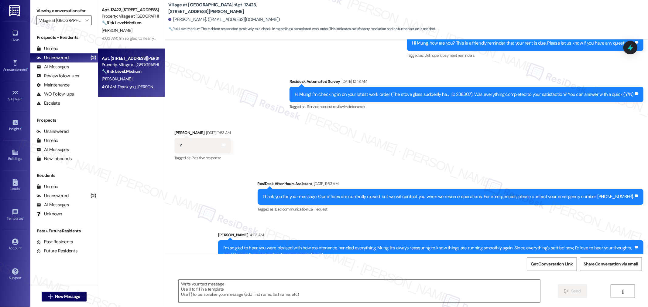
type textarea "Fetching suggested responses. Please feel free to read through the conversation…"
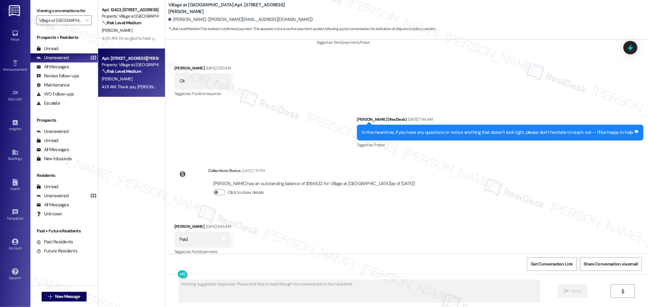
scroll to position [1602, 0]
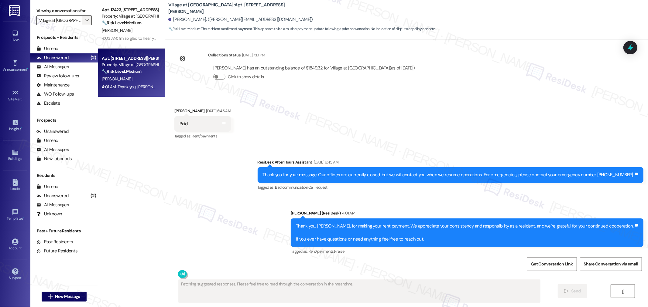
click at [84, 19] on span "" at bounding box center [87, 20] width 6 height 10
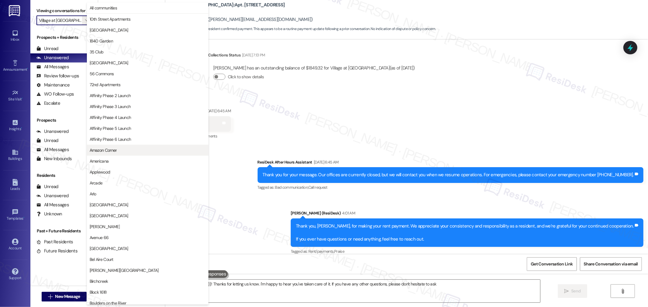
type textarea "Hi {{first_name}}! Thanks for letting us know. I'm happy to hear you've taken c…"
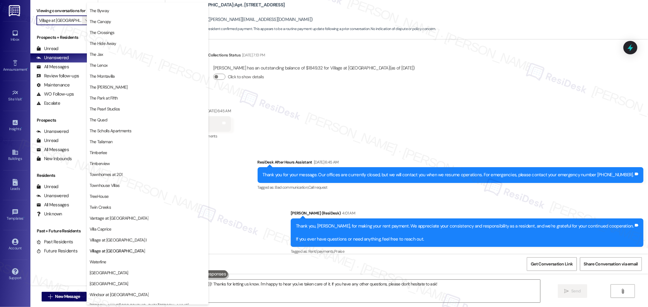
scroll to position [1086, 0]
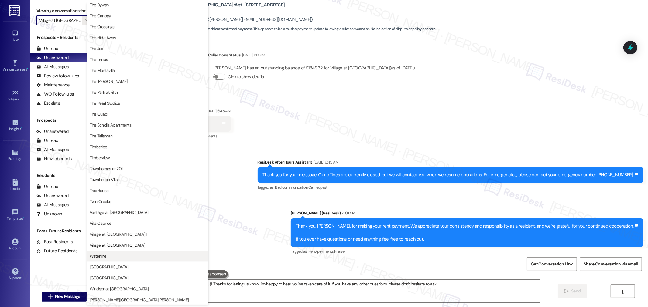
click at [113, 256] on span "Waterline" at bounding box center [148, 256] width 116 height 6
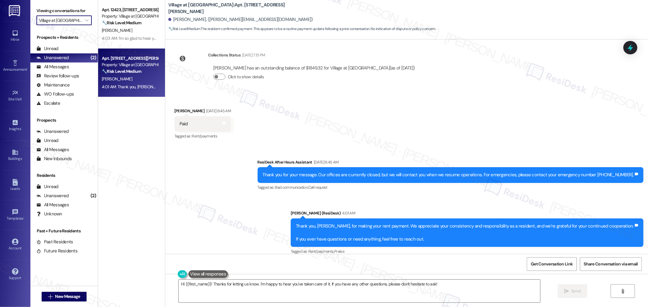
type input "Waterline"
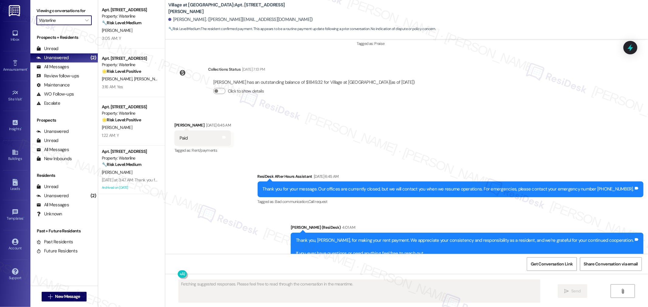
scroll to position [1602, 0]
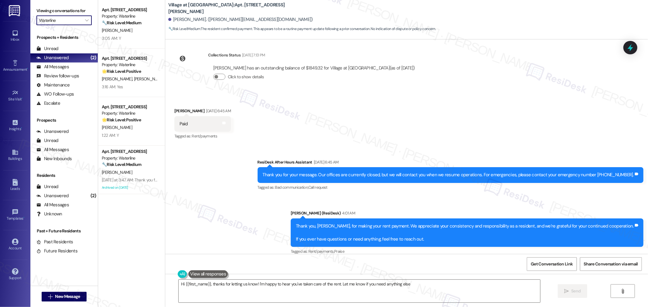
type textarea "Hi {{first_name}}, thanks for letting us know! I'm happy to hear you've taken c…"
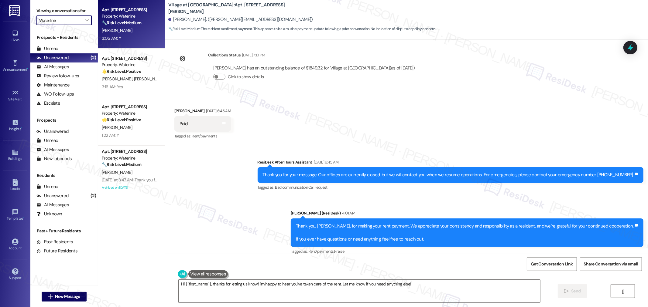
click at [127, 31] on div "J. Carter" at bounding box center [129, 31] width 57 height 8
type textarea "Fetching suggested responses. Please feel free to read through the conversation…"
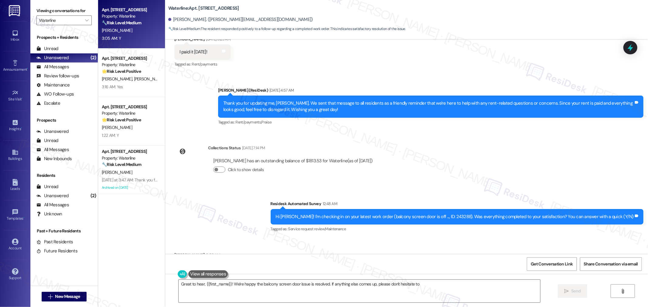
scroll to position [1262, 0]
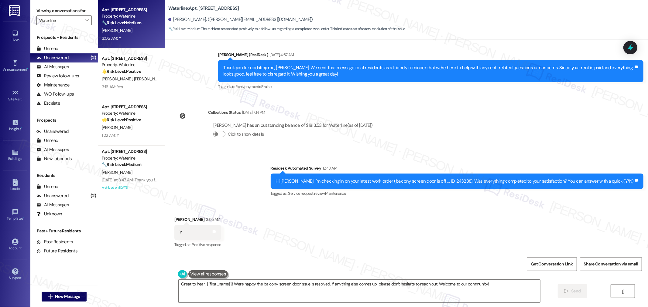
click at [481, 153] on div "Survey, sent via SMS Residesk Automated Survey 12:48 AM Hi James! I'm checking …" at bounding box center [406, 177] width 483 height 51
click at [411, 288] on textarea "Great to hear, {{first_name}}! We're happy the balcony screen door issue is res…" at bounding box center [359, 291] width 361 height 23
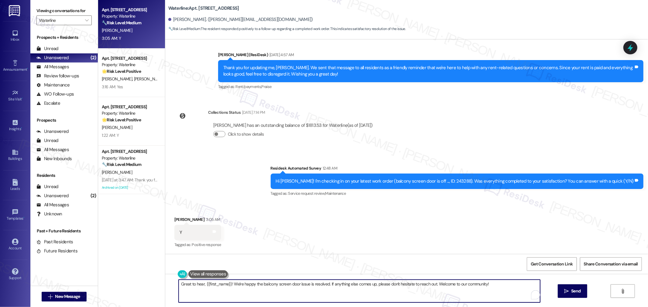
paste textarea "I’m so glad to hear you were pleased with how maintenance handled everything. I…"
click at [317, 286] on textarea "I’m so glad to hear you were pleased with how maintenance handled everything. I…" at bounding box center [359, 291] width 361 height 23
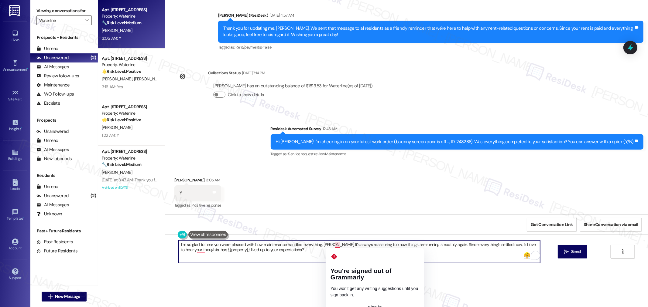
click at [329, 245] on textarea "I’m so glad to hear you were pleased with how maintenance handled everything, J…" at bounding box center [359, 252] width 361 height 23
click at [350, 257] on textarea "I’m so glad to hear you were pleased with how maintenance handled everything, J…" at bounding box center [359, 252] width 361 height 23
type textarea "I’m so glad to hear you were pleased with how maintenance handled everything, J…"
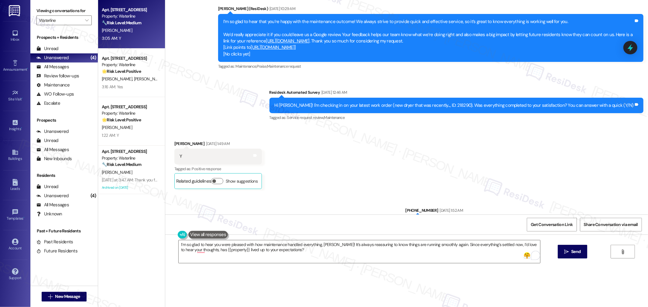
scroll to position [418, 0]
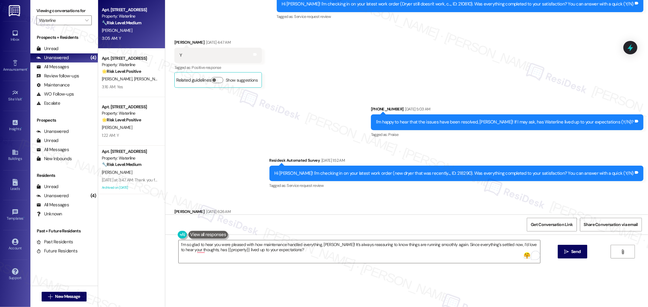
click at [468, 171] on div "Hi James! I'm checking in on your latest work order (new dryer that was recentl…" at bounding box center [454, 173] width 359 height 6
click at [551, 224] on span "Get Conversation Link" at bounding box center [552, 225] width 42 height 6
click at [573, 252] on span "Send" at bounding box center [575, 252] width 9 height 6
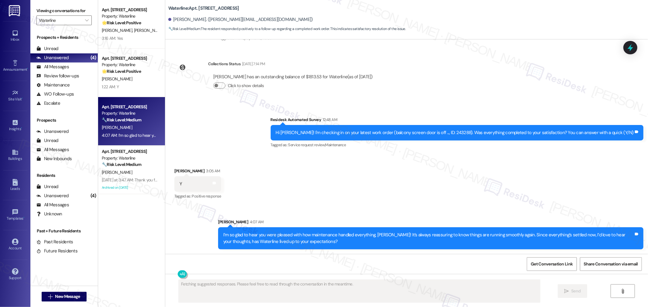
scroll to position [1311, 0]
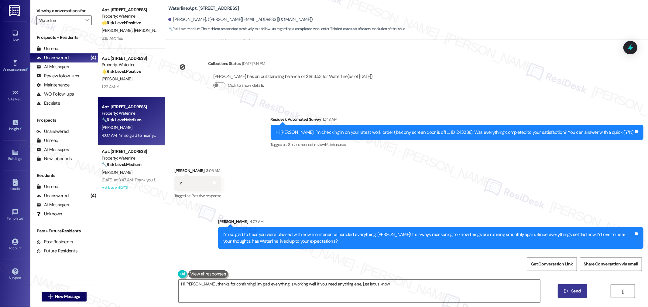
type textarea "Hi James, thanks for confirming! I'm glad everything is working well. If you ne…"
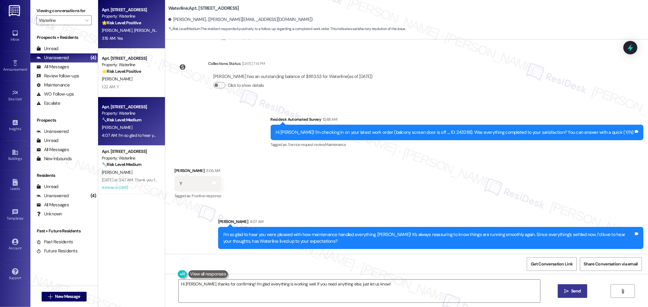
click at [145, 30] on span "M. Mcphaden" at bounding box center [149, 30] width 30 height 5
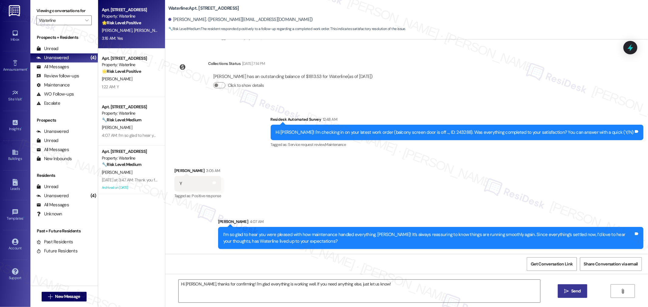
type textarea "Fetching suggested responses. Please feel free to read through the conversation…"
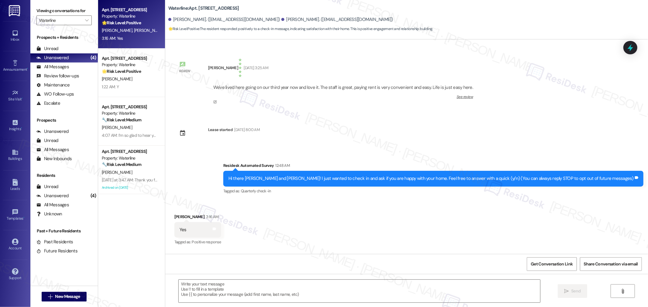
type textarea "Fetching suggested responses. Please feel free to read through the conversation…"
click at [179, 65] on icon at bounding box center [182, 64] width 7 height 7
click at [236, 67] on div "Stephen Brackinreed" at bounding box center [223, 68] width 30 height 6
click at [255, 70] on div "Dec 27, 2020 at 3:25 AM" at bounding box center [255, 68] width 26 height 6
click at [452, 94] on link "See review" at bounding box center [343, 98] width 260 height 9
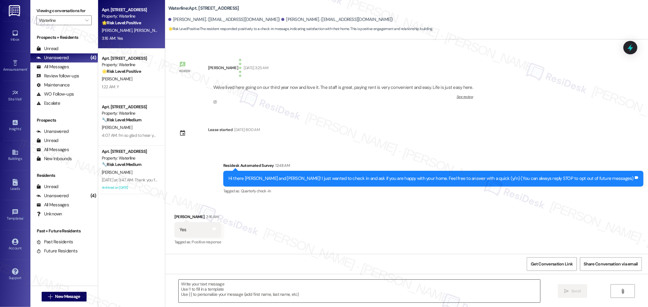
click at [425, 290] on textarea at bounding box center [359, 291] width 361 height 23
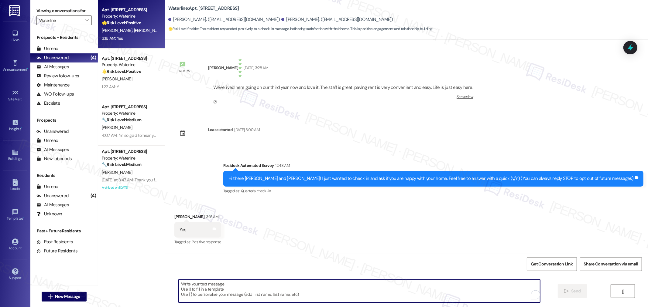
click at [421, 294] on textarea "To enrich screen reader interactions, please activate Accessibility in Grammarl…" at bounding box center [359, 291] width 361 height 23
paste textarea "I’m so glad to hear you were pleased with how maintenance handled everything{{f…"
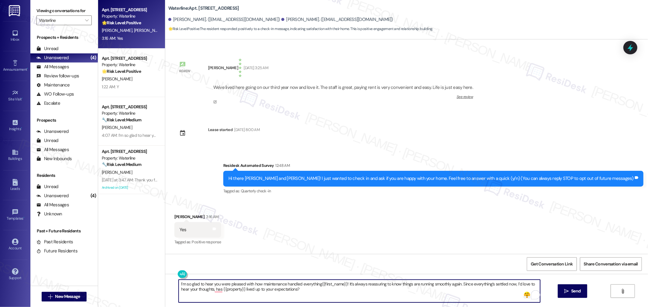
drag, startPoint x: 341, startPoint y: 285, endPoint x: 316, endPoint y: 284, distance: 24.9
click at [316, 284] on textarea "I’m so glad to hear you were pleased with how maintenance handled everything{{f…" at bounding box center [359, 291] width 361 height 23
click at [315, 284] on textarea "I’m so glad to hear you were pleased with how maintenance handled everything St…" at bounding box center [359, 291] width 361 height 23
click at [316, 285] on textarea "I’m so glad to hear you were pleased with how maintenance handled everything St…" at bounding box center [359, 291] width 361 height 23
click at [324, 286] on textarea "I’m so glad to hear you were pleased with how maintenance handled everything St…" at bounding box center [359, 291] width 361 height 23
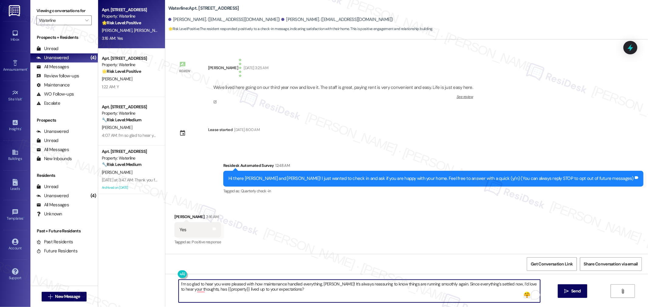
type textarea "I’m so glad to hear you were pleased with how maintenance handled everything, S…"
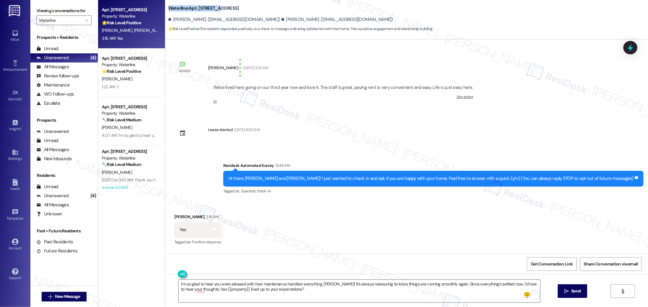
drag, startPoint x: 163, startPoint y: 8, endPoint x: 212, endPoint y: 9, distance: 48.6
click at [212, 9] on b "Waterline: Apt. 331, 2900 Grand Ave." at bounding box center [203, 8] width 71 height 6
click at [570, 291] on span "Send" at bounding box center [576, 291] width 12 height 6
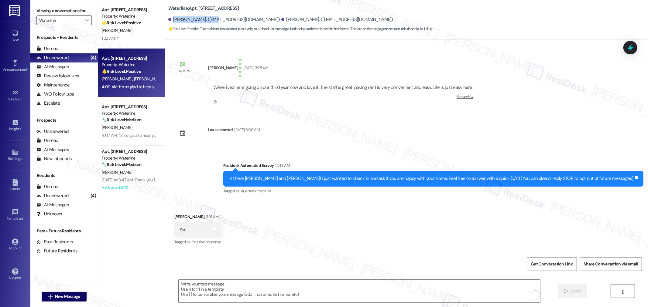
drag, startPoint x: 169, startPoint y: 19, endPoint x: 208, endPoint y: 19, distance: 39.5
click at [208, 19] on div "Stephen Brackinreed. (brackgiant43@gmail.com)" at bounding box center [224, 19] width 112 height 6
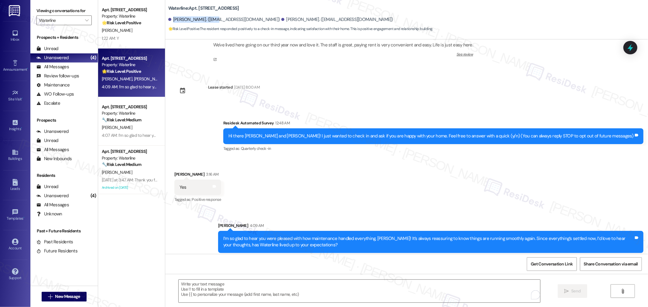
scroll to position [46, 0]
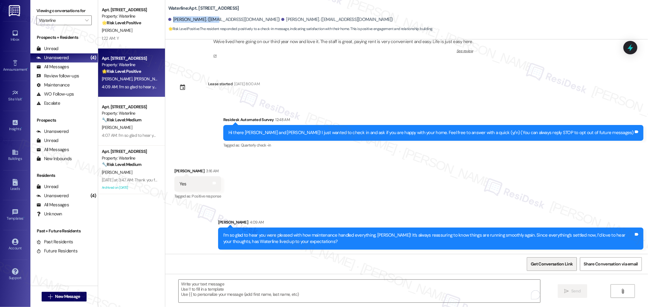
click at [575, 265] on button "Get Conversation Link" at bounding box center [552, 265] width 50 height 14
click at [120, 25] on strong "🌟 Risk Level: Positive" at bounding box center [121, 22] width 39 height 5
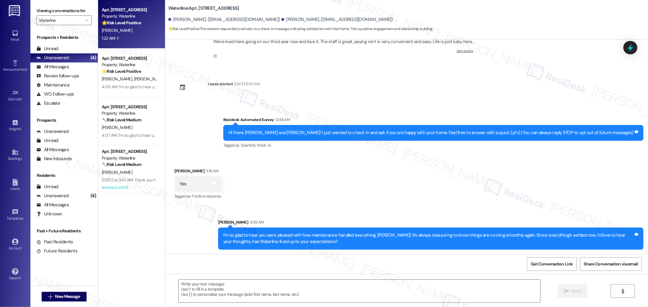
type textarea "Fetching suggested responses. Please feel free to read through the conversation…"
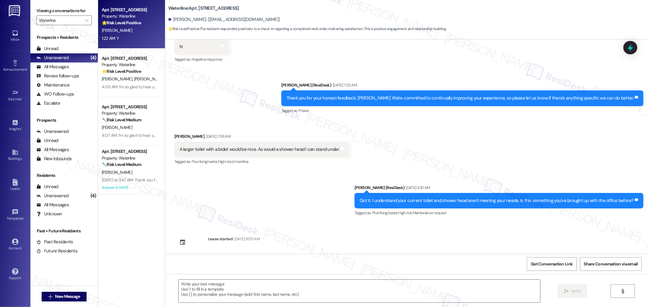
type textarea "Fetching suggested responses. Please feel free to read through the conversation…"
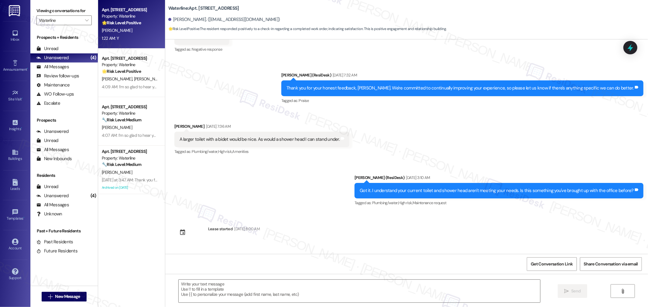
scroll to position [101, 0]
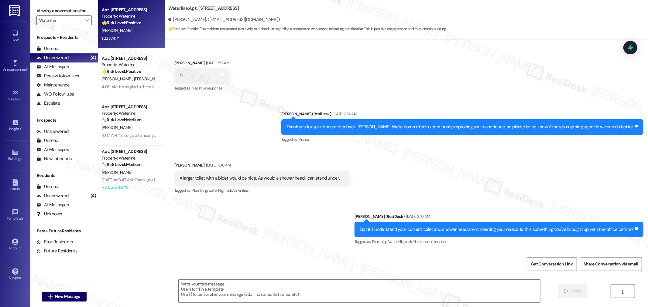
click at [514, 167] on div "Received via SMS Maximillian Dambrosio Jun 28, 2025 at 7:36 AM A larger toilet …" at bounding box center [406, 174] width 483 height 51
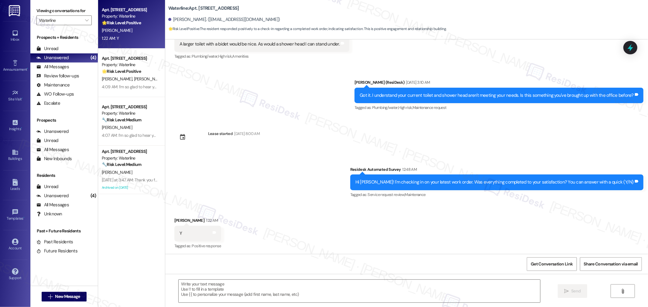
scroll to position [236, 0]
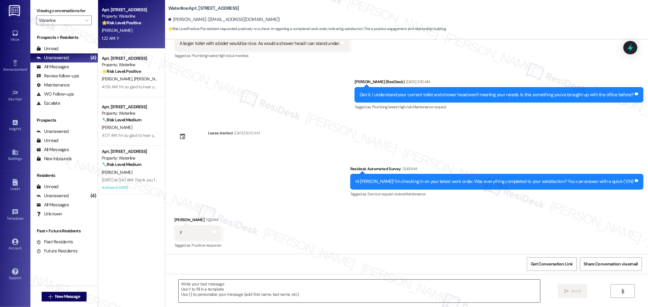
click at [429, 296] on textarea at bounding box center [359, 291] width 361 height 23
paste textarea "I’m so glad to hear you were pleased with how maintenance handled everything, {…"
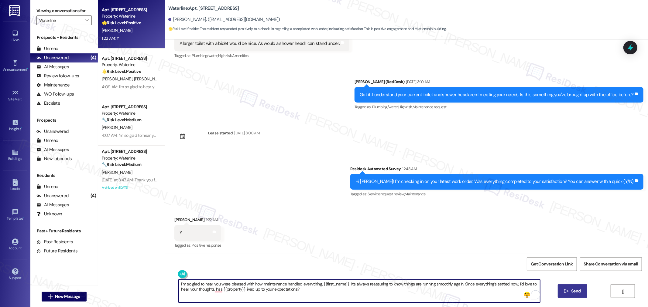
type textarea "I’m so glad to hear you were pleased with how maintenance handled everything, {…"
click at [573, 287] on button " Send" at bounding box center [572, 292] width 29 height 14
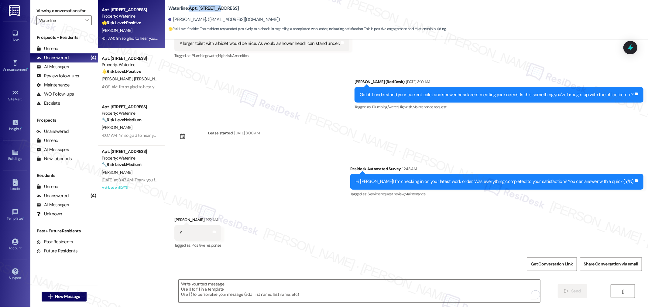
drag, startPoint x: 185, startPoint y: 9, endPoint x: 211, endPoint y: 10, distance: 26.2
click at [211, 10] on b "Waterline: Apt. 315, 2900 Grand Ave." at bounding box center [203, 8] width 71 height 6
drag, startPoint x: 169, startPoint y: 20, endPoint x: 210, endPoint y: 20, distance: 41.3
click at [210, 20] on div "Maximillian Dambrosio. (max@nursingevolutions.com)" at bounding box center [224, 19] width 112 height 6
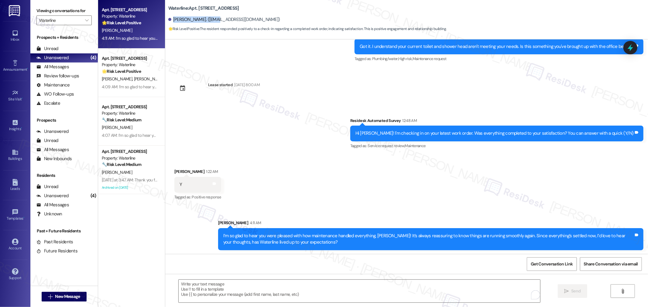
scroll to position [285, 0]
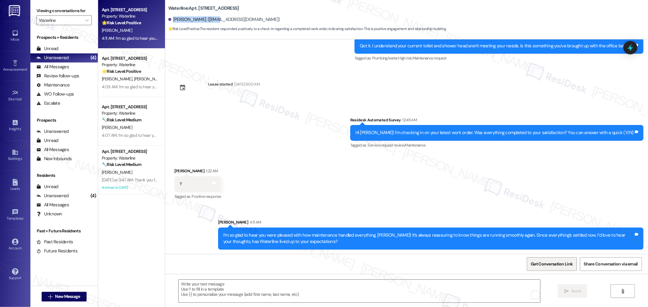
click at [544, 258] on button "Get Conversation Link" at bounding box center [552, 265] width 50 height 14
click at [131, 74] on div "🌟 Risk Level: Positive The resident responded positively to a check-in message,…" at bounding box center [130, 71] width 56 height 6
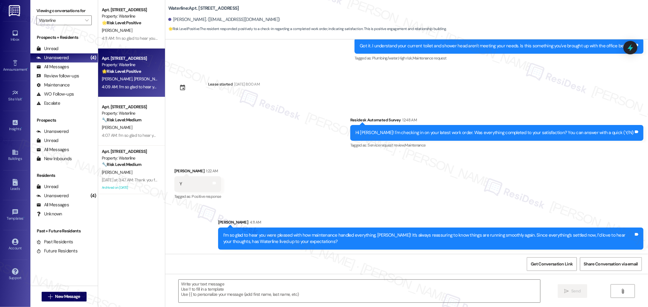
type textarea "Fetching suggested responses. Please feel free to read through the conversation…"
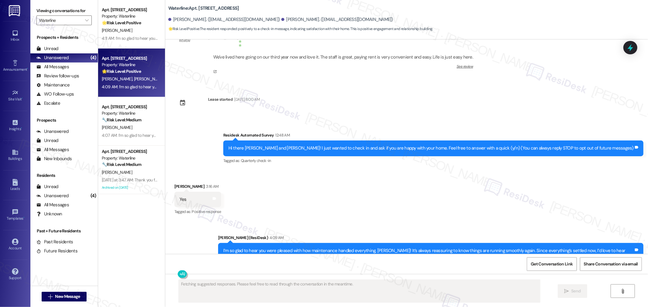
scroll to position [55, 0]
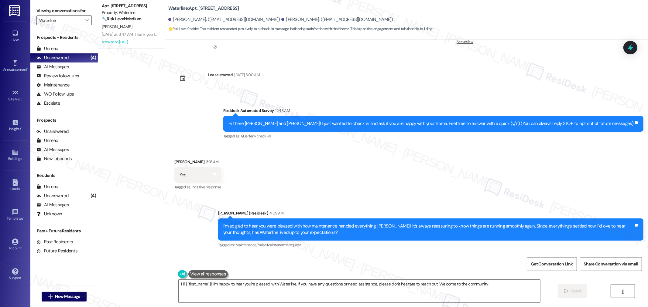
type textarea "Hi {{first_name}}! I'm happy to hear you're pleased with Waterline. If you have…"
click at [84, 17] on span "" at bounding box center [87, 20] width 6 height 10
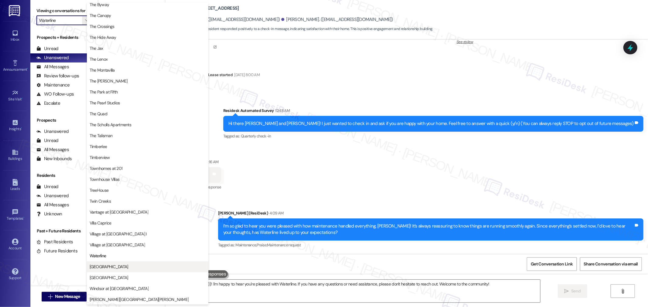
scroll to position [1072, 0]
click at [111, 265] on span "[GEOGRAPHIC_DATA]" at bounding box center [148, 267] width 116 height 6
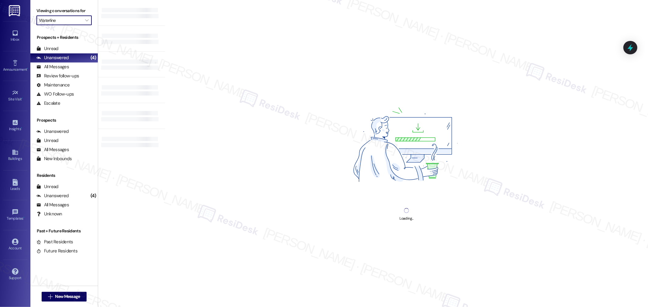
type input "[GEOGRAPHIC_DATA]"
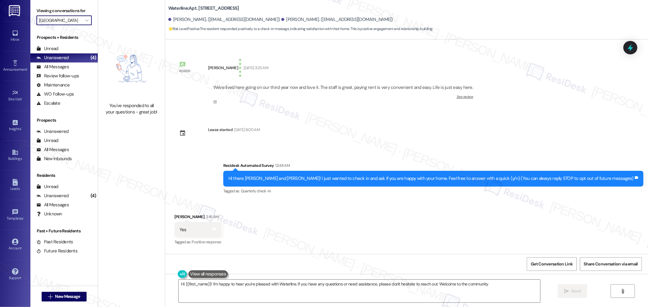
type textarea "Hi {{first_name}}! I'm happy to hear you're pleased with Waterline. If you have…"
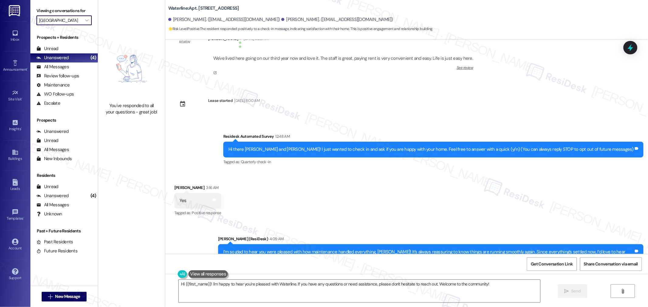
scroll to position [55, 0]
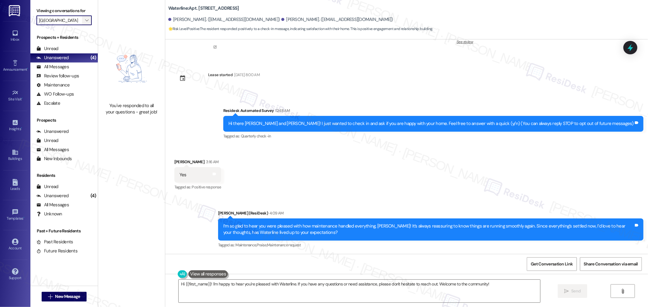
click at [84, 19] on span "" at bounding box center [87, 20] width 6 height 10
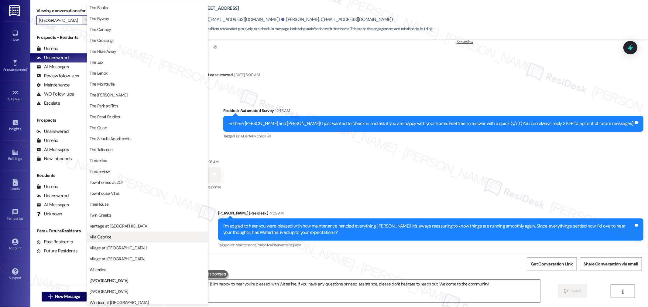
scroll to position [1086, 0]
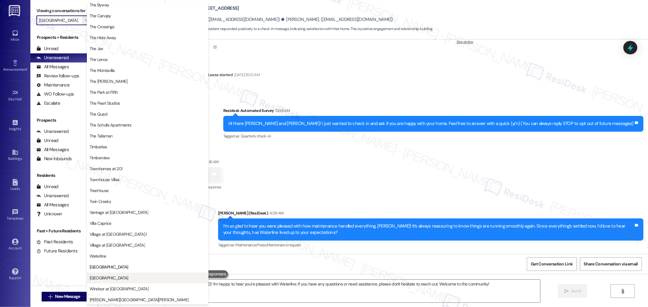
click at [118, 281] on button "[GEOGRAPHIC_DATA]" at bounding box center [147, 278] width 121 height 11
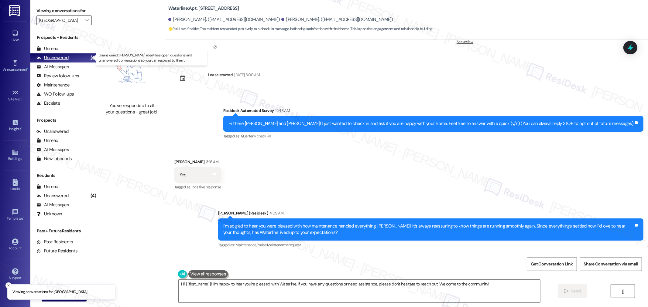
click at [73, 56] on div "Unanswered (4)" at bounding box center [63, 57] width 67 height 9
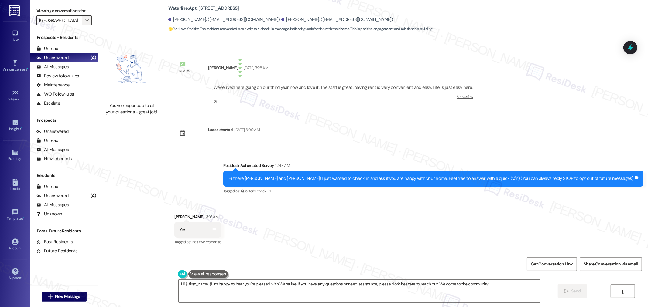
click at [82, 22] on button "" at bounding box center [87, 20] width 10 height 10
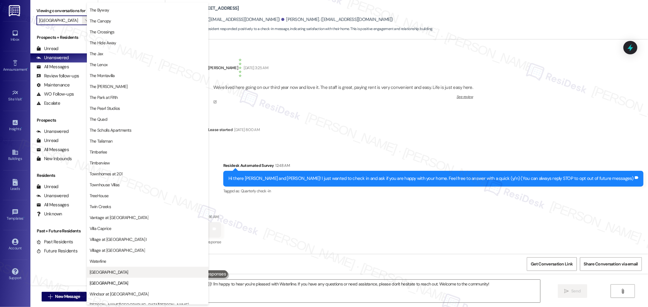
scroll to position [1086, 0]
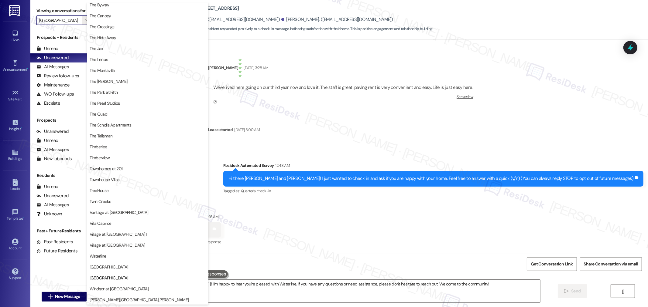
click at [142, 266] on span "[GEOGRAPHIC_DATA]" at bounding box center [148, 267] width 116 height 6
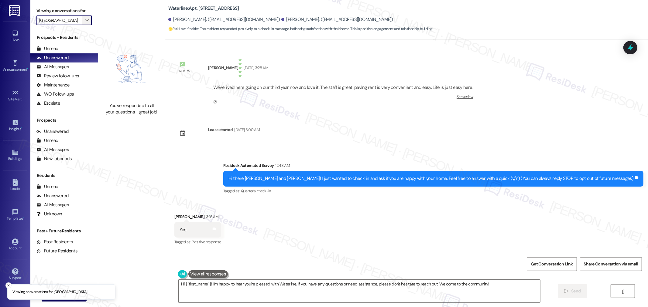
click at [85, 22] on icon "" at bounding box center [86, 20] width 3 height 5
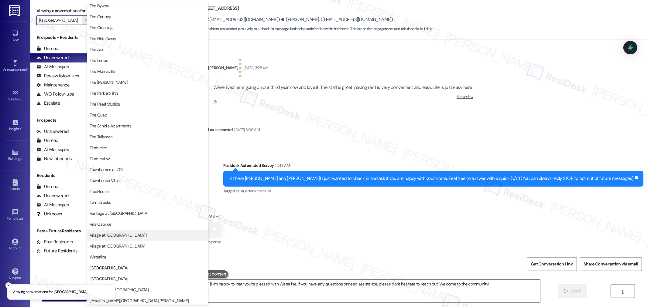
scroll to position [1086, 0]
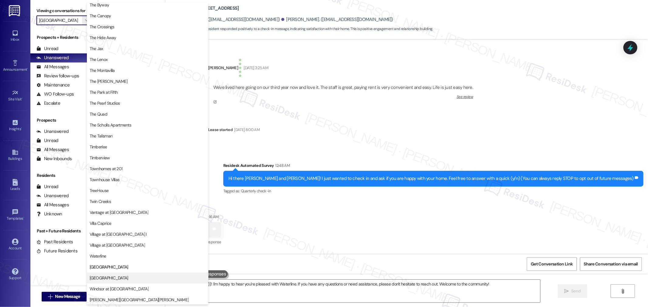
click at [137, 277] on span "[GEOGRAPHIC_DATA]" at bounding box center [148, 278] width 116 height 6
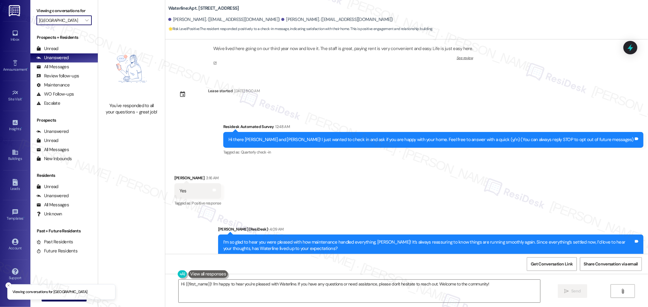
scroll to position [55, 0]
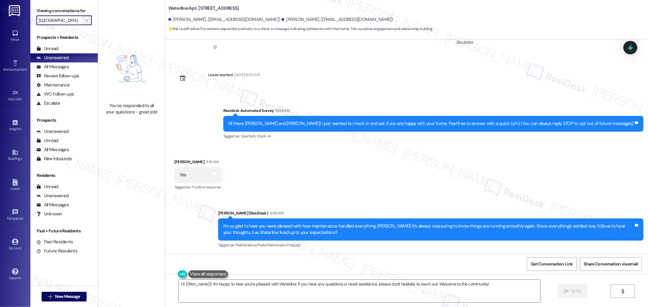
click at [84, 15] on span "" at bounding box center [87, 20] width 6 height 10
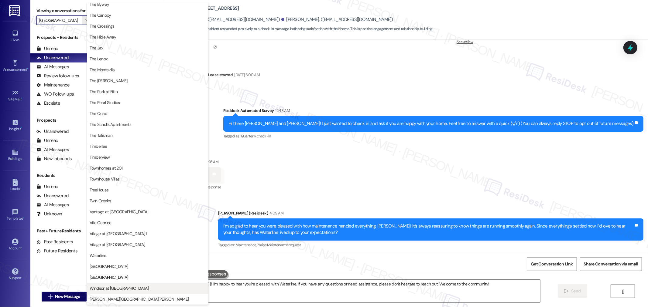
scroll to position [1072, 0]
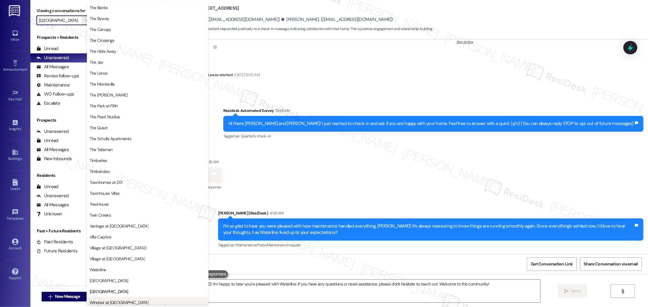
click at [123, 300] on span "Windsor at [GEOGRAPHIC_DATA]" at bounding box center [119, 303] width 59 height 6
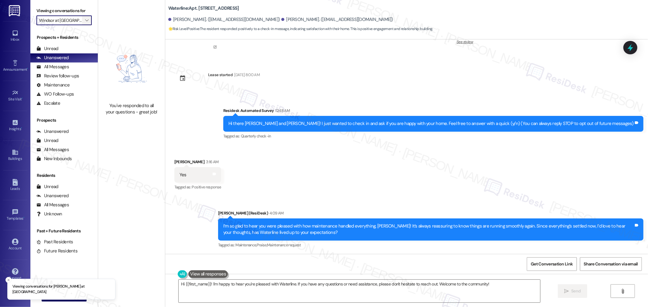
click at [84, 24] on span "" at bounding box center [87, 20] width 6 height 10
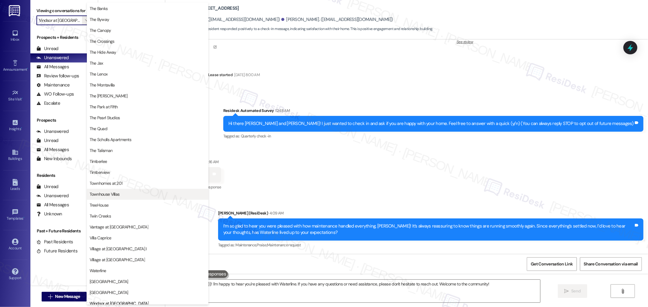
scroll to position [1086, 0]
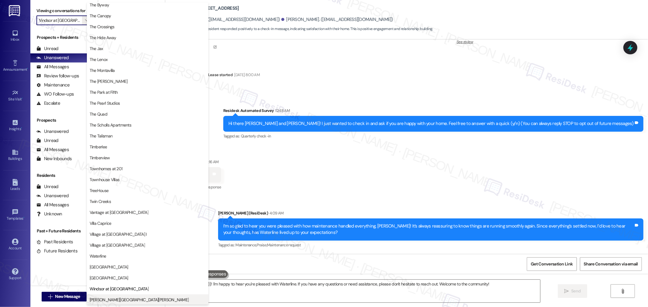
click at [114, 299] on span "[PERSON_NAME][GEOGRAPHIC_DATA][PERSON_NAME]" at bounding box center [139, 300] width 99 height 6
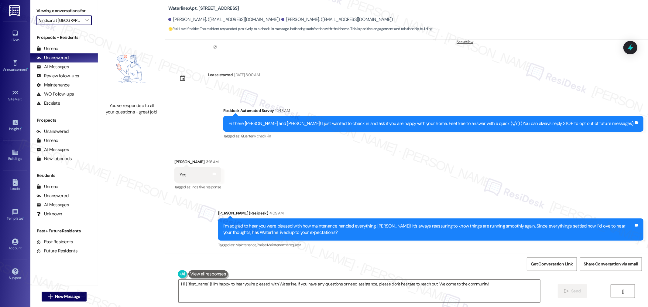
type input "[PERSON_NAME][GEOGRAPHIC_DATA][PERSON_NAME]"
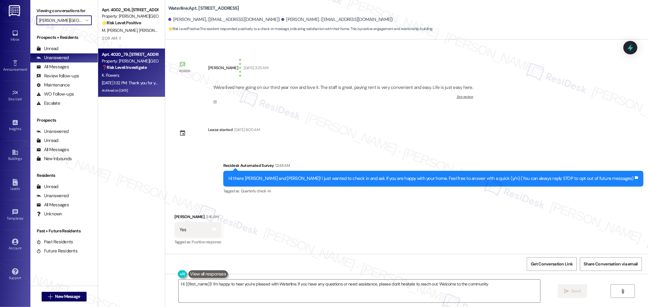
type textarea "Hi {{first_name}}! I'm happy to hear you're pleased with Waterline. If you have…"
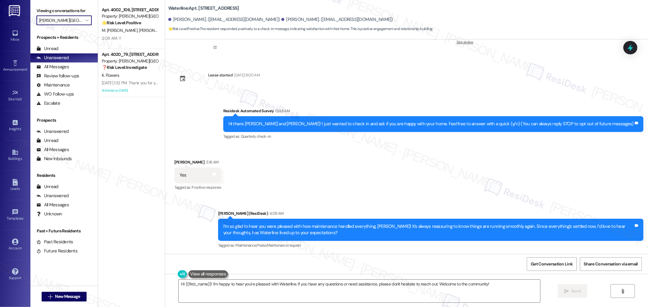
scroll to position [55, 0]
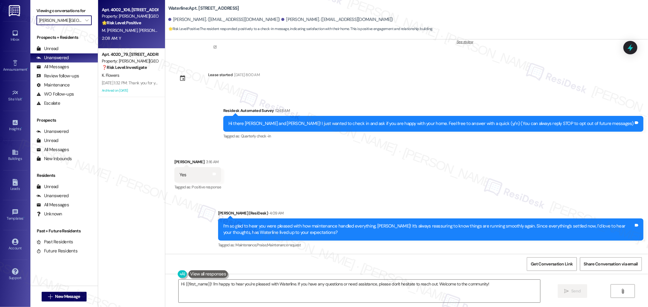
click at [132, 2] on div "Apt. 4002_106, 4275 NW Clubhouse Pl Property: Witham Hill Oaks 🌟 Risk Level: Po…" at bounding box center [131, 24] width 67 height 49
type textarea "Hi {{first_name}}! I'm happy to hear you're pleased with Waterline. If you have…"
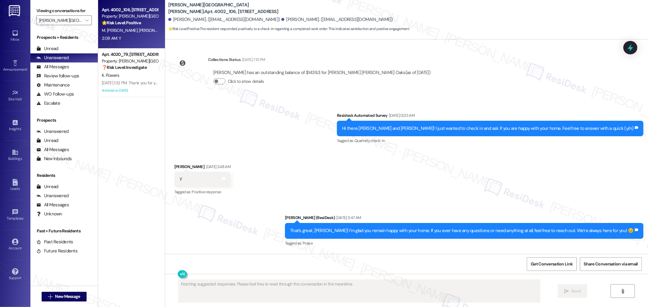
scroll to position [2125, 0]
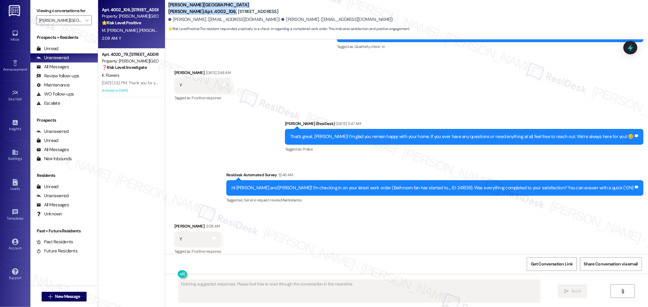
drag, startPoint x: 164, startPoint y: 7, endPoint x: 230, endPoint y: 9, distance: 65.6
click at [230, 9] on b "Witham Hill Oaks: Apt. 4002_106, 4275 NW Clubhouse Pl" at bounding box center [228, 8] width 121 height 13
click at [241, 12] on div "Witham Hill Oaks: Apt. 4002_106, 4275 NW Clubhouse Pl Mohamed Ben Younes. (sami…" at bounding box center [408, 17] width 480 height 31
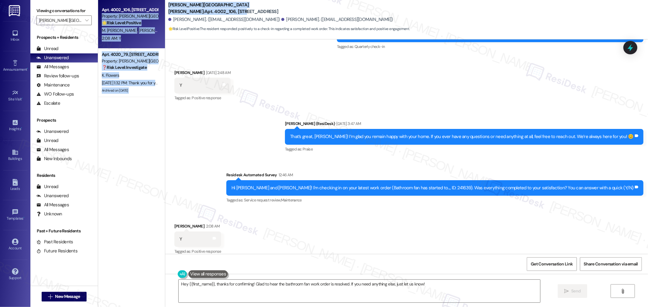
drag, startPoint x: 240, startPoint y: 8, endPoint x: 154, endPoint y: 10, distance: 86.0
click at [154, 10] on div "Apt. 4002_106, 4275 NW Clubhouse Pl Property: Witham Hill Oaks 🌟 Risk Level: Po…" at bounding box center [373, 153] width 550 height 307
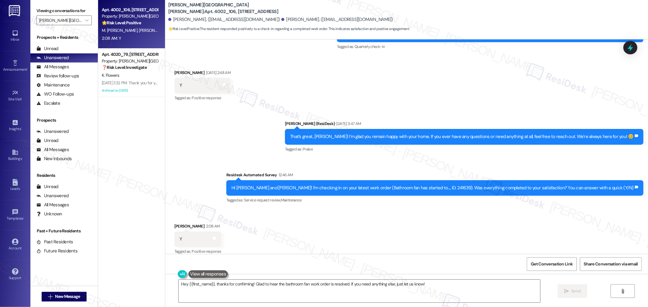
click at [174, 26] on strong "🌟 Risk Level: Positive" at bounding box center [183, 28] width 31 height 5
drag, startPoint x: 164, startPoint y: 7, endPoint x: 241, endPoint y: 10, distance: 76.9
click at [241, 10] on b "Witham Hill Oaks: Apt. 4002_106, 4275 NW Clubhouse Pl" at bounding box center [228, 8] width 121 height 13
drag, startPoint x: 169, startPoint y: 21, endPoint x: 210, endPoint y: 24, distance: 42.1
click at [210, 24] on div "Mohamed Ben Younes. (samiandkatiebenyounes@gmail.com) Katie Scott. (purewolve@g…" at bounding box center [408, 20] width 480 height 12
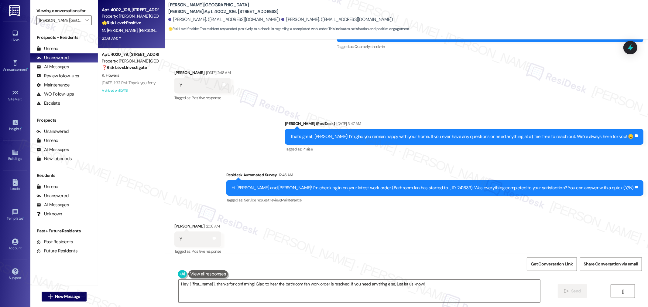
click at [465, 185] on div "Hi Mohamed and Katie! I'm checking in on your latest work order (Bathroom fan h…" at bounding box center [432, 188] width 402 height 6
click at [539, 266] on span "Get Conversation Link" at bounding box center [552, 264] width 42 height 6
click at [494, 212] on div "Received via SMS Katie Scott 2:08 AM Y Tags and notes Tagged as: Positive respo…" at bounding box center [406, 235] width 483 height 51
click at [475, 292] on textarea "Hey {{first_name}}, thanks for confirming! Glad to hear the bathroom fan work o…" at bounding box center [359, 291] width 361 height 23
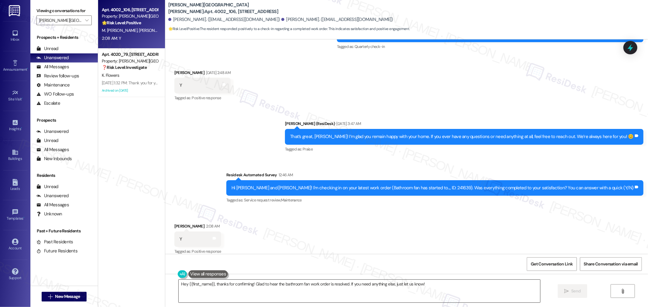
click at [475, 292] on textarea "Hey {{first_name}}, thanks for confirming! Glad to hear the bathroom fan work o…" at bounding box center [359, 291] width 361 height 23
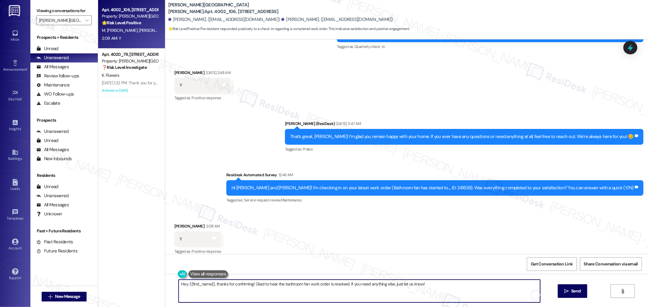
paste textarea "I’m so glad to hear you were pleased with how maintenance handled everything, {…"
drag, startPoint x: 318, startPoint y: 285, endPoint x: 342, endPoint y: 285, distance: 24.6
click at [342, 285] on textarea "I’m so glad to hear you were pleased with how maintenance handled everything, {…" at bounding box center [359, 291] width 361 height 23
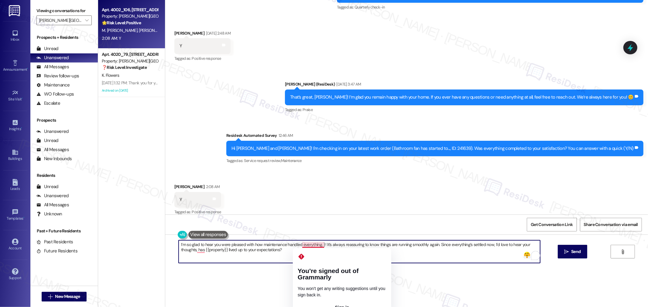
click at [320, 245] on textarea "I’m so glad to hear you were pleased with how maintenance handled everything, }…" at bounding box center [359, 252] width 361 height 23
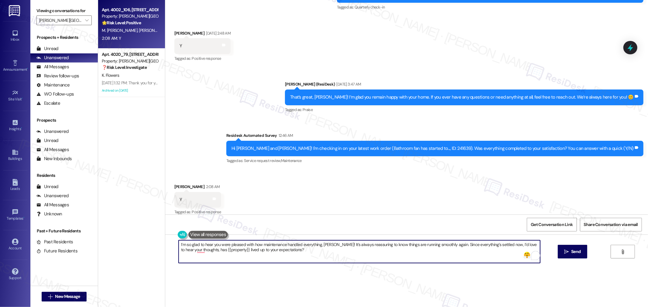
type textarea "I’m so glad to hear you were pleased with how maintenance handled everything, K…"
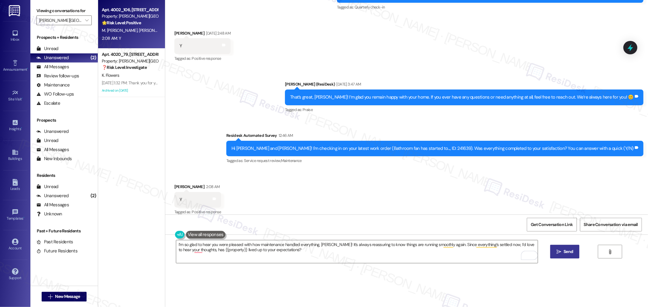
click at [568, 249] on span "Send" at bounding box center [567, 252] width 9 height 6
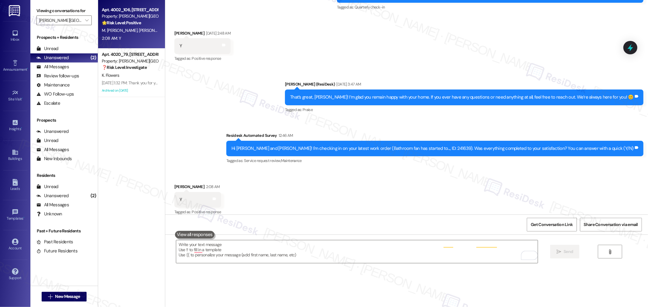
scroll to position [0, 0]
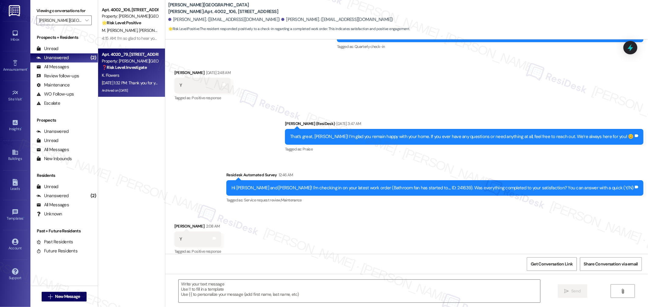
type textarea "Fetching suggested responses. Please feel free to read through the conversation…"
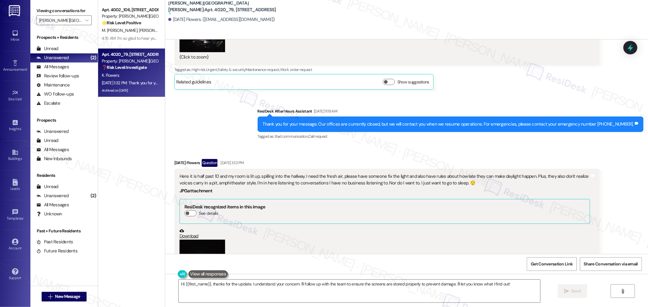
scroll to position [30872, 0]
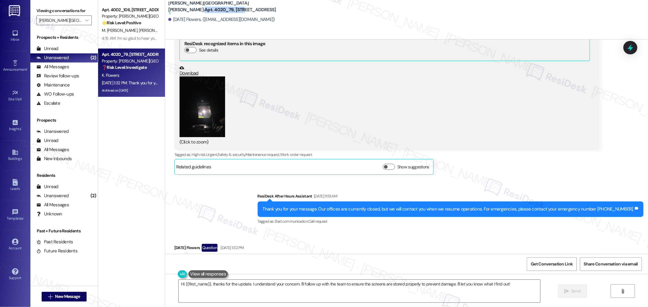
drag, startPoint x: 199, startPoint y: 5, endPoint x: 238, endPoint y: 6, distance: 38.9
click at [238, 6] on b "Witham Hill Oaks: Apt. 4020_79, 4275 NW Clubhouse Pl Suggested actions and note…" at bounding box center [228, 8] width 121 height 16
drag, startPoint x: 168, startPoint y: 19, endPoint x: 196, endPoint y: 21, distance: 28.6
click at [196, 21] on div "Karma Flowers. (thisissorted@gmail.com)" at bounding box center [221, 19] width 107 height 6
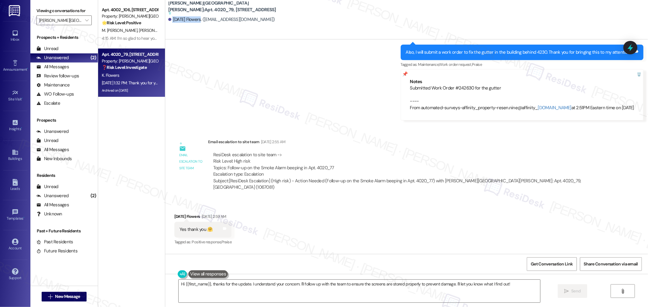
scroll to position [29657, 0]
drag, startPoint x: 209, startPoint y: 195, endPoint x: 479, endPoint y: 199, distance: 270.3
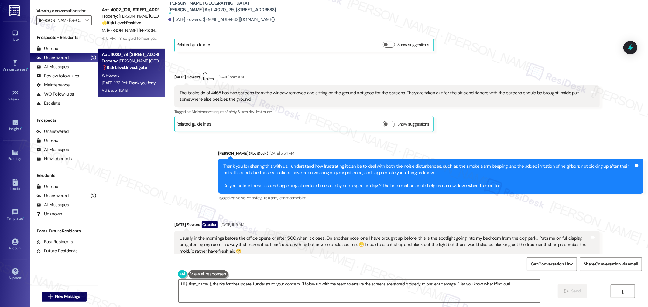
scroll to position [30635, 0]
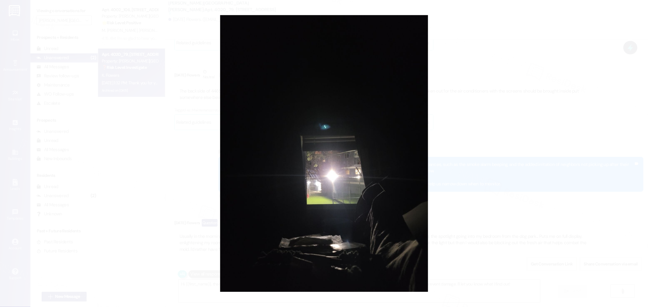
click at [470, 184] on button "Unzoom image" at bounding box center [324, 153] width 648 height 307
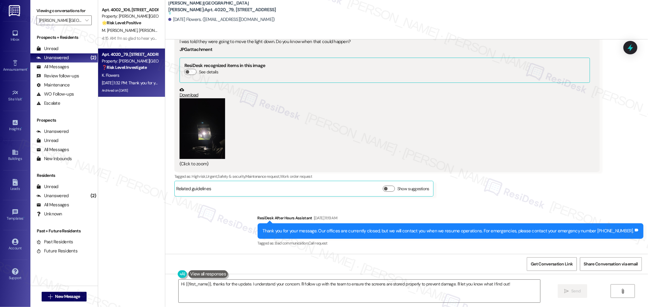
scroll to position [30838, 0]
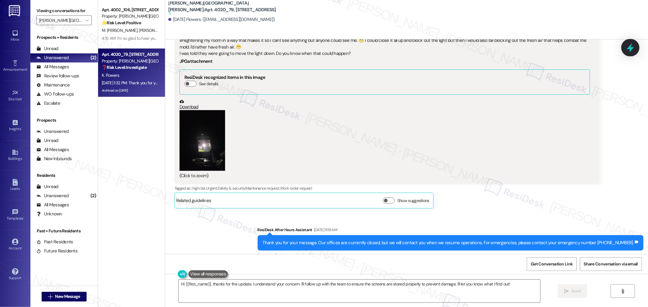
click at [633, 50] on icon at bounding box center [630, 48] width 10 height 10
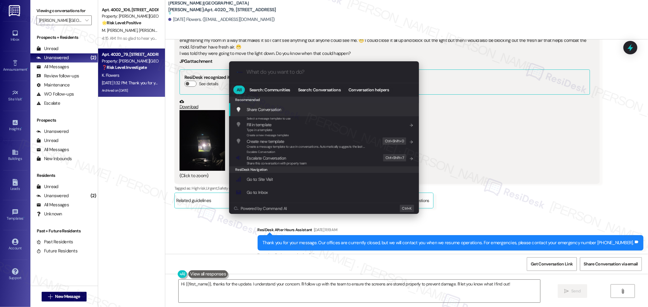
click at [609, 146] on div ".cls-1{fill:#0a055f;}.cls-2{fill:#0cc4c4;} resideskLogoBlueOrange All Search: C…" at bounding box center [324, 153] width 648 height 307
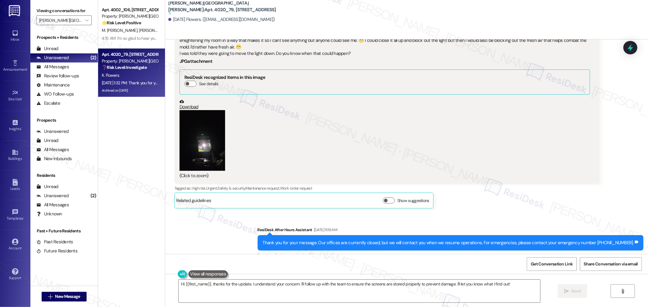
click at [494, 292] on div "Here it is half past 10 and my room is lit up, spilling into the hallway. I nee…" at bounding box center [384, 298] width 410 height 13
click at [446, 292] on div "Here it is half past 10 and my room is lit up, spilling into the hallway. I nee…" at bounding box center [384, 298] width 410 height 13
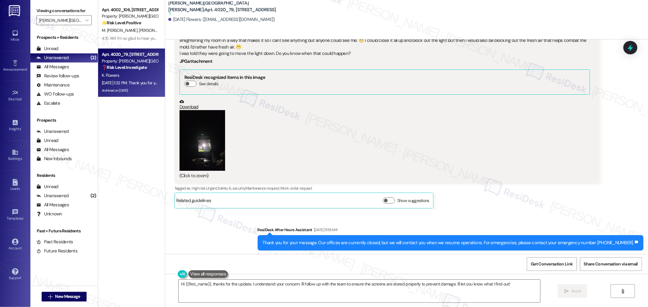
click at [446, 292] on div "Here it is half past 10 and my room is lit up, spilling into the hallway. I nee…" at bounding box center [384, 298] width 410 height 13
click at [489, 289] on textarea "Hi {{first_name}}, thanks for the update. I understand your concern. I'll follo…" at bounding box center [359, 291] width 361 height 23
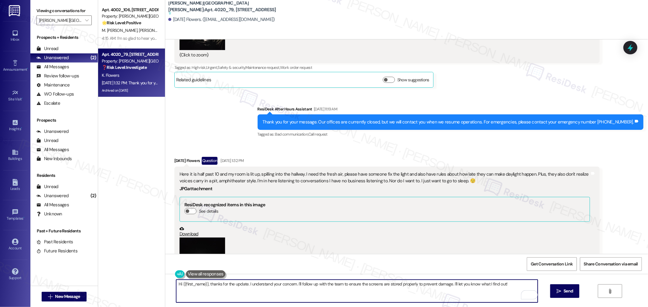
scroll to position [30872, 0]
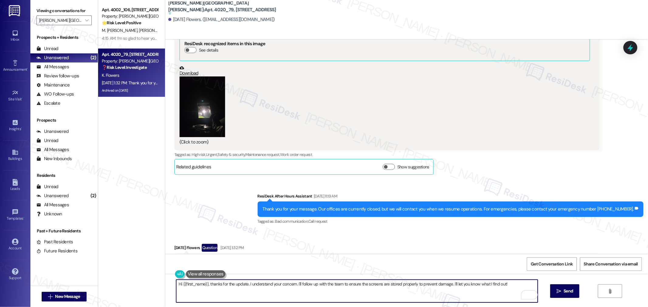
click at [464, 290] on textarea "Hi {{first_name}}, thanks for the update. I understand your concern. I'll follo…" at bounding box center [356, 291] width 361 height 23
paste textarea "Thank you for letting us know — I’m really sorry you’re dealing with the bright…"
click at [225, 285] on textarea "Thank you for letting us know — I’m really sorry you’re dealing with the bright…" at bounding box center [356, 291] width 361 height 23
click at [341, 292] on textarea "Thank you for letting us know, Karma — I’m really sorry you’re dealing with the…" at bounding box center [356, 291] width 361 height 23
click at [367, 289] on textarea "Thank you for letting us know, Karma — I’m really sorry you’re dealing with the…" at bounding box center [356, 291] width 361 height 23
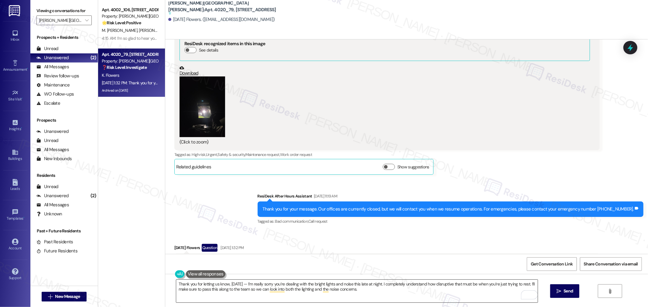
click at [361, 293] on textarea "Thank you for letting us know, Karma — I’m really sorry you’re dealing with the…" at bounding box center [356, 291] width 361 height 23
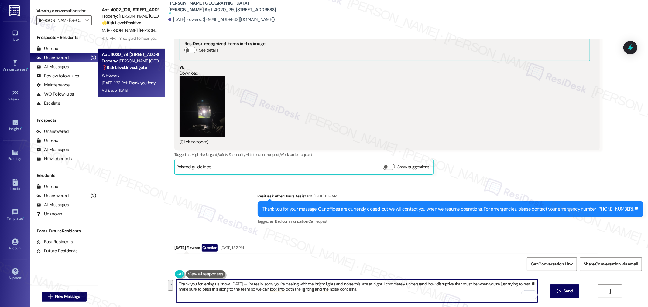
paste textarea "sharing this with us — I’m so sorry the lighting and noise are disturbing your …"
click at [232, 285] on textarea "Thank you for sharing this with us — I’m so sorry the lighting and noise are di…" at bounding box center [356, 291] width 361 height 23
click at [290, 290] on textarea "Thank you for sharing this with us, Karma — I’m so sorry the lighting and noise…" at bounding box center [356, 291] width 361 height 23
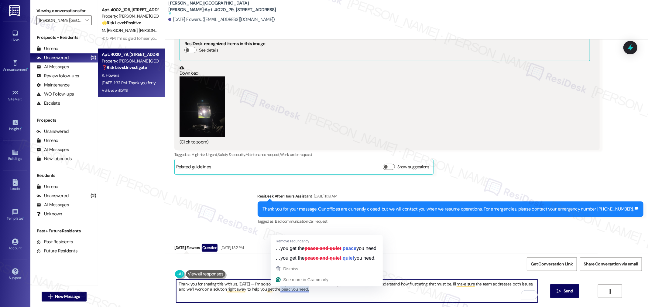
type textarea "Thank you for sharing this with us, Karma — I’m so sorry the lighting and noise…"
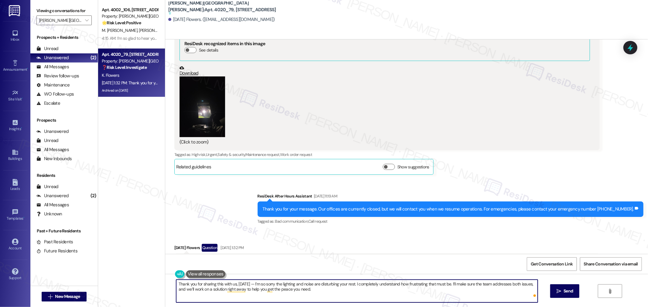
click at [329, 296] on textarea "Thank you for sharing this with us, Karma — I’m so sorry the lighting and noise…" at bounding box center [356, 291] width 361 height 23
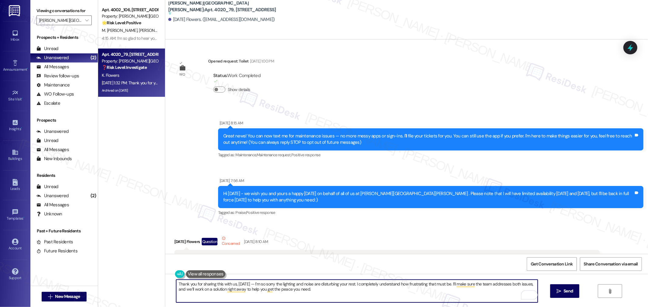
scroll to position [30872, 0]
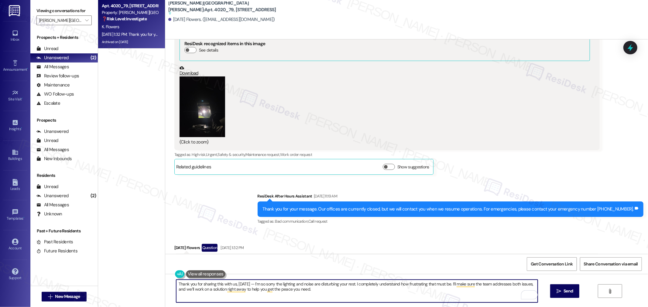
click at [360, 284] on textarea "Thank you for sharing this with us, [DATE] — I’m so sorry the lighting and nois…" at bounding box center [356, 291] width 361 height 23
click at [395, 298] on textarea "Thank you for sharing this with us, [DATE] — I’m so sorry the lighting and nois…" at bounding box center [356, 291] width 361 height 23
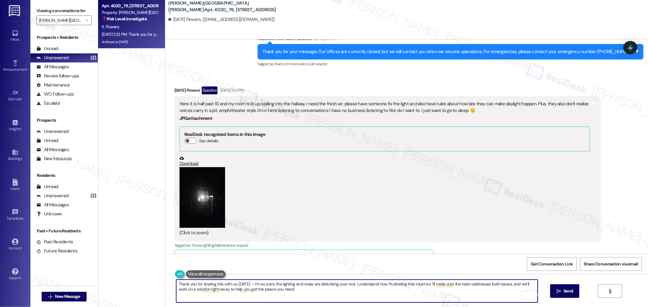
scroll to position [31074, 0]
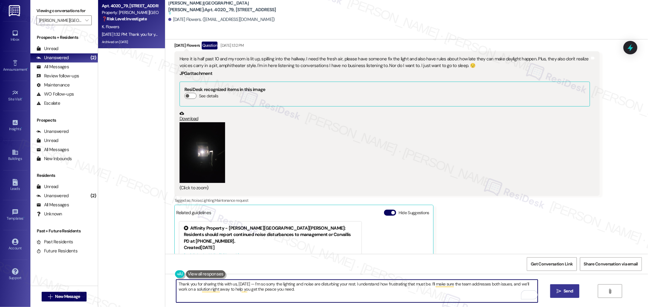
type textarea "Thank you for sharing this with us, [DATE] — I’m so sorry the lighting and nois…"
click at [574, 290] on button " Send" at bounding box center [564, 292] width 29 height 14
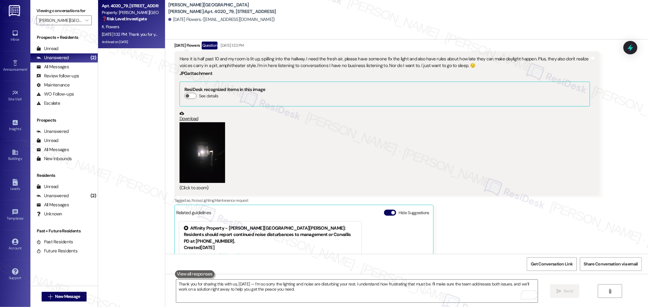
scroll to position [31023, 0]
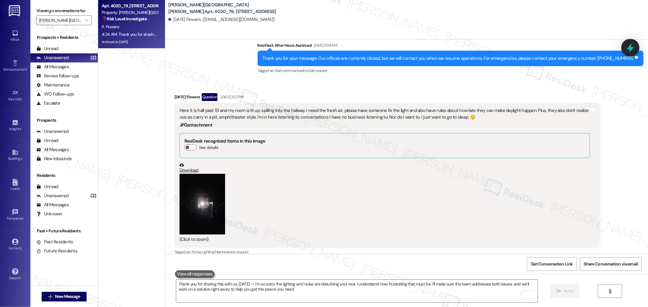
click at [630, 50] on icon at bounding box center [630, 47] width 7 height 9
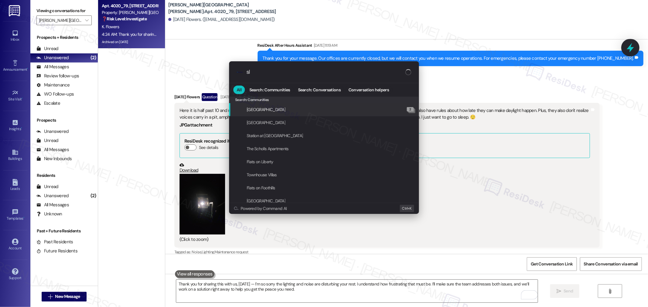
type input "sla"
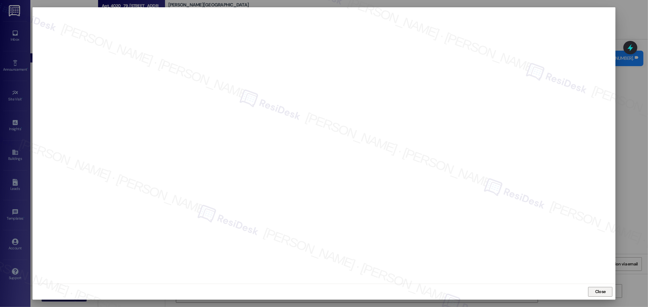
click at [604, 292] on span "Close" at bounding box center [600, 292] width 11 height 6
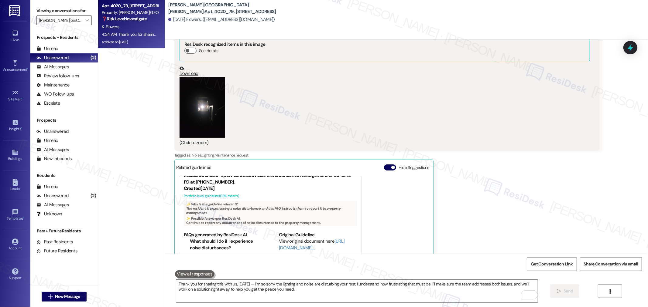
scroll to position [31123, 0]
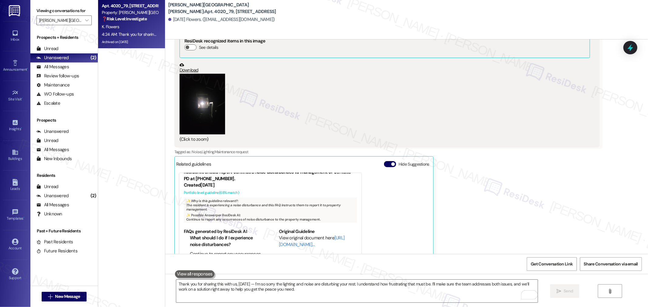
click at [121, 29] on div "K. Flowers" at bounding box center [129, 27] width 57 height 8
click at [145, 33] on div "4:24 AM: Thank you for sharing this with us, [DATE] — I’m so sorry the lighting…" at bounding box center [344, 34] width 484 height 5
click at [84, 21] on span "" at bounding box center [87, 20] width 6 height 10
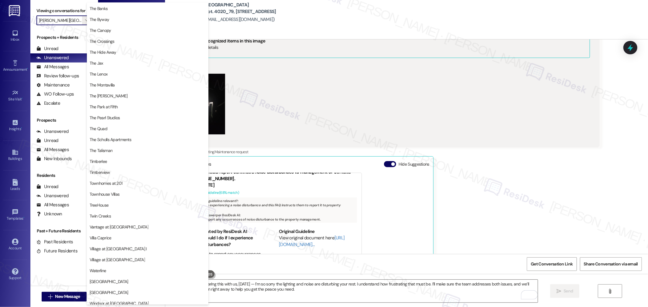
scroll to position [1086, 0]
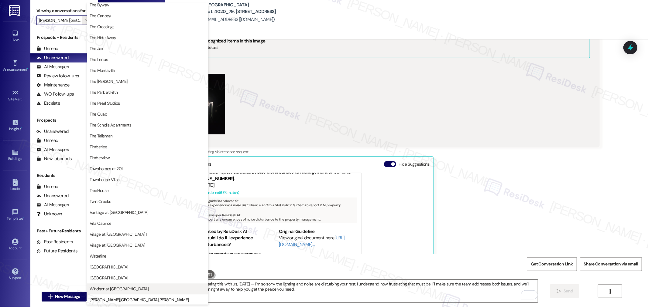
click at [141, 285] on button "Windsor at [GEOGRAPHIC_DATA]" at bounding box center [147, 289] width 121 height 11
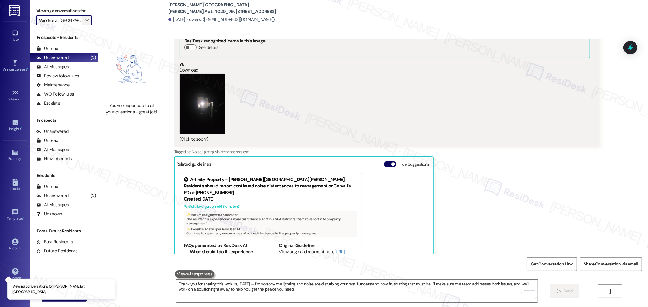
click at [85, 20] on icon "" at bounding box center [86, 20] width 3 height 5
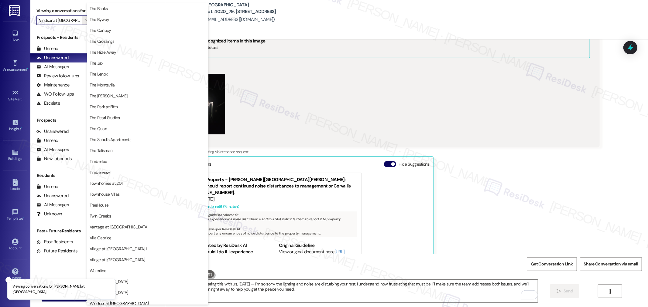
scroll to position [1086, 0]
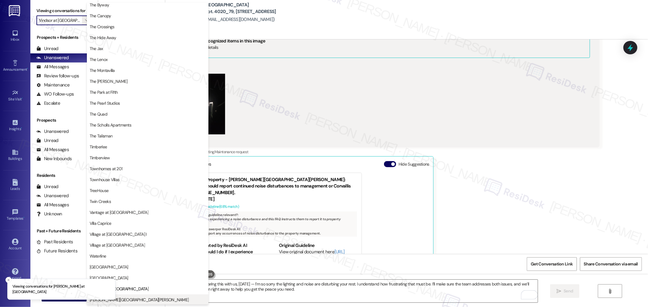
click at [145, 301] on span "[PERSON_NAME][GEOGRAPHIC_DATA][PERSON_NAME]" at bounding box center [148, 300] width 116 height 6
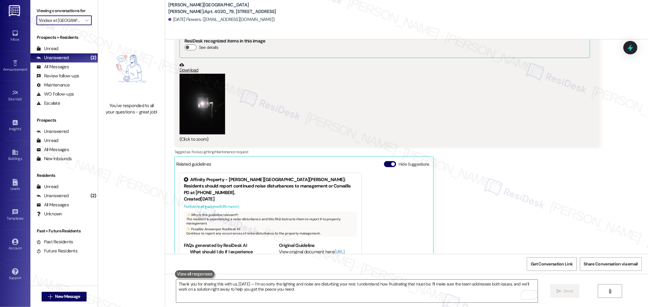
type input "[PERSON_NAME][GEOGRAPHIC_DATA][PERSON_NAME]"
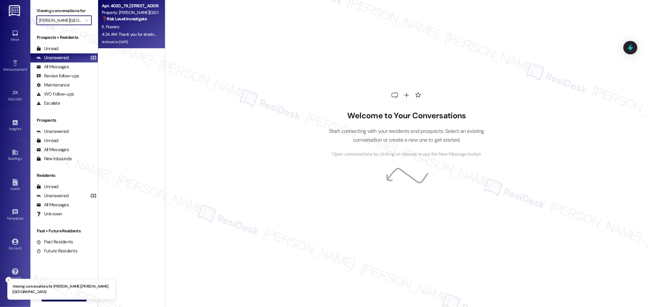
click at [118, 29] on div "K. Flowers" at bounding box center [129, 27] width 57 height 8
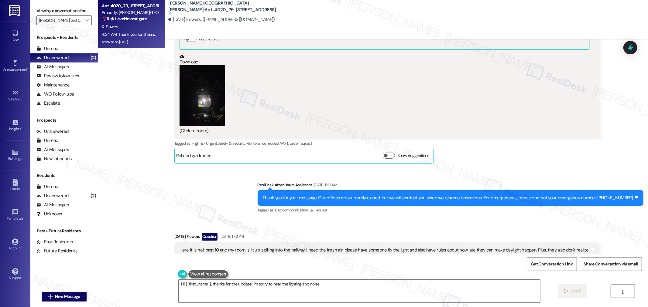
scroll to position [30761, 0]
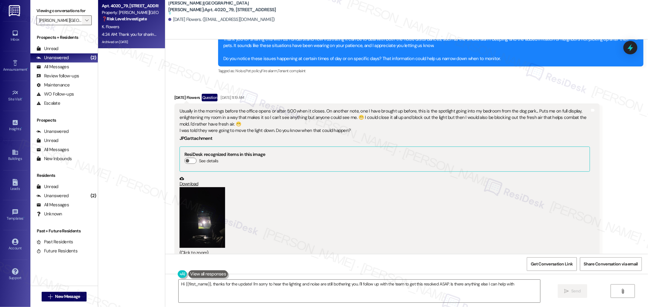
type textarea "Hi {{first_name}}, thanks for the update! I'm sorry to hear the lighting and no…"
click at [85, 22] on button "" at bounding box center [87, 20] width 10 height 10
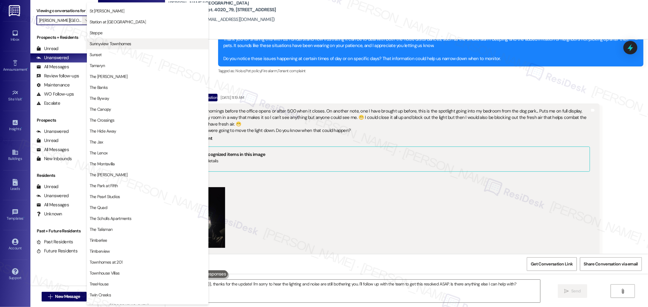
scroll to position [992, 0]
click at [112, 35] on span "Steppe" at bounding box center [148, 33] width 116 height 6
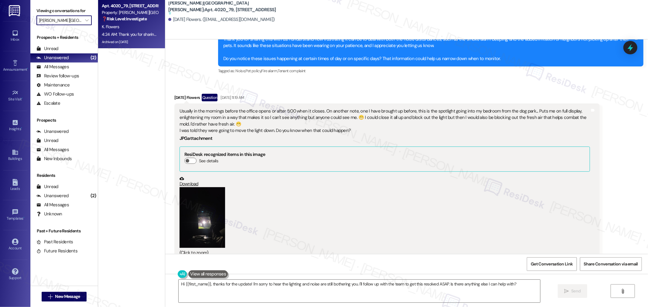
type input "Steppe"
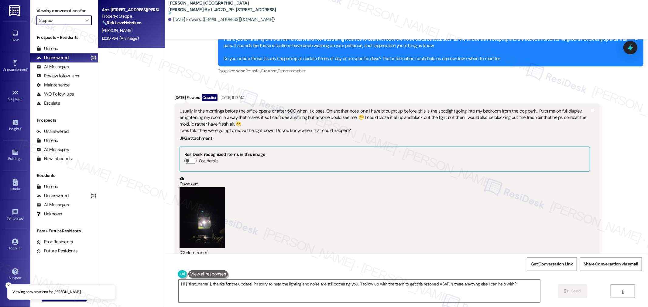
click at [130, 28] on div "[PERSON_NAME]" at bounding box center [129, 31] width 57 height 8
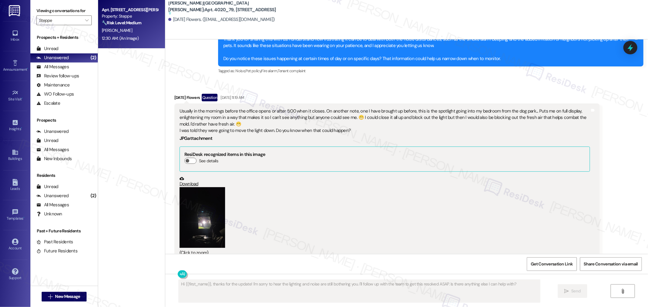
type textarea "Fetching suggested responses. Please feel free to read through the conversation…"
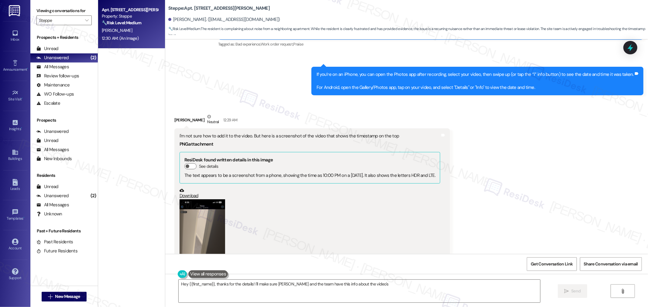
scroll to position [1621, 0]
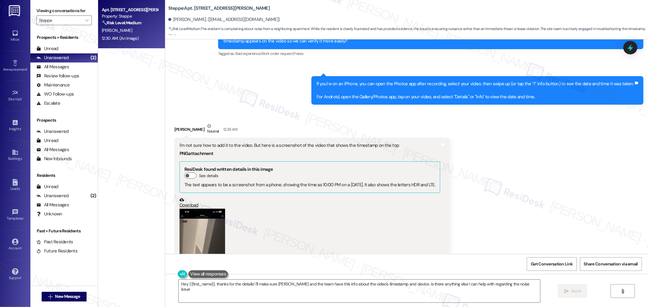
type textarea "Hey {{first_name}}, thanks for the details! I'll make sure Daniel and the team …"
click at [201, 215] on button "Zoom image" at bounding box center [202, 258] width 46 height 98
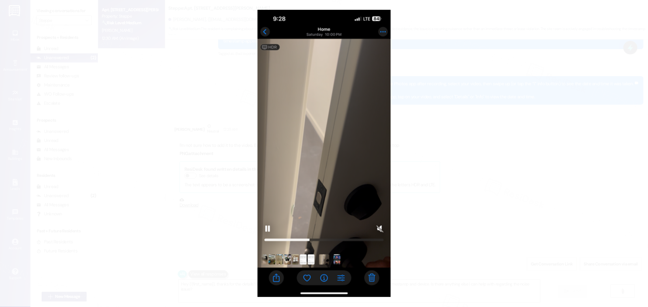
click at [336, 79] on button "Unzoom image" at bounding box center [324, 153] width 648 height 307
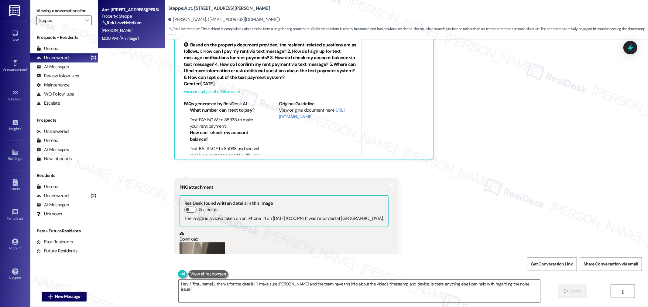
scroll to position [2026, 0]
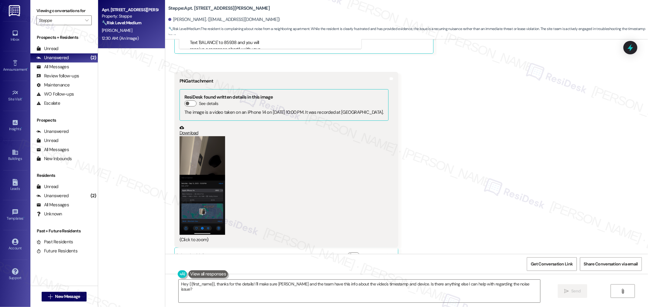
click at [217, 166] on button "Zoom image" at bounding box center [202, 185] width 46 height 98
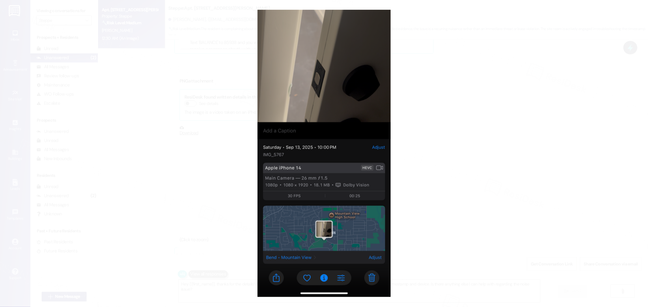
click at [497, 169] on button "Unzoom image" at bounding box center [324, 153] width 648 height 307
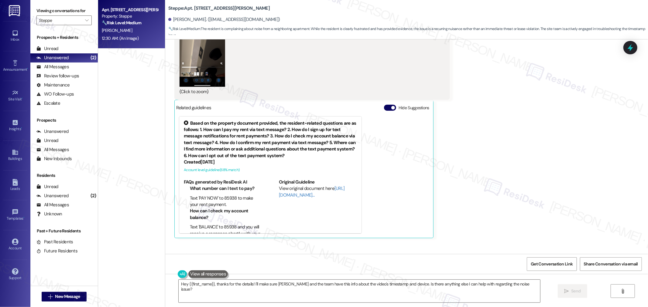
scroll to position [1756, 0]
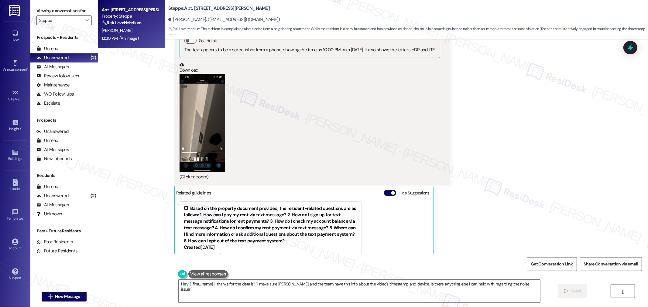
click at [203, 120] on button "Zoom image" at bounding box center [202, 123] width 46 height 98
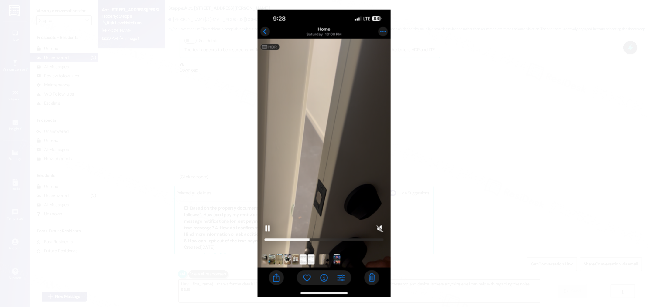
click at [463, 110] on button "Unzoom image" at bounding box center [324, 153] width 648 height 307
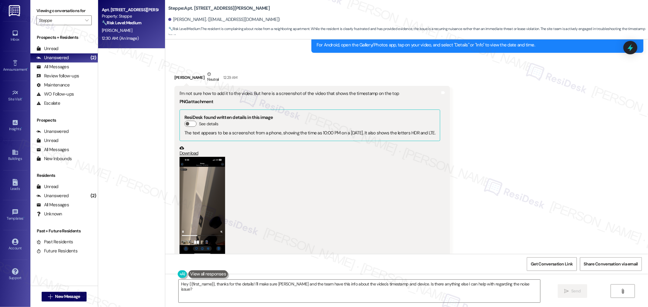
scroll to position [1689, 0]
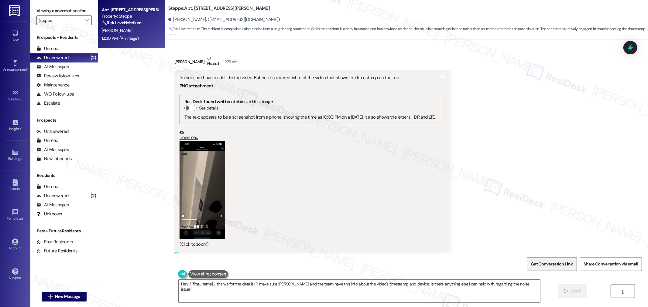
click at [553, 267] on span "Get Conversation Link" at bounding box center [552, 264] width 42 height 6
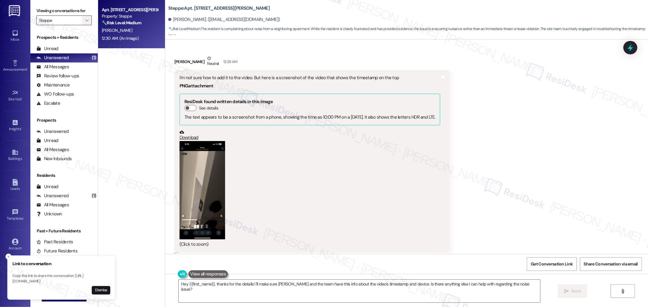
click at [85, 20] on icon "" at bounding box center [86, 20] width 3 height 5
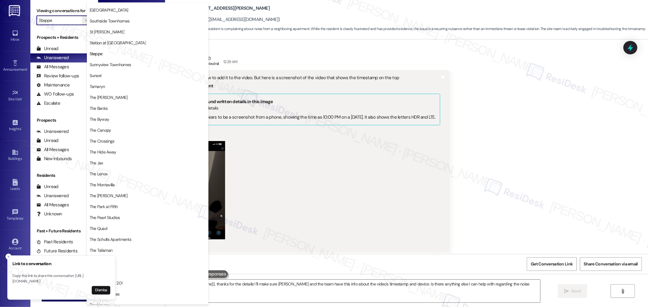
scroll to position [971, 0]
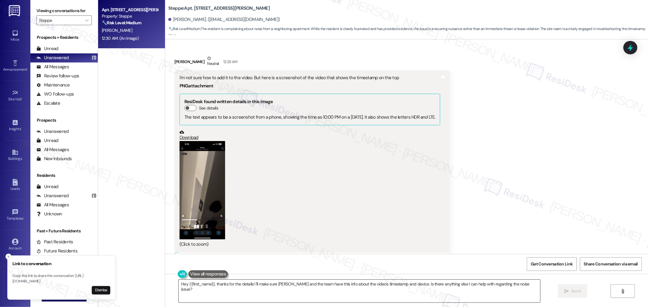
click at [269, 292] on textarea "Hey {{first_name}}, thanks for the details! I'll make sure Daniel and the team …" at bounding box center [359, 291] width 361 height 23
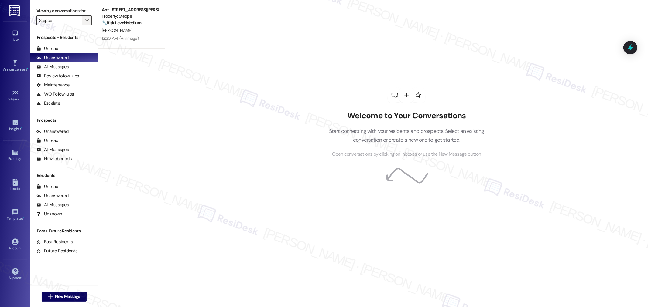
click at [84, 23] on span "" at bounding box center [87, 20] width 6 height 10
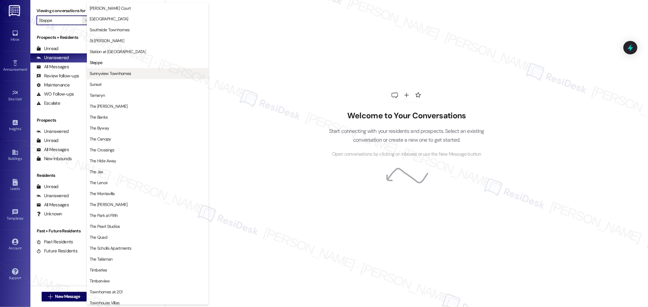
scroll to position [971, 0]
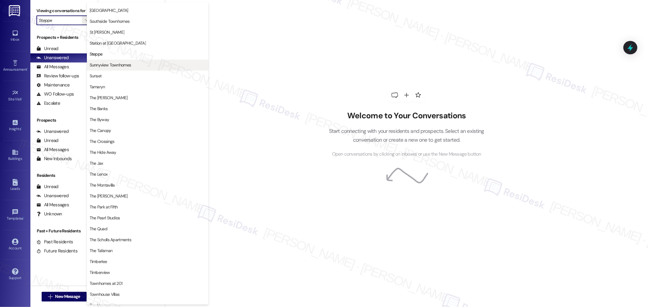
click at [111, 64] on span "Sunnyview Townhomes" at bounding box center [111, 65] width 42 height 6
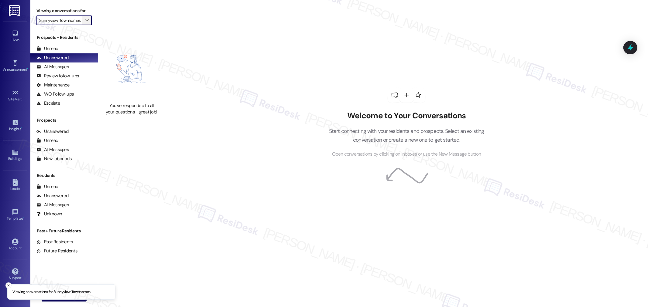
click at [85, 19] on button "" at bounding box center [87, 20] width 10 height 10
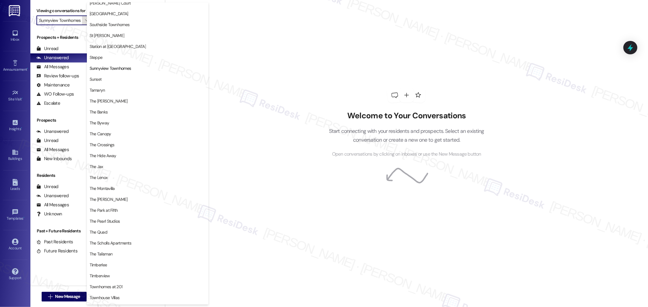
scroll to position [971, 0]
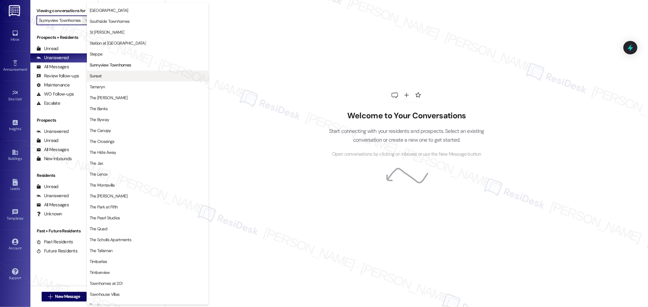
click at [104, 71] on button "Sunset" at bounding box center [147, 76] width 121 height 11
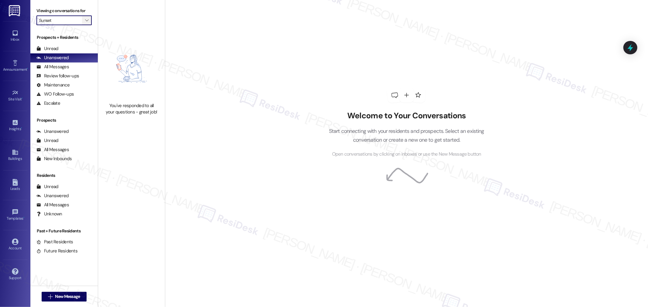
click at [85, 19] on icon "" at bounding box center [86, 20] width 3 height 5
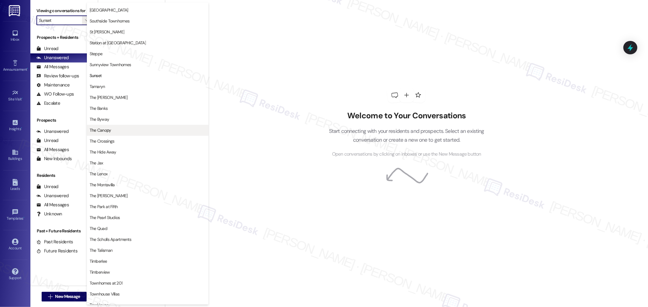
scroll to position [971, 0]
click at [121, 77] on span "Sunset" at bounding box center [148, 76] width 116 height 6
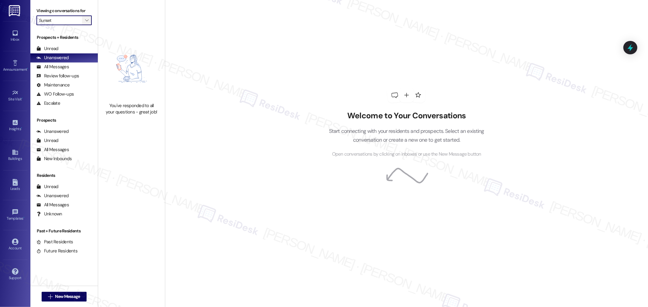
click at [85, 20] on icon "" at bounding box center [86, 20] width 3 height 5
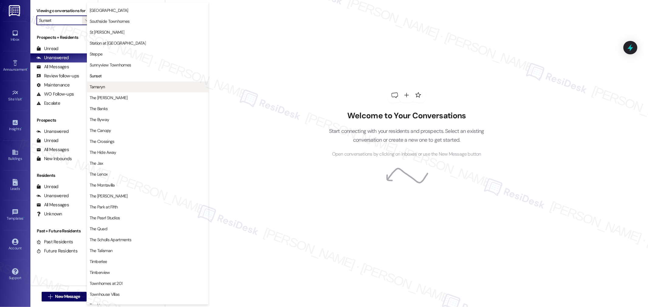
click at [104, 84] on span "Tamaryn" at bounding box center [97, 87] width 15 height 6
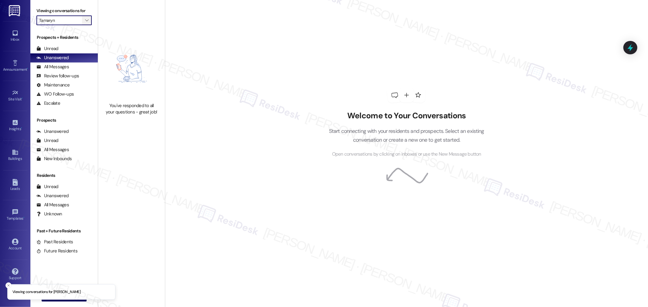
click at [84, 23] on span "" at bounding box center [87, 20] width 6 height 10
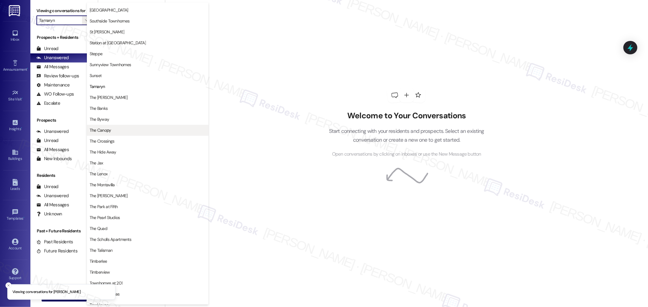
scroll to position [971, 0]
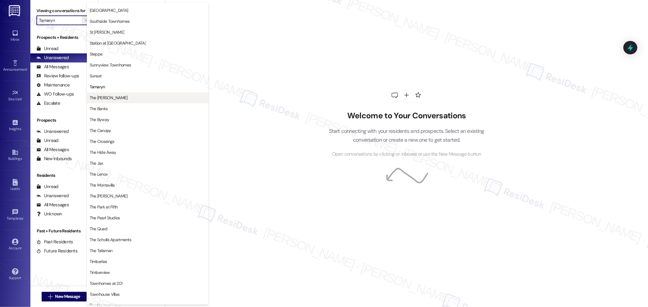
click at [128, 99] on span "The [PERSON_NAME]" at bounding box center [148, 98] width 116 height 6
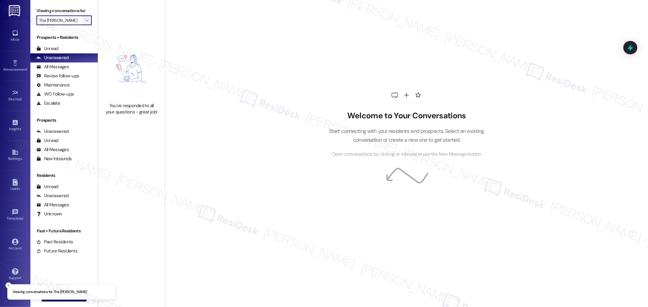
click at [84, 20] on span "" at bounding box center [87, 20] width 6 height 10
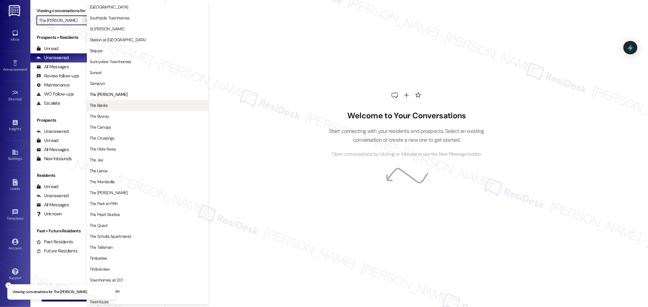
scroll to position [964, 0]
click at [130, 108] on span "The Banks" at bounding box center [148, 109] width 116 height 6
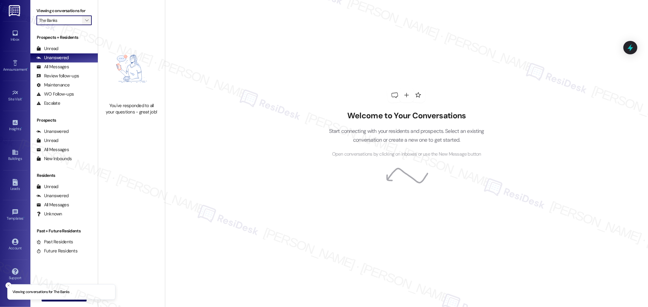
click at [85, 22] on icon "" at bounding box center [86, 20] width 3 height 5
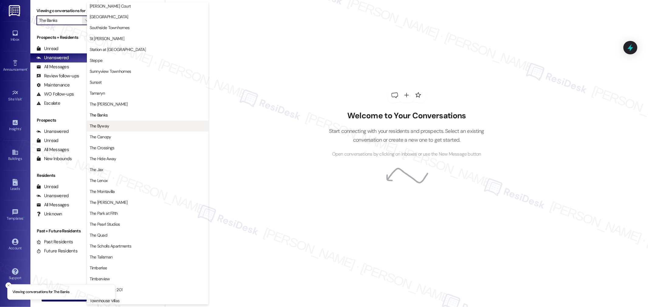
scroll to position [971, 0]
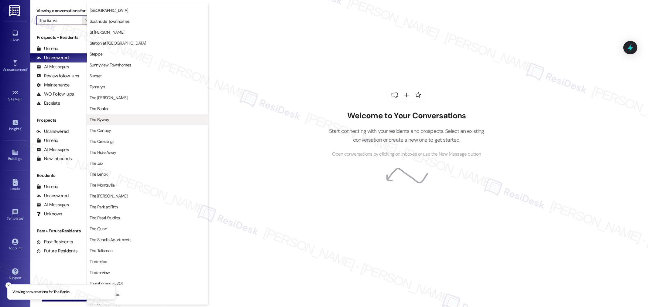
click at [119, 121] on span "The Byway" at bounding box center [148, 120] width 116 height 6
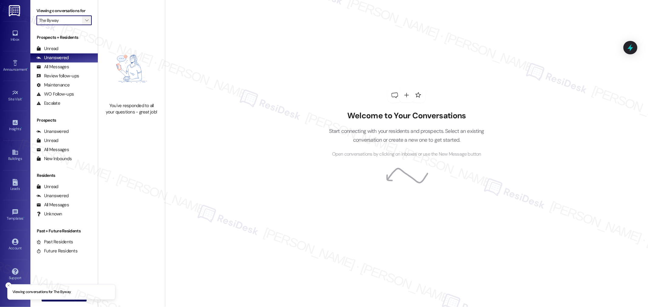
click at [85, 20] on icon "" at bounding box center [86, 20] width 3 height 5
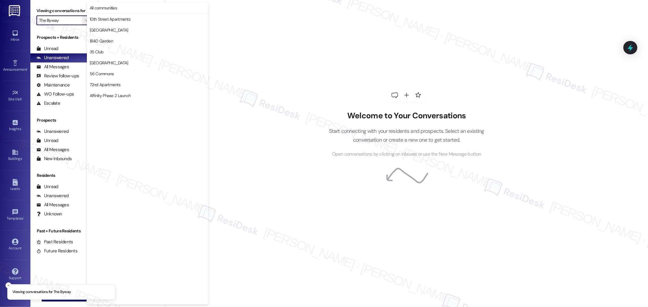
scroll to position [1013, 0]
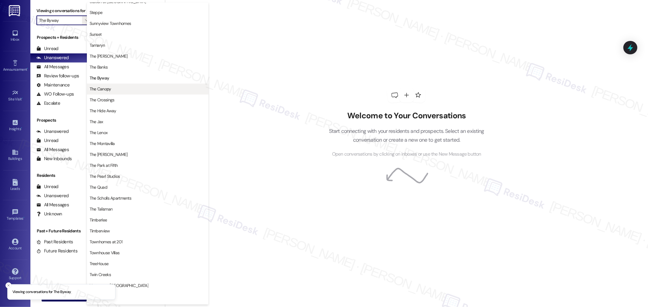
click at [119, 93] on button "The Canopy" at bounding box center [147, 89] width 121 height 11
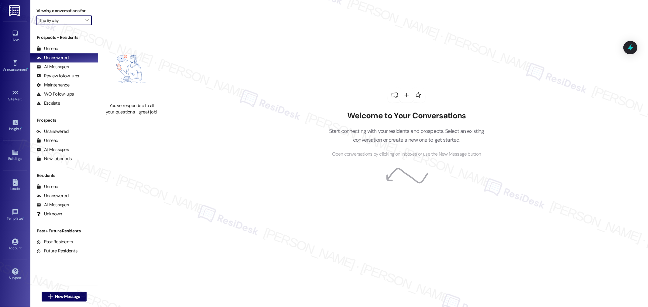
type input "The Canopy"
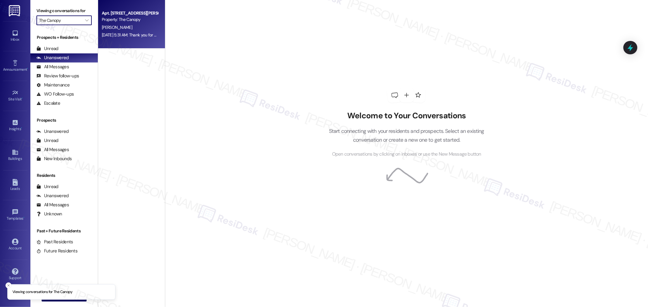
click at [134, 28] on div "[PERSON_NAME]" at bounding box center [129, 28] width 57 height 8
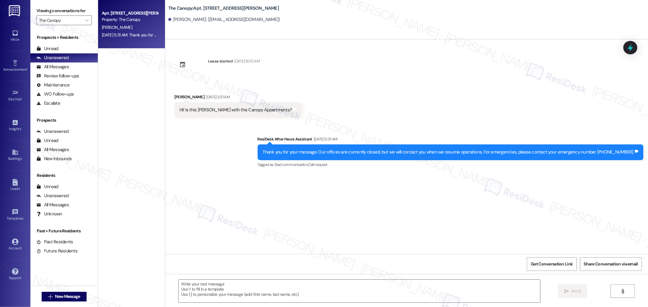
type textarea "Fetching suggested responses. Please feel free to read through the conversation…"
click at [245, 107] on div "Hi! Is this [PERSON_NAME] with the Canopy Appartments?" at bounding box center [235, 110] width 113 height 6
click at [247, 114] on div "Hi! Is this [PERSON_NAME] with the Canopy Appartments? Tags and notes" at bounding box center [238, 109] width 128 height 15
click at [248, 111] on div "Hi! Is this [PERSON_NAME] with the Canopy Appartments?" at bounding box center [235, 110] width 113 height 6
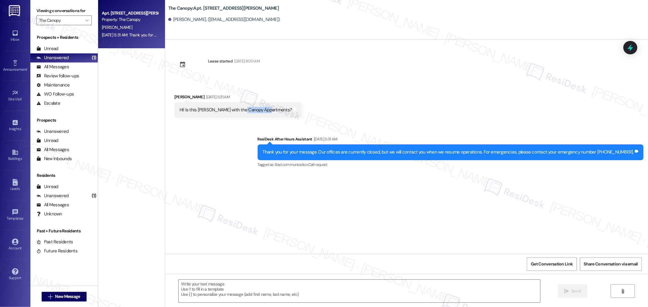
click at [248, 111] on div "Hi! Is this [PERSON_NAME] with the Canopy Appartments?" at bounding box center [235, 110] width 113 height 6
click at [248, 110] on div "Hi! Is this [PERSON_NAME] with the Canopy Appartments?" at bounding box center [235, 110] width 113 height 6
click at [313, 296] on textarea at bounding box center [359, 291] width 361 height 23
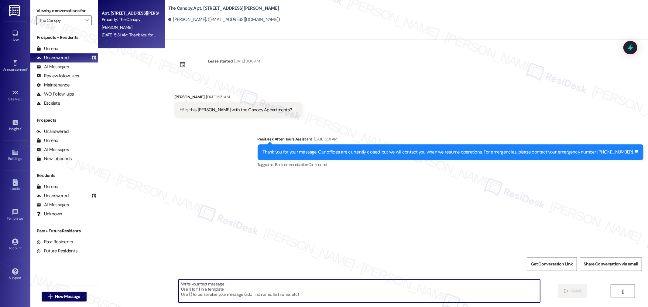
paste textarea "Yes, this is [PERSON_NAME] with the Canopy Apartments — happy to help!"
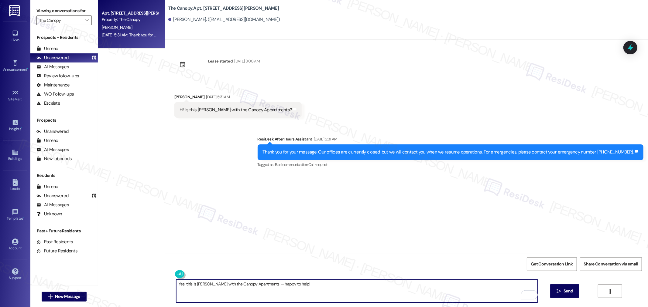
click at [176, 285] on textarea "Yes, this is [PERSON_NAME] with the Canopy Apartments — happy to help!" at bounding box center [356, 291] width 361 height 23
type textarea "Yes, this is [PERSON_NAME] with the Canopy Apartments — happy to help!"
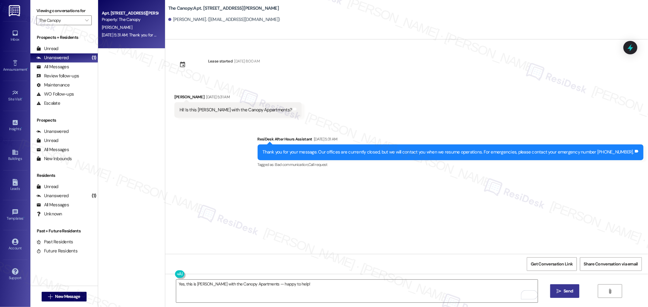
click at [562, 292] on span "Send" at bounding box center [568, 291] width 12 height 6
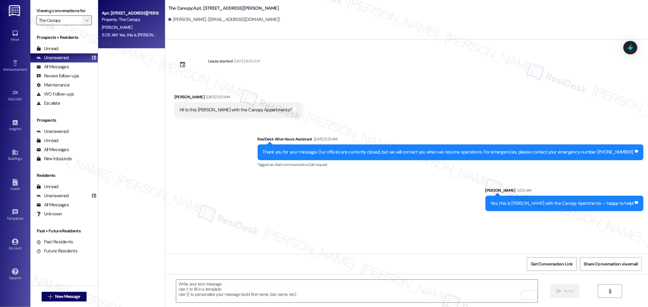
click at [84, 18] on span "" at bounding box center [87, 20] width 6 height 10
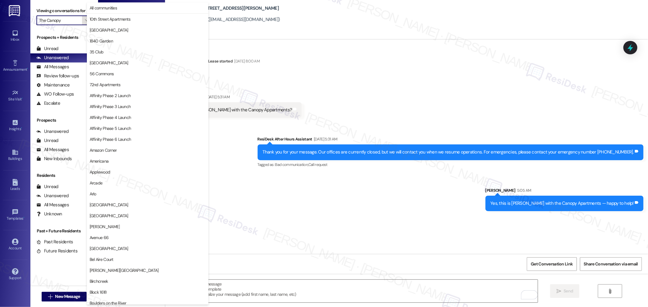
scroll to position [1013, 0]
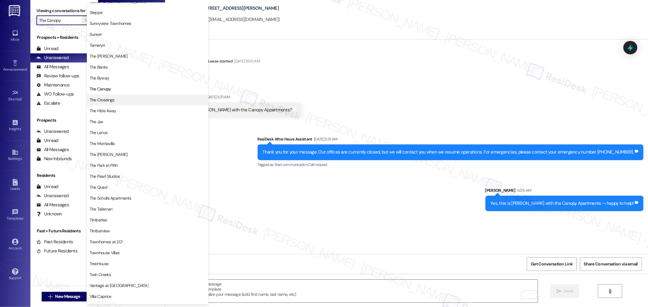
click at [138, 103] on button "The Crossings" at bounding box center [147, 99] width 121 height 11
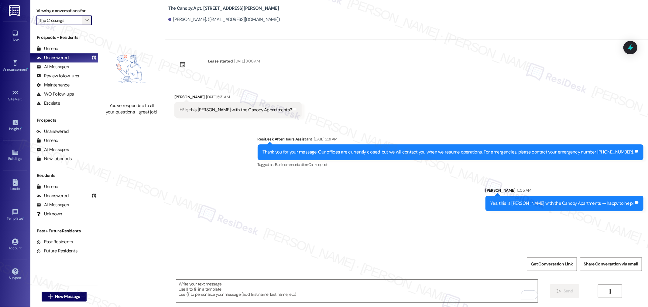
click at [85, 20] on icon "" at bounding box center [86, 20] width 3 height 5
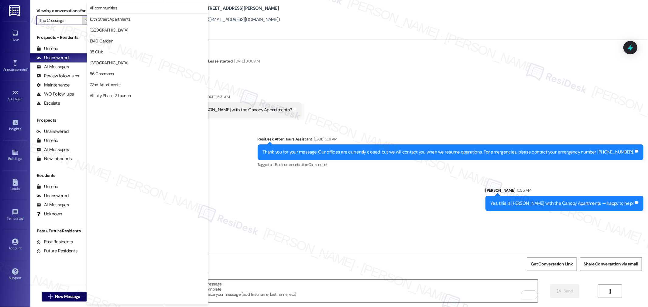
scroll to position [1013, 0]
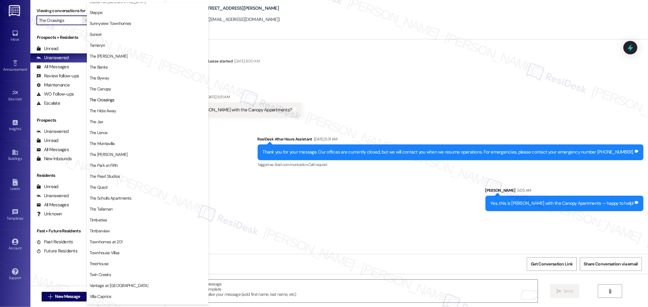
click at [119, 108] on span "The Hide Away" at bounding box center [148, 111] width 116 height 6
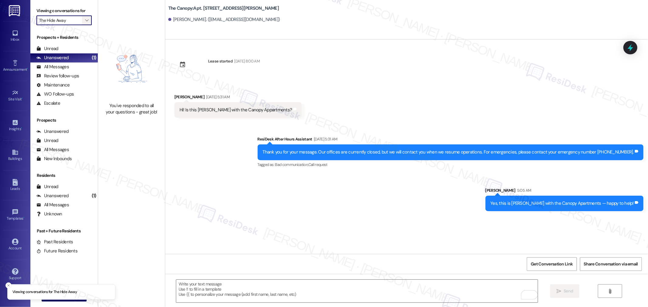
click at [82, 24] on button "" at bounding box center [87, 20] width 10 height 10
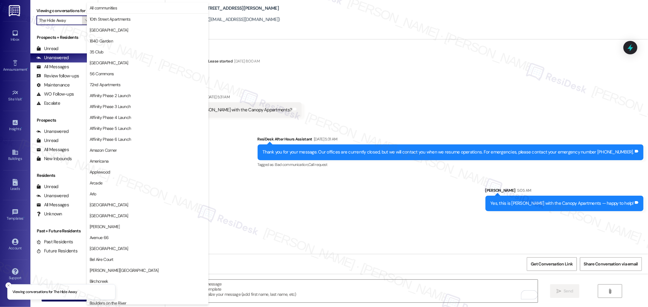
scroll to position [1013, 0]
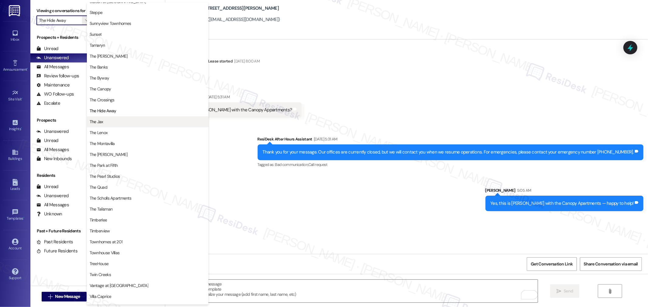
click at [114, 119] on span "The Jax" at bounding box center [148, 122] width 116 height 6
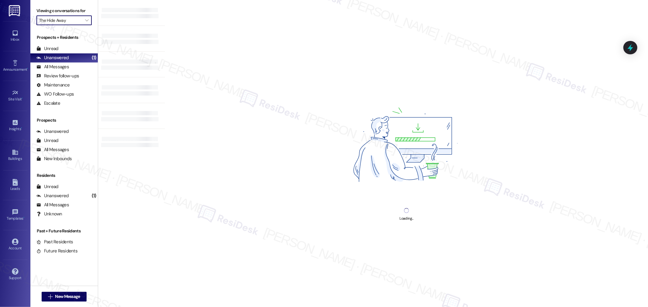
type input "The Jax"
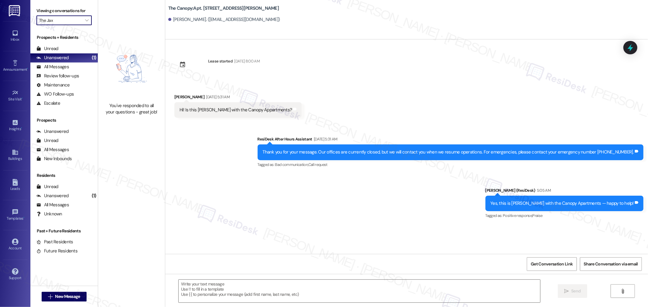
type textarea "Fetching suggested responses. Please feel free to read through the conversation…"
click at [85, 22] on icon "" at bounding box center [86, 20] width 3 height 5
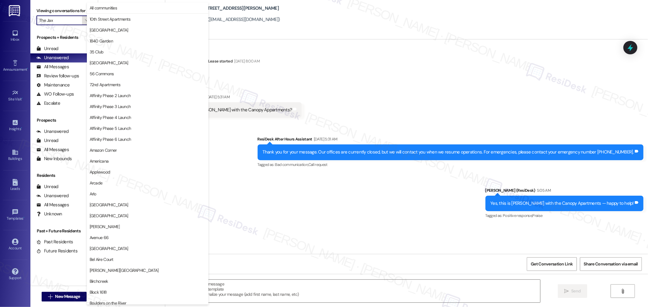
scroll to position [1013, 0]
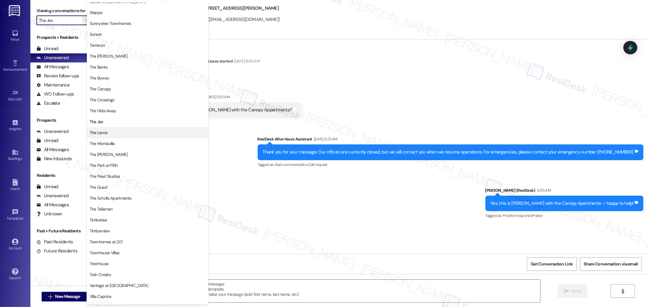
click at [119, 135] on span "The Lenox" at bounding box center [148, 133] width 116 height 6
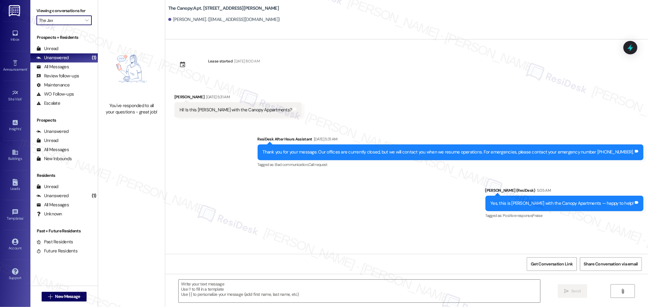
type input "The Lenox"
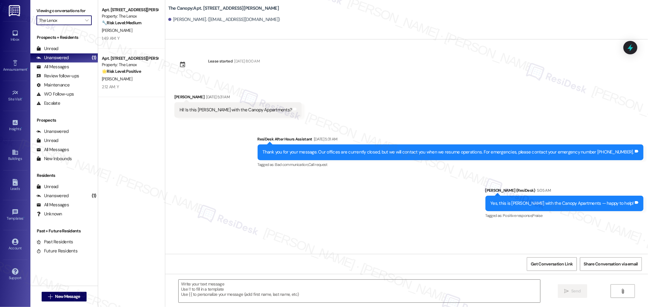
type textarea "Fetching suggested responses. Please feel free to read through the conversation…"
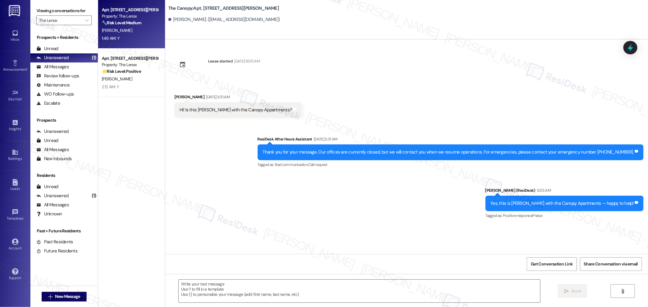
click at [102, 31] on span "[PERSON_NAME]" at bounding box center [117, 30] width 30 height 5
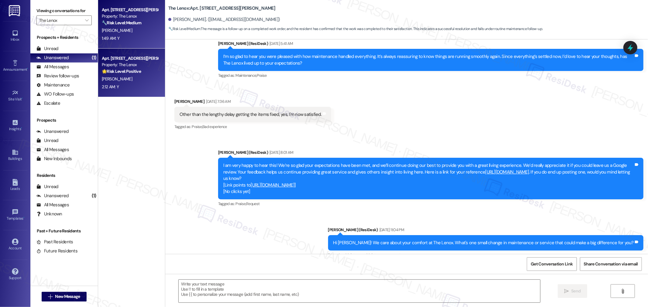
type textarea "Fetching suggested responses. Please feel free to read through the conversation…"
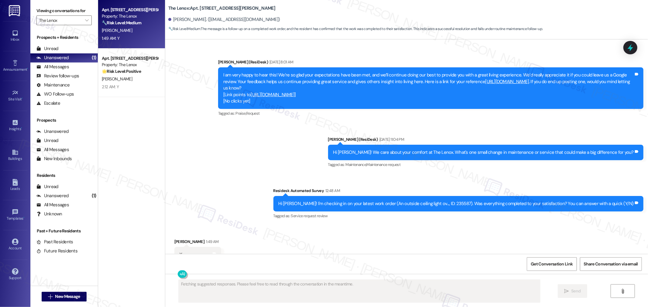
scroll to position [382, 0]
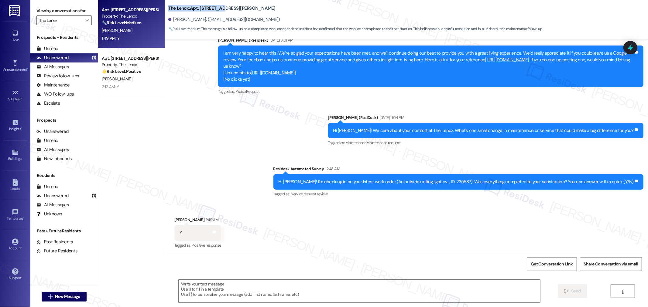
drag, startPoint x: 164, startPoint y: 8, endPoint x: 213, endPoint y: 9, distance: 48.6
click at [213, 9] on b "The Lenox: Apt. [STREET_ADDRESS][PERSON_NAME]" at bounding box center [221, 8] width 107 height 6
copy b "The Lenox: Apt. 301, 5151"
drag, startPoint x: 169, startPoint y: 18, endPoint x: 200, endPoint y: 20, distance: 30.1
click at [200, 20] on div "[PERSON_NAME]. ([EMAIL_ADDRESS][DOMAIN_NAME])" at bounding box center [224, 19] width 112 height 6
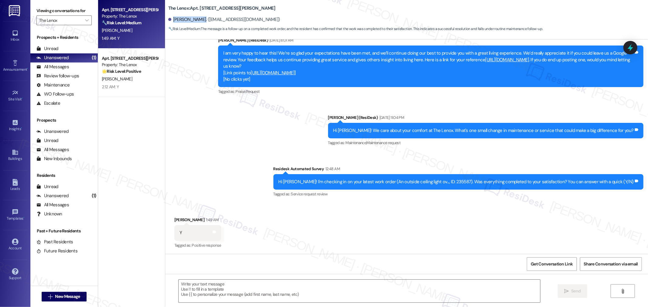
copy div "[PERSON_NAME]"
click at [468, 183] on div "Hi [PERSON_NAME]! I'm checking in on your latest work order (An outside ceiling…" at bounding box center [456, 182] width 355 height 6
copy div "235587"
click at [353, 289] on textarea at bounding box center [359, 291] width 361 height 23
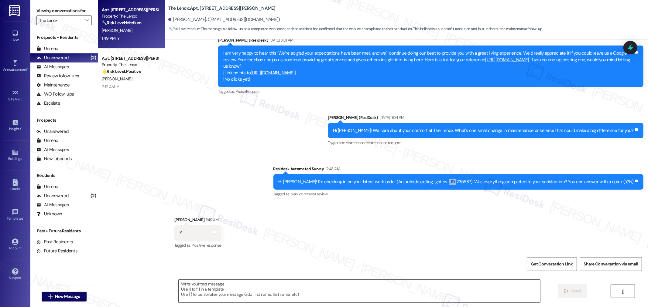
paste textarea "Thanks so much for letting us know, {{first_name}}! We’re really glad to hear y…"
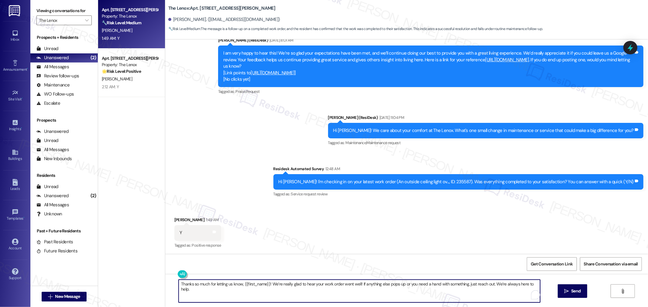
click at [471, 180] on div "Hi [PERSON_NAME]! I'm checking in on your latest work order (An outside ceiling…" at bounding box center [456, 182] width 355 height 6
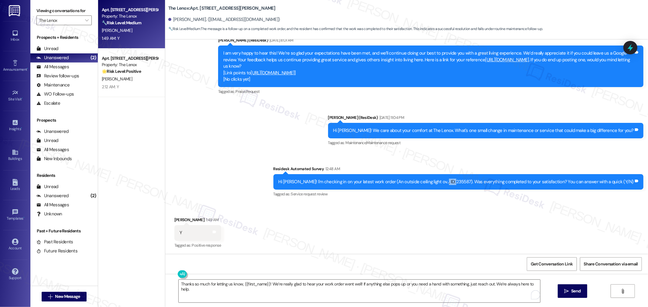
copy div "235587"
click at [339, 288] on textarea "Thanks so much for letting us know, {{first_name}}! We’re really glad to hear y…" at bounding box center [359, 291] width 361 height 23
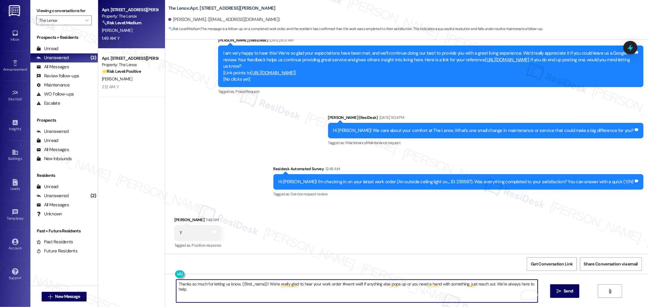
paste textarea "235587"
click at [437, 299] on textarea "Thanks so much for letting us know, {{first_name}}! We’re really glad to hear y…" at bounding box center [356, 291] width 361 height 23
type textarea "Thanks so much for letting us know, {{first_name}}! We’re really glad to hear y…"
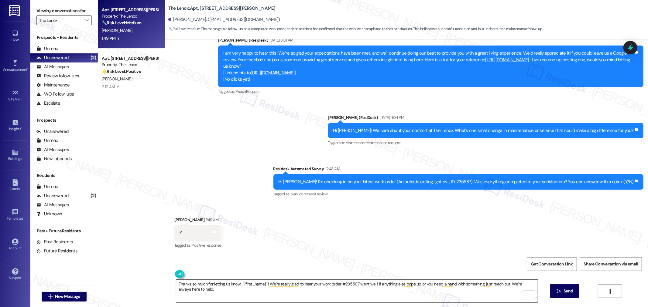
click at [465, 299] on textarea "Thanks so much for letting us know, {{first_name}}! We’re really glad to hear y…" at bounding box center [356, 291] width 361 height 23
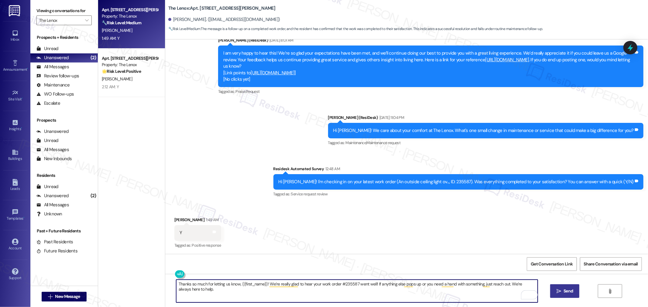
click at [567, 291] on span "Send" at bounding box center [567, 291] width 9 height 6
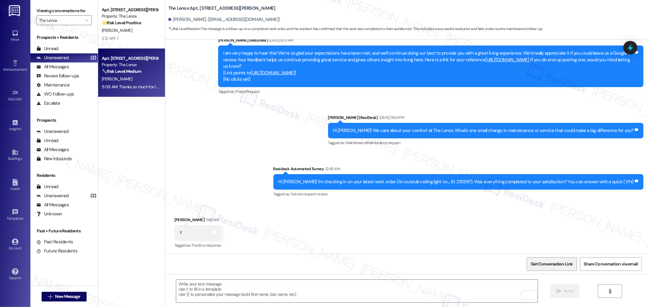
click at [551, 262] on span "Get Conversation Link" at bounding box center [552, 264] width 42 height 6
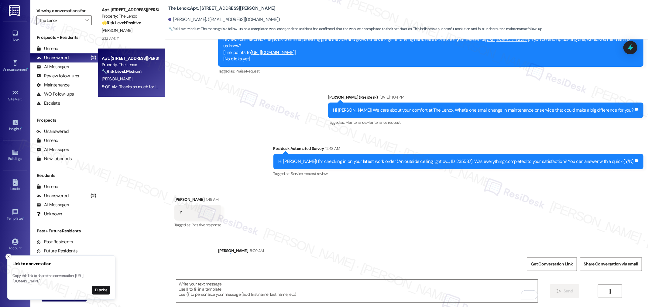
scroll to position [424, 0]
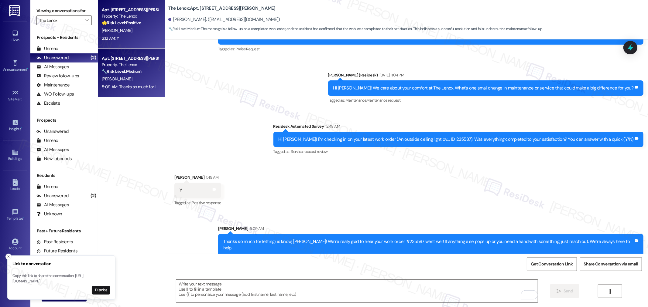
click at [119, 29] on div "[PERSON_NAME]" at bounding box center [129, 31] width 57 height 8
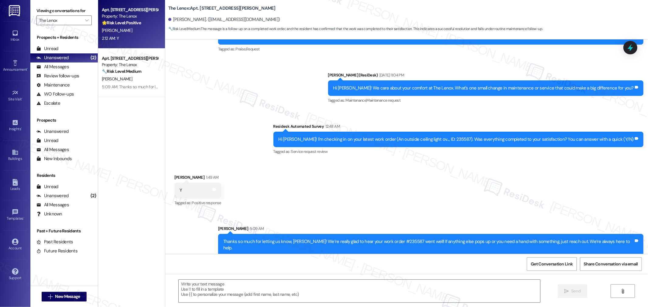
type textarea "Fetching suggested responses. Please feel free to read through the conversation…"
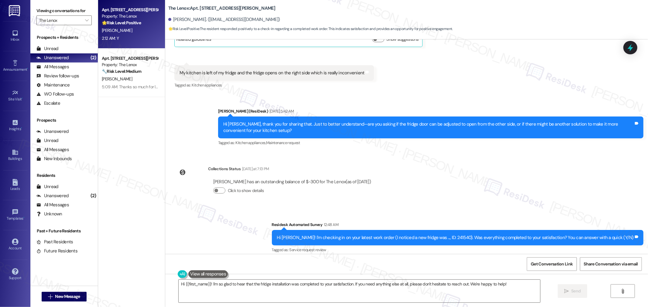
scroll to position [1500, 0]
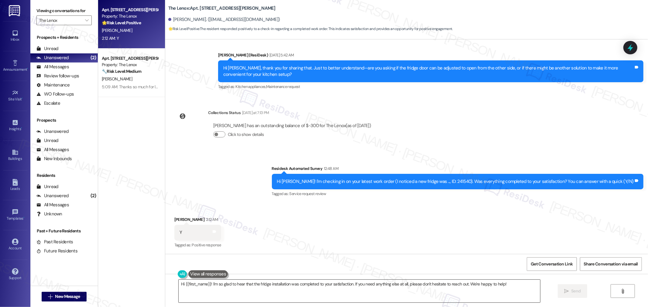
click at [402, 285] on textarea "Hi {{first_name}}! I'm so glad to hear that the fridge installation was complet…" at bounding box center [359, 291] width 361 height 23
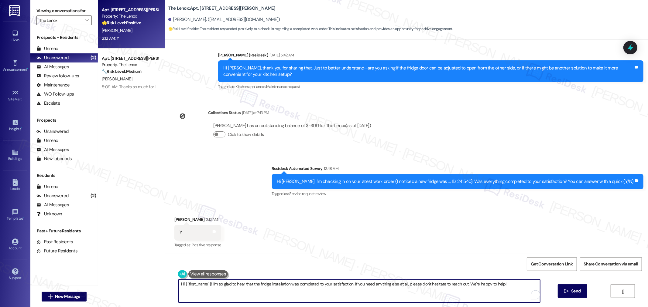
paste textarea "Thanks so much for letting us know, {{first_name}}! We’re really glad to hear y…"
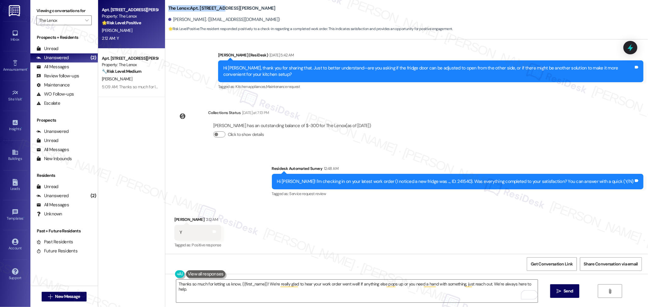
drag, startPoint x: 161, startPoint y: 7, endPoint x: 211, endPoint y: 7, distance: 49.8
click at [211, 7] on div "The Lenox: Apt. [STREET_ADDRESS][PERSON_NAME][PERSON_NAME]. ([EMAIL_ADDRESS][DO…" at bounding box center [406, 17] width 483 height 31
copy b "The Lenox: Apt. 317, 5151"
drag, startPoint x: 169, startPoint y: 19, endPoint x: 192, endPoint y: 20, distance: 22.8
click at [192, 20] on div "[PERSON_NAME]. ([EMAIL_ADDRESS][DOMAIN_NAME])" at bounding box center [224, 19] width 112 height 6
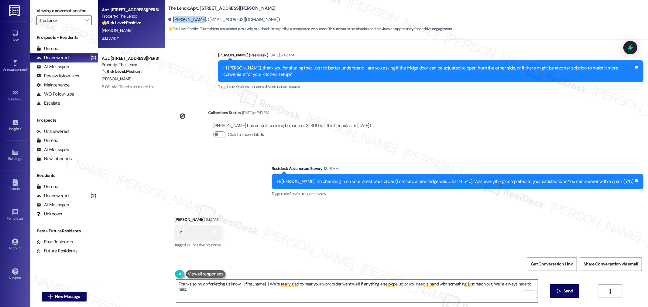
copy div "[PERSON_NAME]."
click at [470, 181] on div "Hi [PERSON_NAME]! I'm checking in on your latest work order (I noticed a new fr…" at bounding box center [455, 182] width 357 height 6
copy div "241540"
click at [556, 265] on span "Get Conversation Link" at bounding box center [552, 264] width 42 height 6
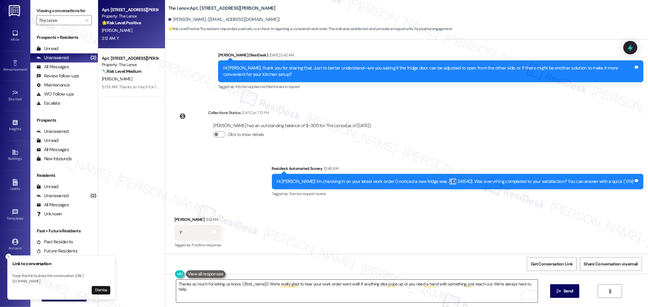
click at [335, 285] on textarea "Thanks so much for letting us know, {{first_name}}! We’re really glad to hear y…" at bounding box center [356, 291] width 361 height 23
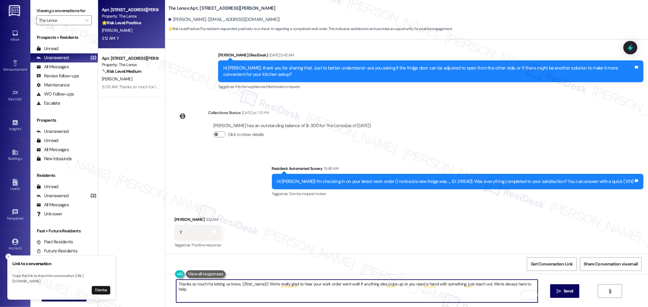
click at [466, 181] on div "Hi [PERSON_NAME]! I'm checking in on your latest work order (I noticed a new fr…" at bounding box center [455, 182] width 357 height 6
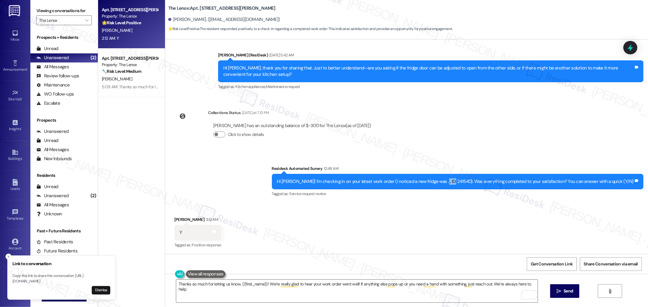
click at [466, 181] on div "Hi [PERSON_NAME]! I'm checking in on your latest work order (I noticed a new fr…" at bounding box center [455, 182] width 357 height 6
copy div "241540"
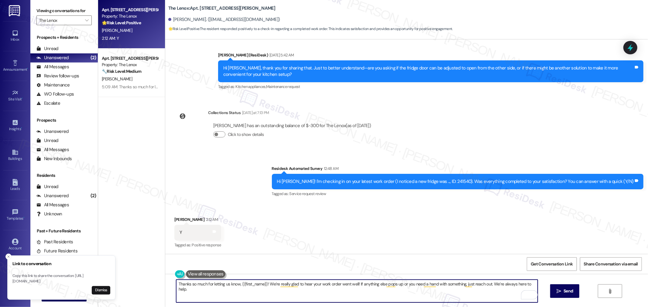
drag, startPoint x: 335, startPoint y: 283, endPoint x: 342, endPoint y: 282, distance: 7.2
click at [335, 283] on textarea "Thanks so much for letting us know, {{first_name}}! We’re really glad to hear y…" at bounding box center [356, 291] width 361 height 23
paste textarea "241540"
click at [384, 296] on textarea "Thanks so much for letting us know, {{first_name}}! We’re really glad to hear y…" at bounding box center [356, 291] width 361 height 23
type textarea "Thanks so much for letting us know, {{first_name}}! We’re really glad to hear y…"
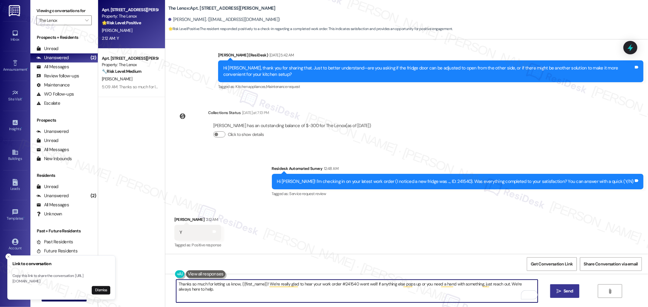
click at [567, 289] on span "Send" at bounding box center [567, 291] width 9 height 6
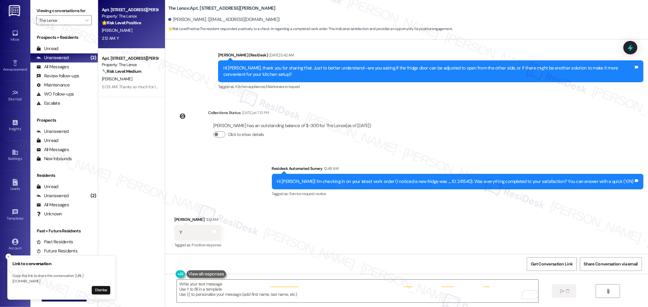
type textarea "Fetching suggested responses. Please feel free to read through the conversation…"
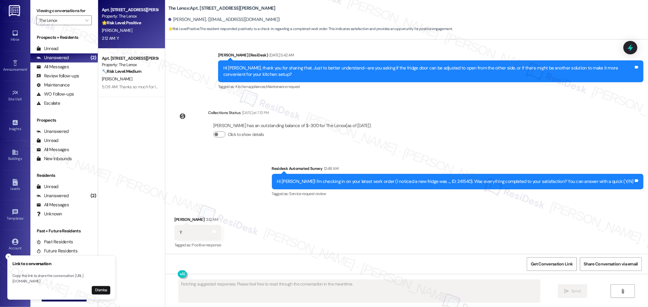
scroll to position [1542, 0]
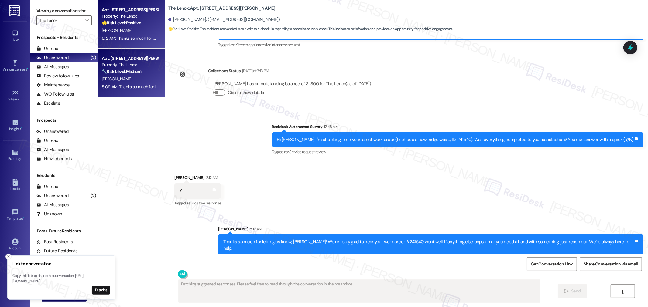
click at [151, 76] on div "[PERSON_NAME]" at bounding box center [129, 79] width 57 height 8
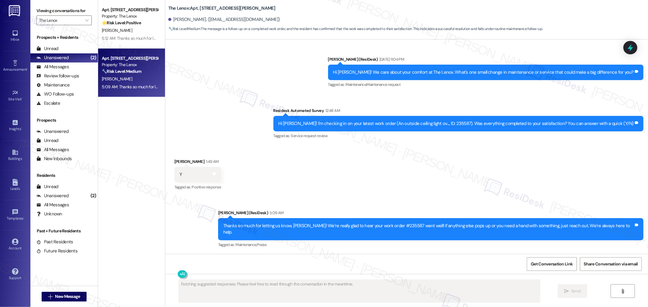
scroll to position [433, 0]
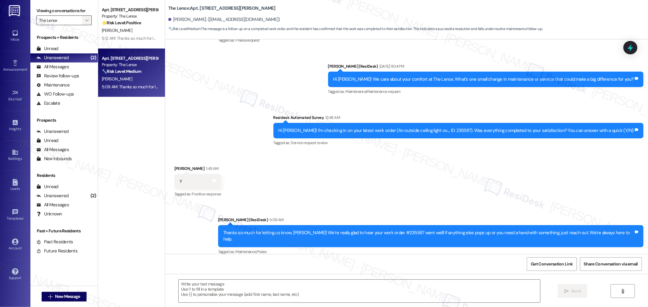
click at [85, 20] on icon "" at bounding box center [86, 20] width 3 height 5
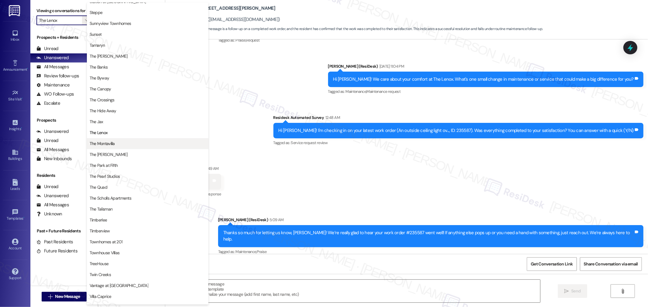
click at [117, 142] on span "The Montavilla" at bounding box center [148, 144] width 116 height 6
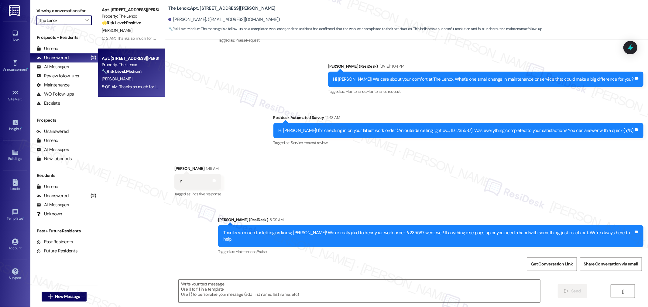
type input "The Montavilla"
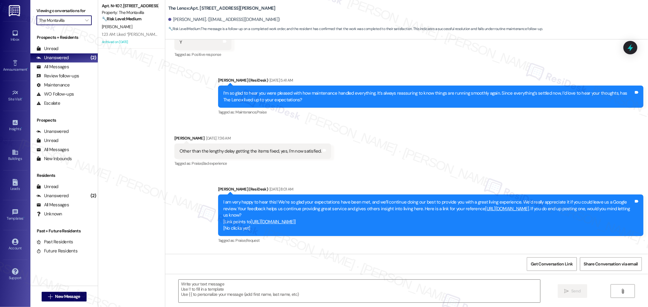
type textarea "Fetching suggested responses. Please feel free to read through the conversation…"
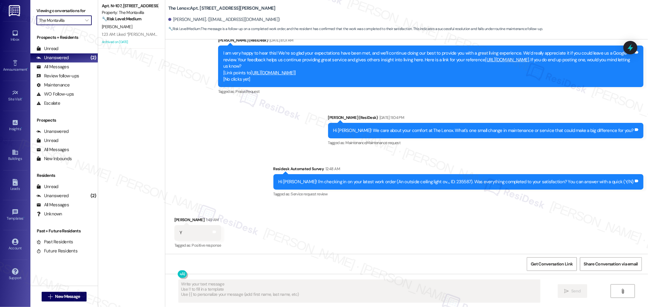
scroll to position [433, 0]
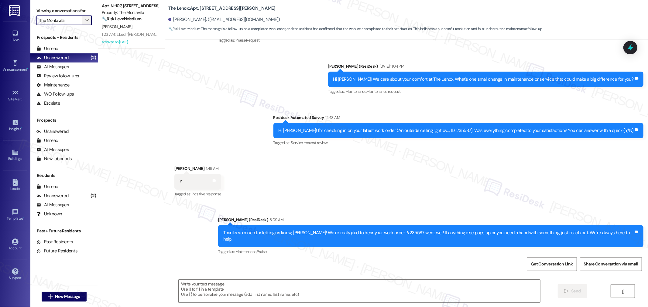
click at [84, 20] on span "" at bounding box center [87, 20] width 6 height 10
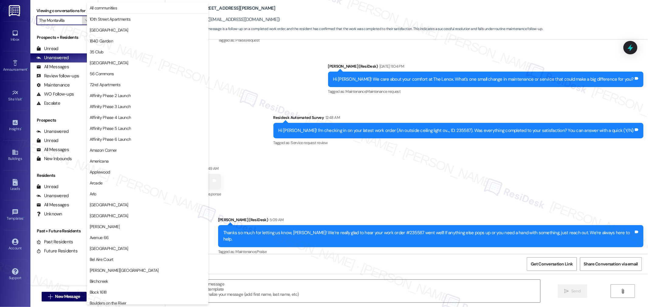
scroll to position [1013, 0]
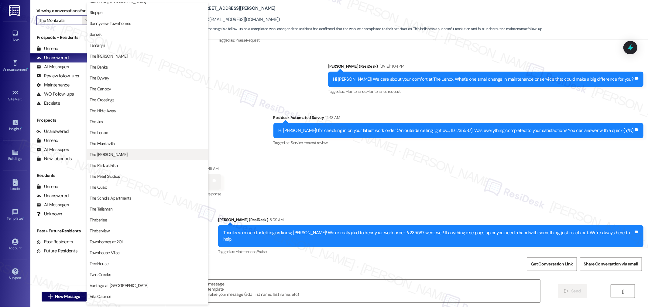
click at [110, 156] on span "The [PERSON_NAME]" at bounding box center [109, 155] width 38 height 6
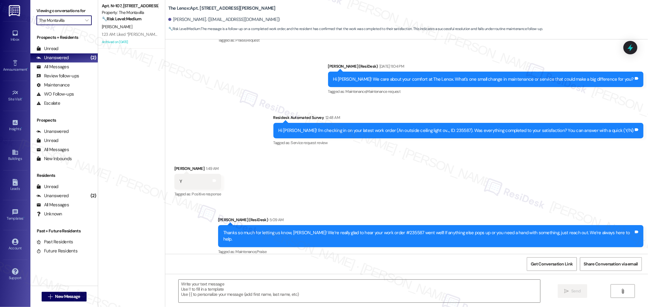
type input "The [PERSON_NAME]"
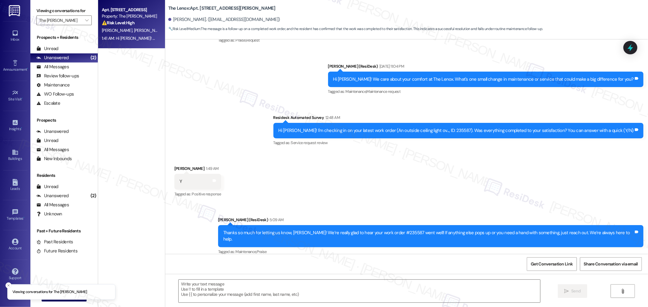
click at [111, 32] on span "[PERSON_NAME]" at bounding box center [118, 30] width 32 height 5
type textarea "Fetching suggested responses. Please feel free to read through the conversation…"
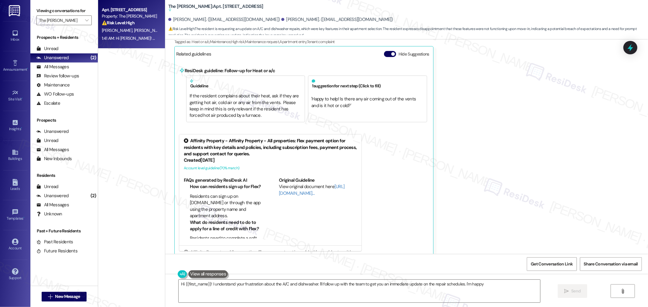
scroll to position [587, 0]
type textarea "Hi {{first_name}}! I understand your frustration about the A/C and dishwasher. …"
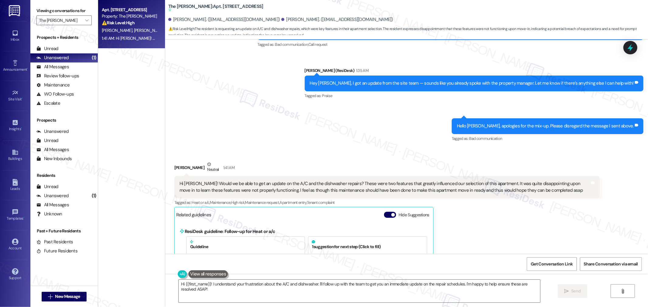
scroll to position [418, 0]
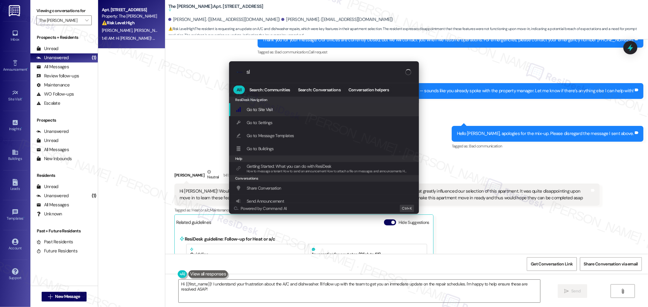
type input "sla"
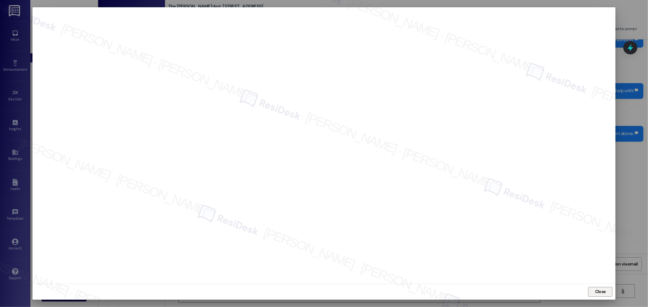
click at [606, 292] on span "Close" at bounding box center [600, 292] width 13 height 6
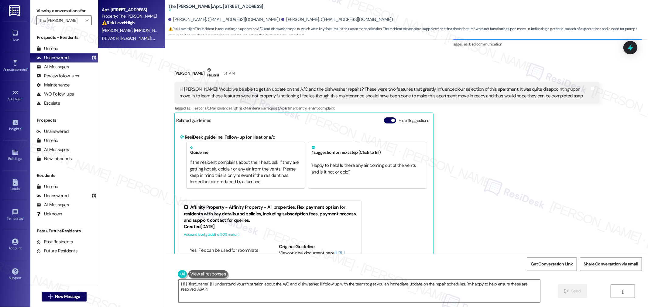
scroll to position [587, 0]
